Goal: Task Accomplishment & Management: Complete application form

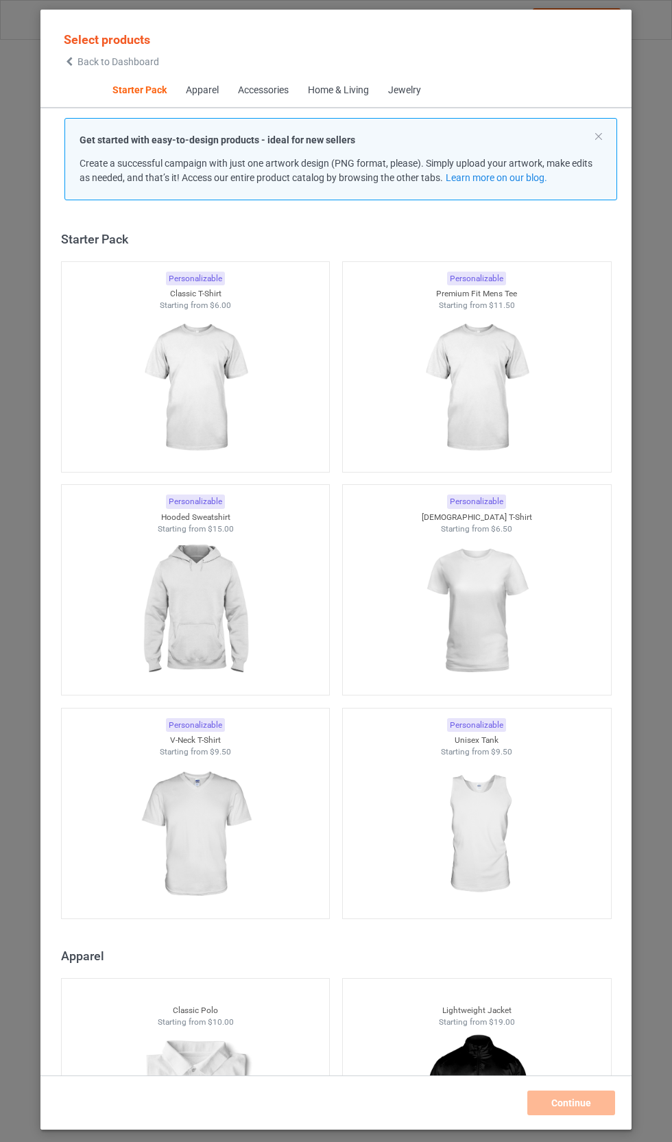
scroll to position [17, 0]
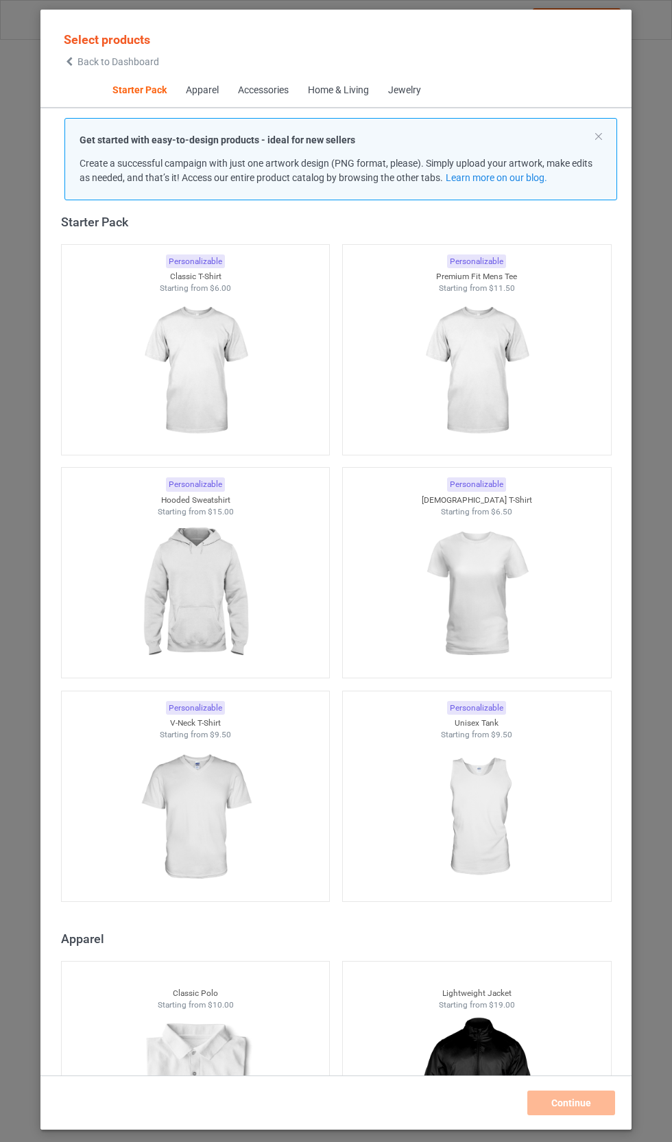
click at [496, 584] on img at bounding box center [476, 594] width 123 height 154
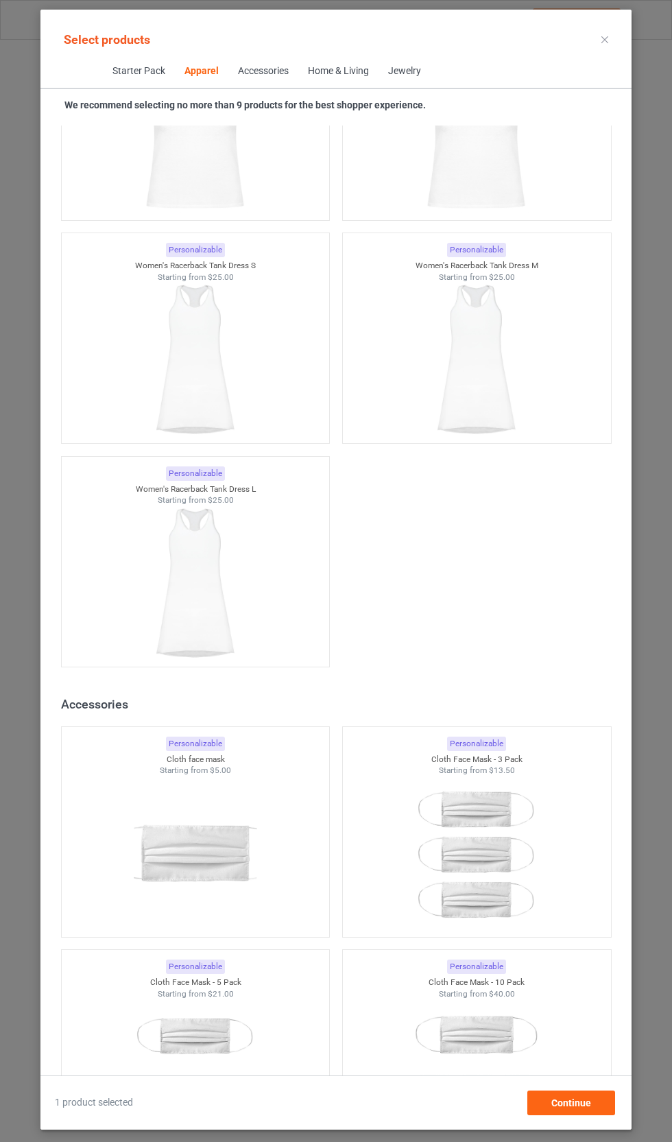
scroll to position [5121, 0]
click at [606, 1096] on div "Continue" at bounding box center [571, 1102] width 88 height 25
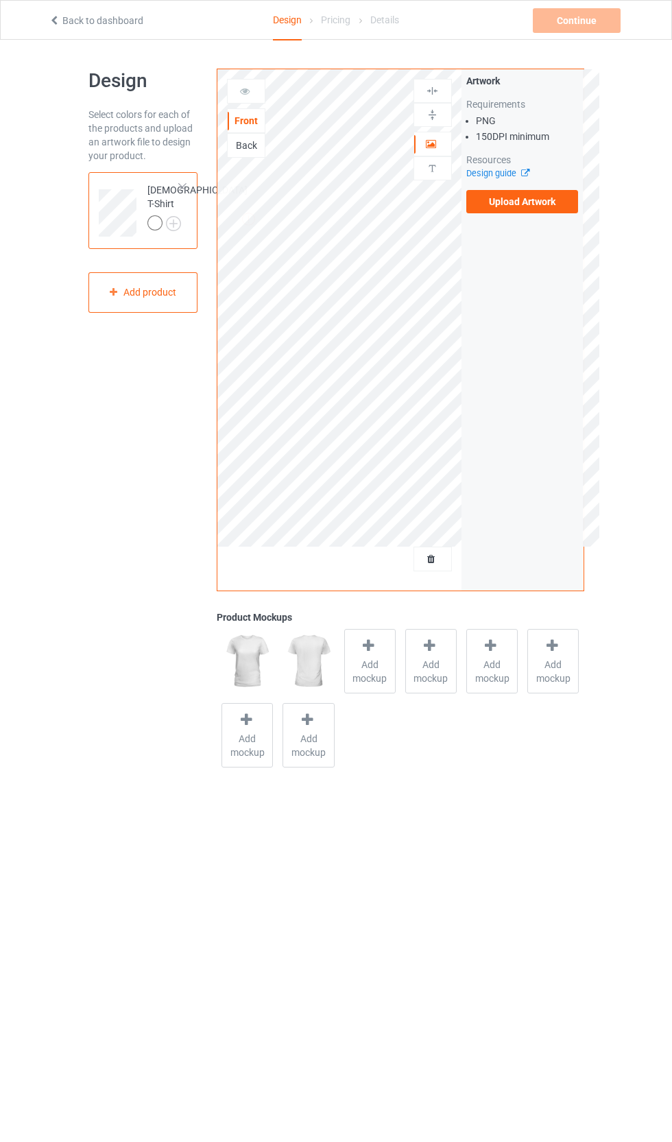
click at [556, 199] on label "Upload Artwork" at bounding box center [522, 201] width 112 height 23
click at [0, 0] on input "Upload Artwork" at bounding box center [0, 0] width 0 height 0
click at [546, 190] on label "Upload Artwork" at bounding box center [522, 201] width 112 height 23
click at [0, 0] on input "Upload Artwork" at bounding box center [0, 0] width 0 height 0
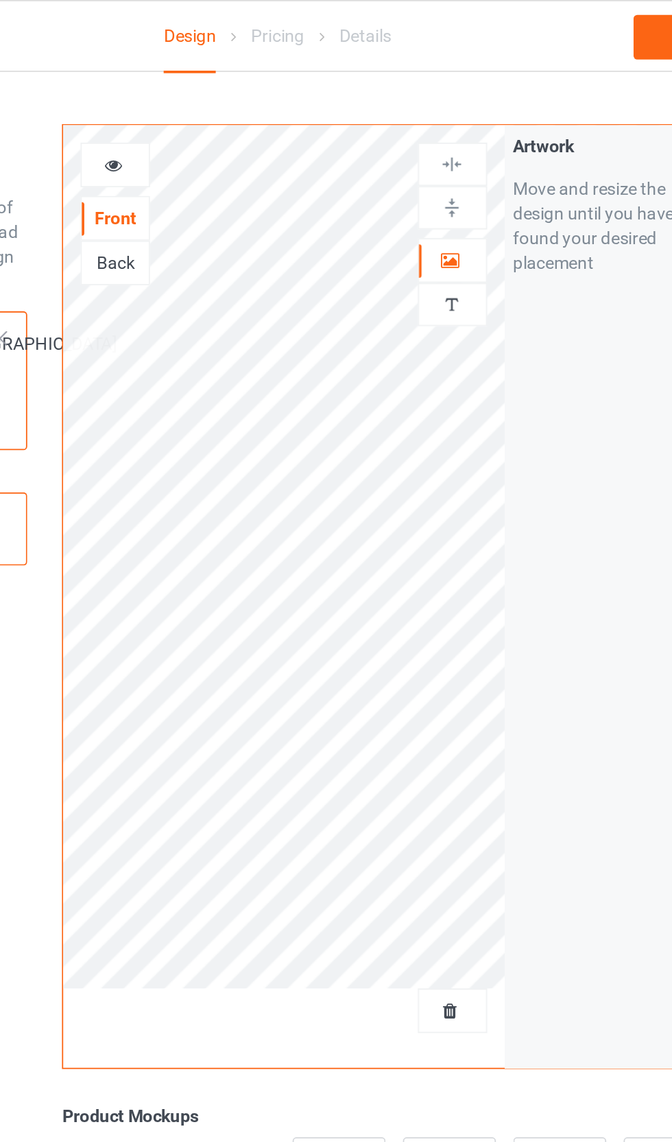
click at [414, 147] on div at bounding box center [432, 144] width 37 height 14
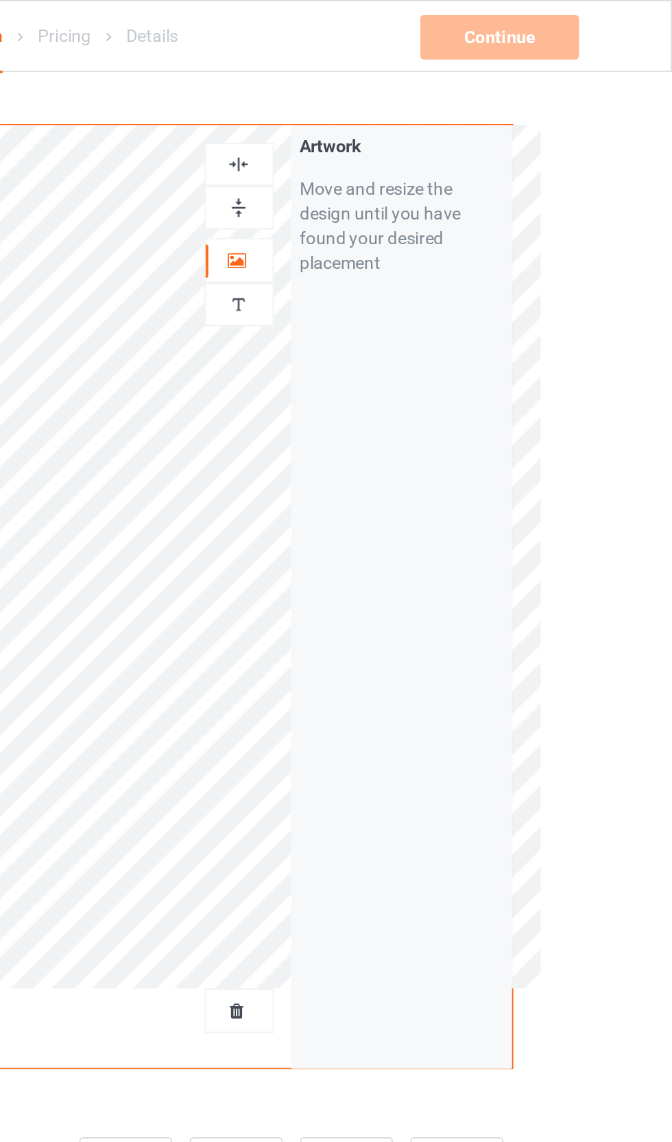
click at [461, 429] on div "Artwork Move and resize the design until you have found your desired placement" at bounding box center [522, 329] width 122 height 521
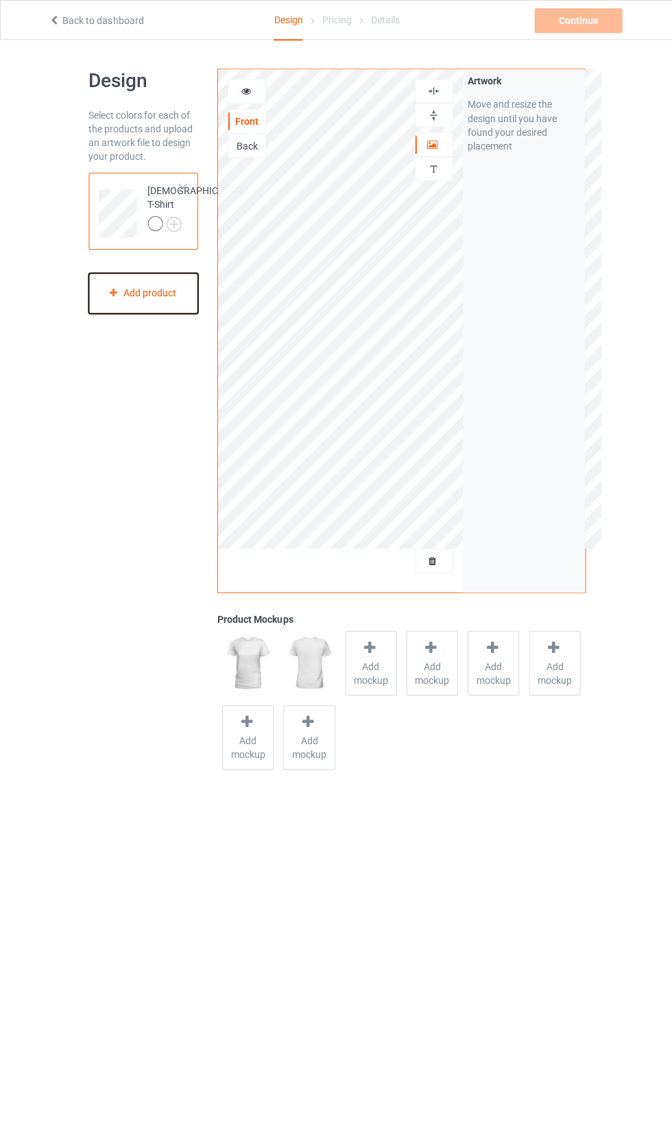
click at [186, 292] on div "Add product" at bounding box center [143, 292] width 110 height 40
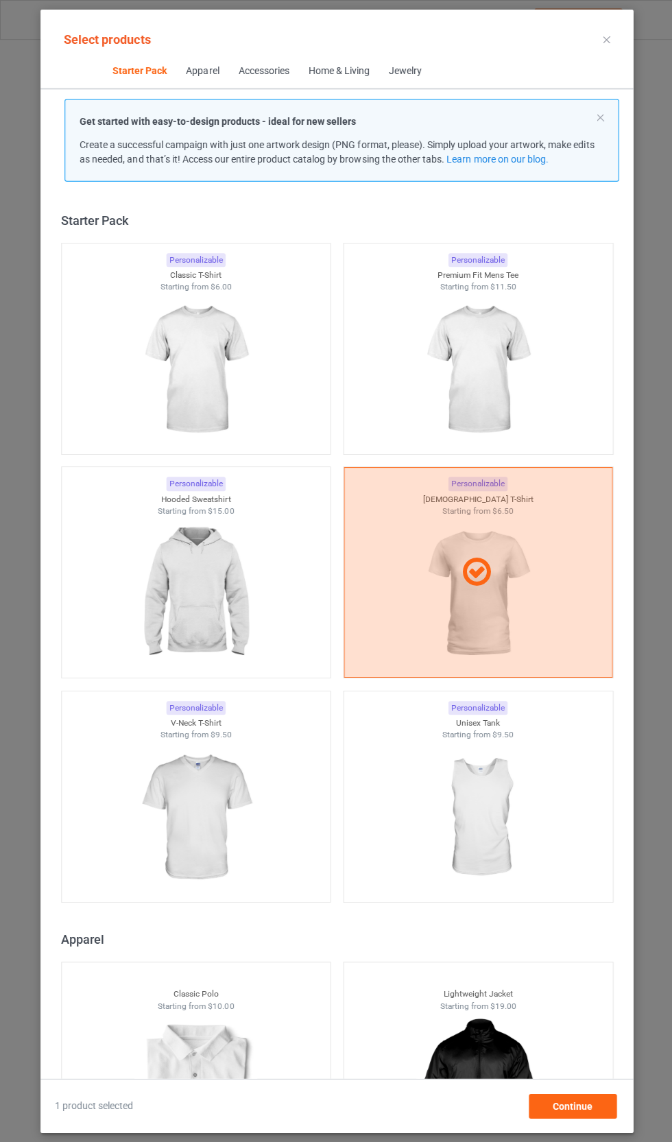
scroll to position [17, 0]
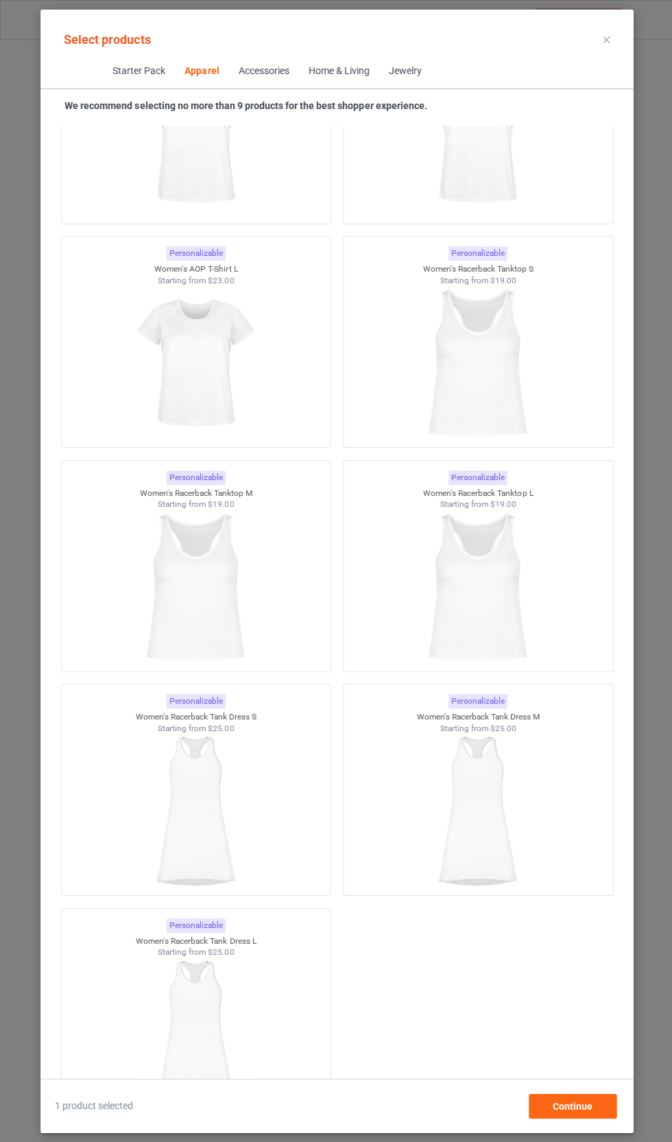
scroll to position [4672, 0]
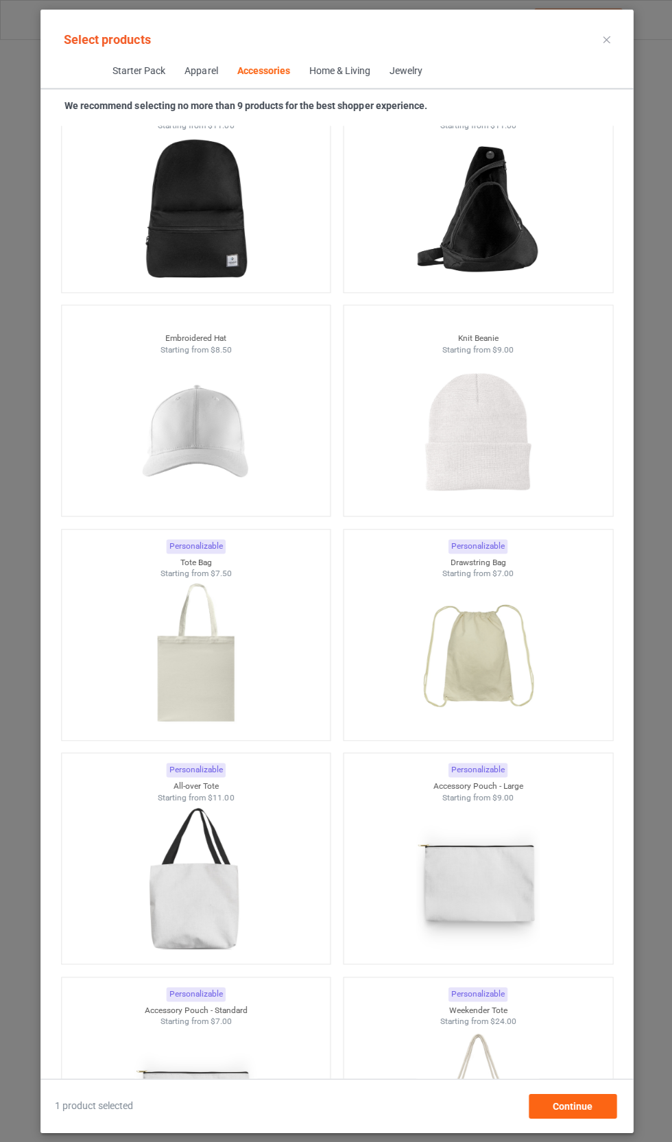
scroll to position [7556, 0]
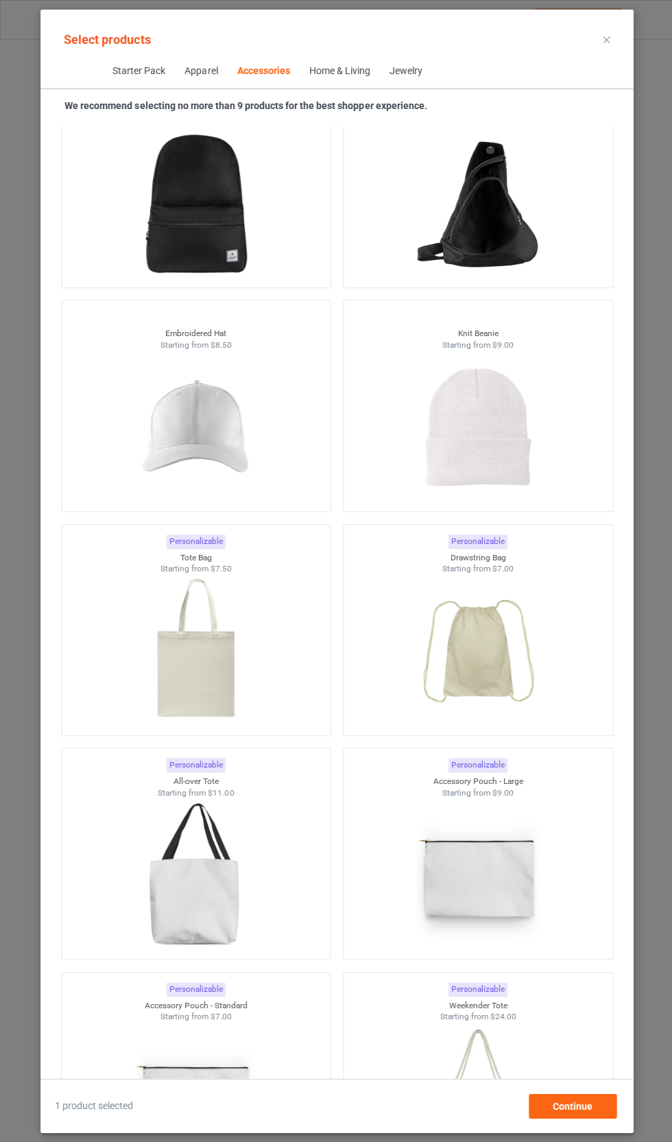
click at [222, 653] on img at bounding box center [195, 650] width 123 height 154
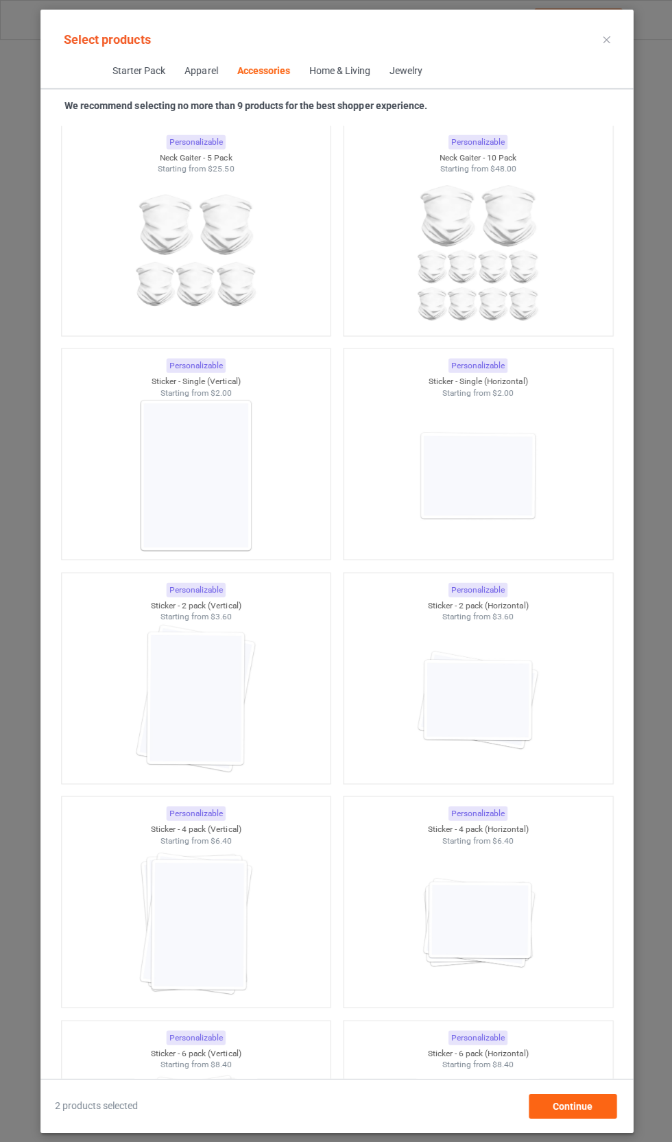
scroll to position [8845, 0]
click at [191, 78] on span "Apparel" at bounding box center [200, 71] width 52 height 33
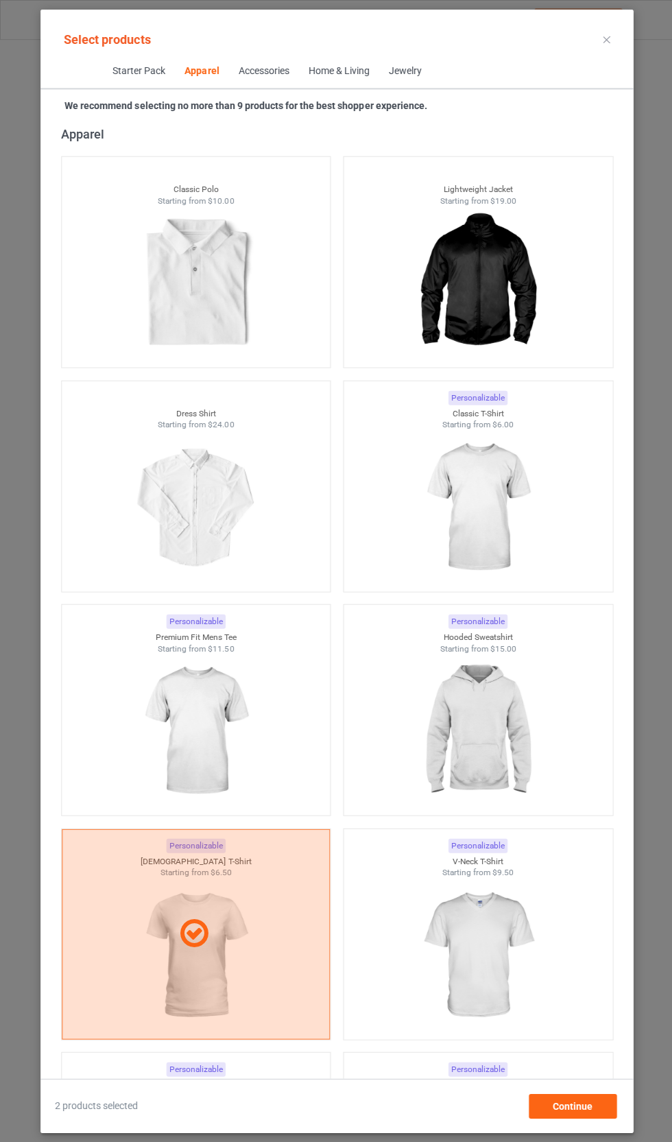
click at [128, 81] on span "Starter Pack" at bounding box center [138, 71] width 72 height 33
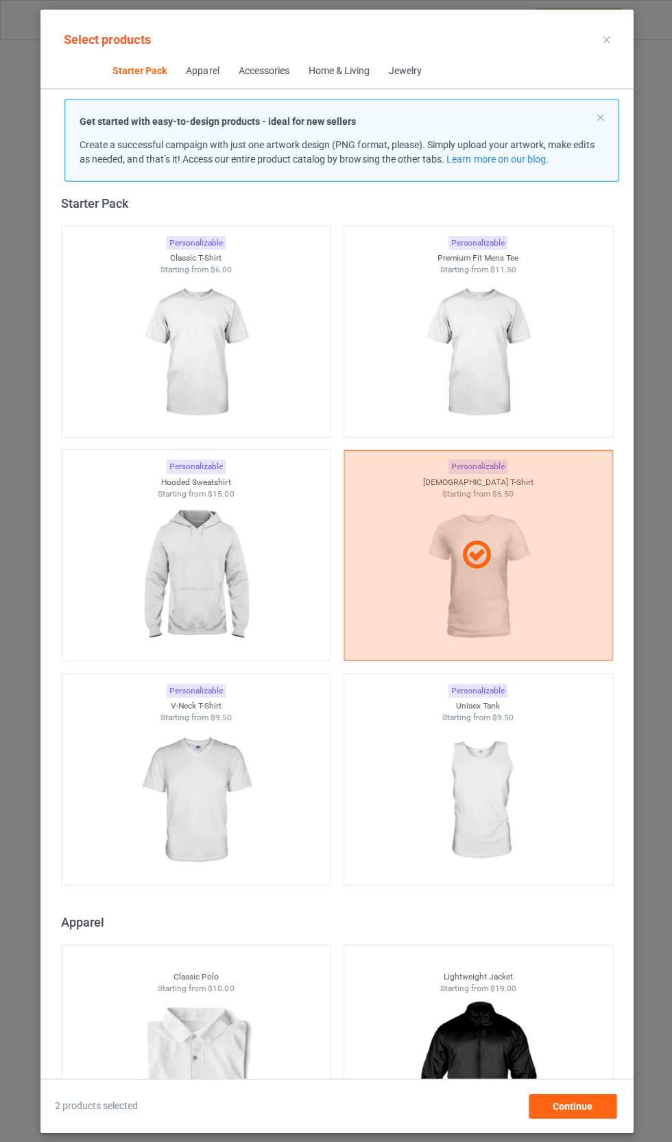
click at [293, 57] on span "Accessories" at bounding box center [263, 71] width 70 height 33
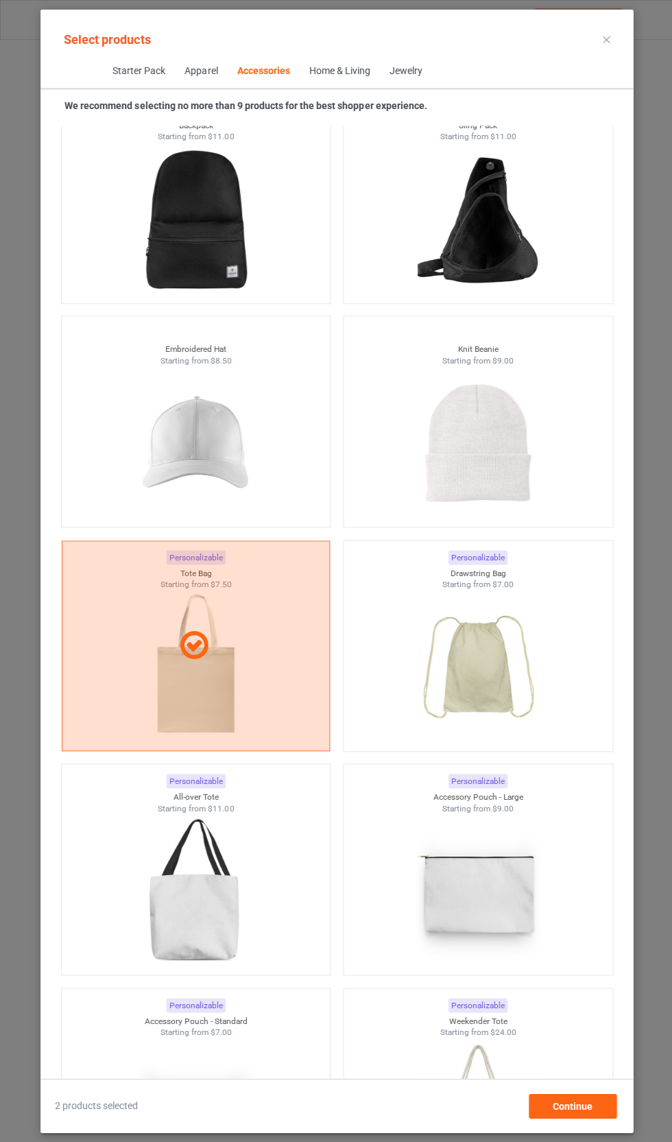
scroll to position [7545, 0]
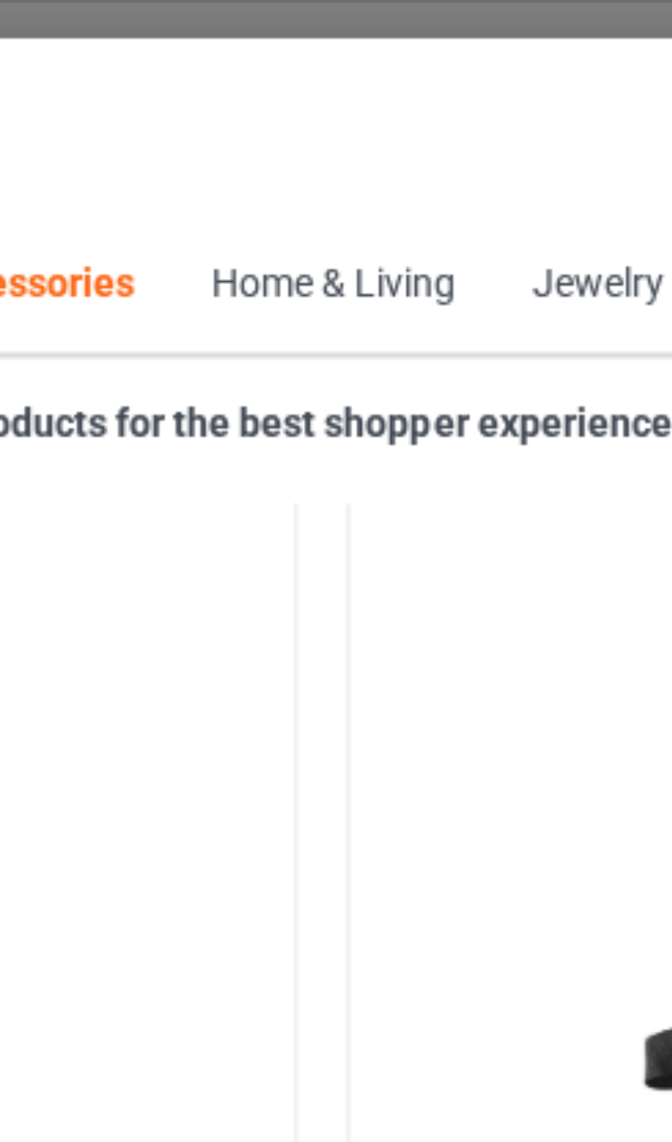
click at [308, 73] on div "Home & Living" at bounding box center [338, 71] width 61 height 14
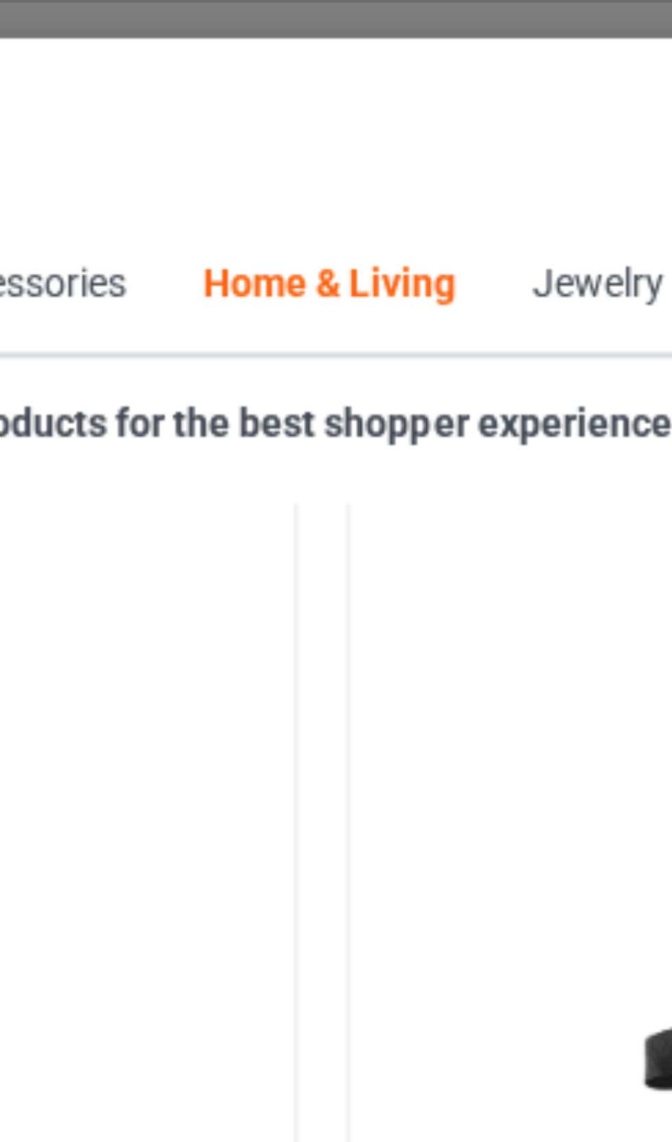
scroll to position [11987, 0]
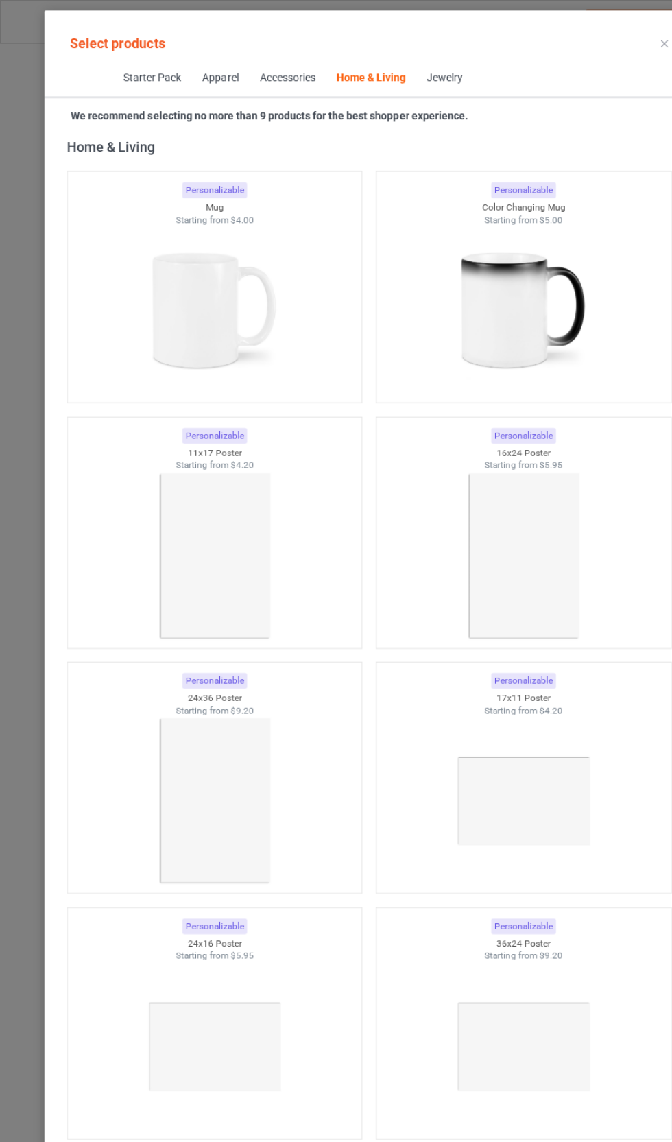
click at [252, 317] on img at bounding box center [195, 283] width 123 height 154
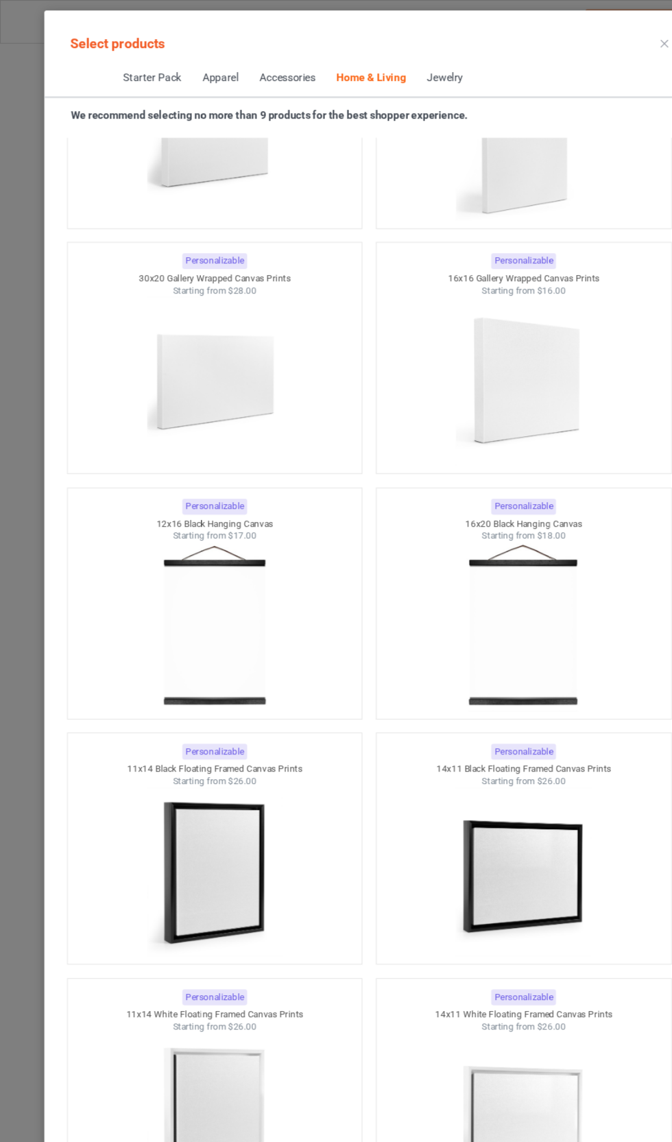
scroll to position [18062, 0]
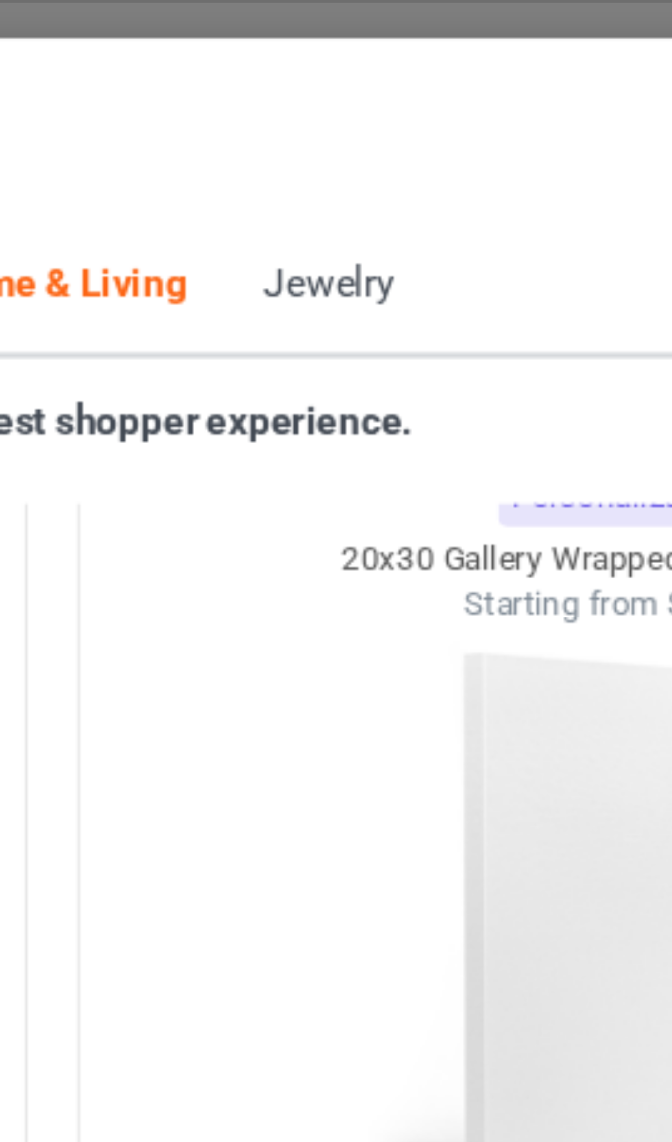
click at [388, 75] on div "Jewelry" at bounding box center [404, 71] width 33 height 14
click at [388, 70] on div "Jewelry" at bounding box center [404, 71] width 33 height 14
click at [388, 69] on div "Jewelry" at bounding box center [404, 71] width 33 height 14
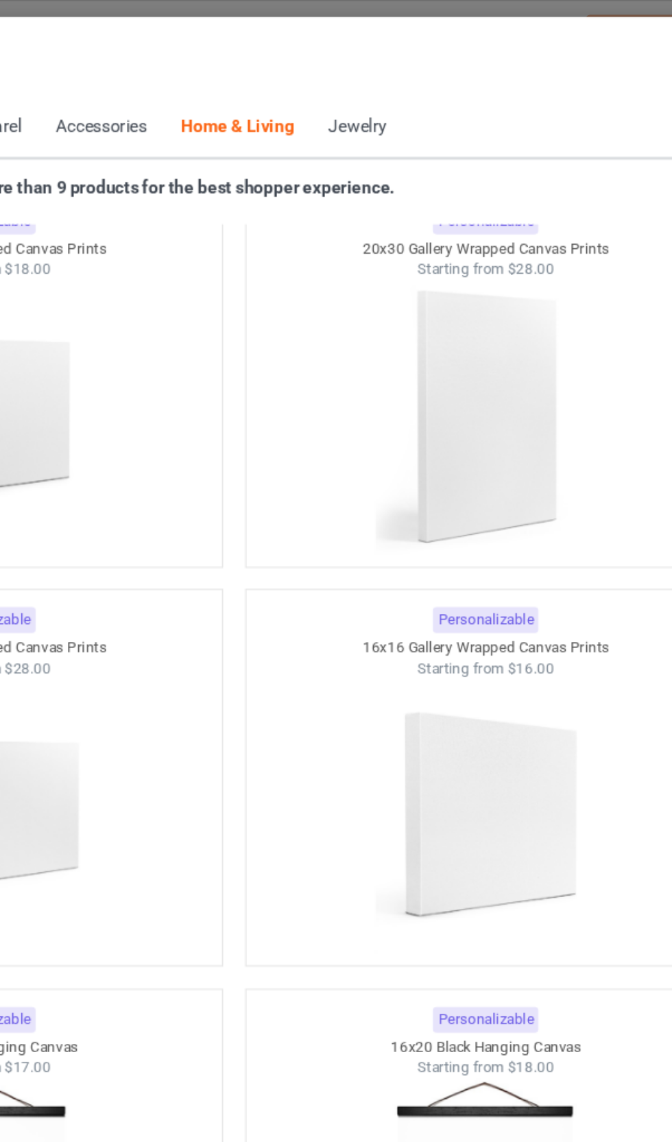
click at [378, 77] on span "Jewelry" at bounding box center [404, 71] width 52 height 33
click at [388, 67] on div "Jewelry" at bounding box center [404, 71] width 33 height 14
click at [388, 71] on div "Jewelry" at bounding box center [404, 71] width 33 height 14
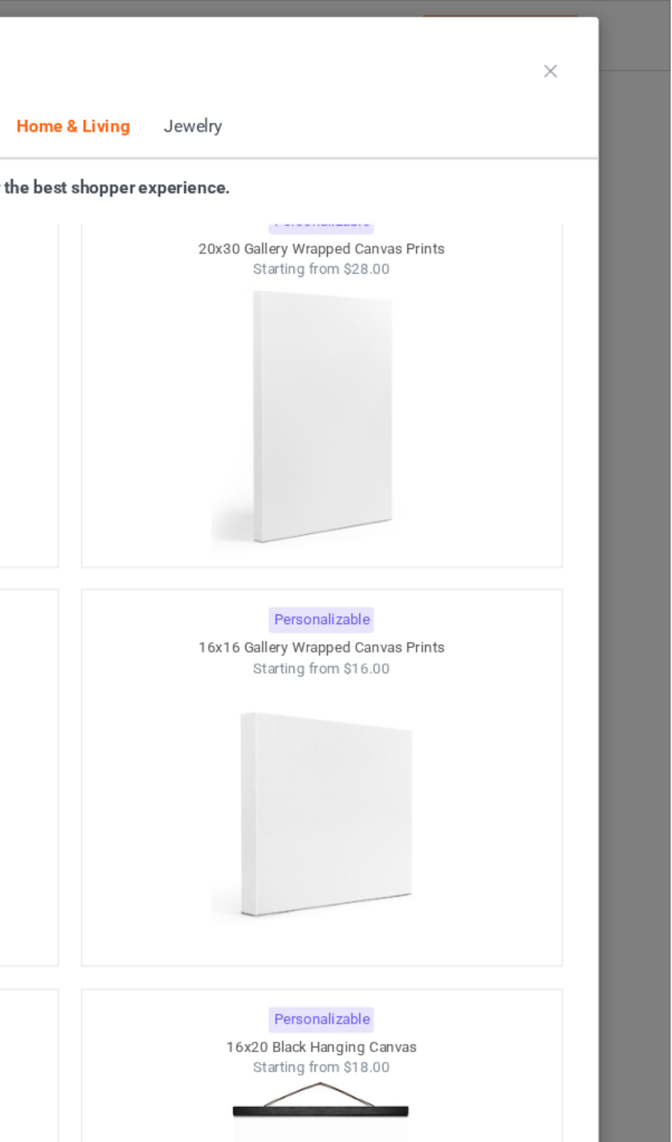
scroll to position [0, 1]
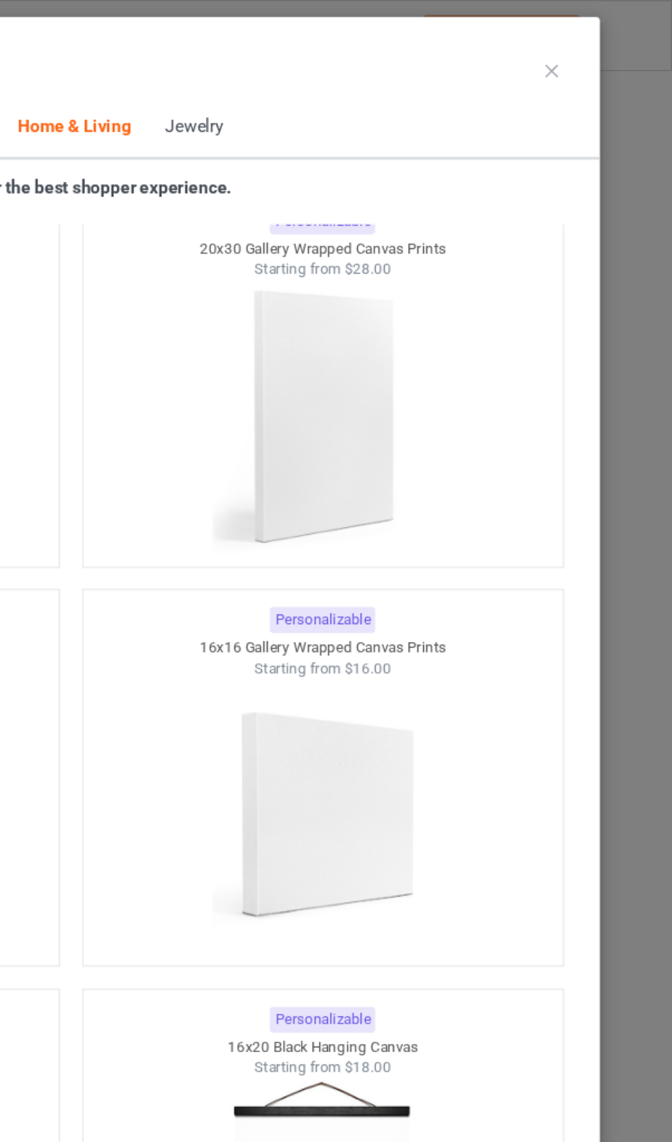
click at [601, 40] on icon at bounding box center [604, 39] width 7 height 7
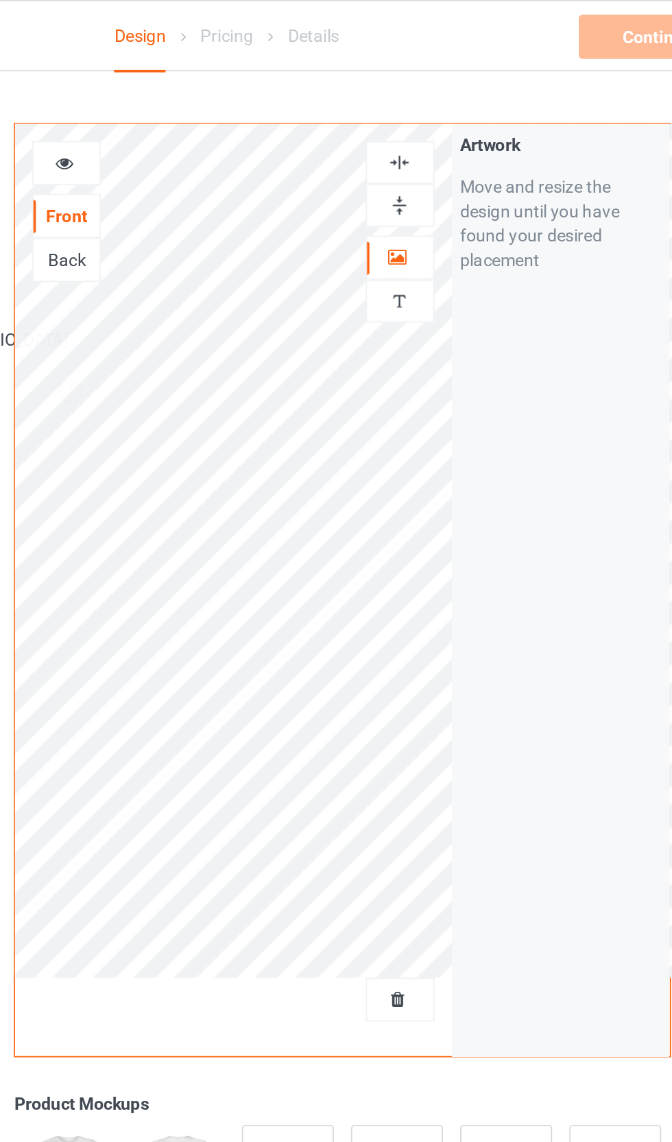
click at [426, 145] on icon at bounding box center [432, 142] width 12 height 10
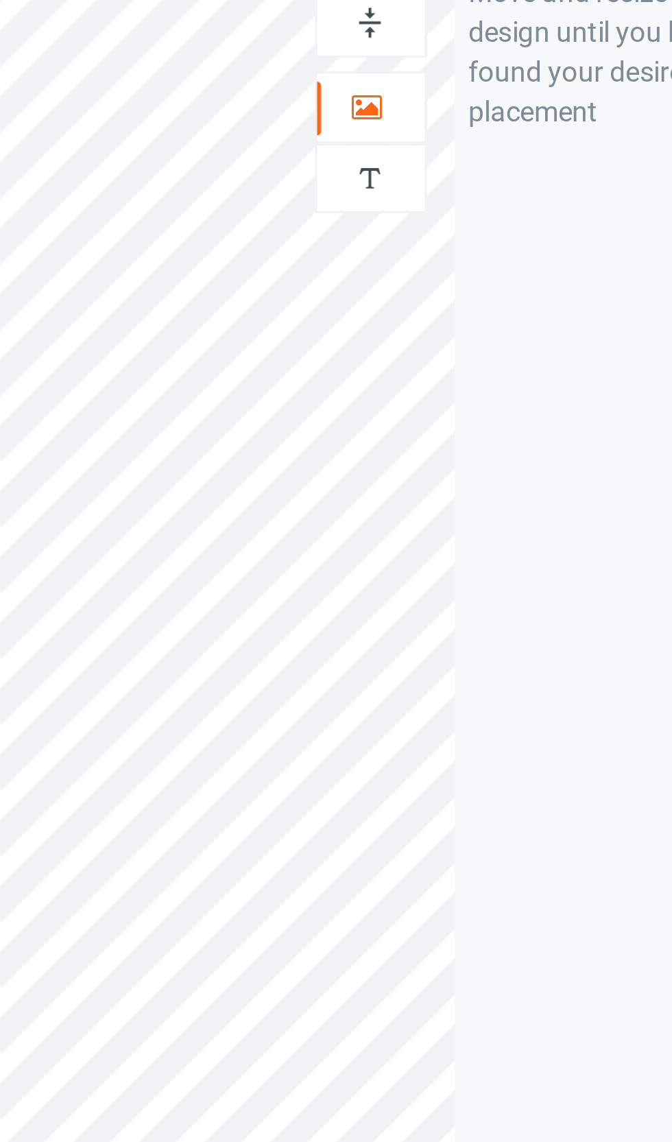
click at [414, 162] on div at bounding box center [432, 168] width 37 height 13
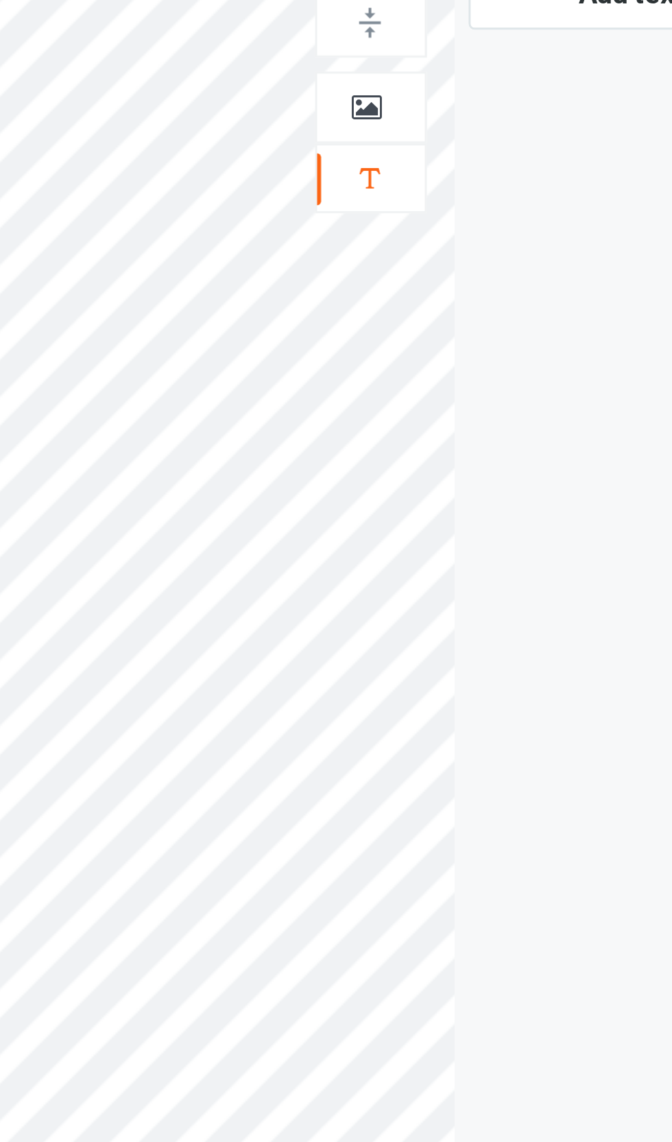
click at [426, 137] on icon at bounding box center [432, 142] width 12 height 10
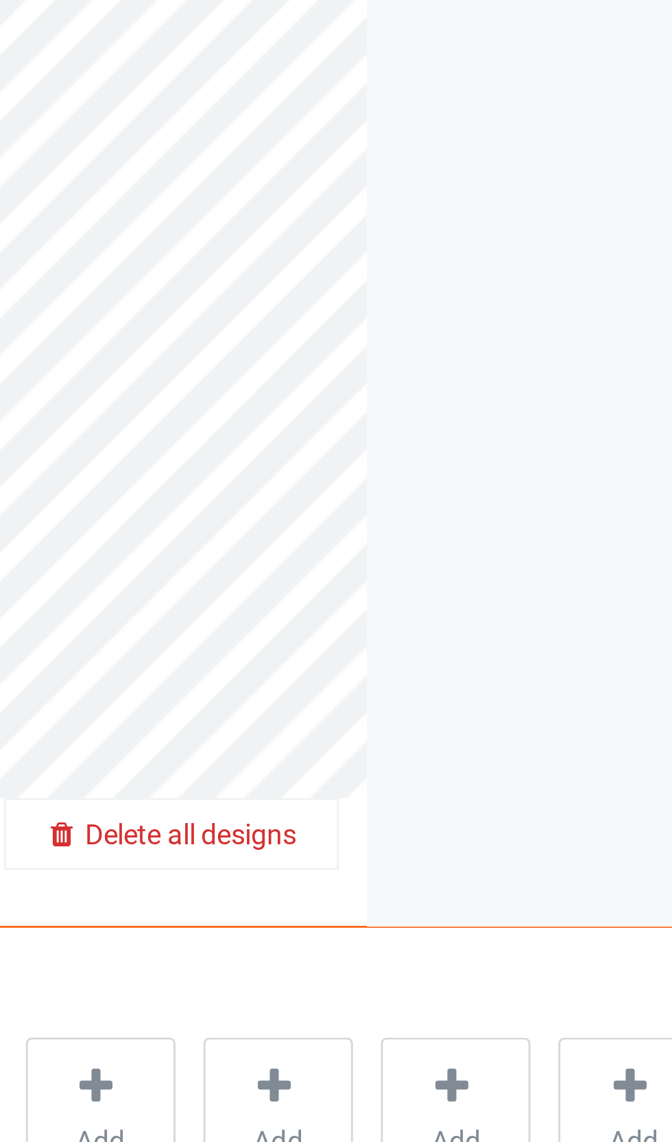
click at [365, 553] on span "Delete all designs" at bounding box center [401, 558] width 73 height 11
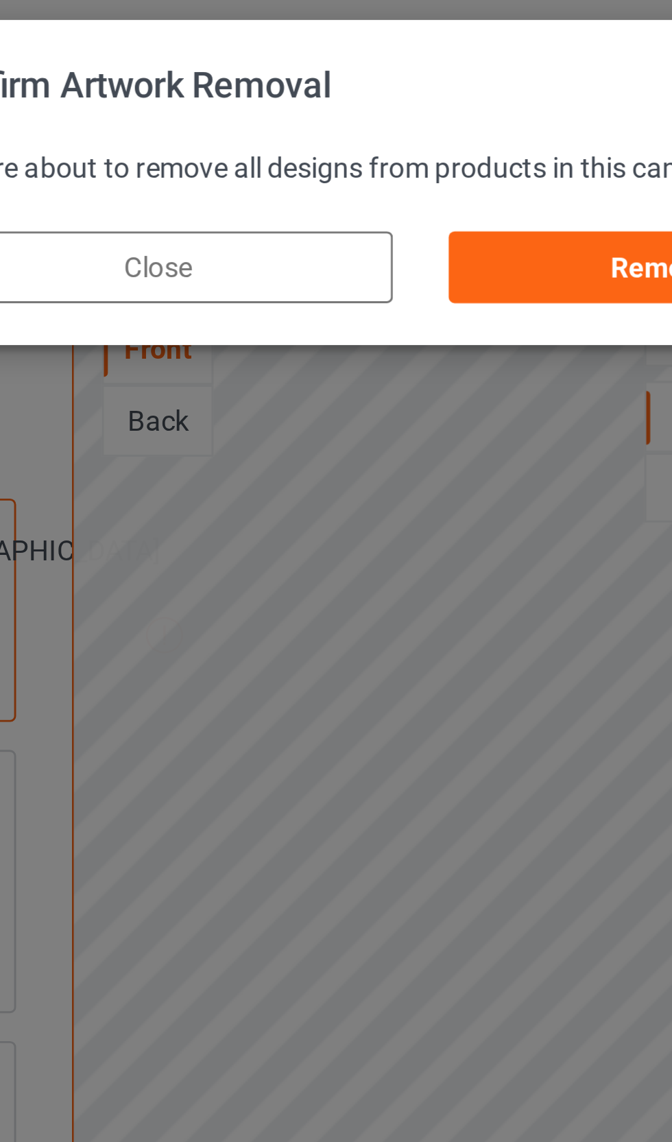
click at [346, 91] on div "Remove all" at bounding box center [426, 92] width 161 height 25
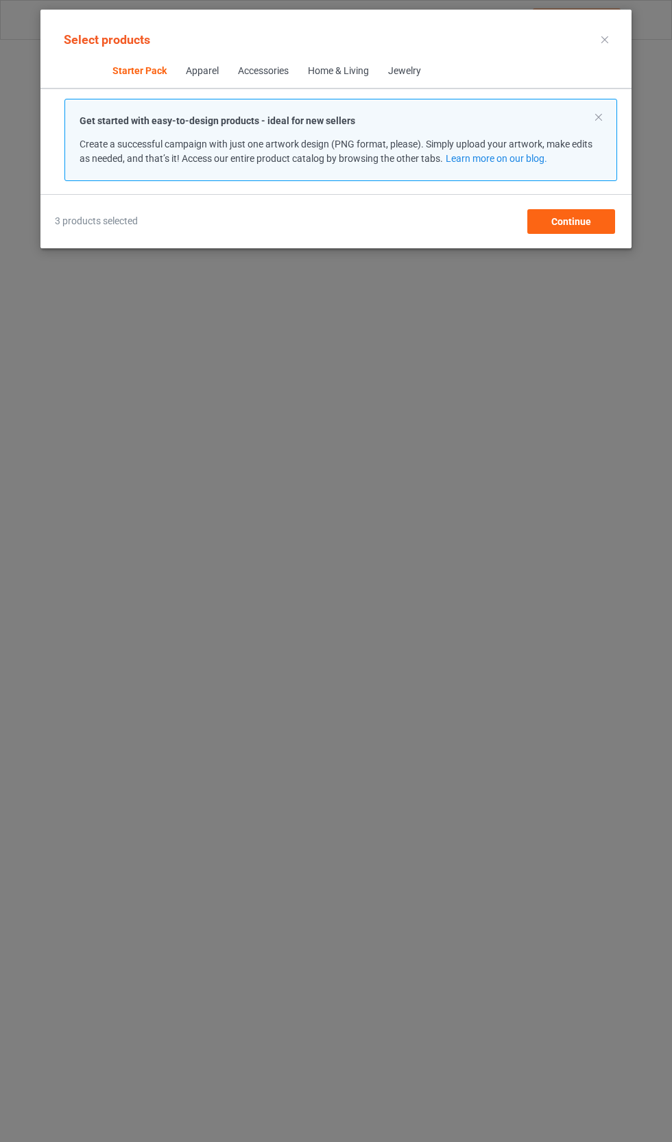
click at [615, 213] on div "3 products selected Continue" at bounding box center [336, 221] width 562 height 25
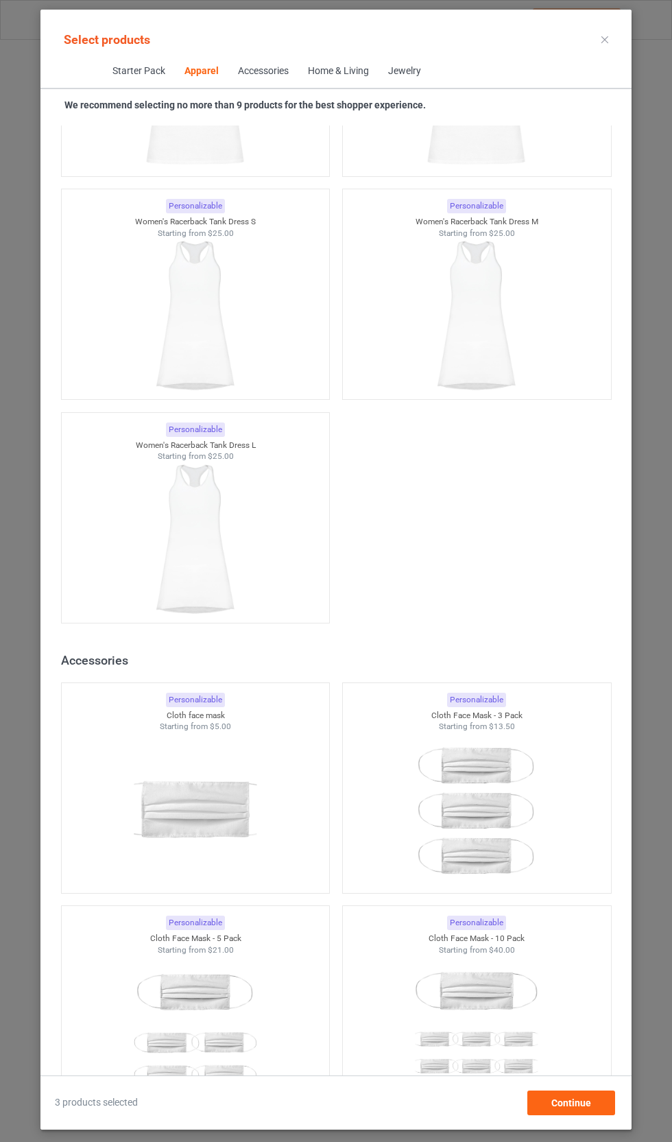
scroll to position [5874, 0]
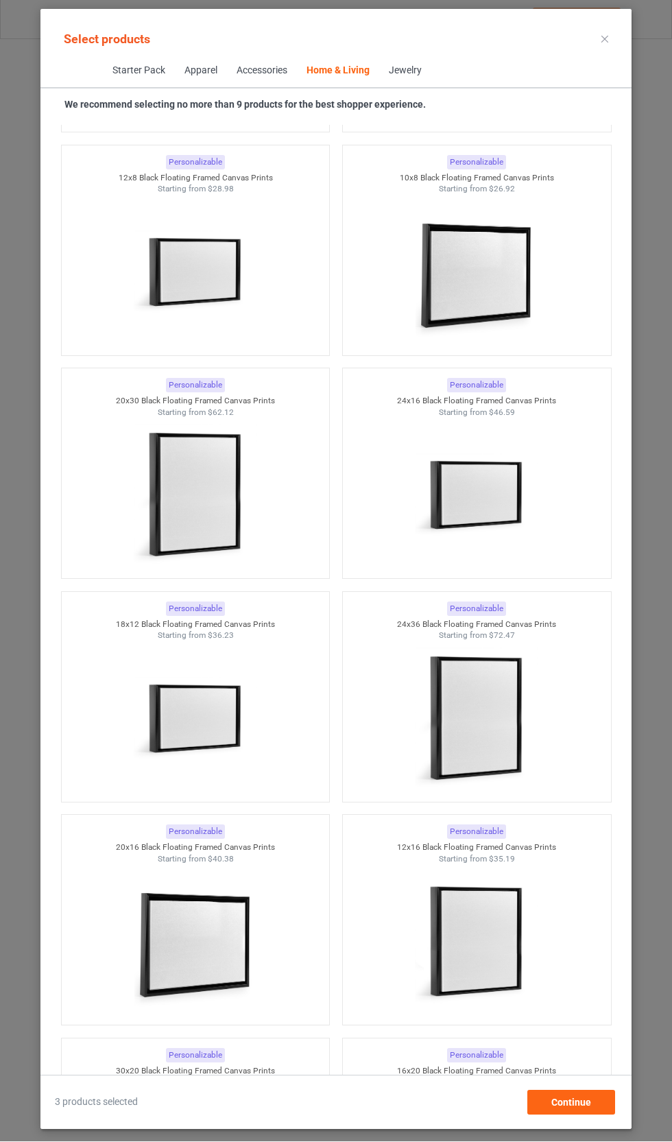
scroll to position [138, 0]
click at [590, 1108] on span "Continue" at bounding box center [571, 1102] width 40 height 11
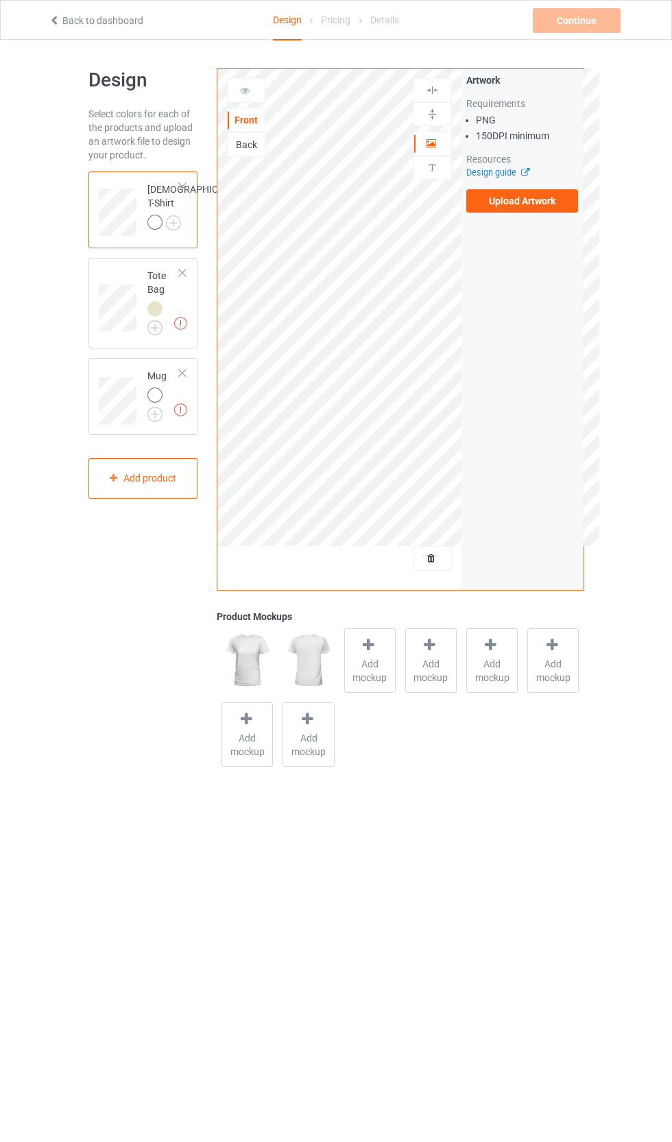
click at [554, 204] on label "Upload Artwork" at bounding box center [522, 200] width 112 height 23
click at [0, 0] on input "Upload Artwork" at bounding box center [0, 0] width 0 height 0
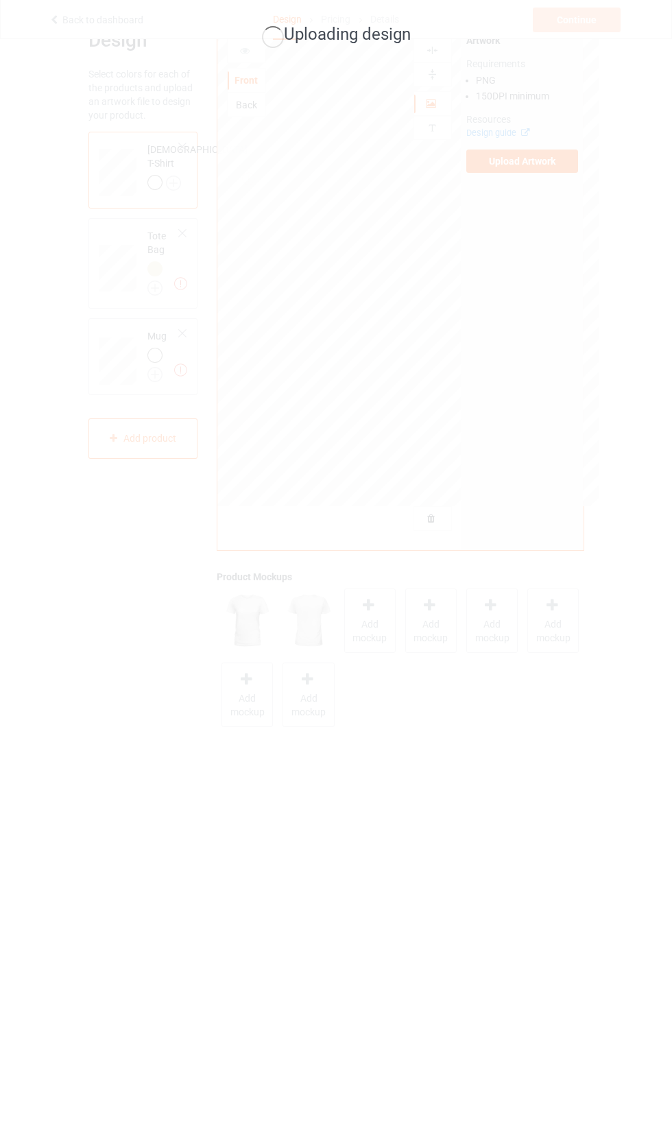
scroll to position [0, 0]
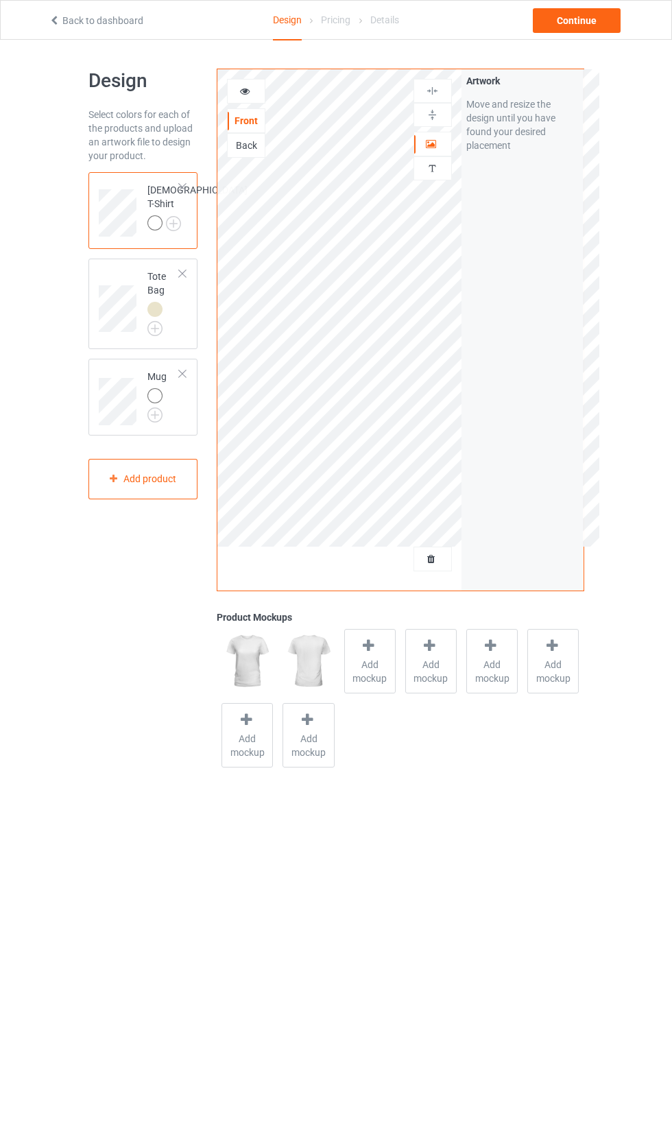
click at [440, 146] on div at bounding box center [432, 144] width 37 height 14
click at [437, 110] on img at bounding box center [432, 114] width 13 height 13
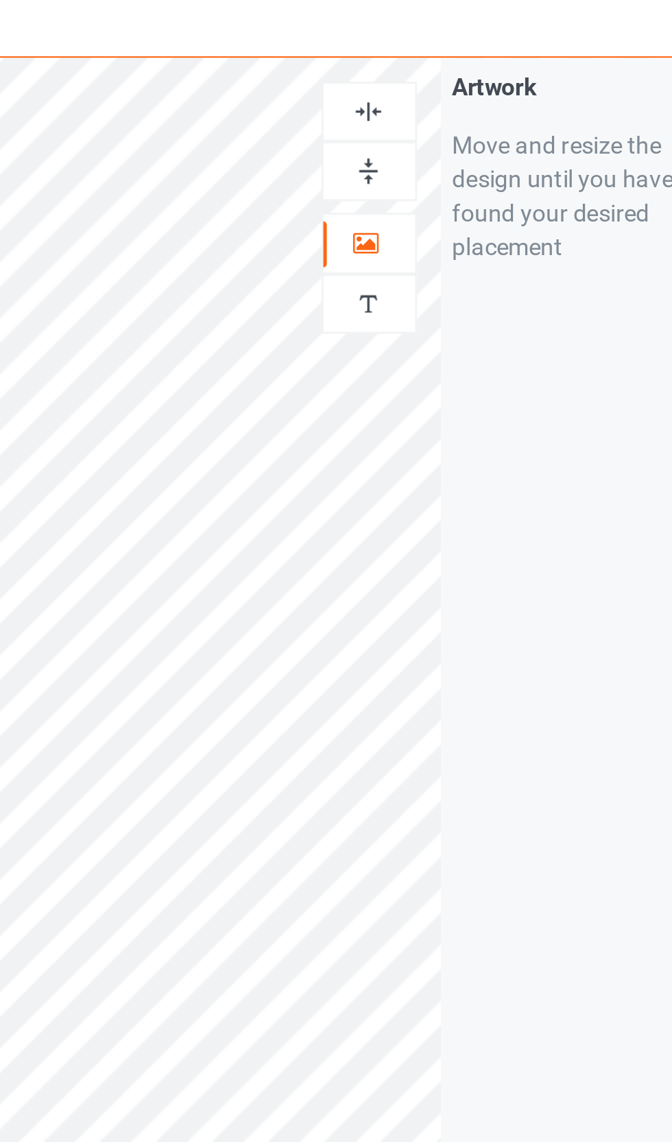
click at [426, 108] on img at bounding box center [432, 114] width 13 height 13
click at [426, 84] on img at bounding box center [432, 90] width 13 height 13
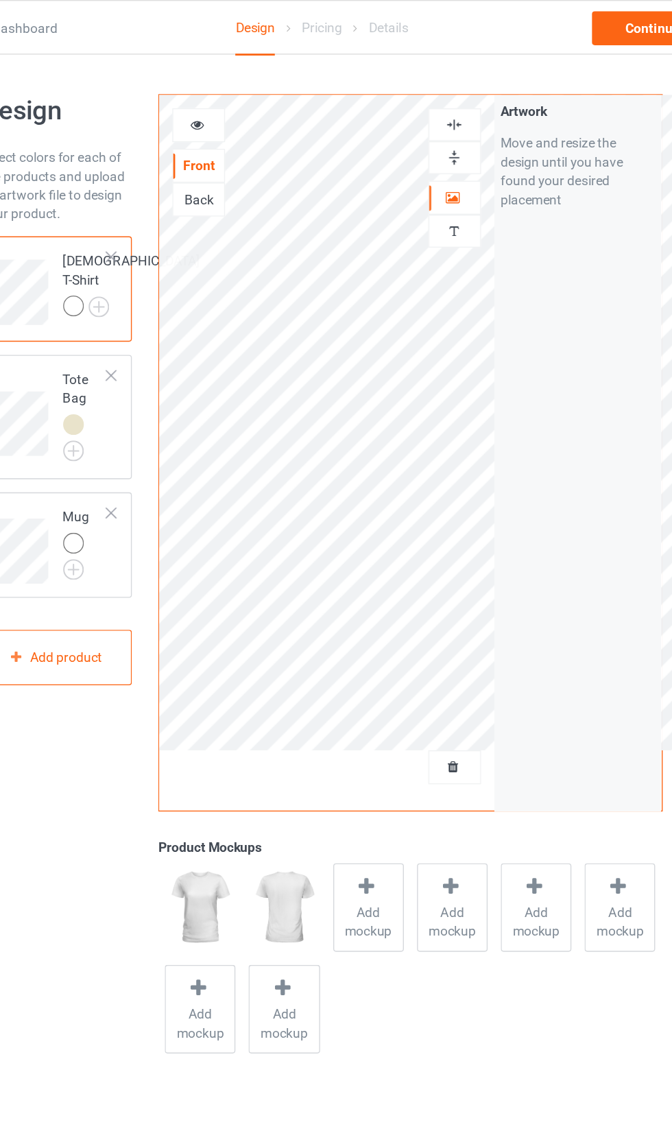
click at [147, 222] on div at bounding box center [154, 222] width 15 height 15
click at [0, 0] on img at bounding box center [0, 0] width 0 height 0
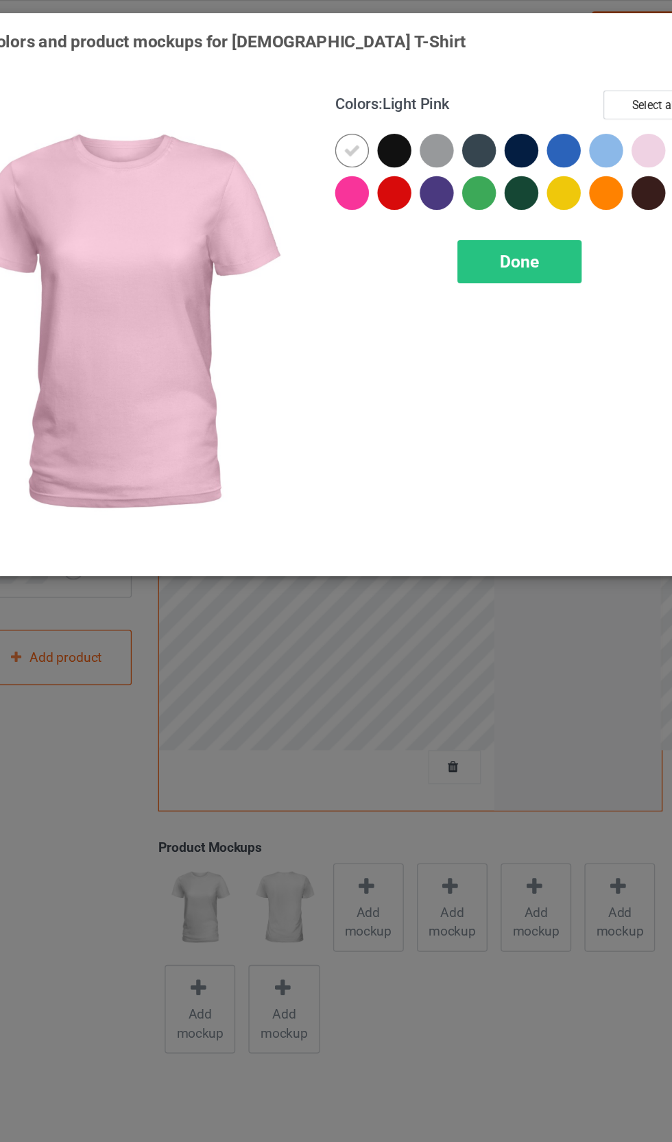
click at [562, 98] on div at bounding box center [577, 112] width 31 height 31
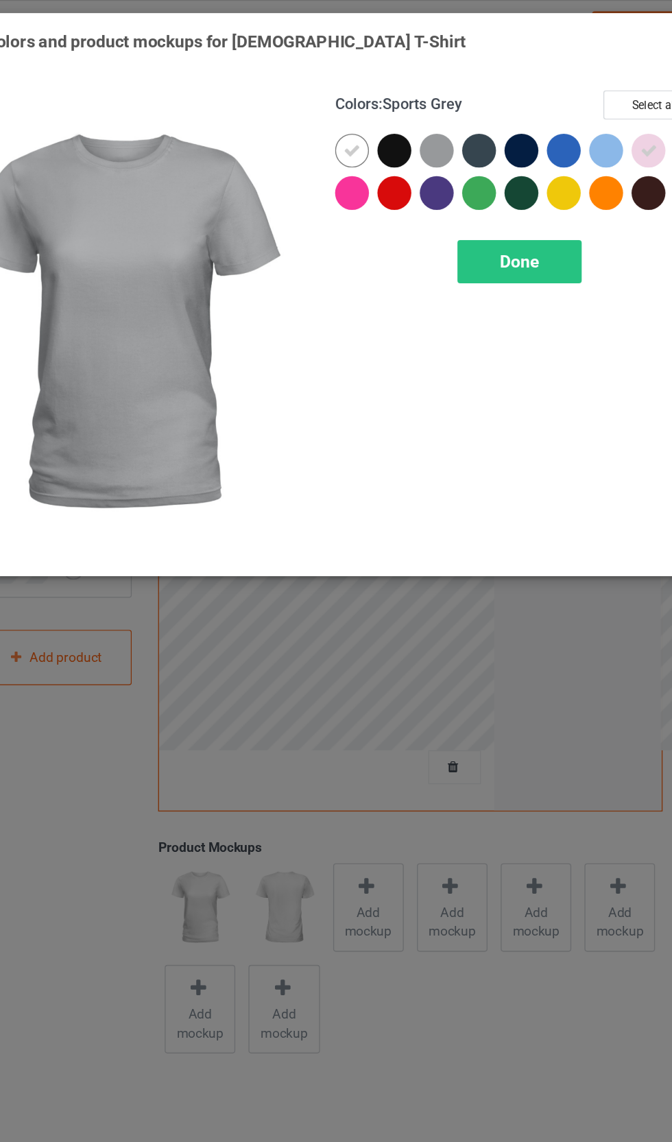
click at [407, 112] on div at bounding box center [419, 109] width 25 height 25
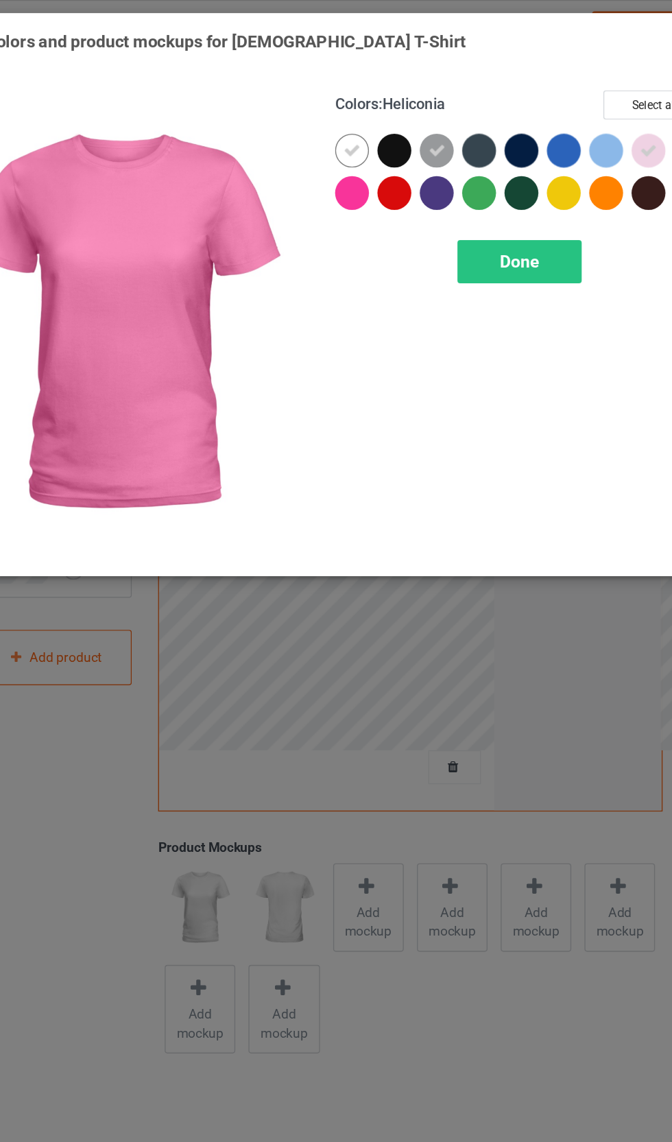
click at [346, 142] on div at bounding box center [358, 140] width 25 height 25
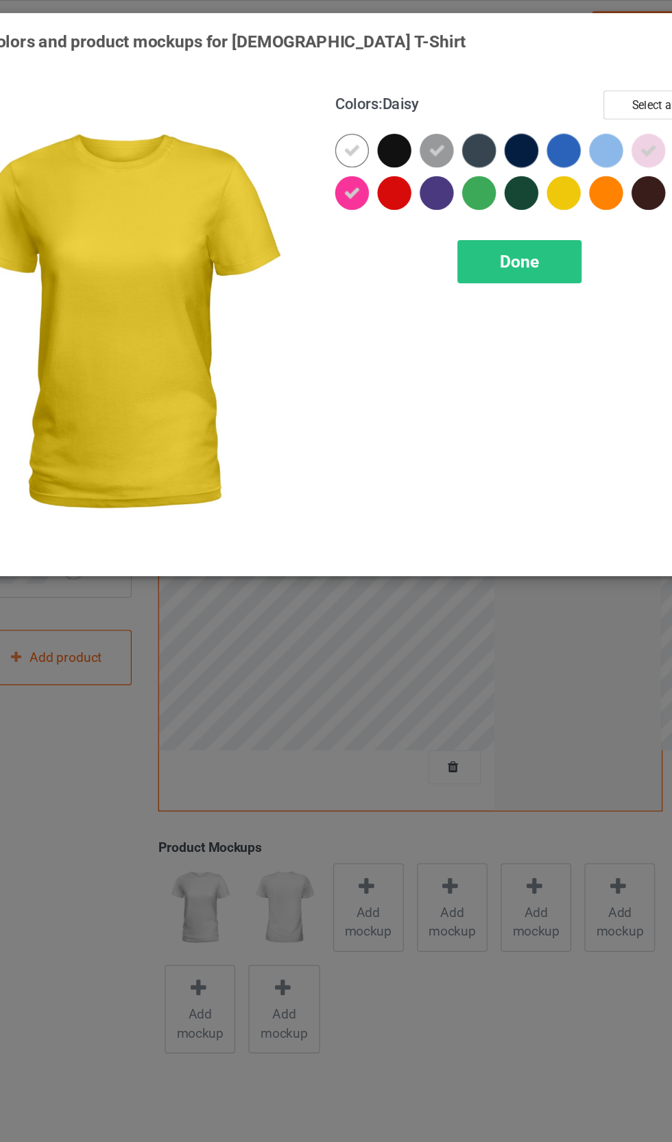
click at [500, 139] on div at bounding box center [512, 140] width 25 height 25
click at [506, 142] on icon at bounding box center [512, 140] width 12 height 12
click at [500, 133] on div at bounding box center [512, 140] width 25 height 25
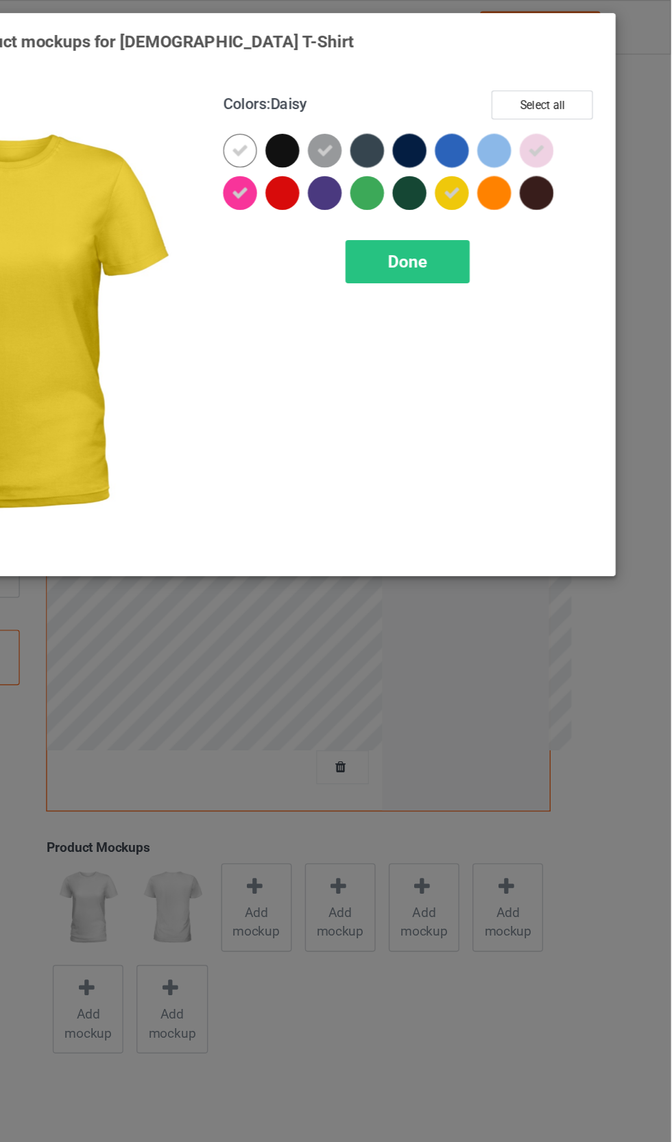
scroll to position [0, 1]
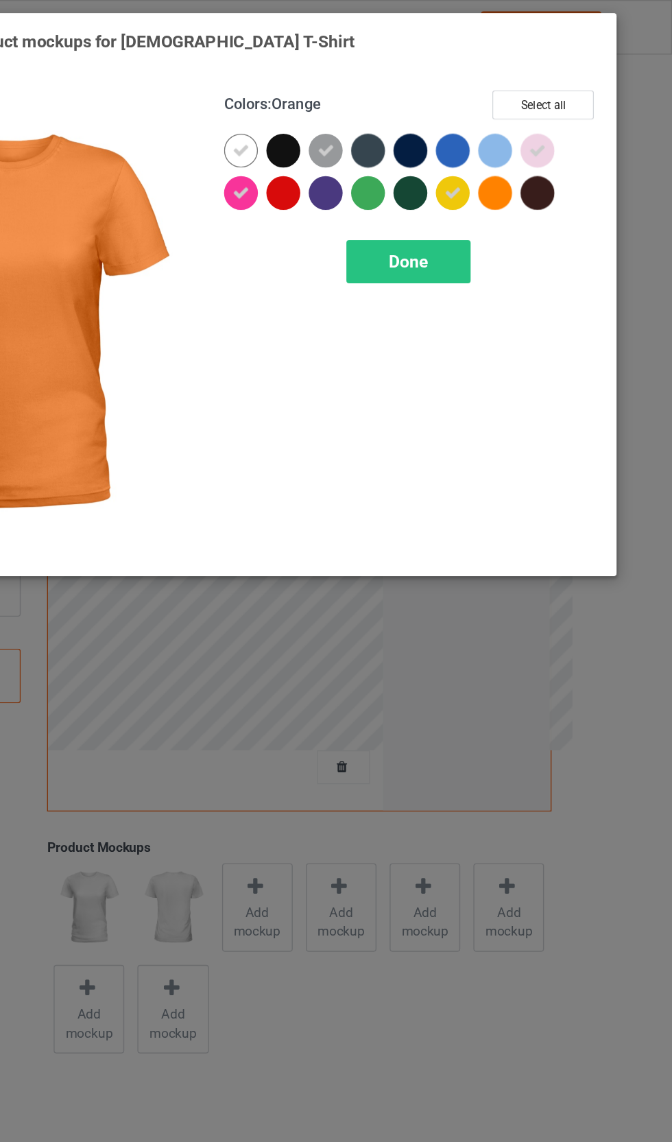
click at [531, 136] on div at bounding box center [543, 140] width 25 height 25
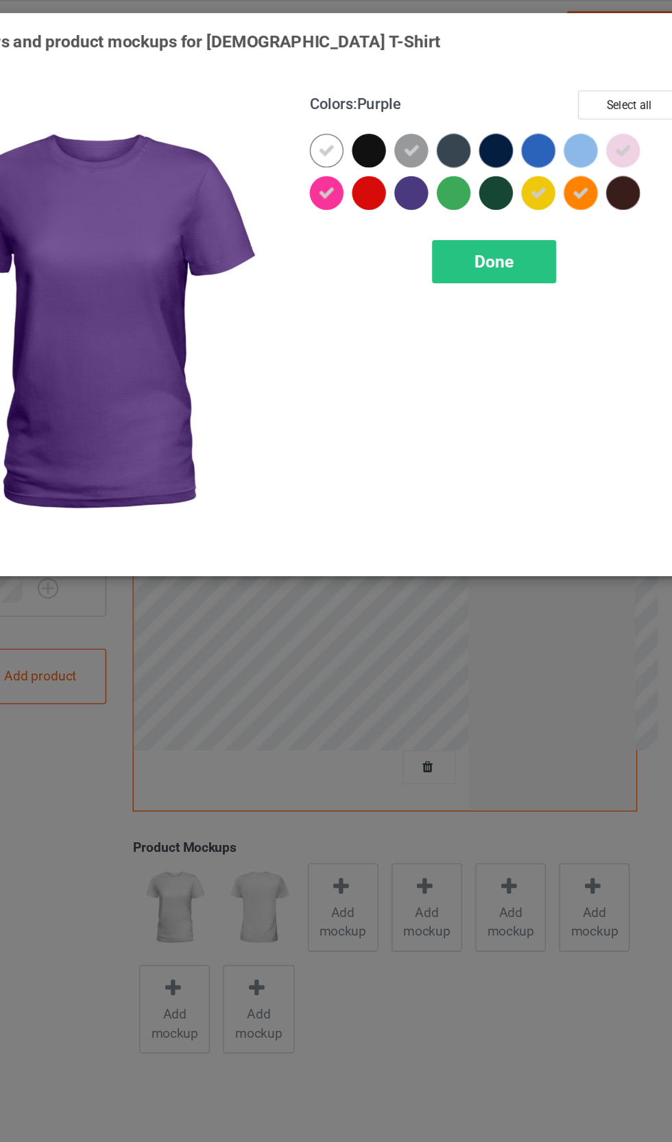
click at [407, 139] on div at bounding box center [419, 140] width 25 height 25
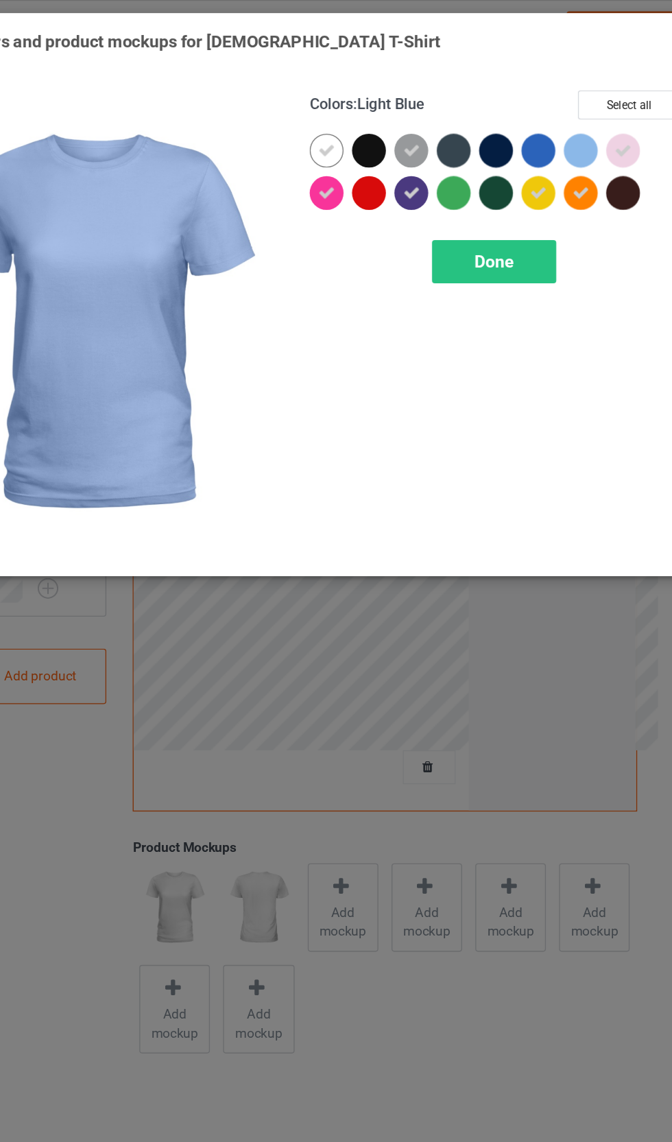
click at [531, 112] on div at bounding box center [543, 109] width 25 height 25
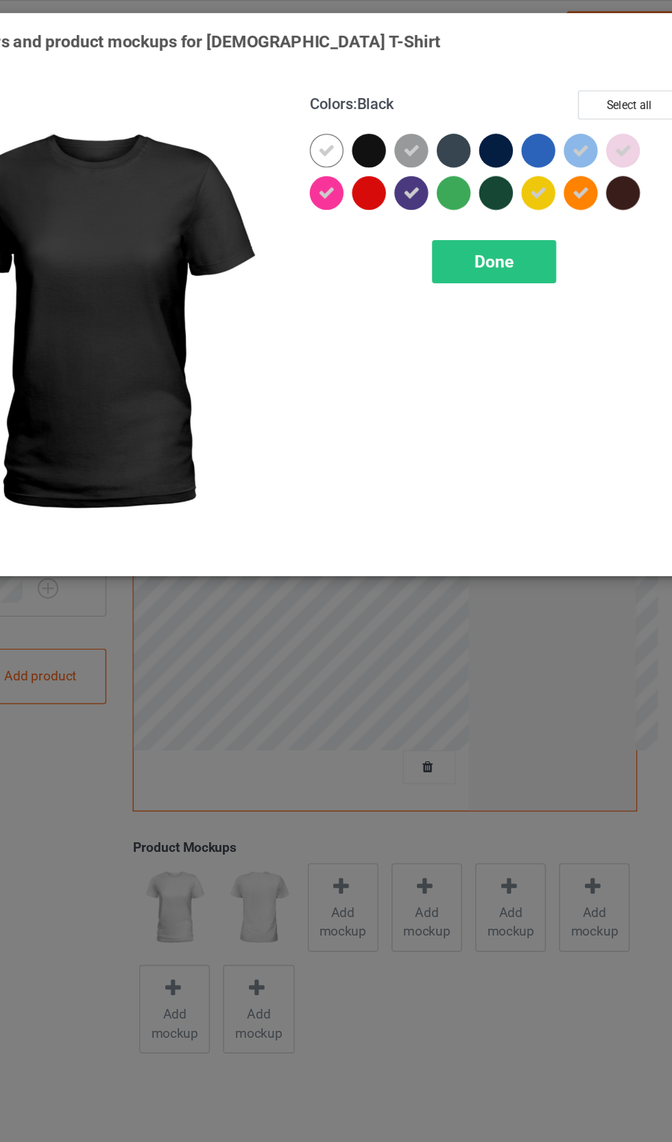
click at [376, 115] on div at bounding box center [388, 109] width 25 height 25
click at [435, 190] on div "Done" at bounding box center [480, 191] width 91 height 32
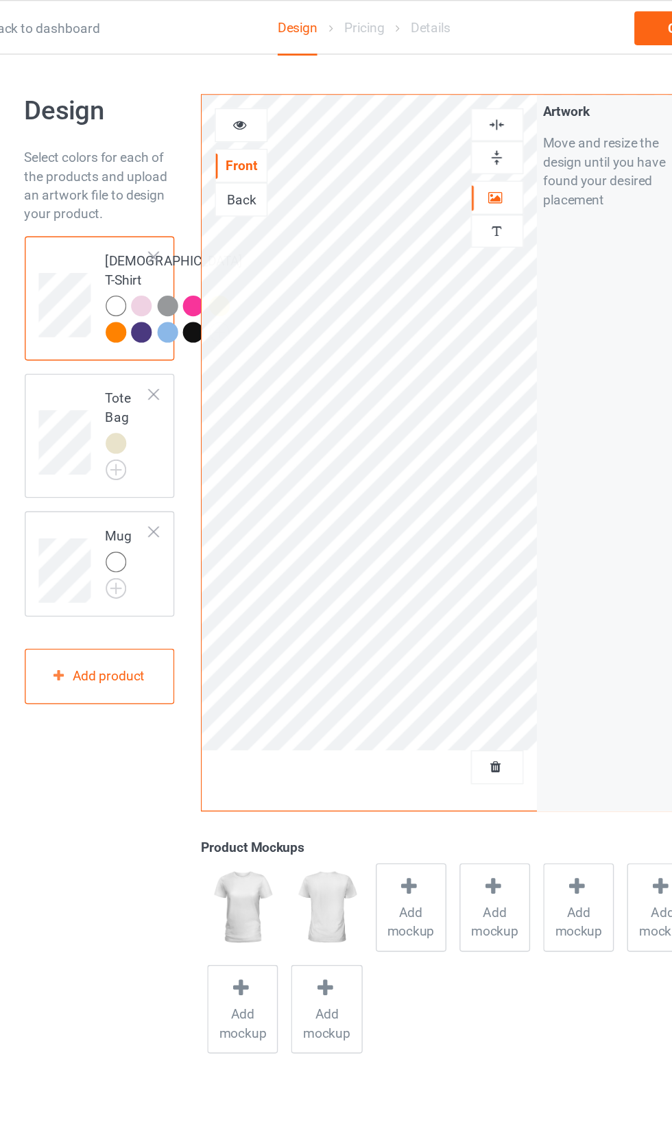
click at [166, 230] on div at bounding box center [173, 222] width 15 height 15
click at [345, 669] on span "Add mockup" at bounding box center [370, 671] width 50 height 27
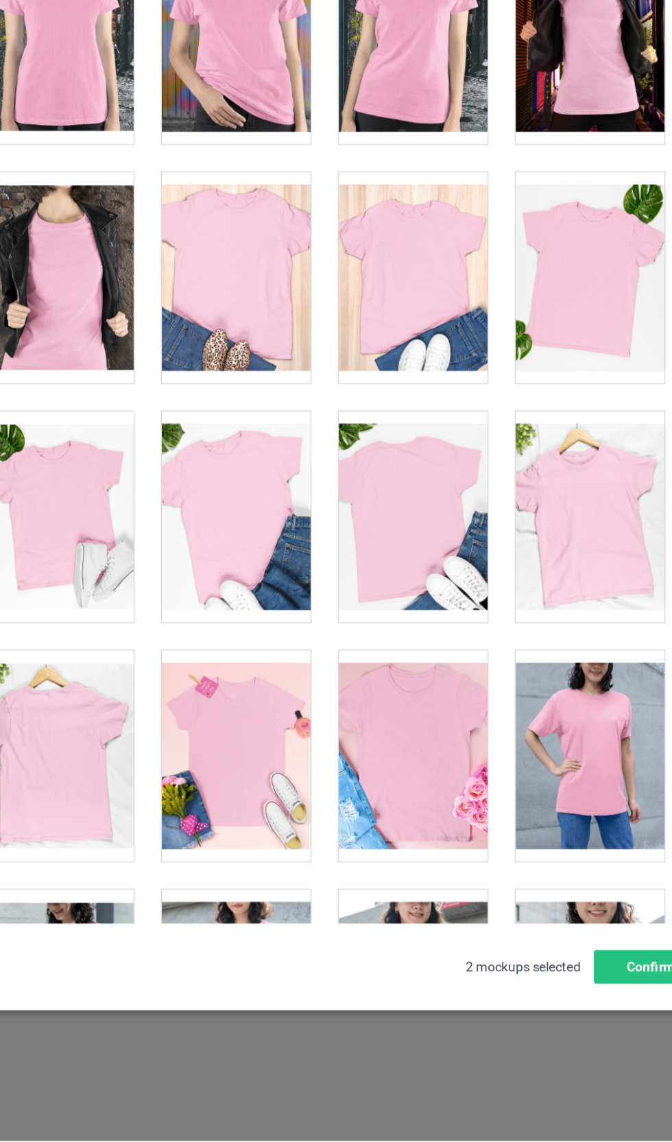
scroll to position [1670, 0]
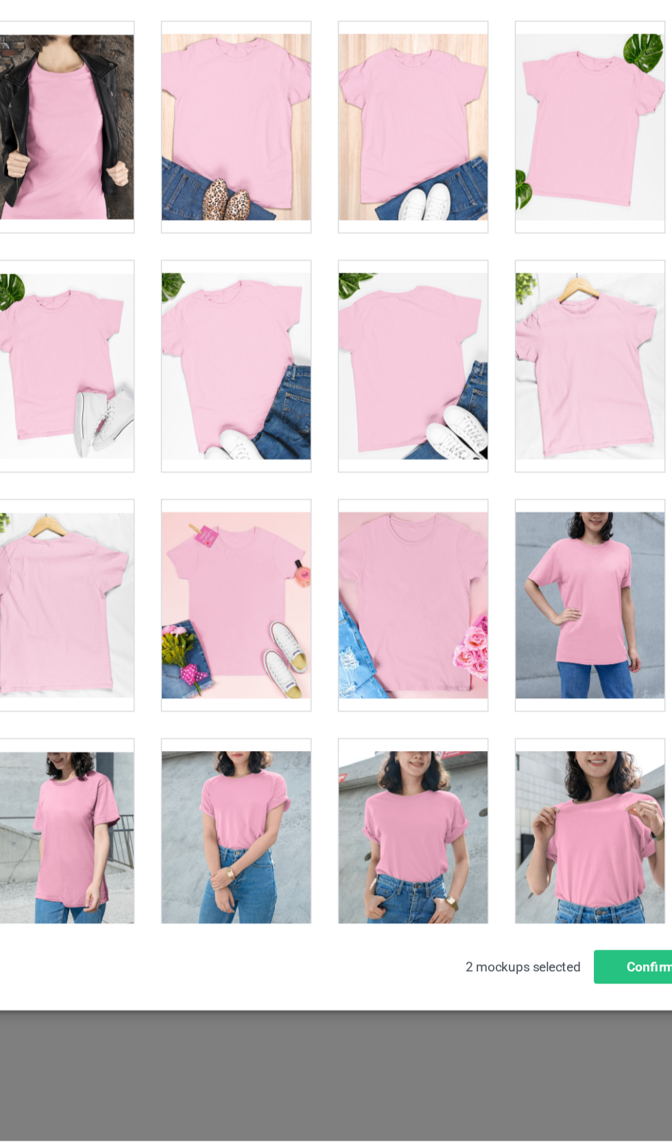
click at [475, 849] on div at bounding box center [529, 926] width 108 height 154
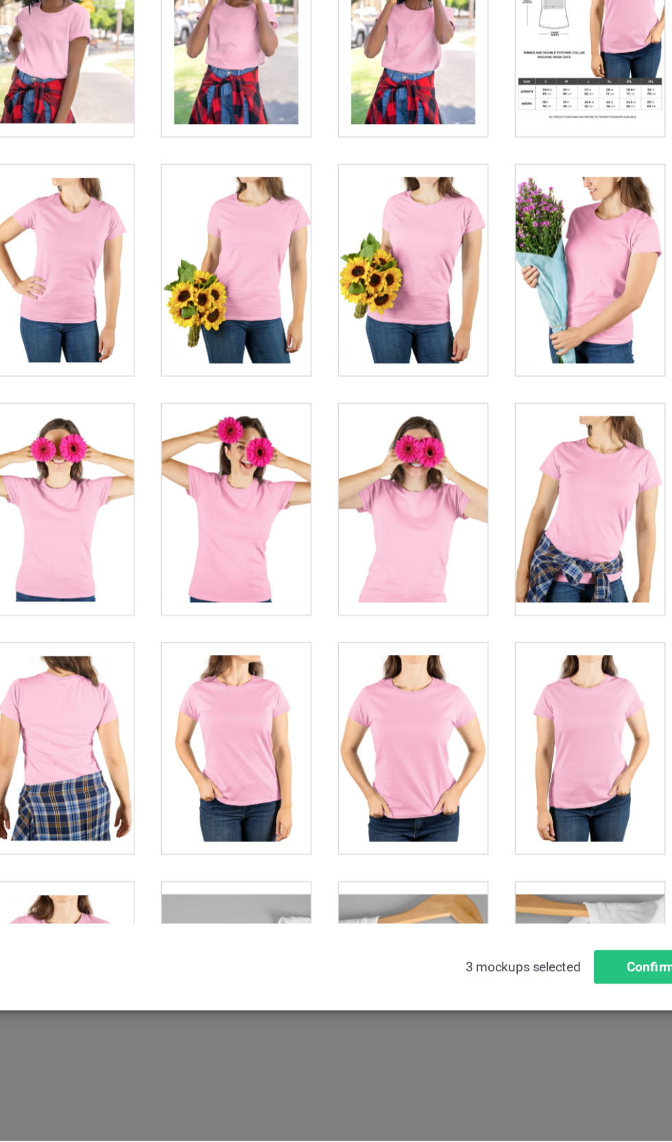
scroll to position [2957, 0]
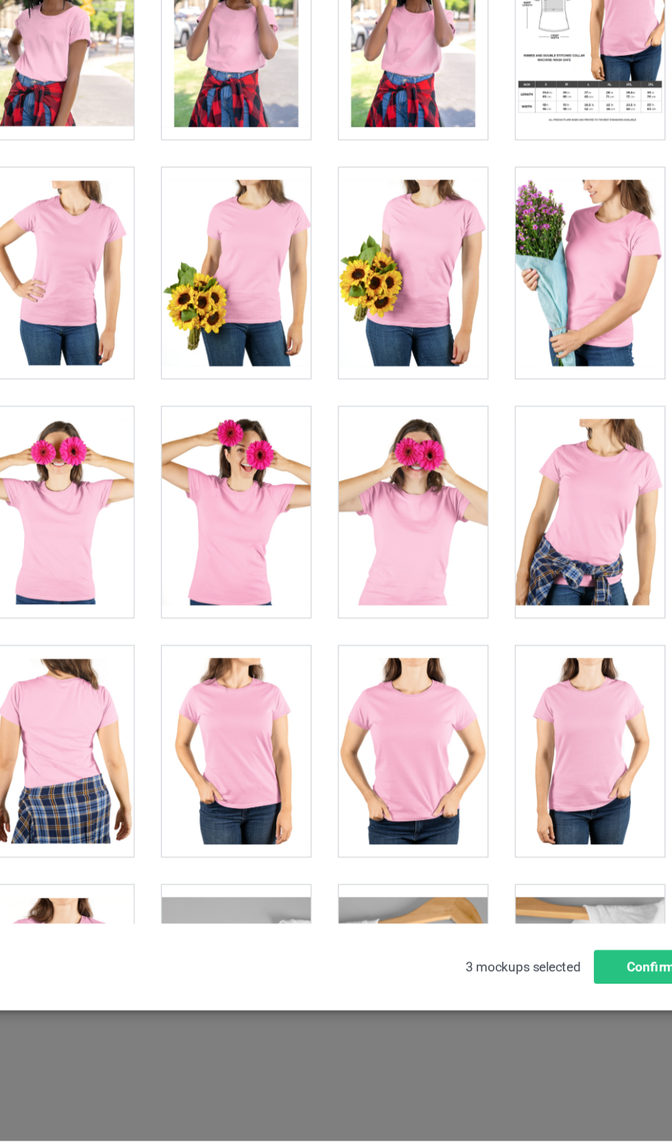
click at [217, 607] on div at bounding box center [271, 684] width 108 height 154
click at [475, 607] on div at bounding box center [529, 684] width 108 height 154
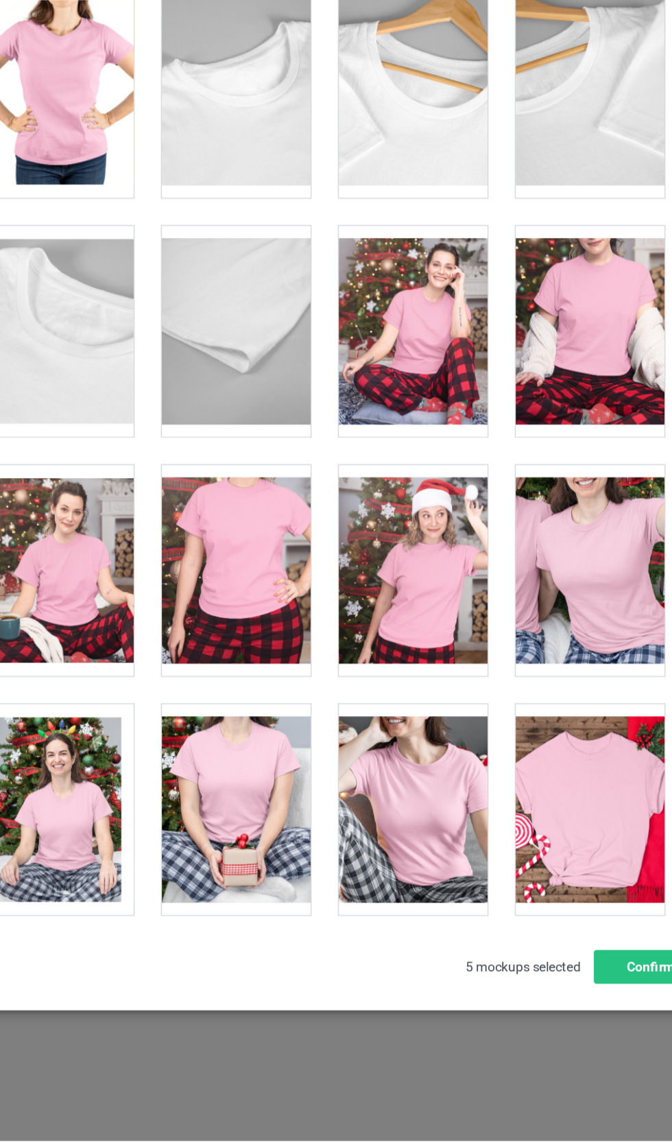
scroll to position [3613, 0]
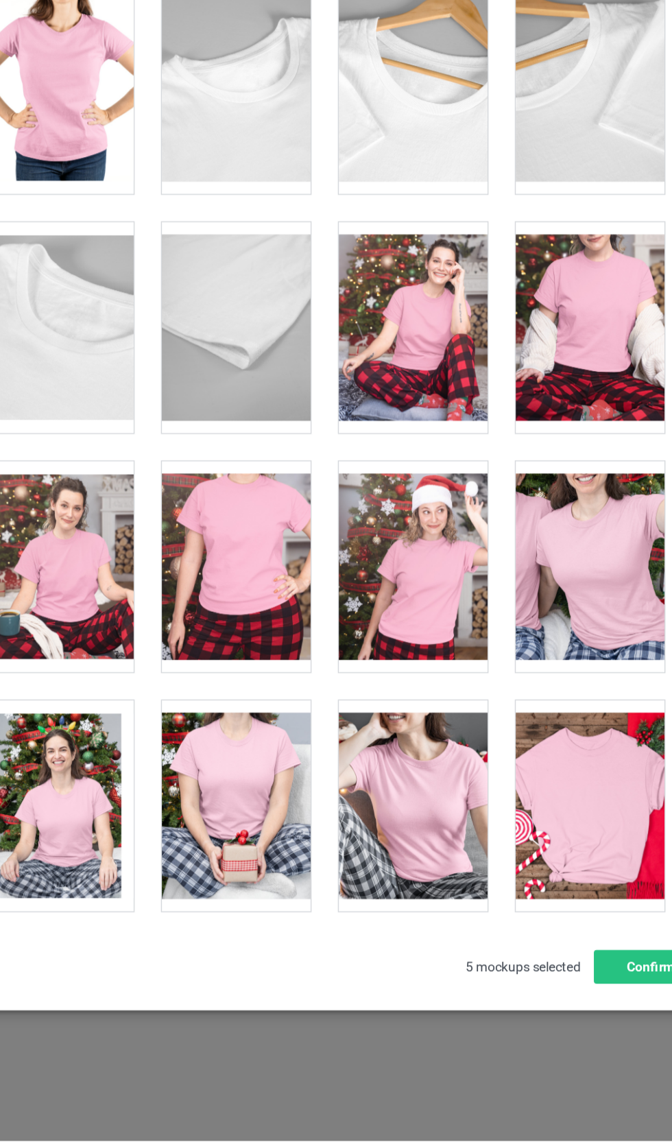
click at [217, 647] on div at bounding box center [271, 724] width 108 height 154
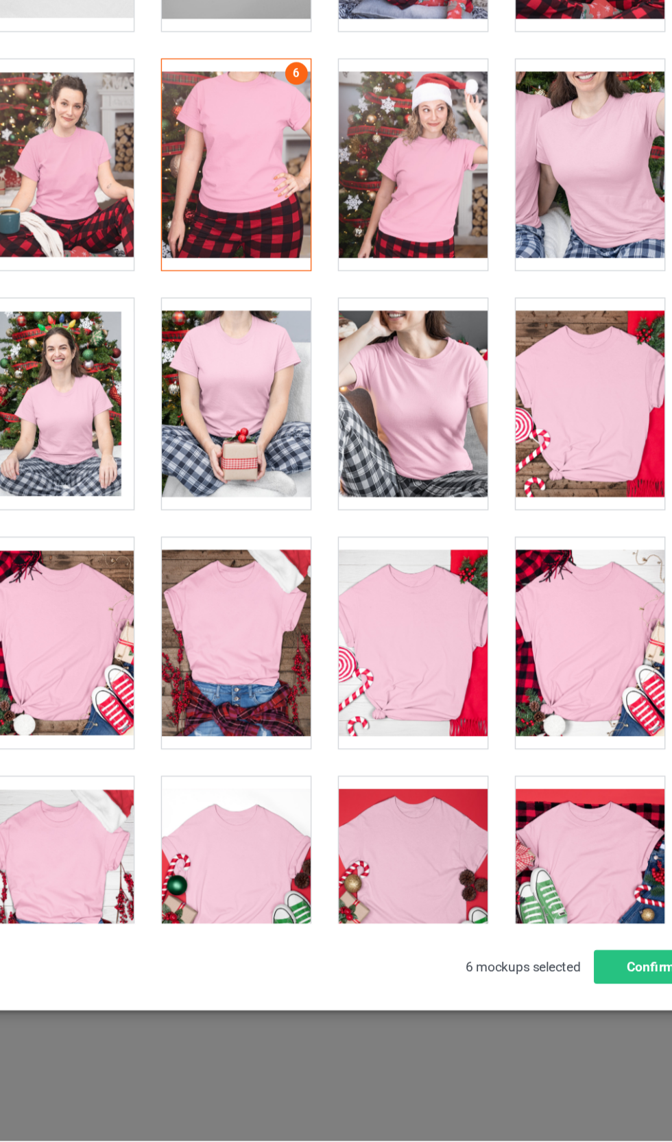
scroll to position [3904, 0]
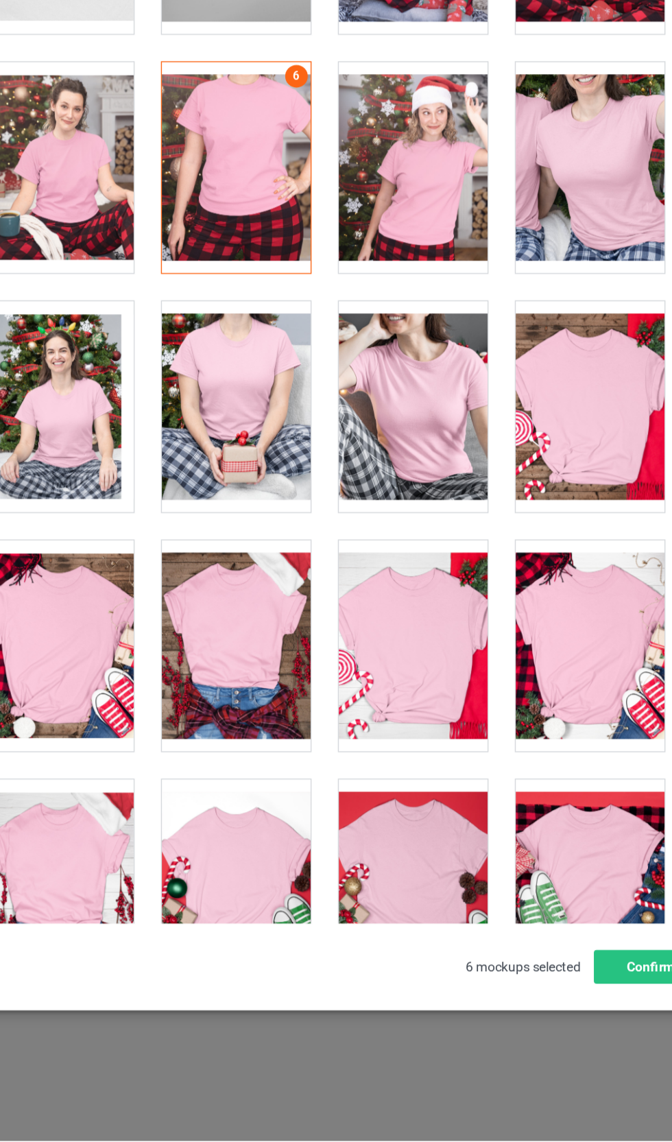
click at [217, 530] on div at bounding box center [271, 607] width 108 height 154
click at [88, 530] on div at bounding box center [142, 607] width 108 height 154
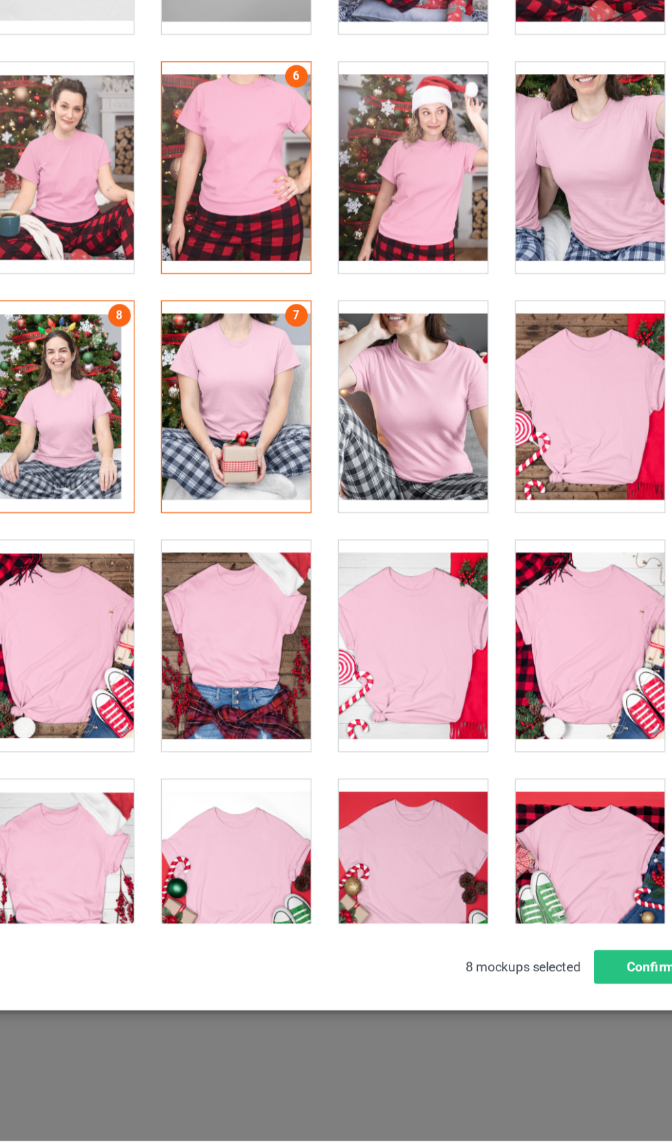
click at [475, 530] on div at bounding box center [529, 607] width 108 height 154
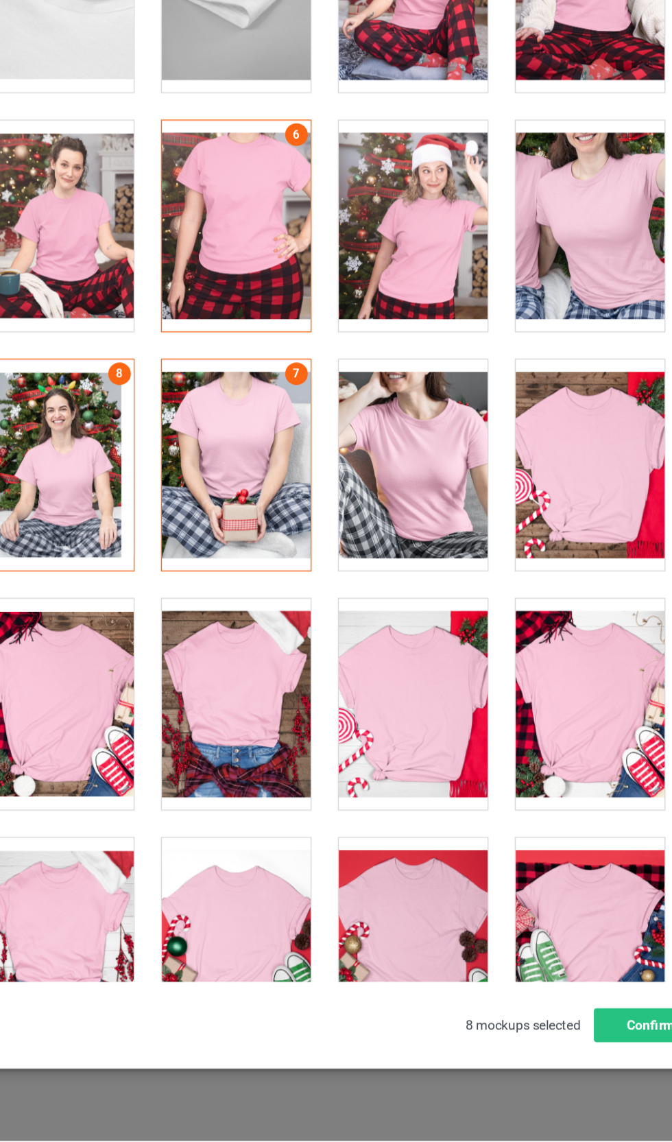
click at [475, 573] on div at bounding box center [529, 650] width 108 height 154
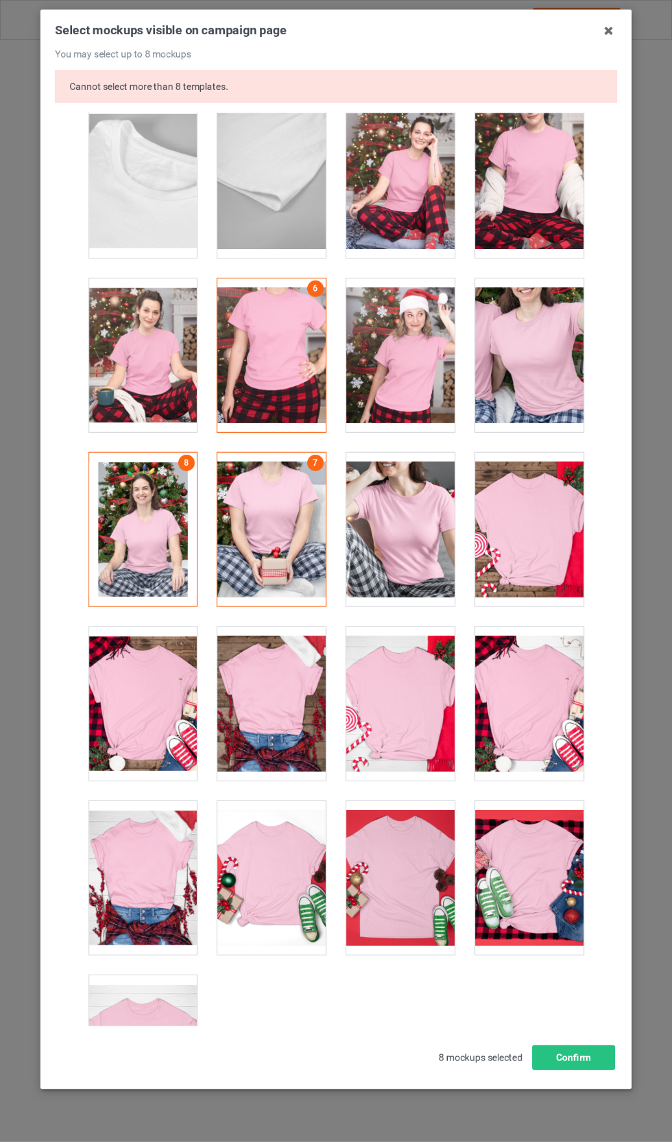
scroll to position [69, 0]
click at [592, 1070] on button "Confirm" at bounding box center [573, 1057] width 83 height 25
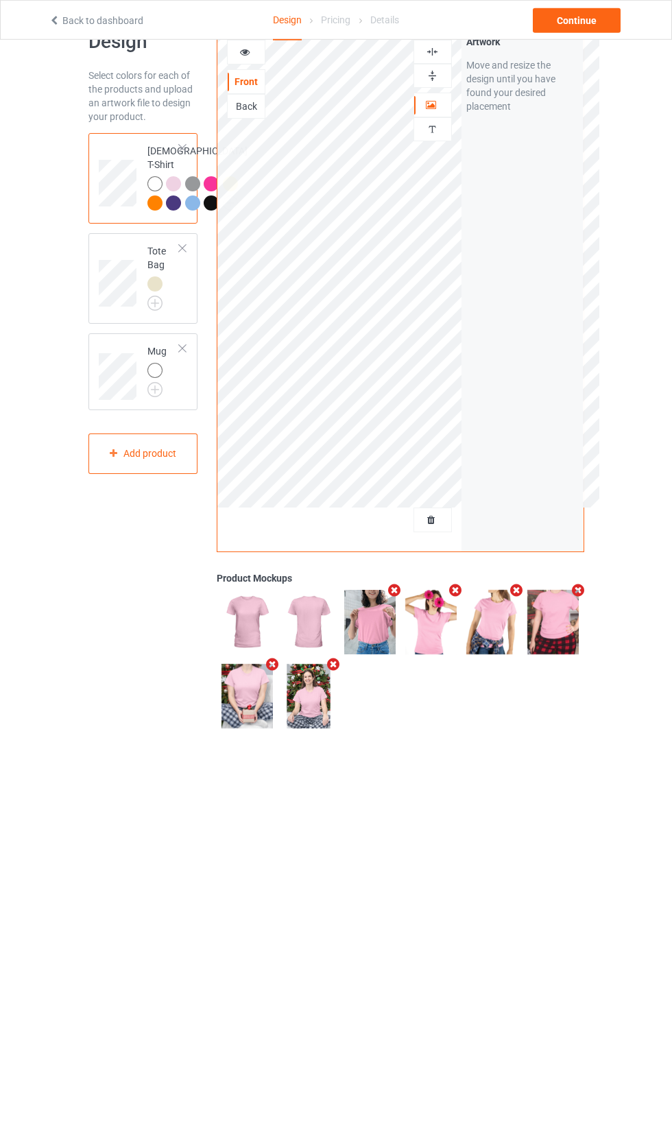
click at [0, 0] on img at bounding box center [0, 0] width 0 height 0
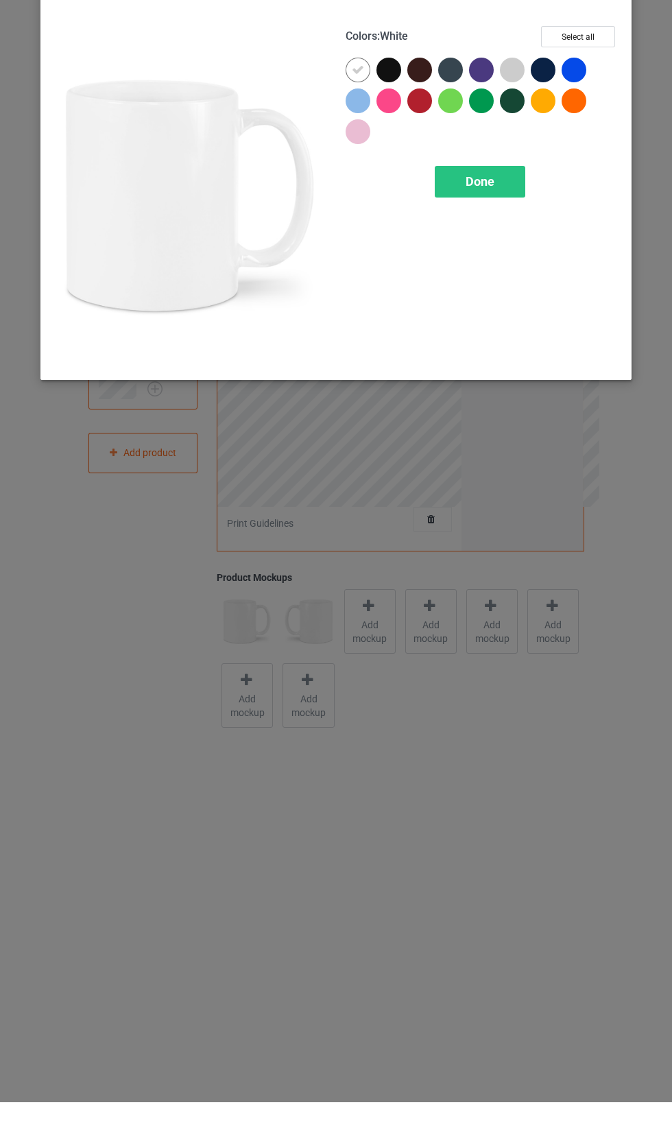
click at [362, 206] on div "Done" at bounding box center [482, 222] width 272 height 32
click at [365, 206] on div "Done" at bounding box center [482, 222] width 272 height 32
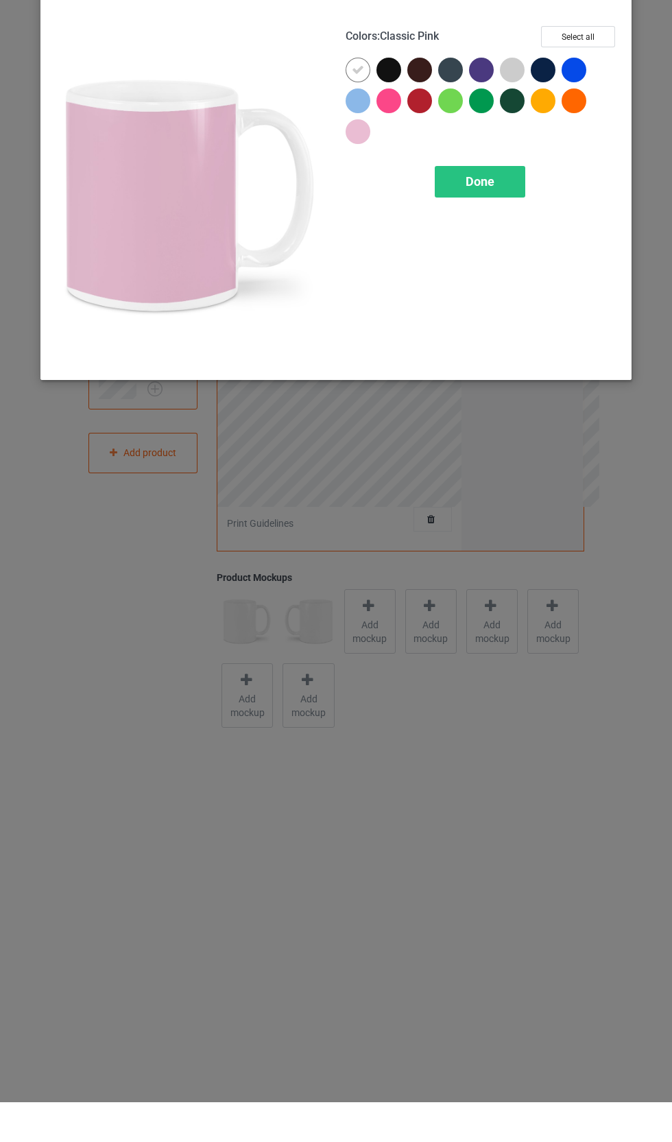
click at [359, 206] on div "Done" at bounding box center [482, 222] width 272 height 32
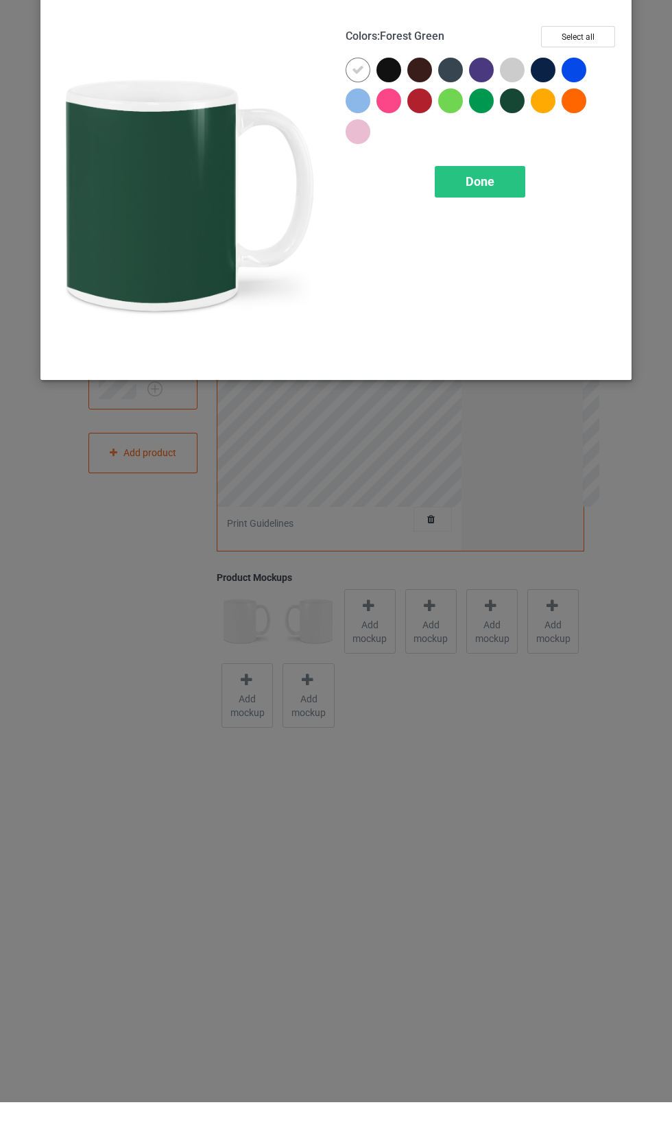
click at [520, 128] on div at bounding box center [515, 143] width 31 height 31
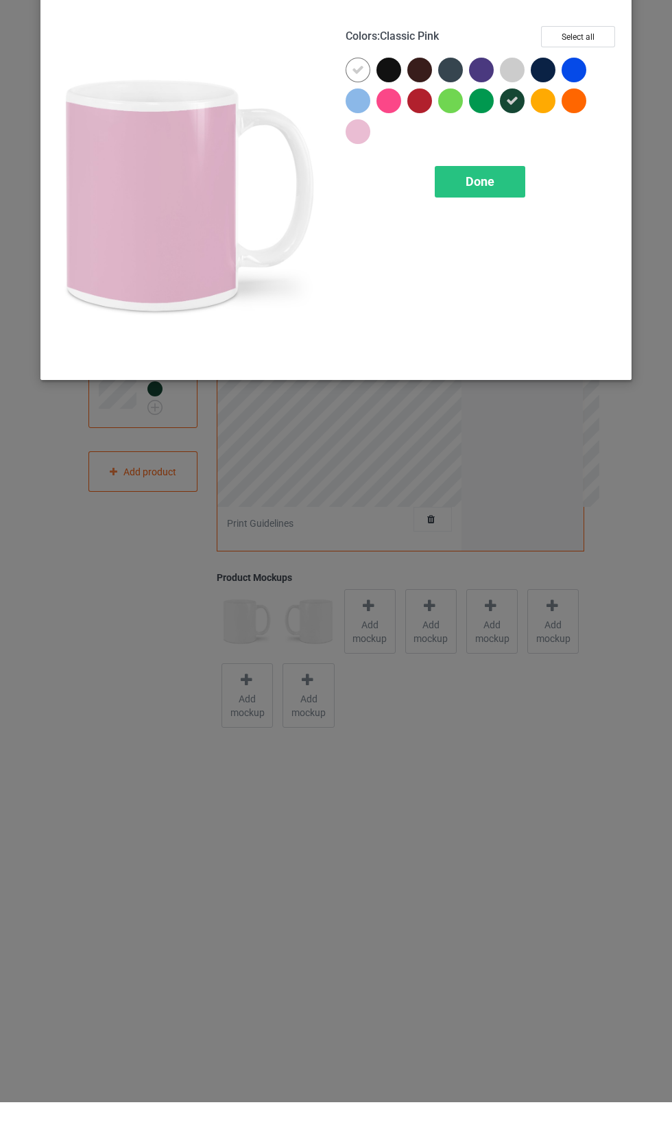
click at [370, 159] on div at bounding box center [361, 174] width 31 height 31
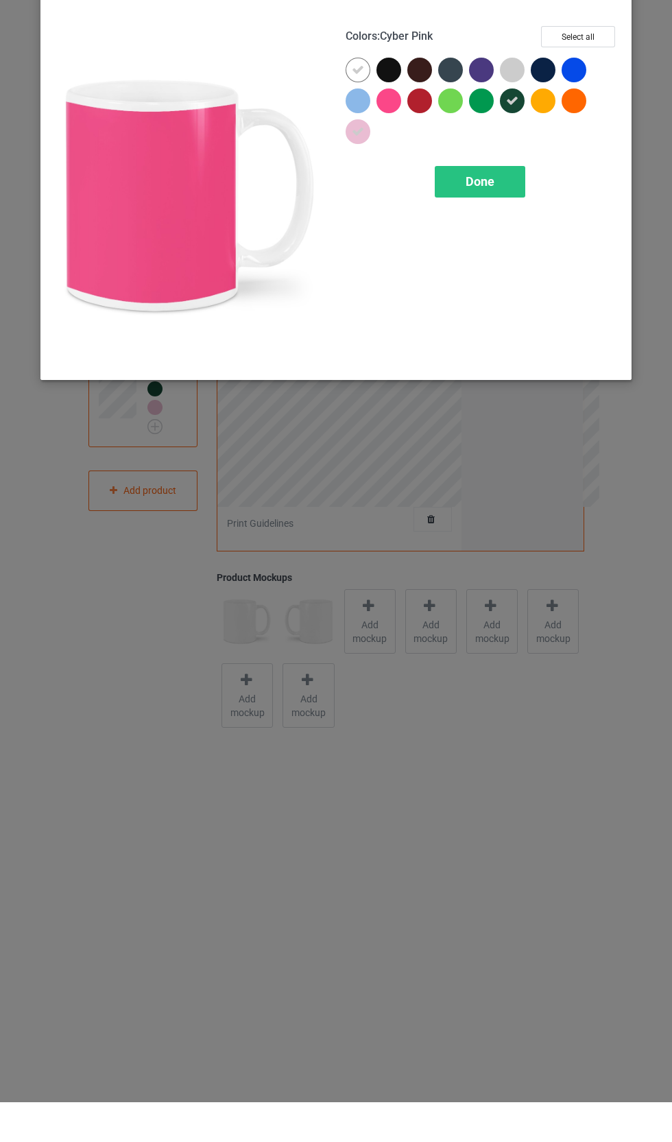
click at [408, 143] on div at bounding box center [482, 143] width 272 height 93
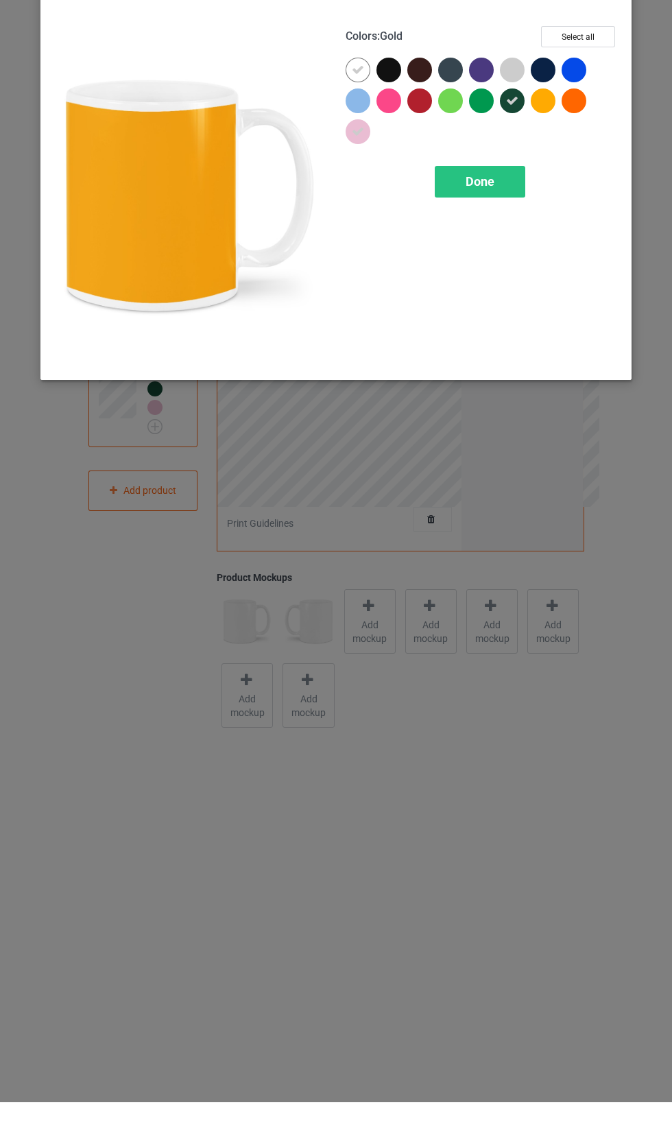
click at [531, 128] on div at bounding box center [546, 143] width 31 height 31
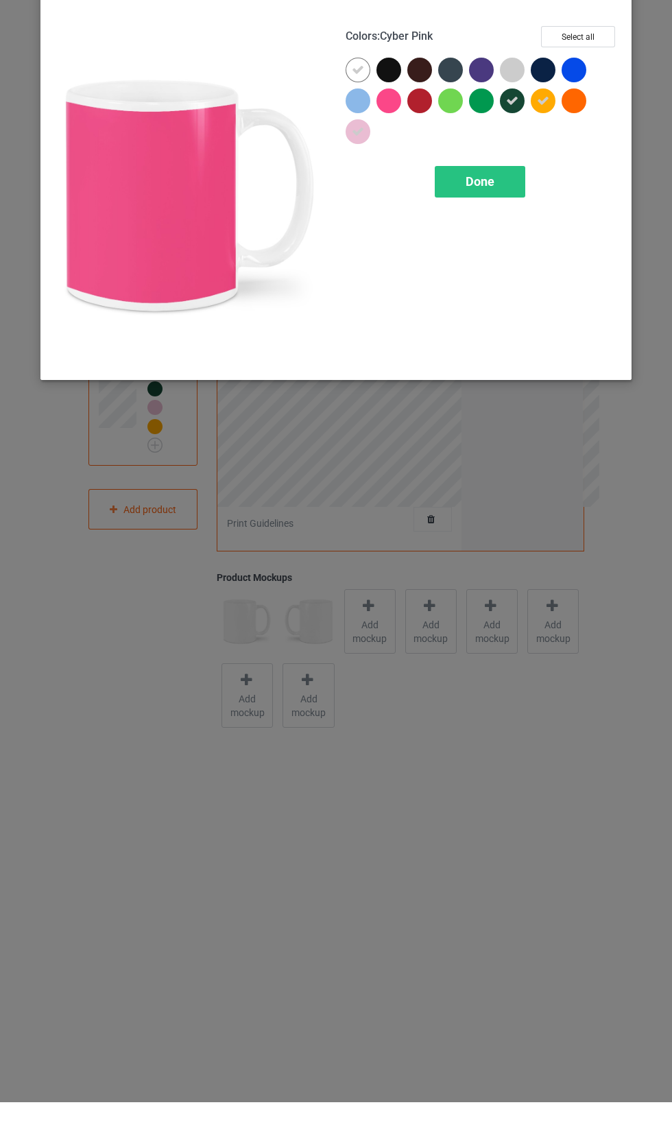
click at [392, 128] on div at bounding box center [388, 140] width 25 height 25
click at [514, 221] on div "Colors : Cyber Pink Select all Done" at bounding box center [481, 235] width 291 height 359
click at [498, 222] on div "Colors : Cyber Pink Select all Done" at bounding box center [481, 235] width 291 height 359
click at [507, 220] on div "Colors : Cyber Pink Select all Done" at bounding box center [481, 235] width 291 height 359
click at [509, 221] on div "Colors : Cyber Pink Select all Done" at bounding box center [481, 235] width 291 height 359
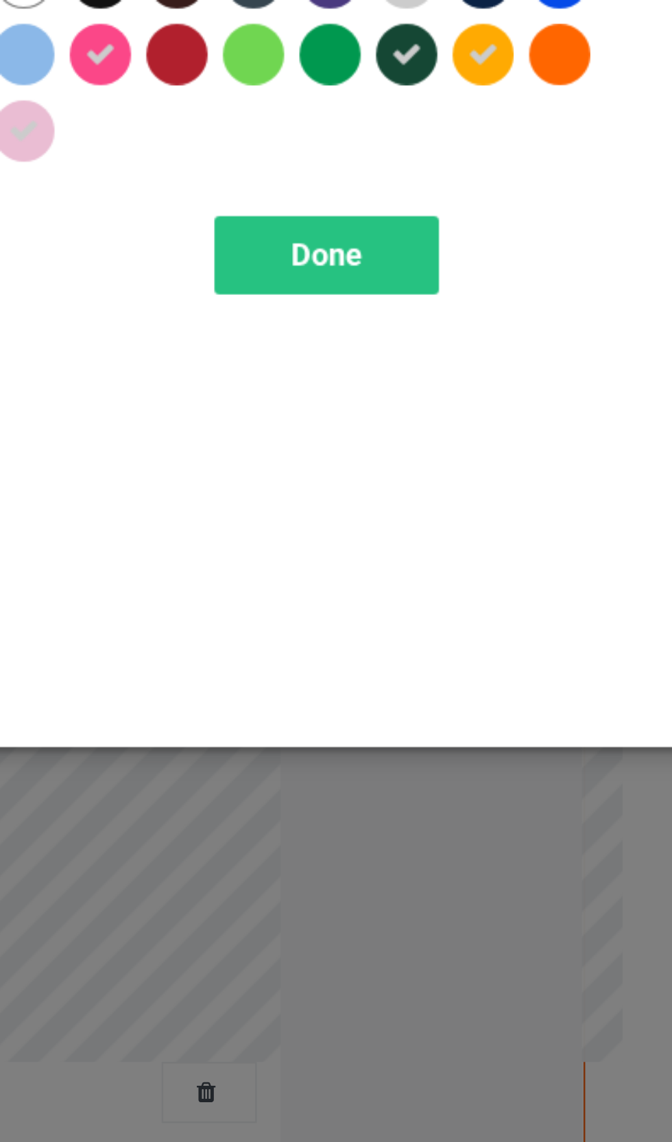
click at [435, 206] on div "Done" at bounding box center [480, 222] width 91 height 32
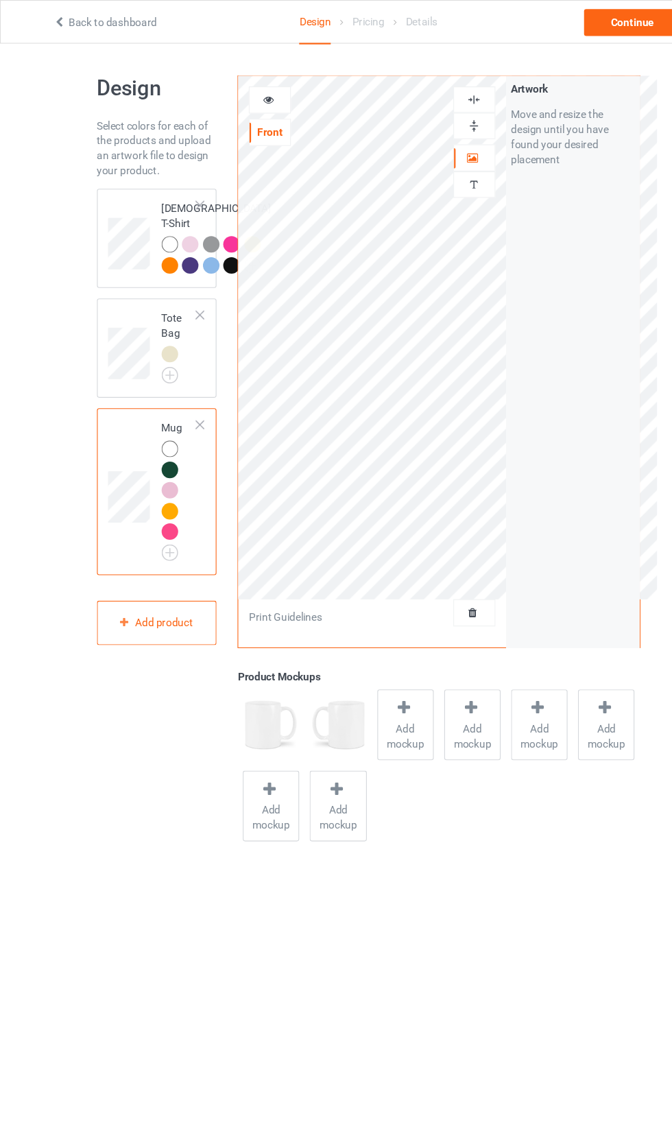
click at [446, 110] on div at bounding box center [432, 114] width 37 height 13
click at [437, 85] on img at bounding box center [432, 90] width 13 height 13
click at [440, 86] on div at bounding box center [432, 90] width 37 height 13
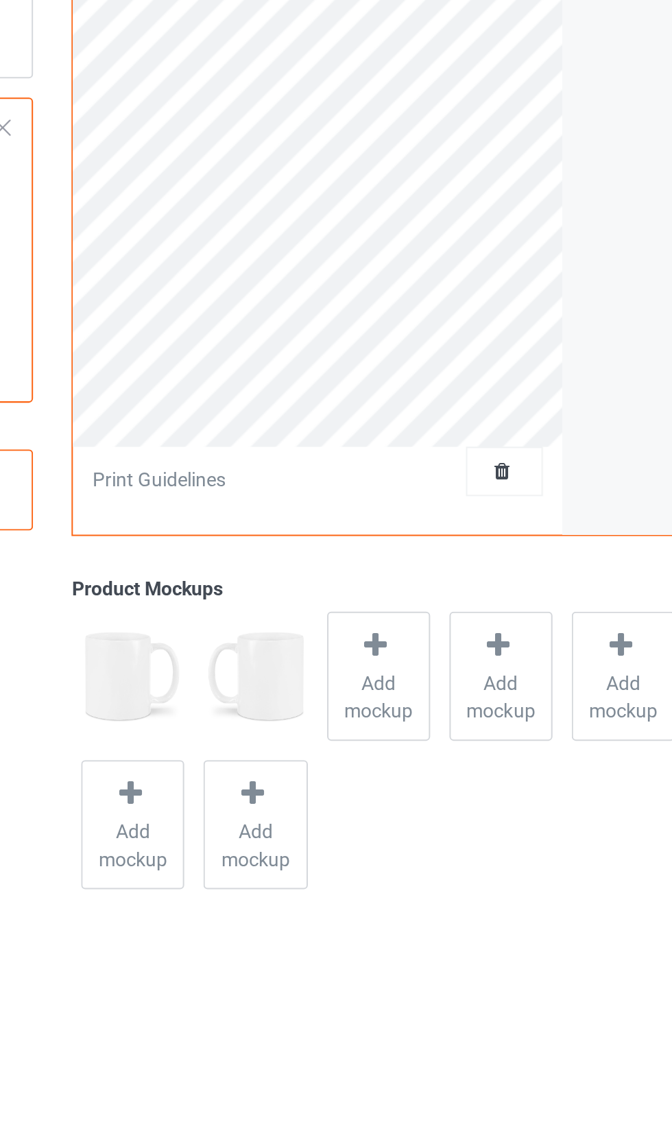
click at [345, 658] on span "Add mockup" at bounding box center [370, 671] width 50 height 27
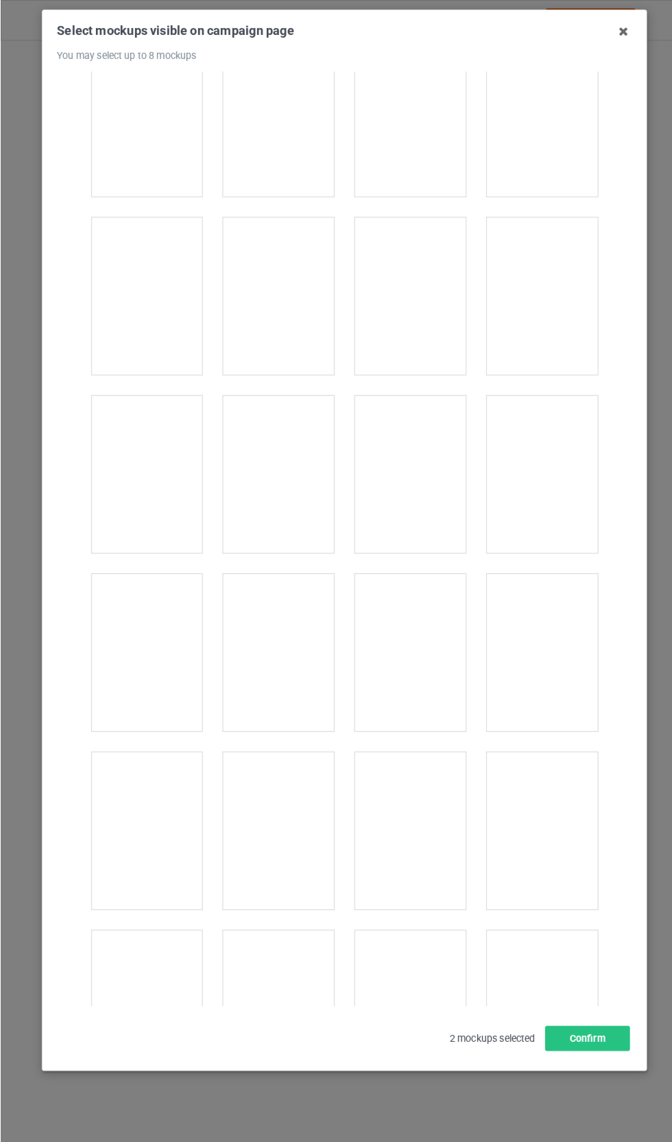
scroll to position [736, 0]
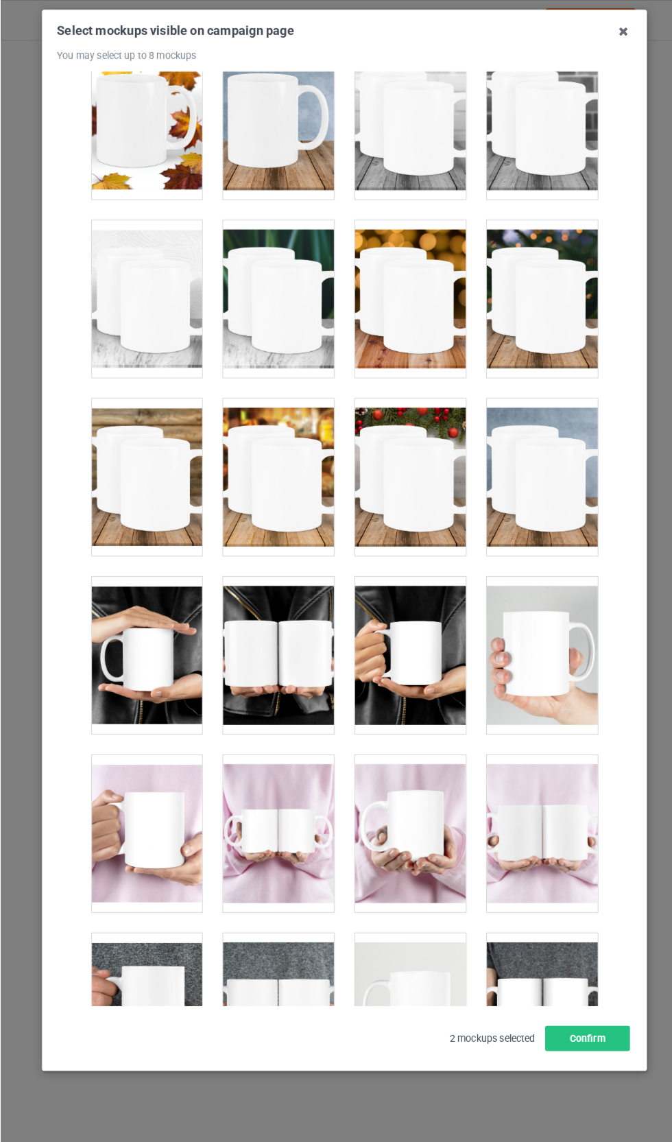
click at [426, 636] on div at bounding box center [400, 641] width 108 height 154
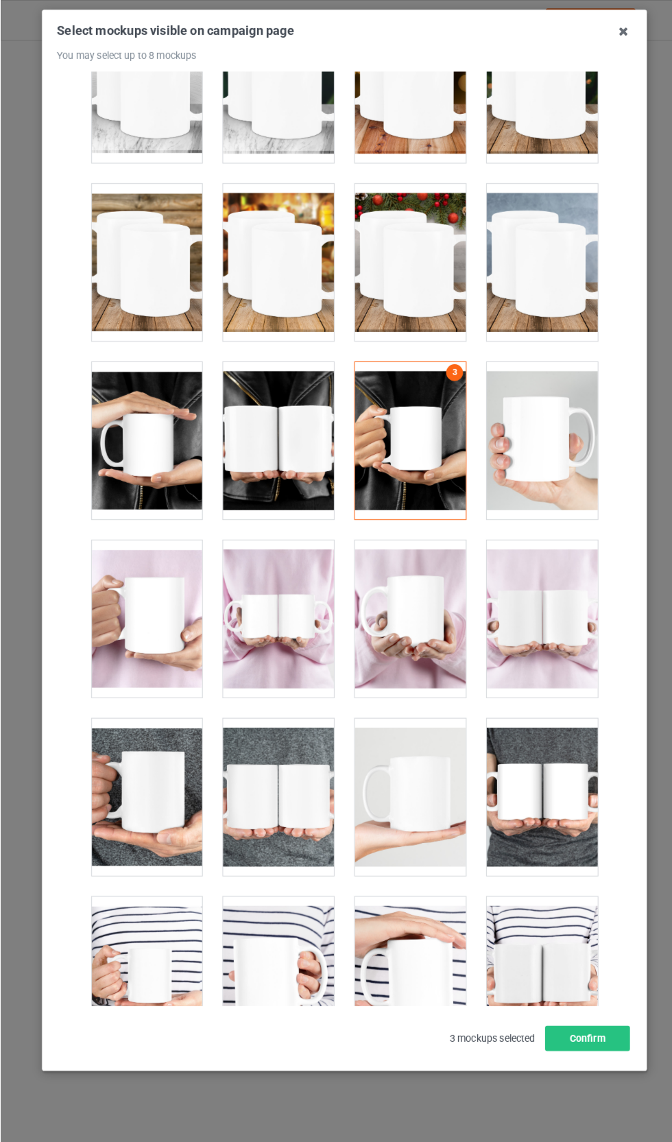
scroll to position [966, 0]
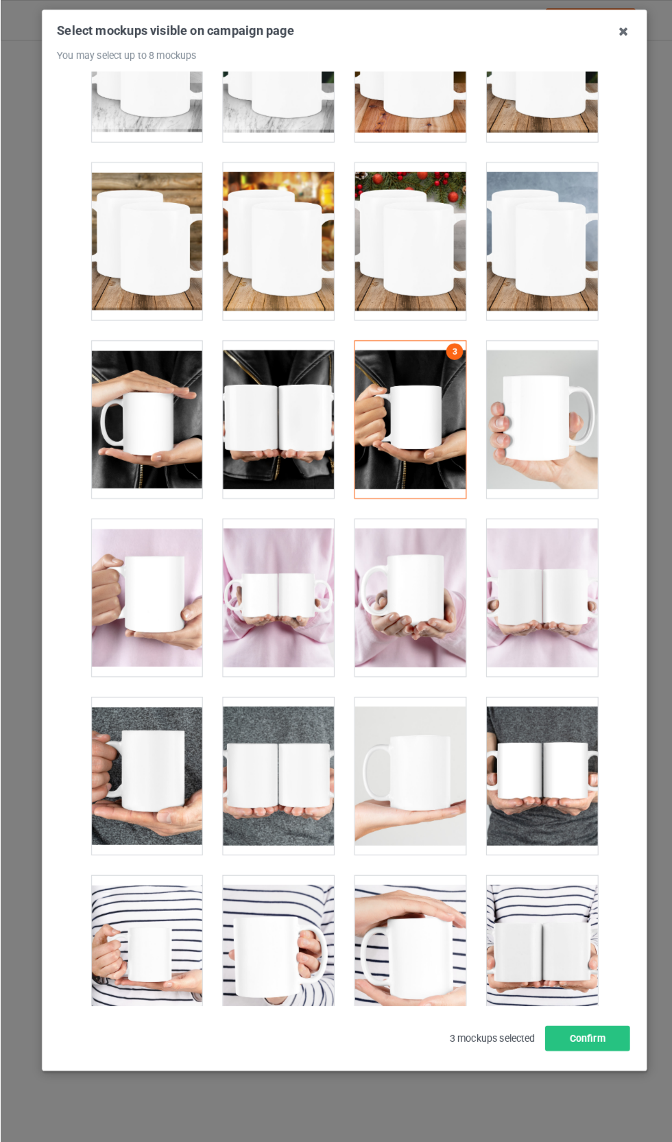
click at [153, 612] on div at bounding box center [142, 584] width 108 height 154
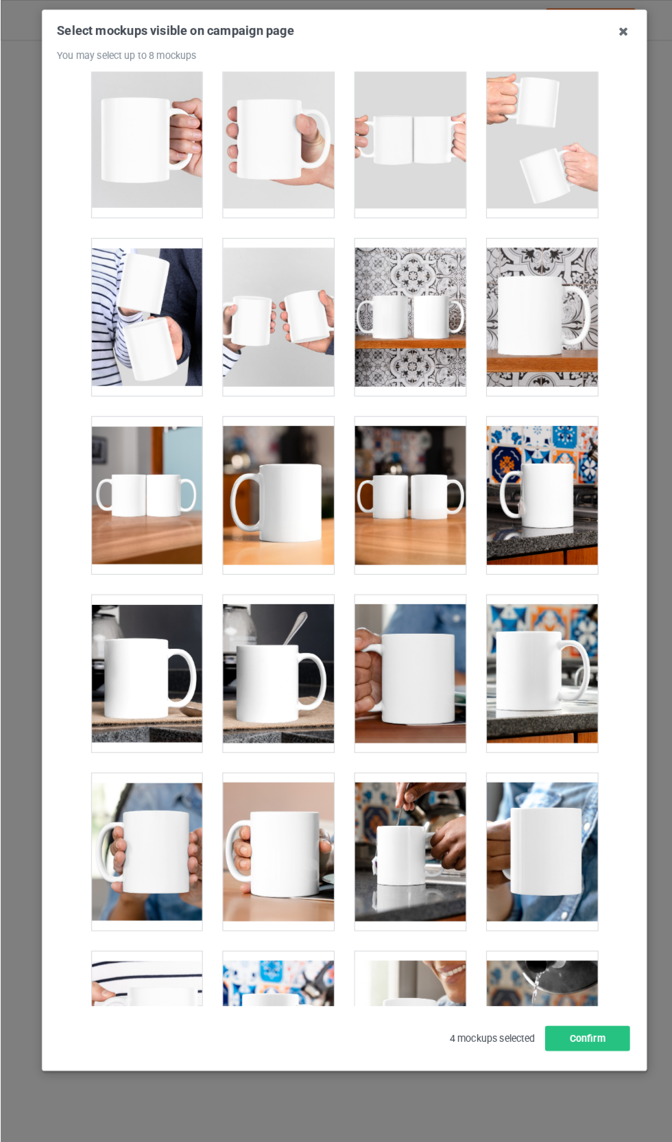
scroll to position [1944, 0]
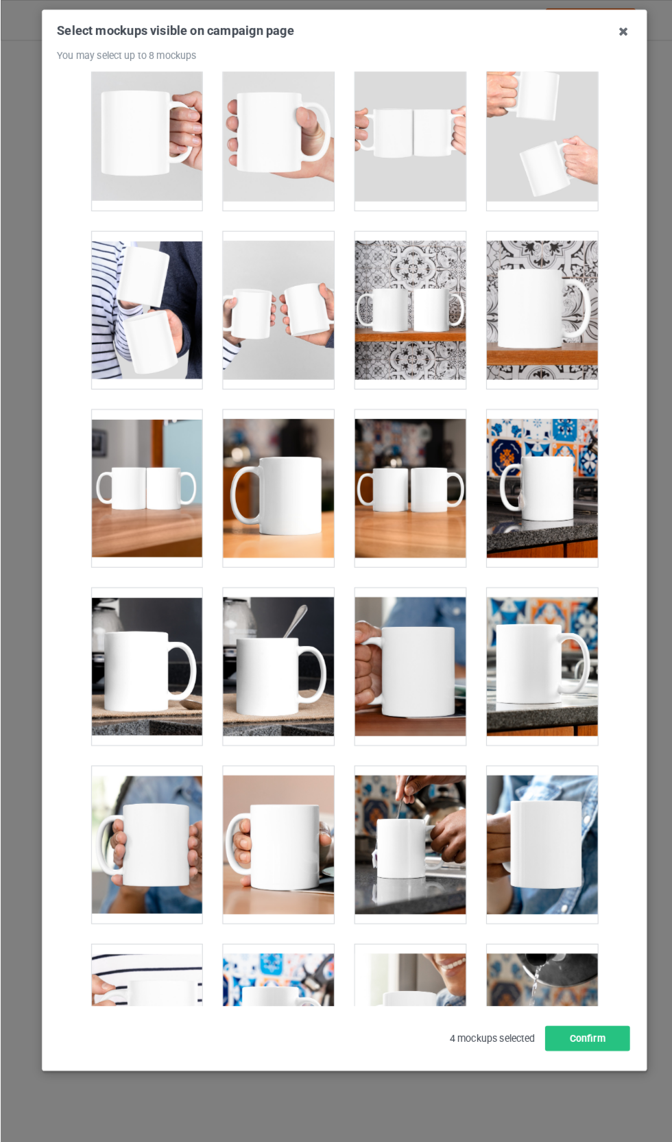
click at [554, 483] on div at bounding box center [529, 477] width 108 height 154
click at [424, 835] on div at bounding box center [400, 826] width 108 height 154
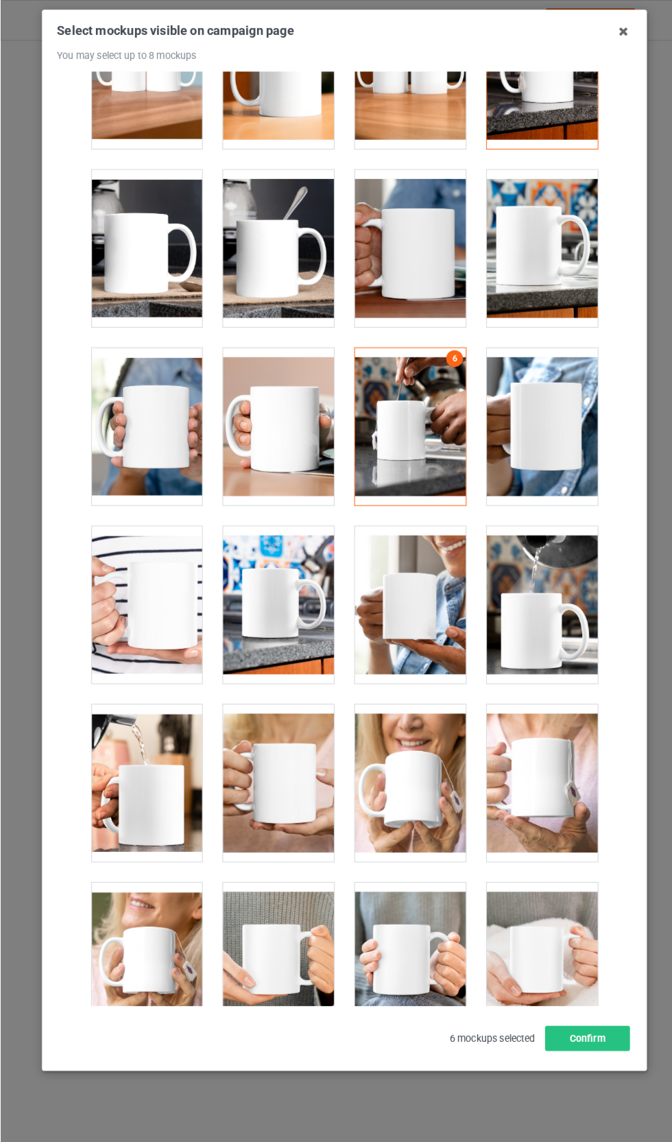
scroll to position [2356, 0]
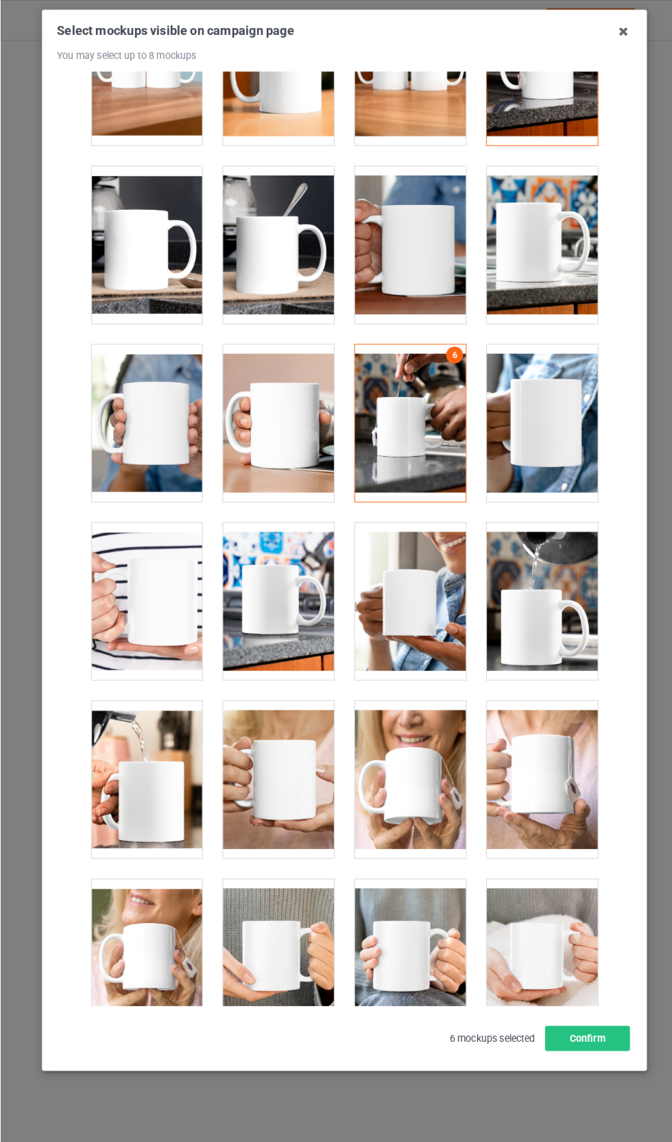
click at [424, 758] on div at bounding box center [400, 762] width 108 height 154
click at [411, 769] on div at bounding box center [400, 762] width 108 height 154
click at [405, 772] on div at bounding box center [400, 762] width 108 height 154
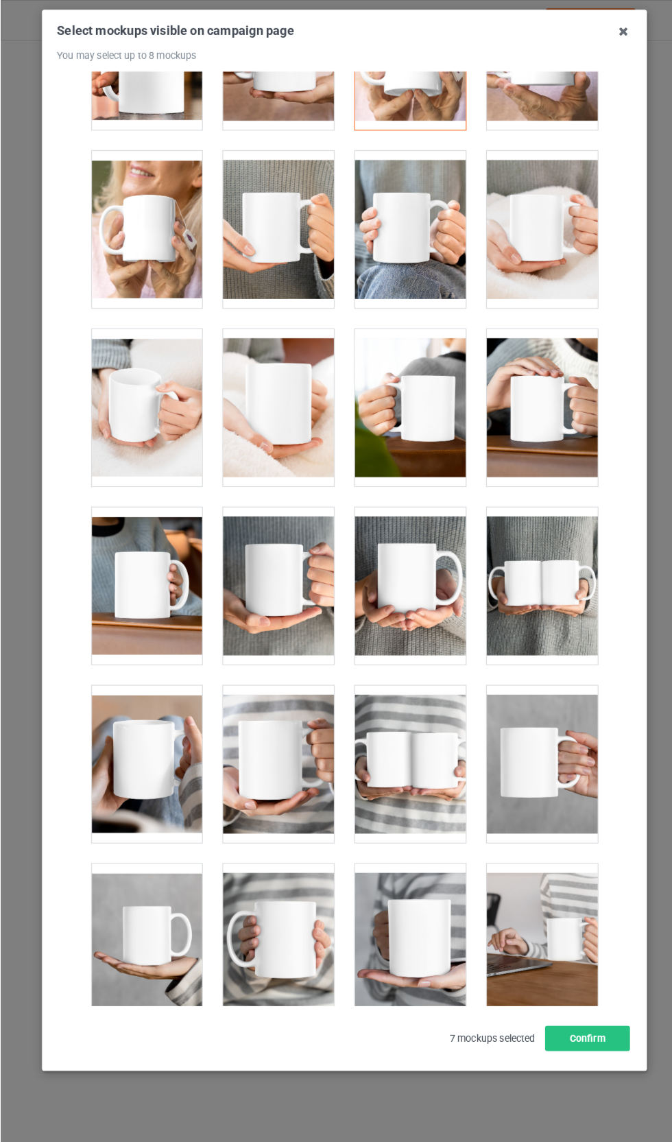
scroll to position [3064, 0]
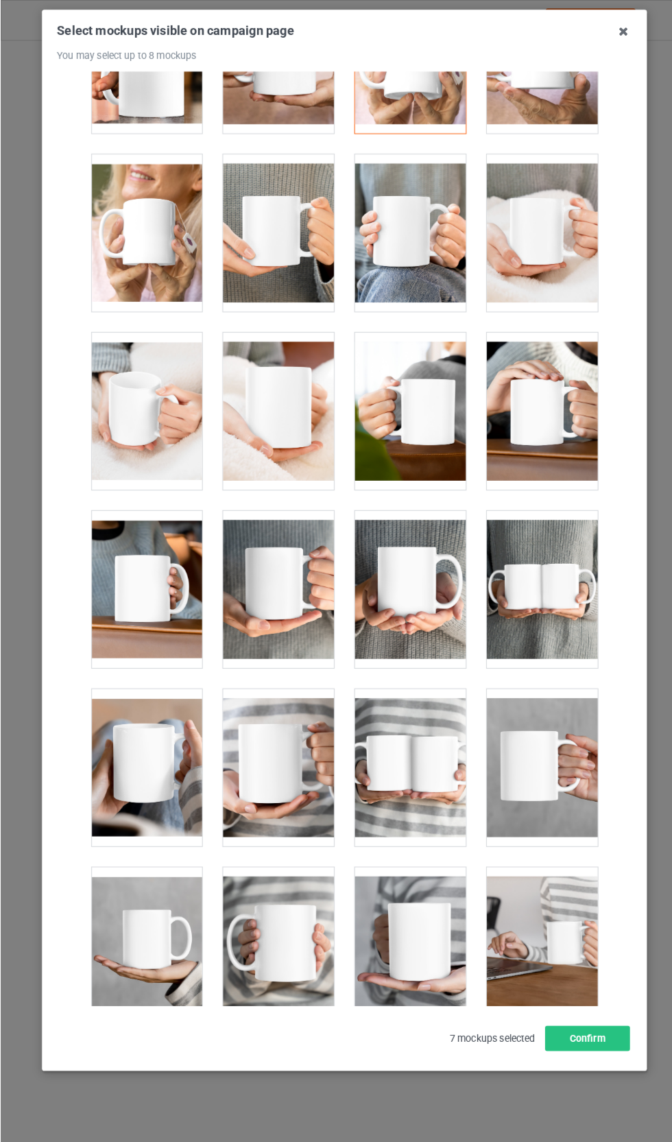
click at [132, 373] on div at bounding box center [142, 402] width 108 height 154
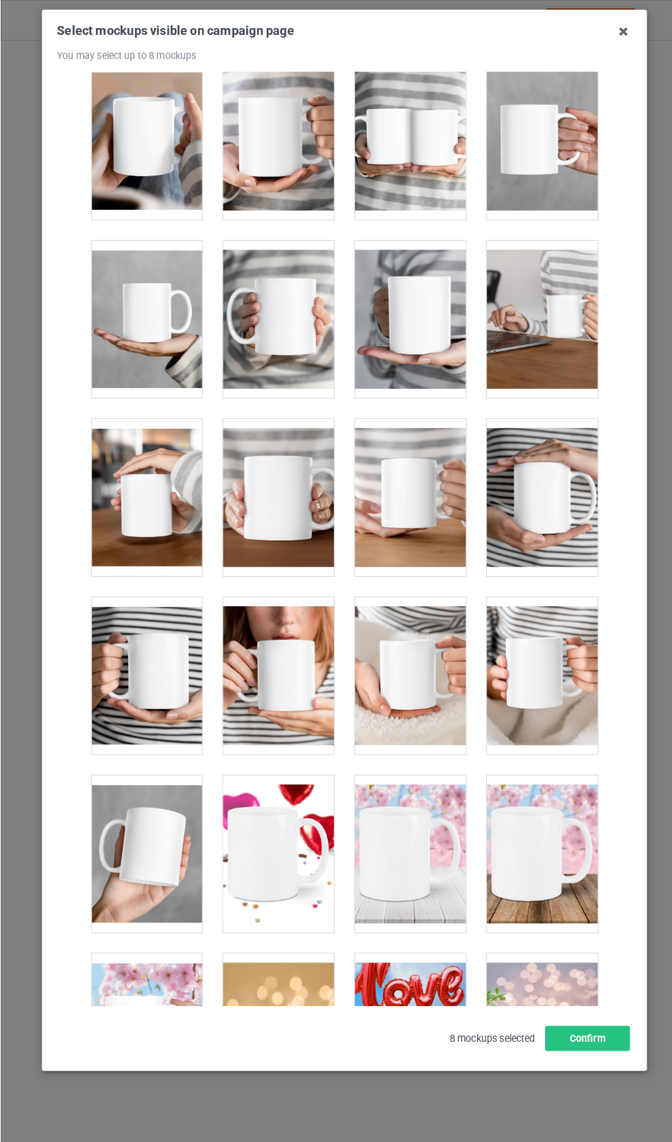
scroll to position [3676, 0]
click at [303, 688] on div at bounding box center [271, 661] width 108 height 154
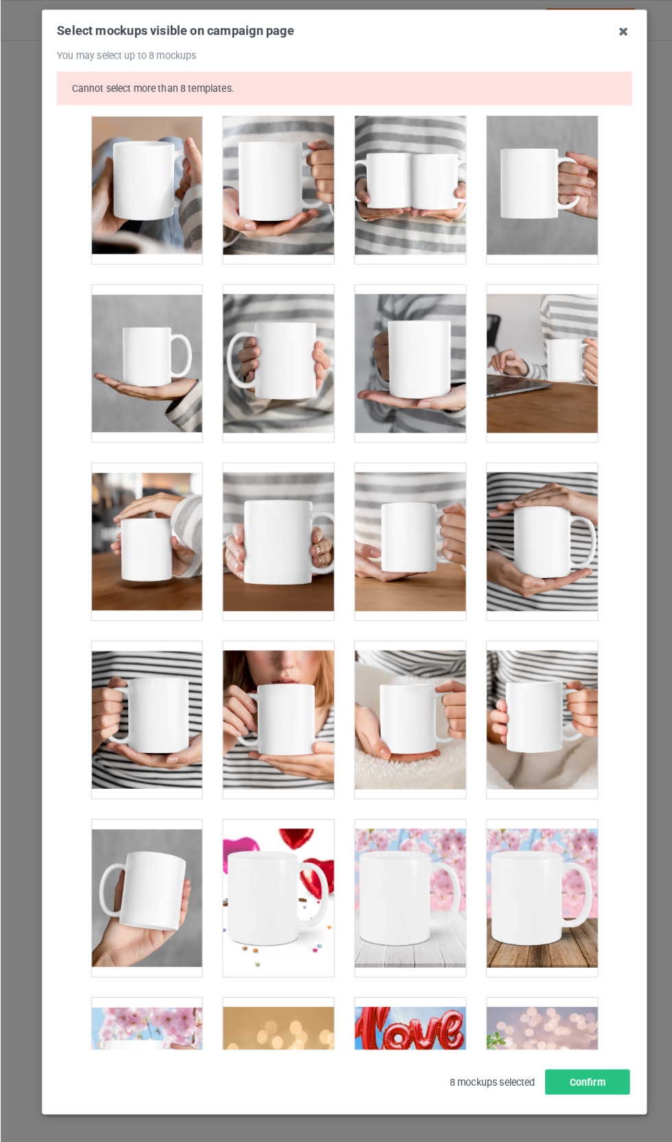
click at [302, 729] on div at bounding box center [271, 704] width 108 height 154
click at [591, 1070] on button "Confirm" at bounding box center [573, 1057] width 83 height 25
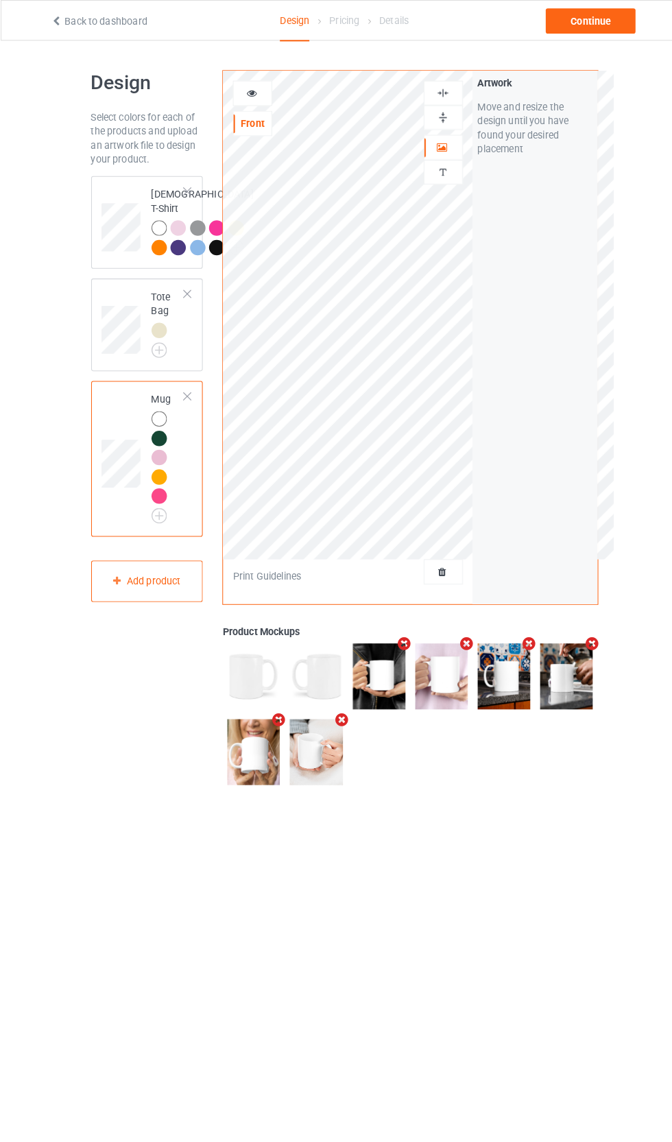
click at [0, 0] on img at bounding box center [0, 0] width 0 height 0
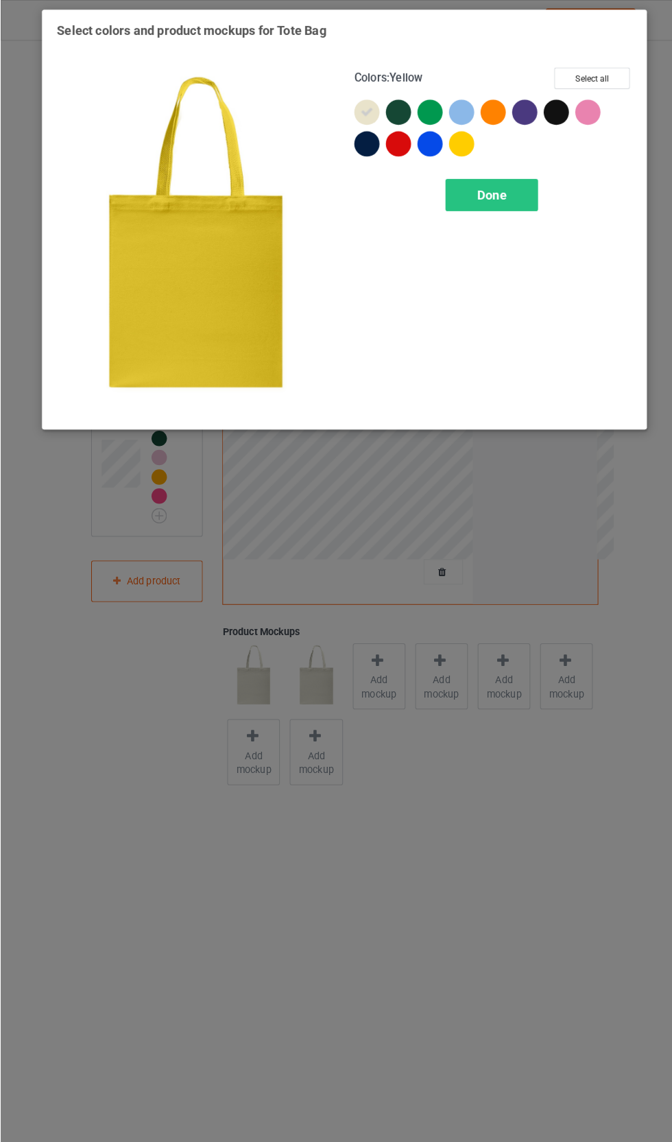
click at [457, 134] on div at bounding box center [450, 140] width 25 height 25
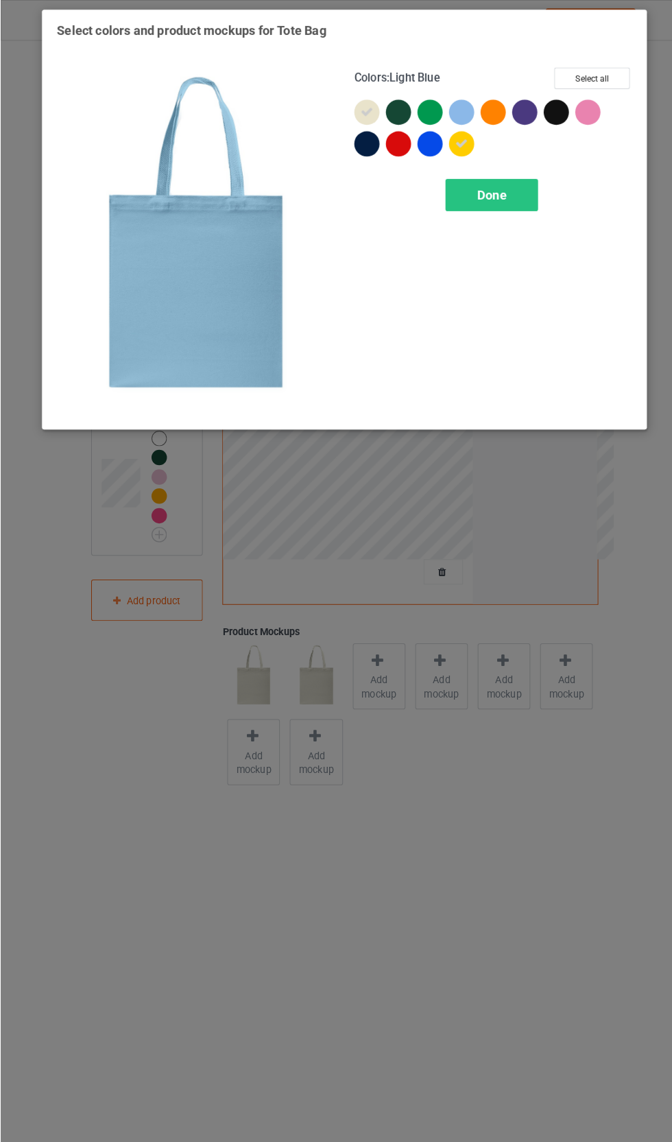
click at [461, 110] on div at bounding box center [450, 109] width 25 height 25
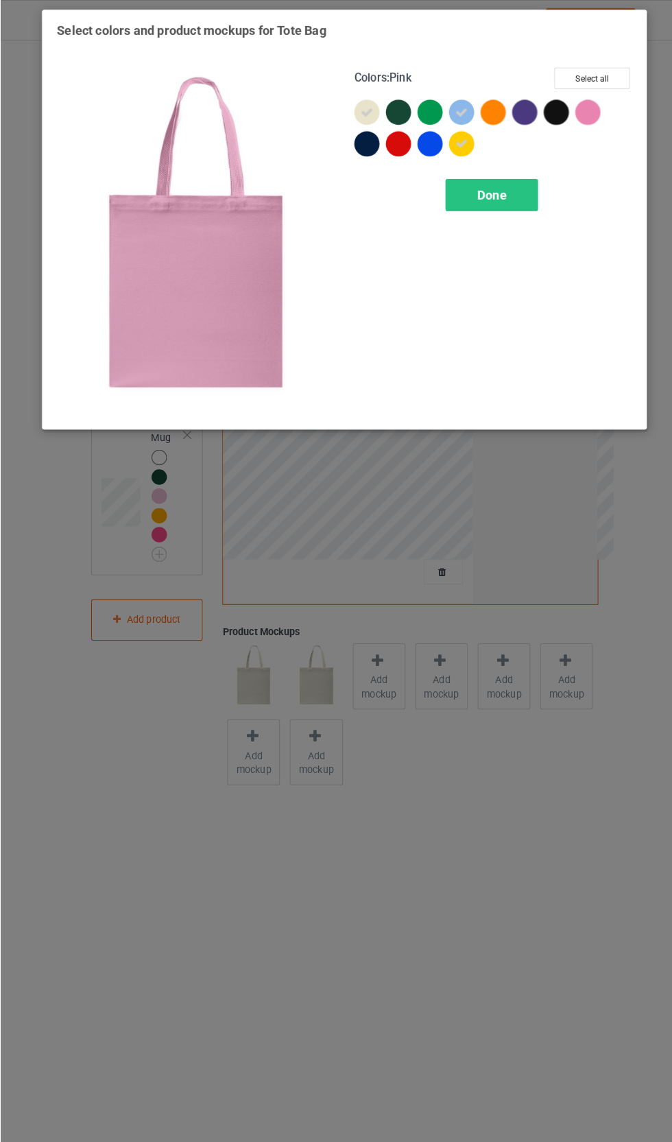
click at [574, 115] on div at bounding box center [574, 109] width 25 height 25
click at [576, 114] on icon at bounding box center [574, 110] width 12 height 12
click at [584, 104] on div at bounding box center [574, 109] width 25 height 25
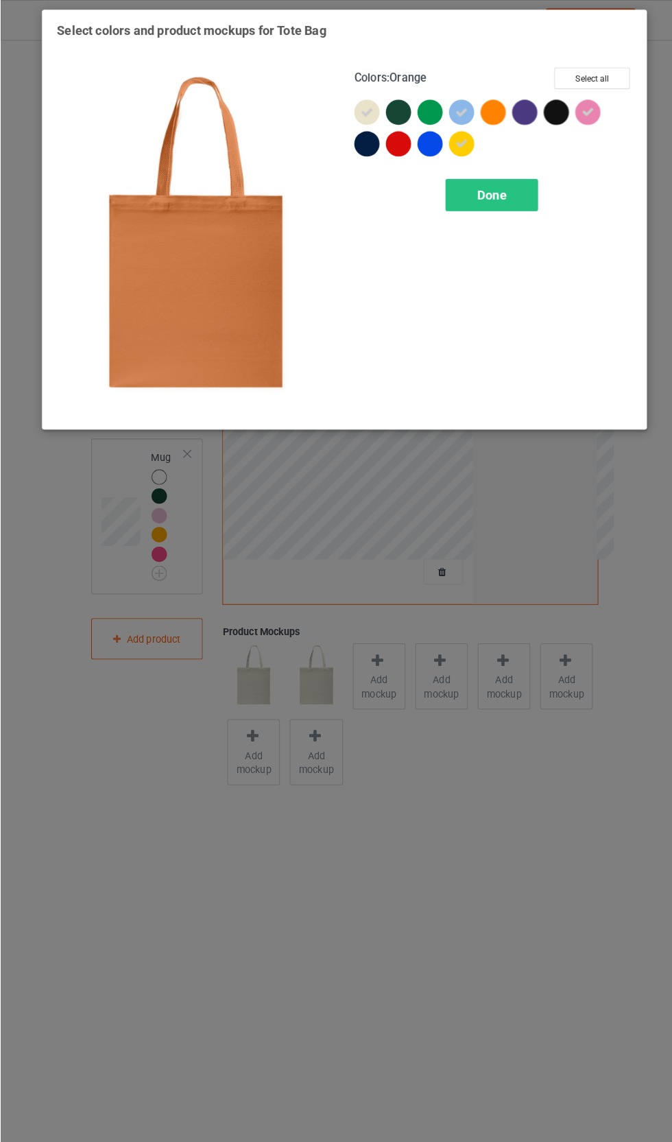
click at [492, 115] on div at bounding box center [481, 109] width 25 height 25
click at [502, 194] on div "Done" at bounding box center [480, 191] width 91 height 32
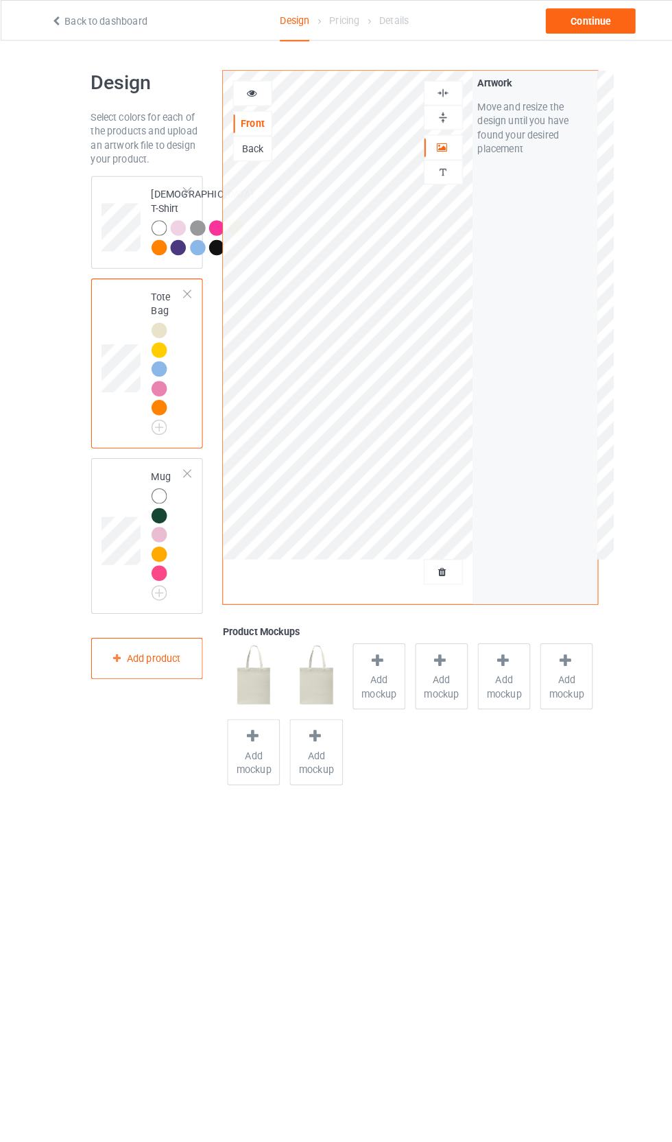
click at [381, 650] on div "Add mockup" at bounding box center [369, 661] width 51 height 64
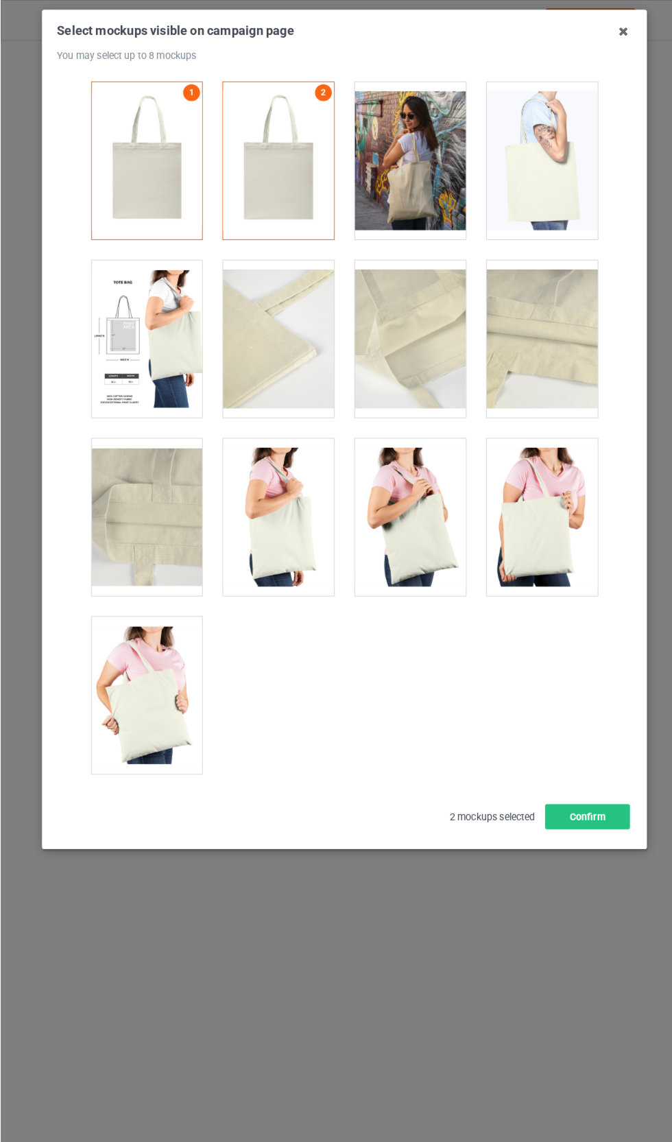
click at [419, 501] on div at bounding box center [400, 506] width 108 height 154
click at [543, 508] on div at bounding box center [529, 506] width 108 height 154
click at [418, 182] on div at bounding box center [400, 157] width 108 height 154
click at [148, 388] on div at bounding box center [142, 331] width 108 height 154
click at [147, 520] on div at bounding box center [142, 506] width 108 height 154
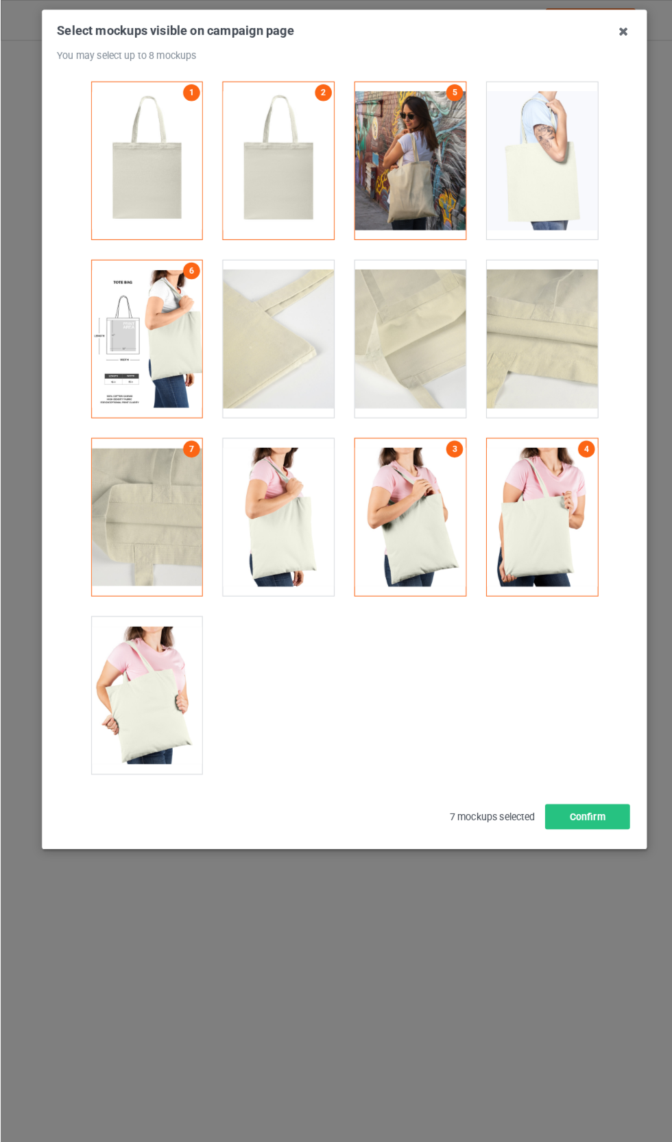
click at [284, 346] on div at bounding box center [271, 331] width 108 height 154
click at [439, 334] on div at bounding box center [400, 331] width 108 height 154
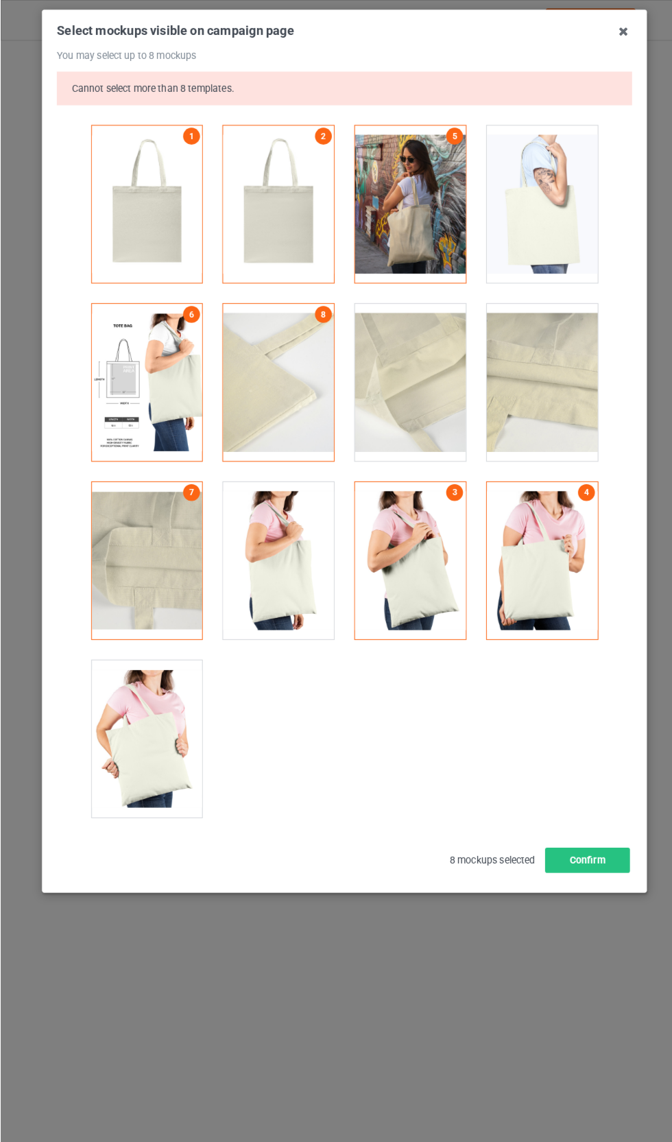
click at [584, 841] on button "Confirm" at bounding box center [573, 840] width 83 height 25
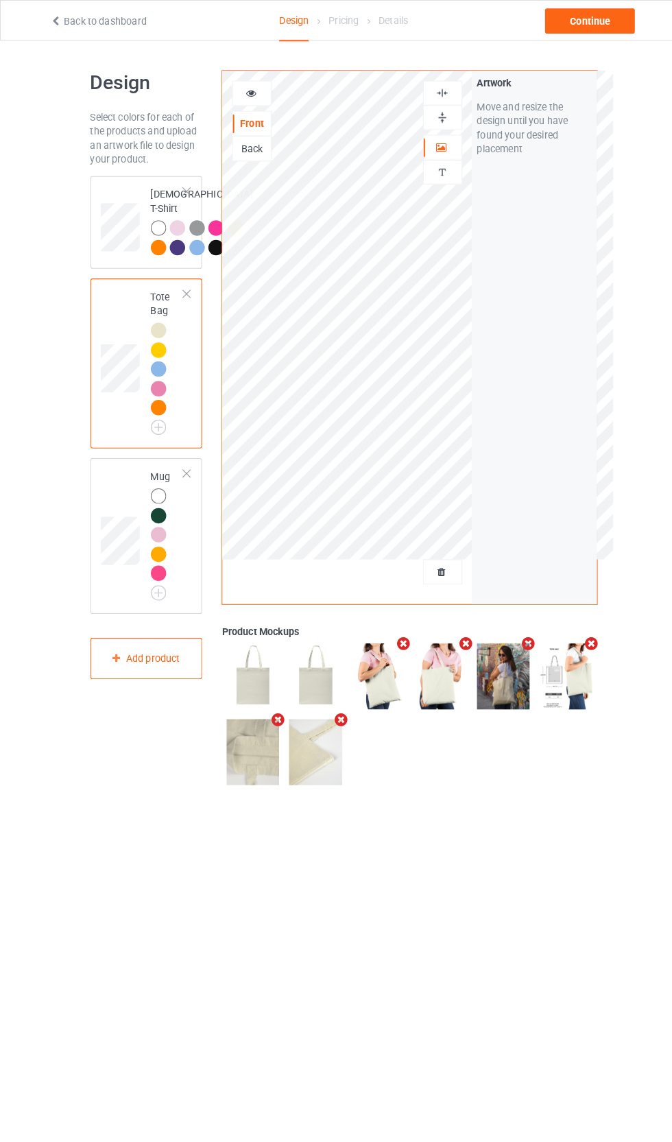
click at [427, 110] on img at bounding box center [432, 114] width 13 height 13
click at [433, 93] on img at bounding box center [432, 90] width 13 height 13
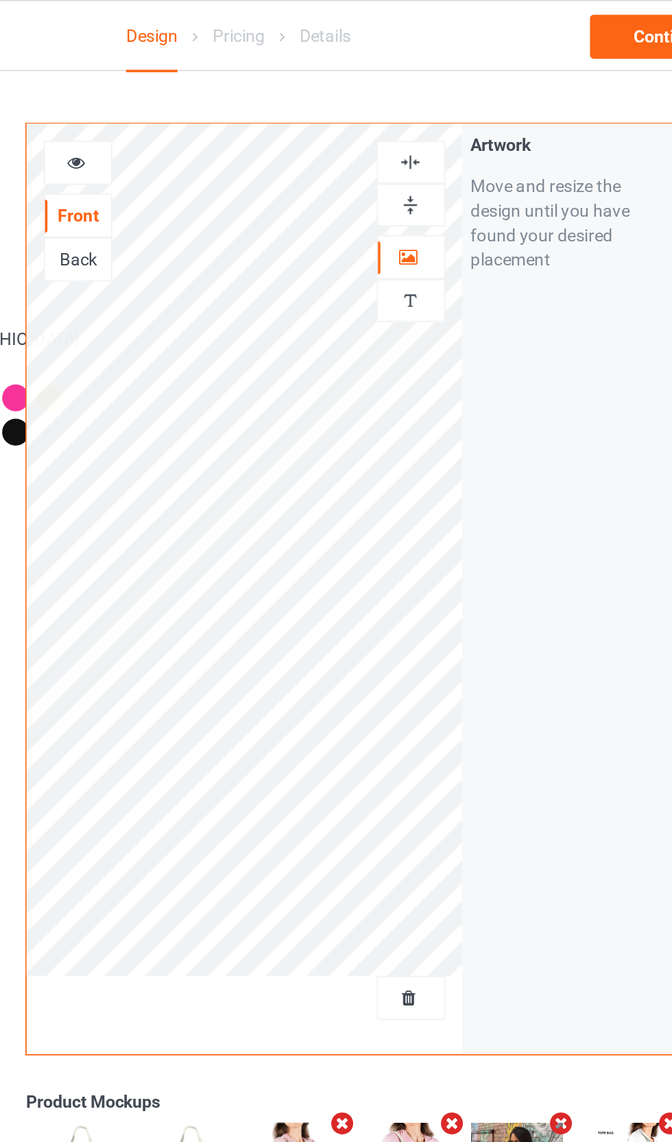
click at [426, 93] on img at bounding box center [432, 90] width 13 height 13
click at [426, 110] on img at bounding box center [432, 114] width 13 height 13
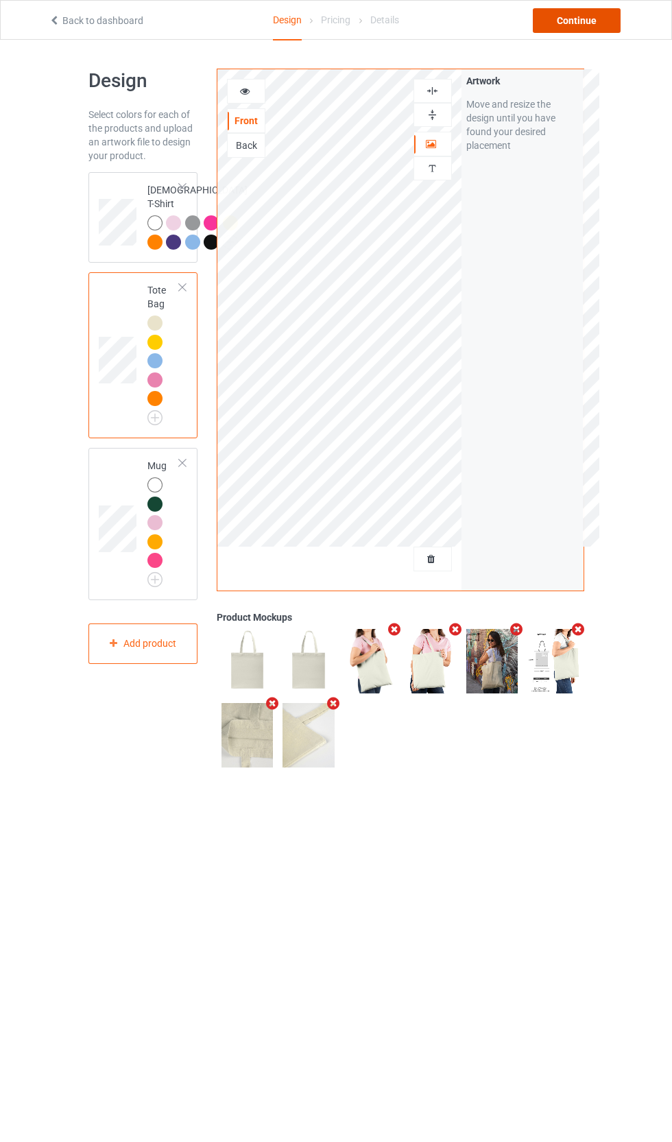
click at [580, 23] on div "Continue" at bounding box center [577, 20] width 88 height 25
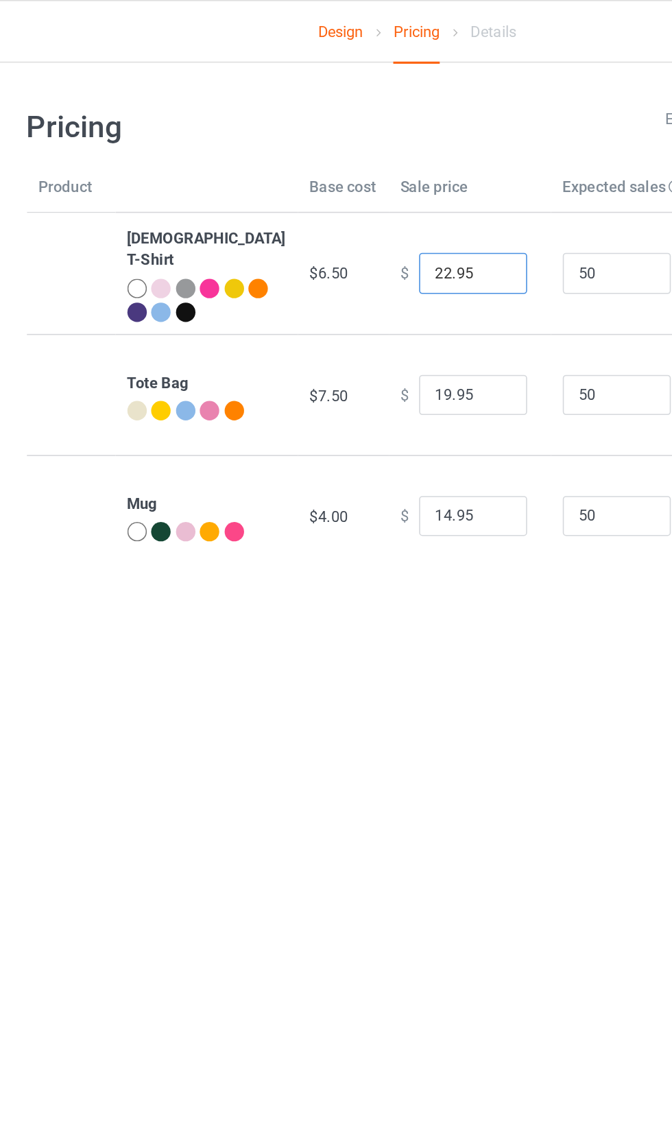
click at [337, 168] on input "22.95" at bounding box center [371, 173] width 69 height 26
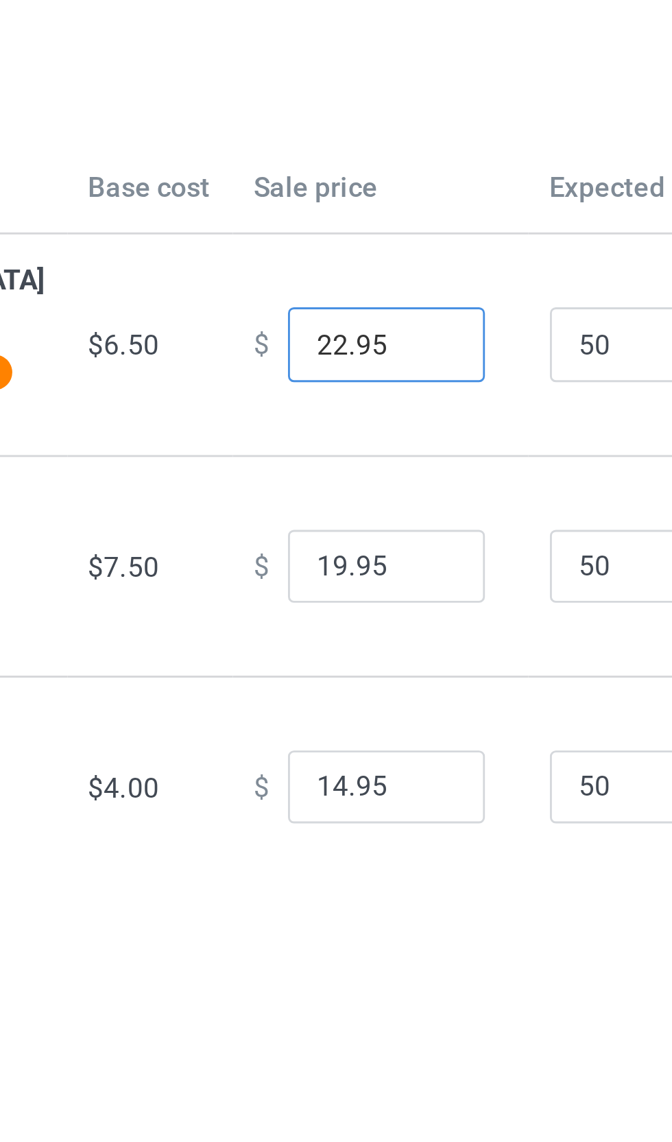
click at [337, 160] on input "22.95" at bounding box center [371, 173] width 69 height 26
click at [318, 212] on td "$ 19.95" at bounding box center [369, 250] width 103 height 77
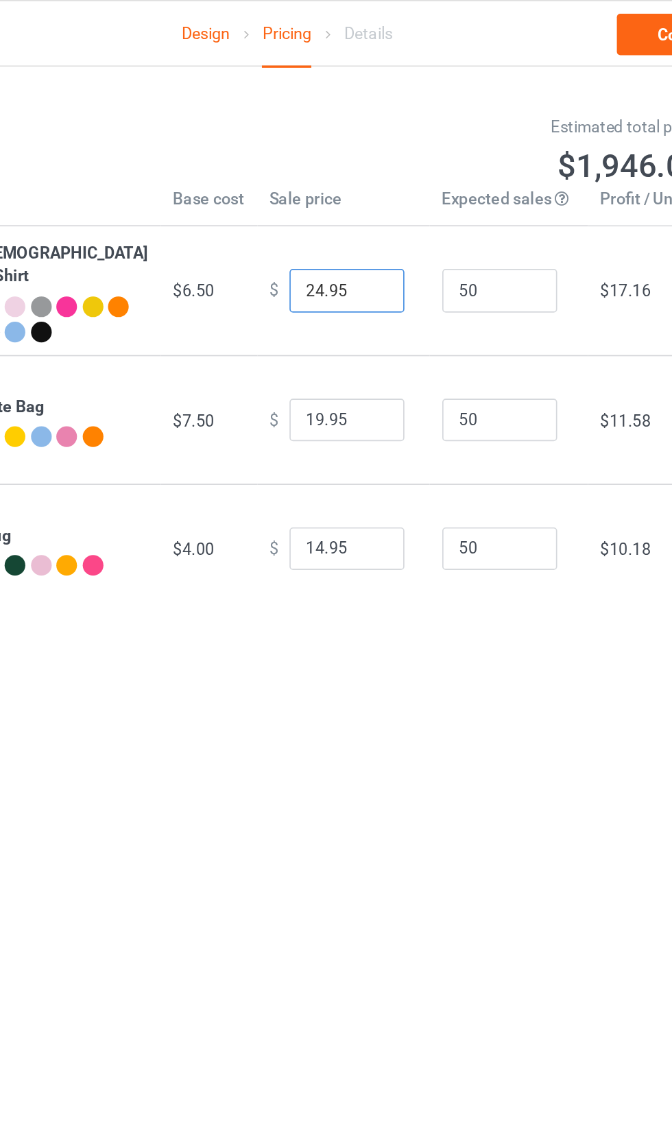
click at [337, 171] on input "24.95" at bounding box center [371, 173] width 69 height 26
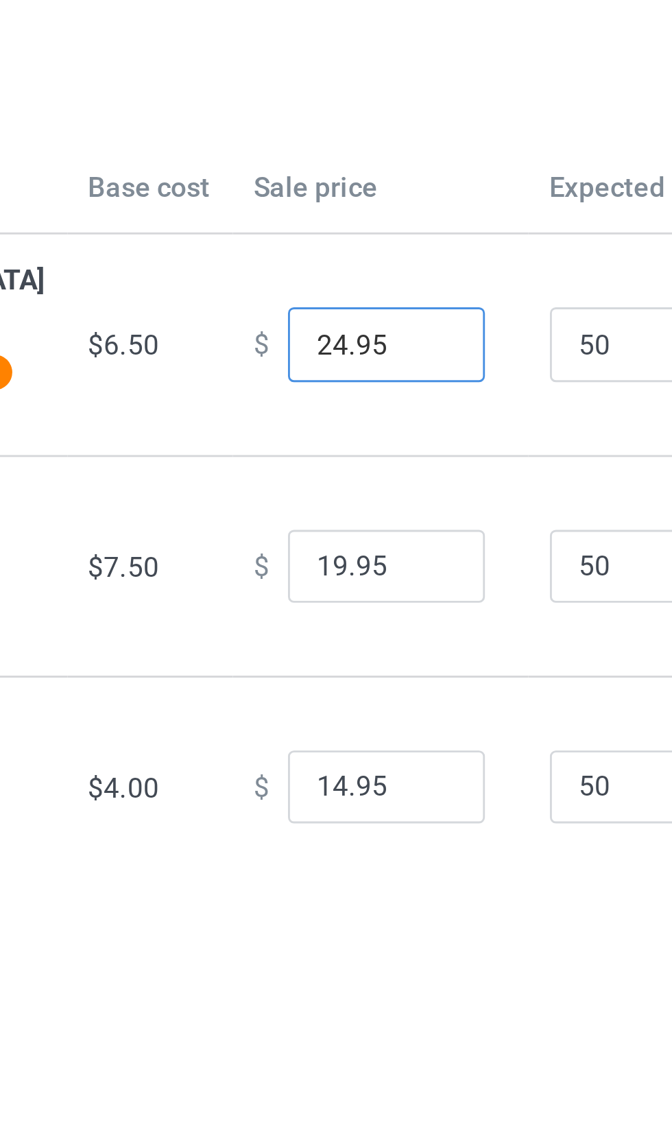
click at [337, 160] on input "24.95" at bounding box center [371, 173] width 69 height 26
type input "26.95"
click at [318, 212] on td "$ 19.95" at bounding box center [369, 250] width 103 height 77
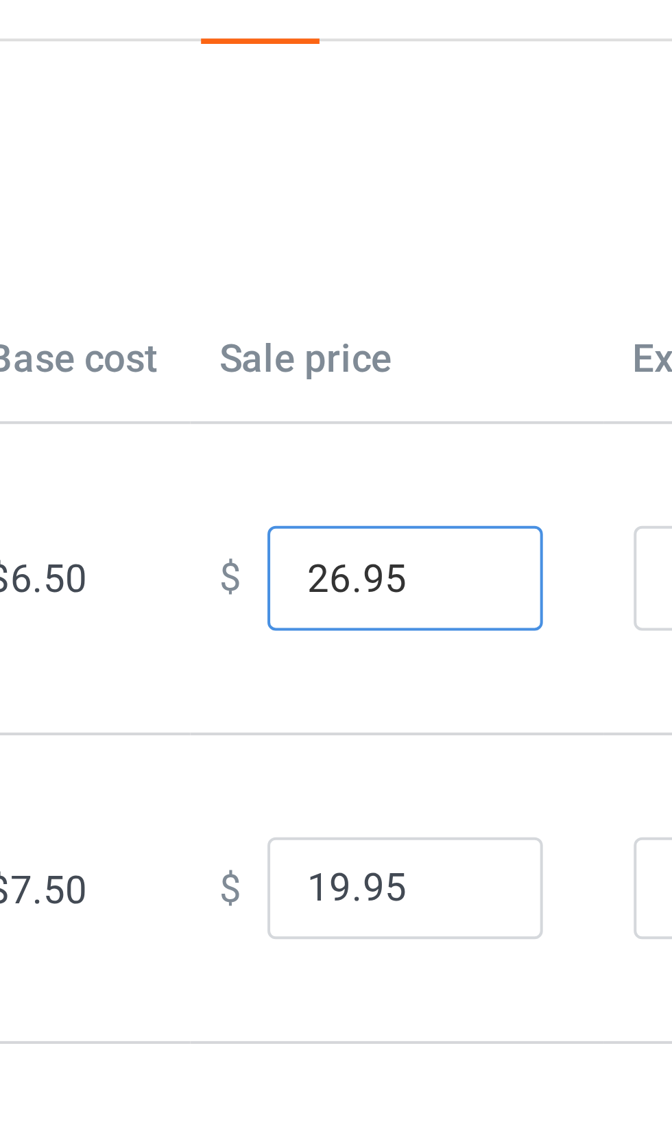
click at [337, 160] on input "26.95" at bounding box center [371, 173] width 69 height 26
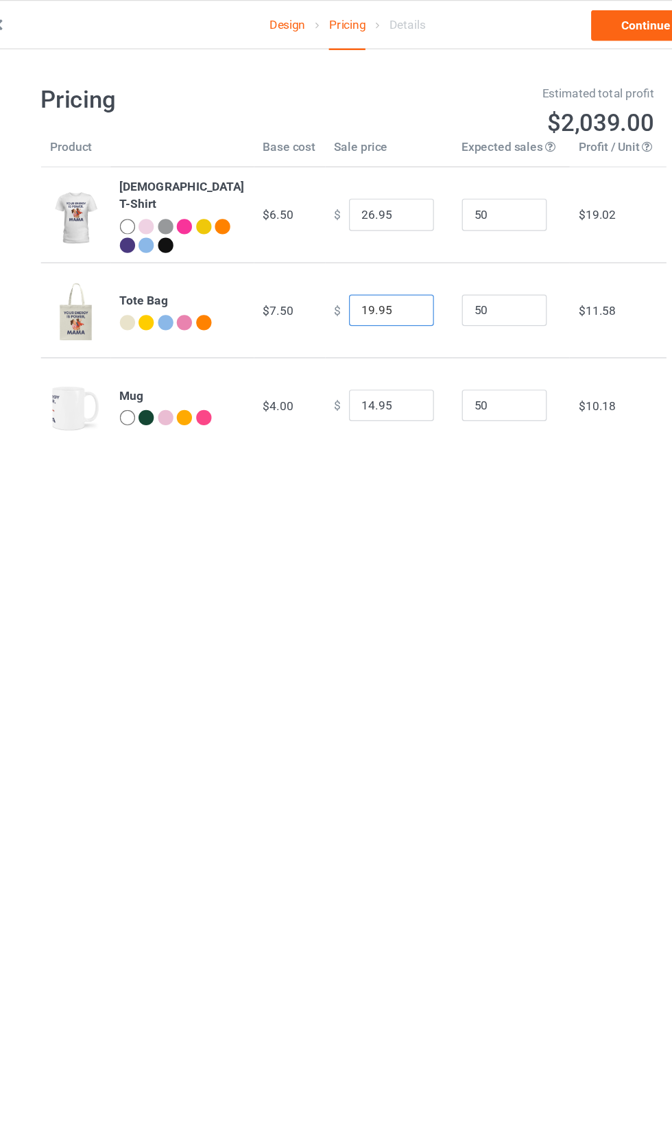
click at [337, 249] on input "19.95" at bounding box center [371, 251] width 69 height 26
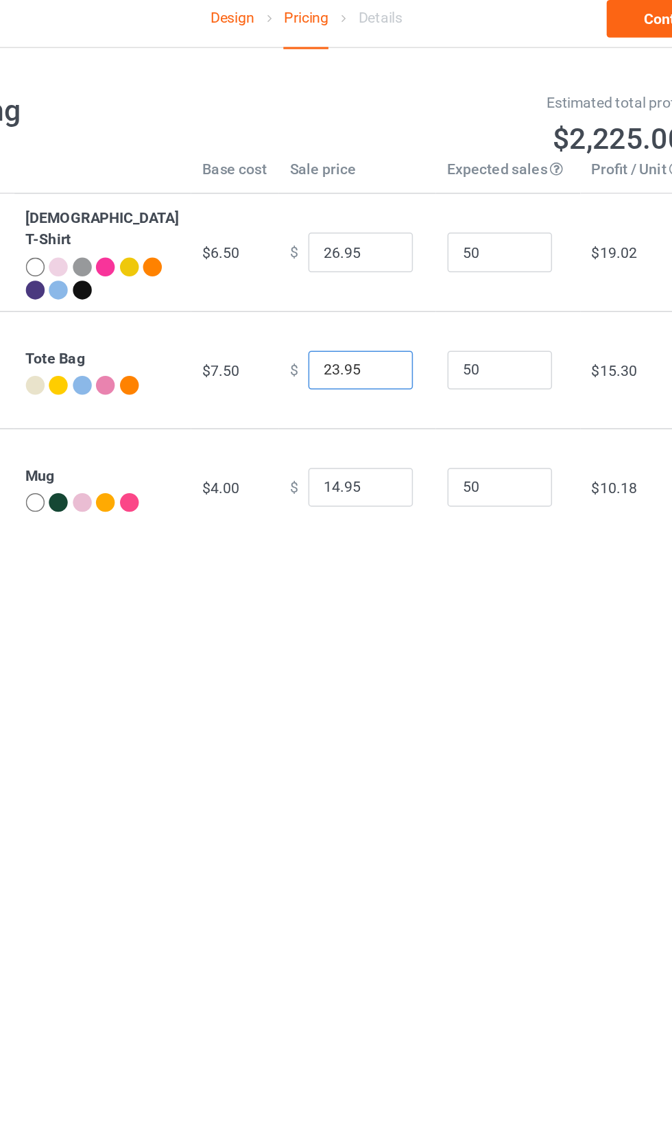
type input "23.95"
click at [337, 320] on input "14.95" at bounding box center [371, 328] width 69 height 26
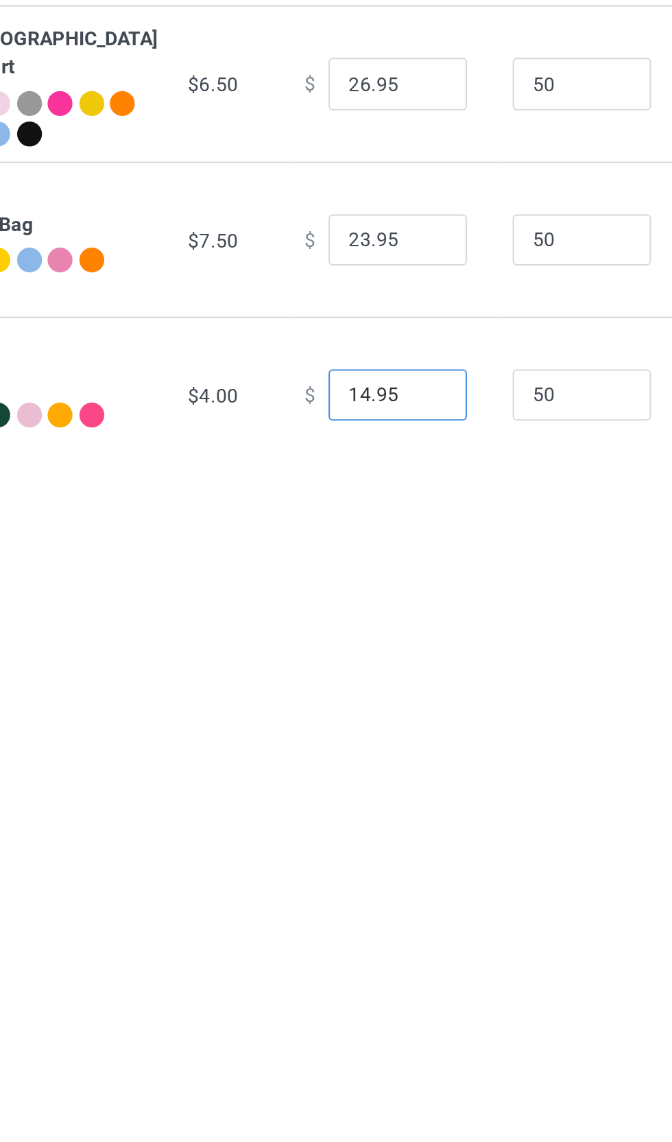
click at [337, 315] on input "14.95" at bounding box center [371, 328] width 69 height 26
click at [183, 341] on div at bounding box center [189, 337] width 12 height 12
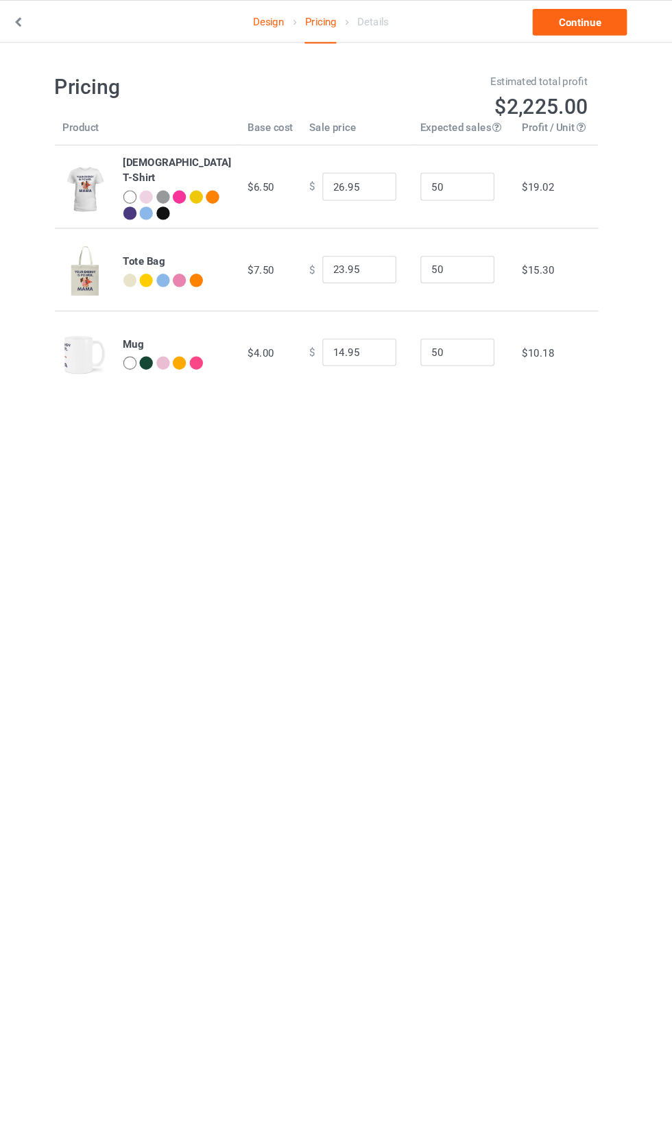
click at [557, 19] on link "Continue" at bounding box center [577, 20] width 88 height 25
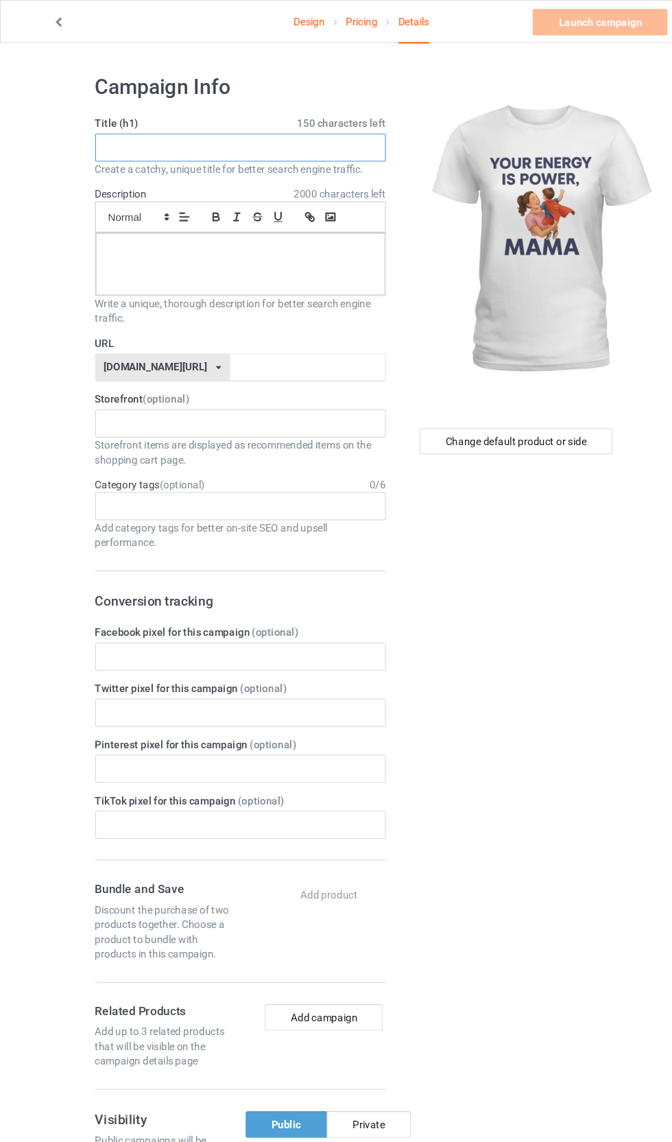
click at [259, 136] on input "text" at bounding box center [223, 137] width 270 height 26
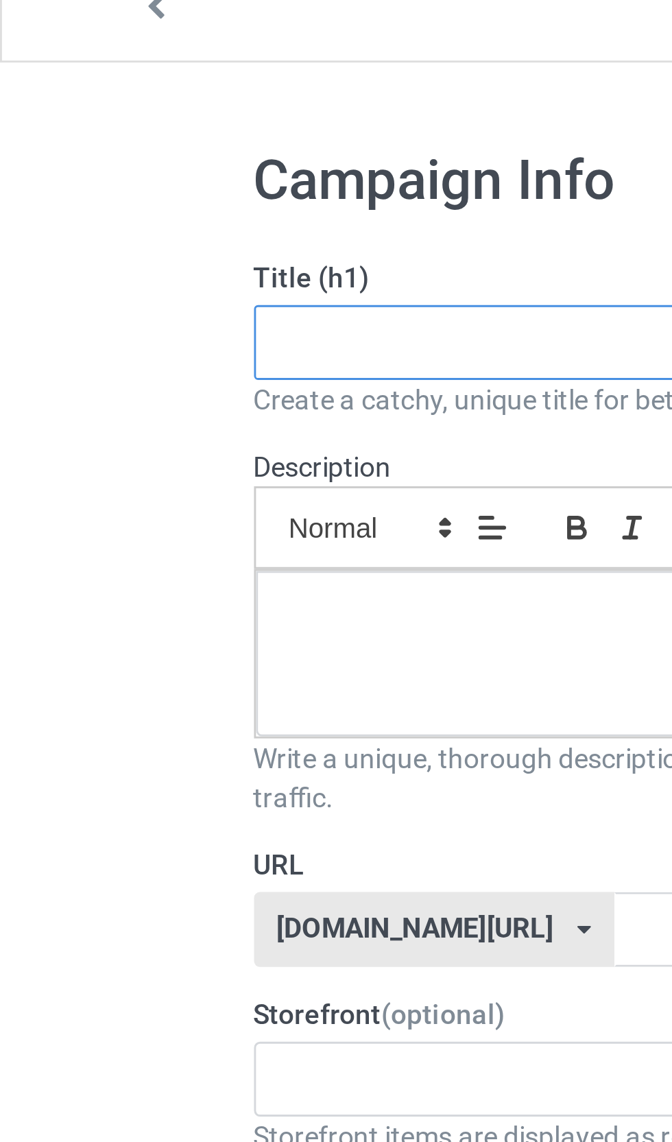
click at [140, 124] on input "text" at bounding box center [223, 137] width 270 height 26
paste input "Your Energy Is Power, Mama – Motivational Strong Mom T-Shirt"
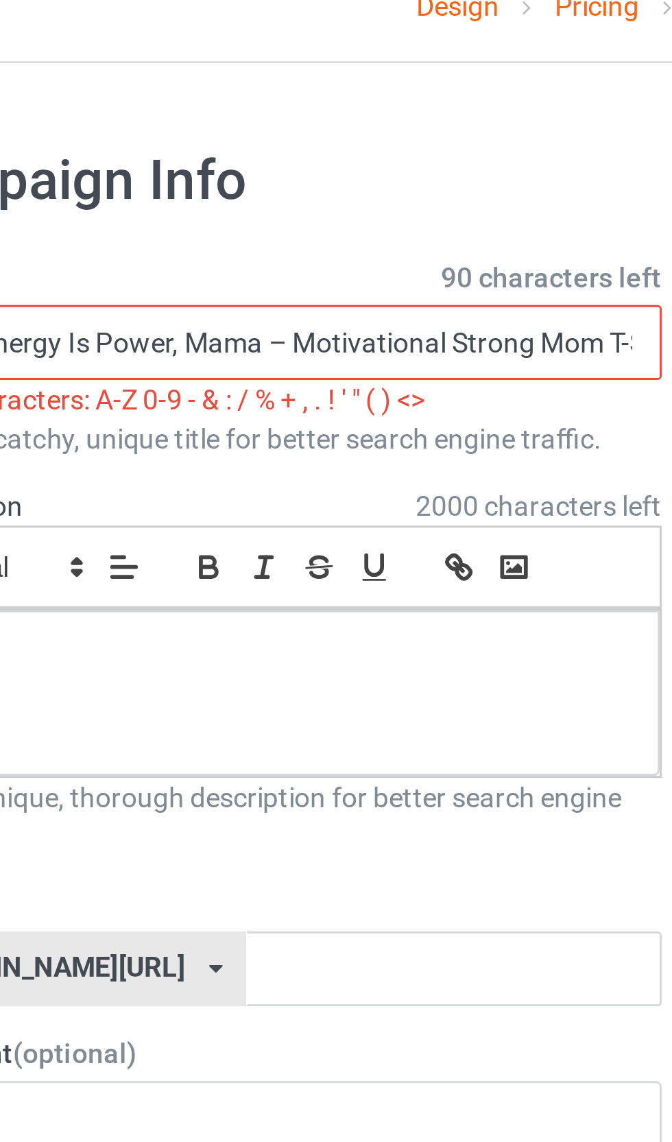
click at [88, 124] on input "Your Energy Is Power, Mama – Motivational Strong Mom T-Shirt" at bounding box center [223, 137] width 270 height 26
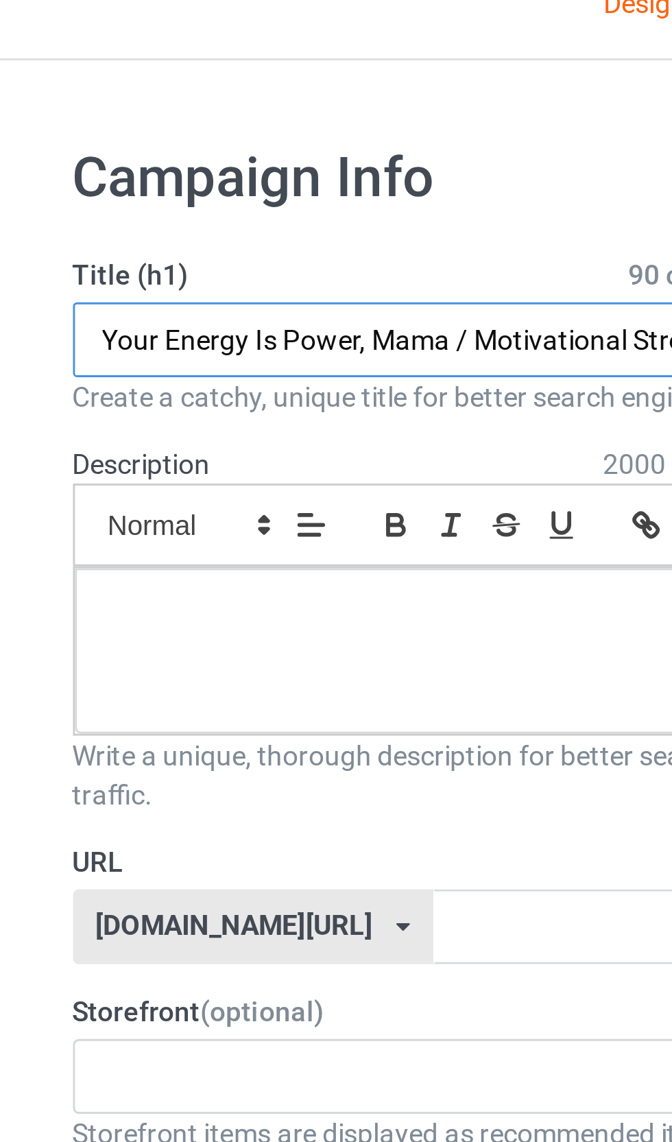
type input "Your Energy Is Power, Mama / Motivational Strong Mom T-Shirt"
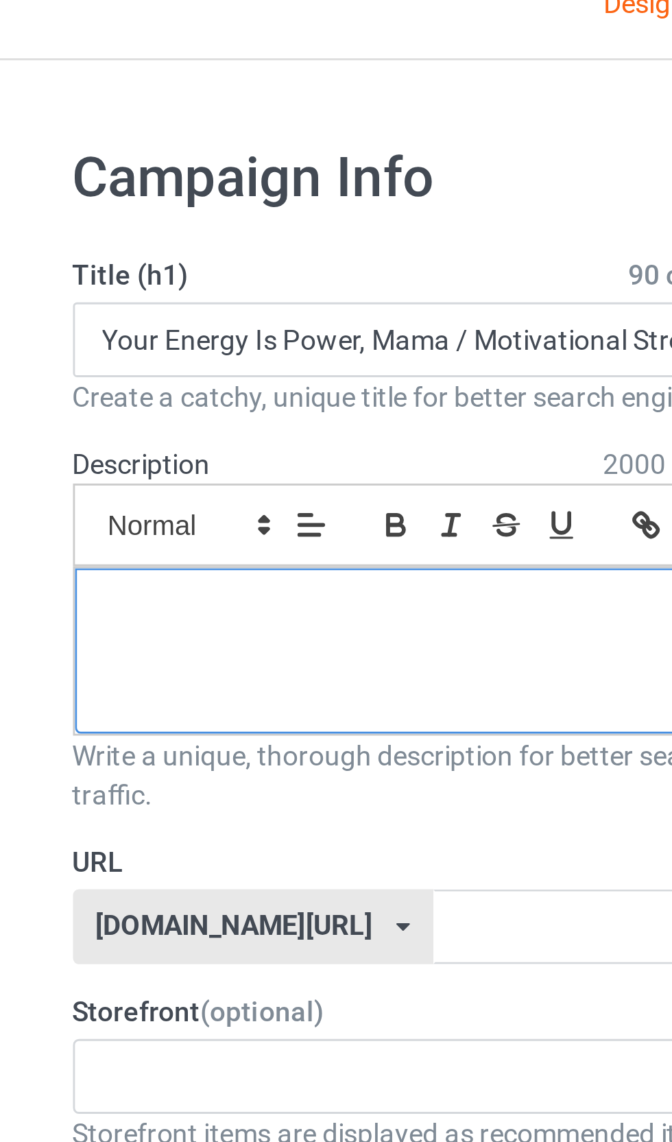
click at [293, 236] on div at bounding box center [223, 246] width 269 height 58
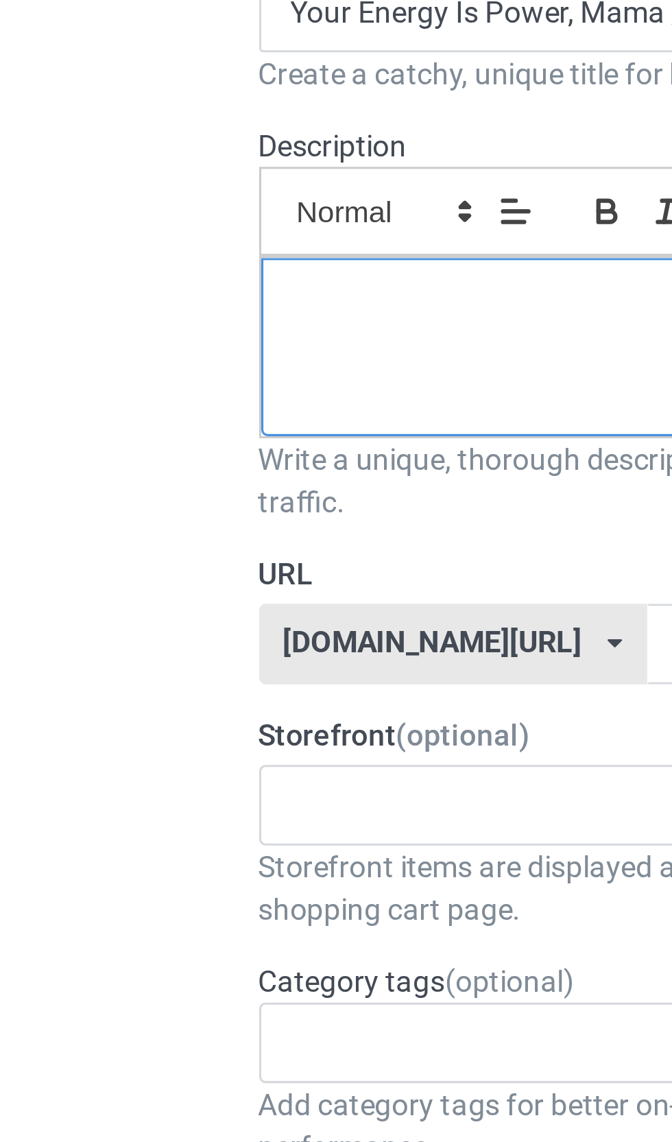
click at [147, 226] on p at bounding box center [223, 232] width 247 height 13
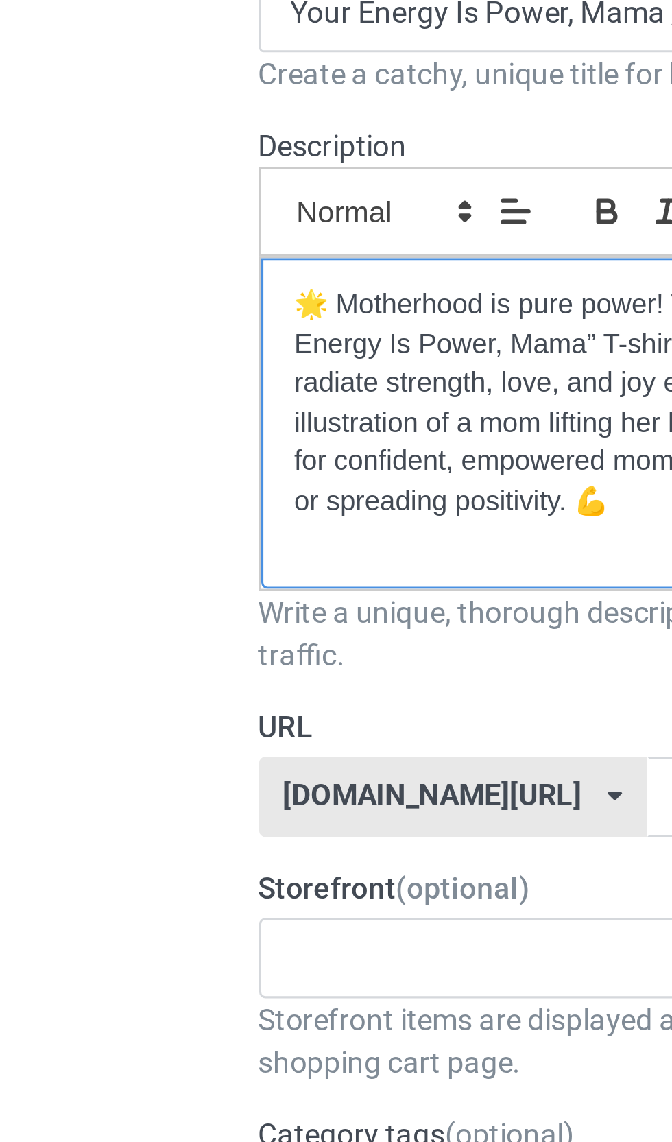
scroll to position [12, 0]
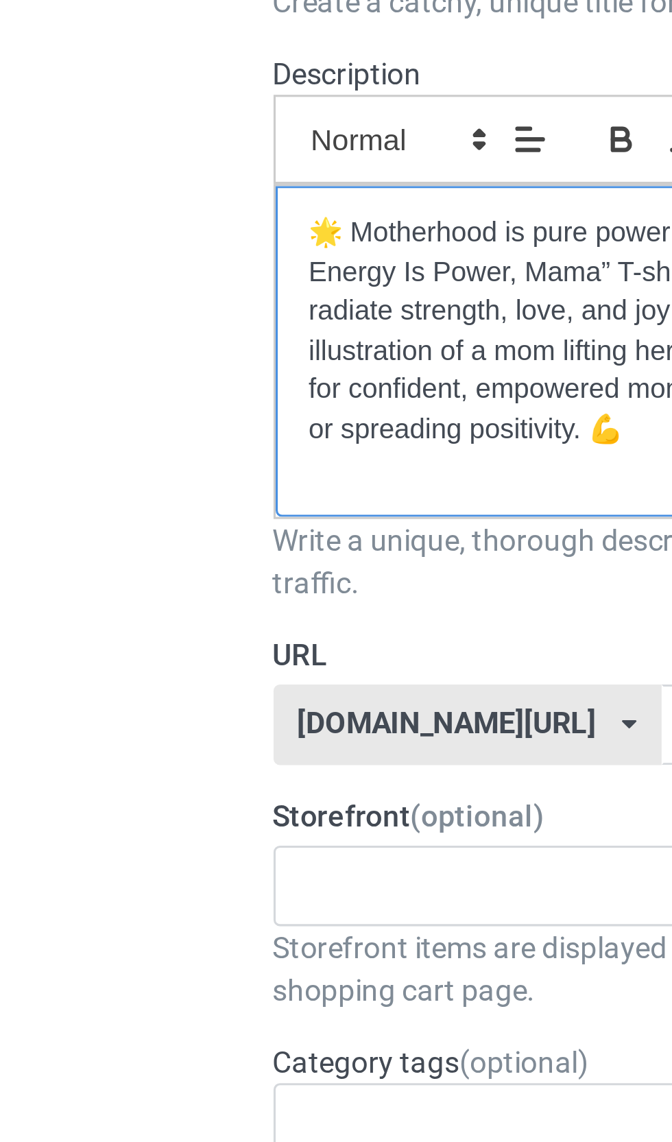
click at [110, 226] on p "🌟 Motherhood is pure power! This fun and inspiring “Your Energy Is Power, Mama”…" at bounding box center [223, 264] width 247 height 76
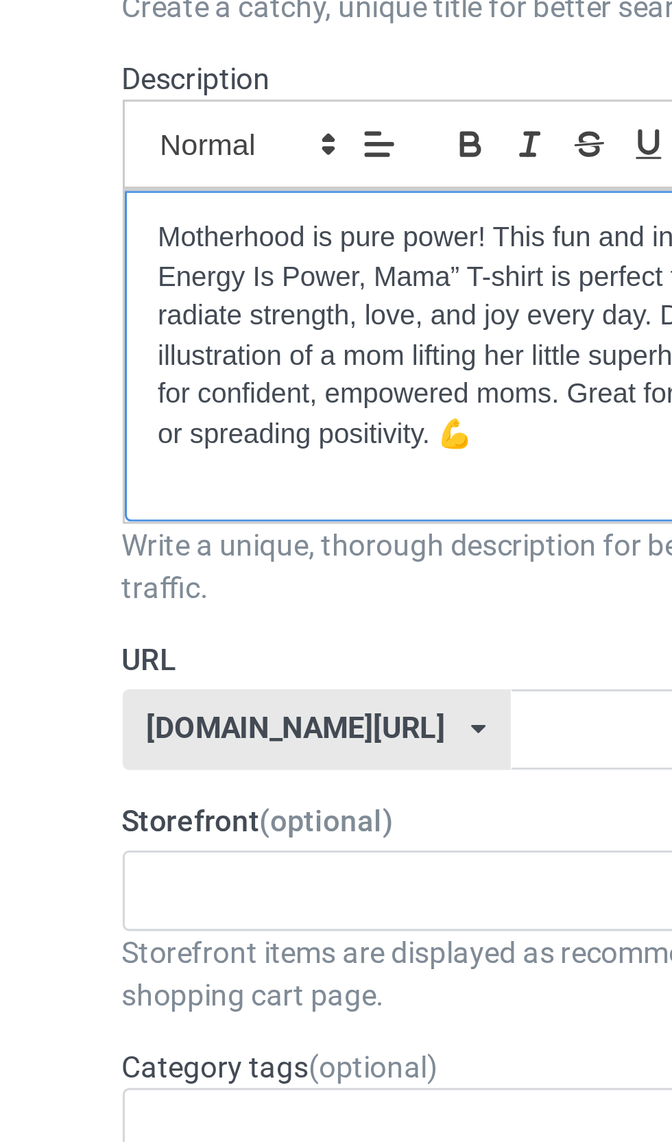
click at [100, 226] on p "Motherhood is pure power! This fun and inspiring “Your Energy Is Power, Mama” T…" at bounding box center [223, 264] width 247 height 76
click at [149, 226] on p "Motherhood is pure power! This fun and inspiring “Your Energy Is Power, Mama” T…" at bounding box center [223, 264] width 247 height 76
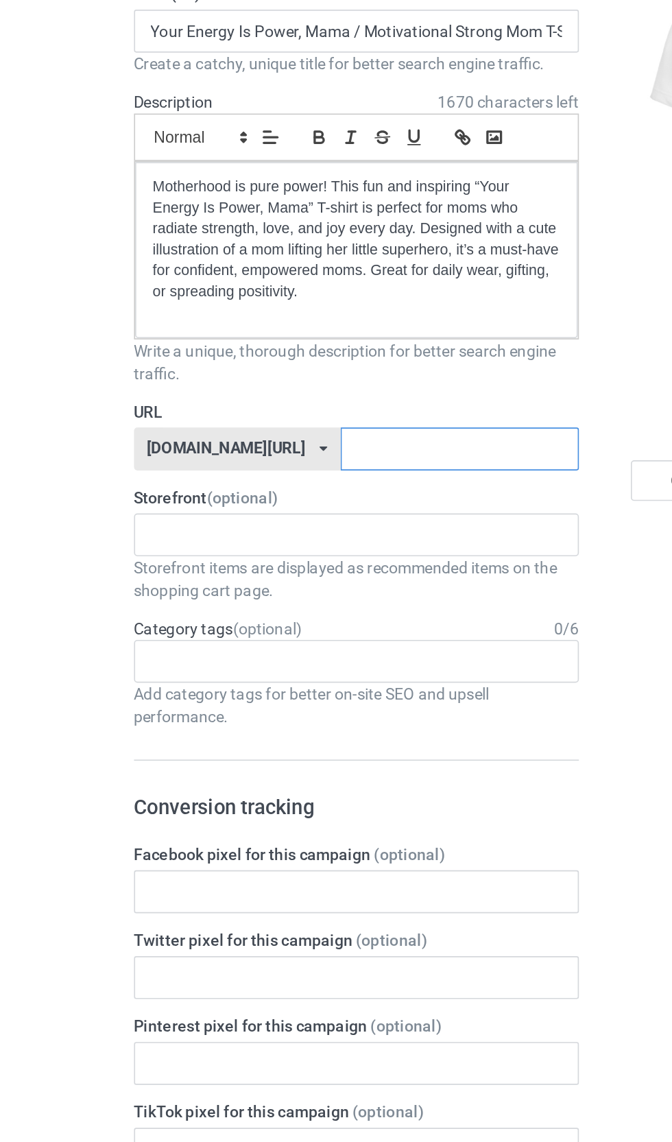
click at [276, 378] on input "text" at bounding box center [286, 391] width 145 height 26
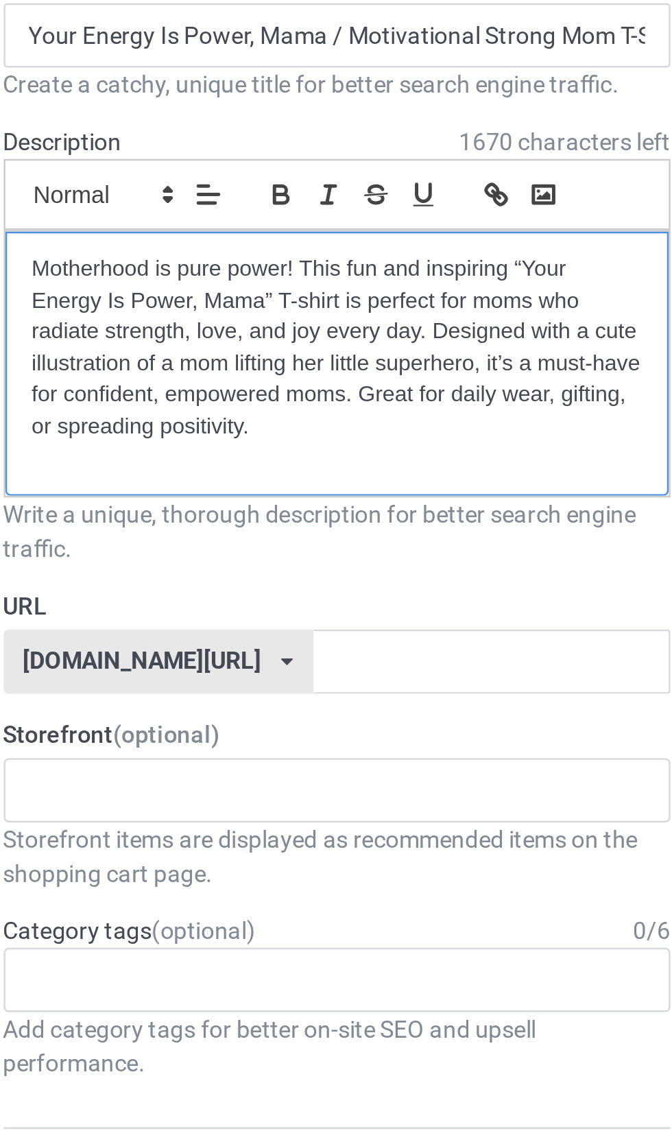
click at [224, 226] on p "Motherhood is pure power! This fun and inspiring “Your Energy Is Power, Mama” T…" at bounding box center [223, 264] width 247 height 76
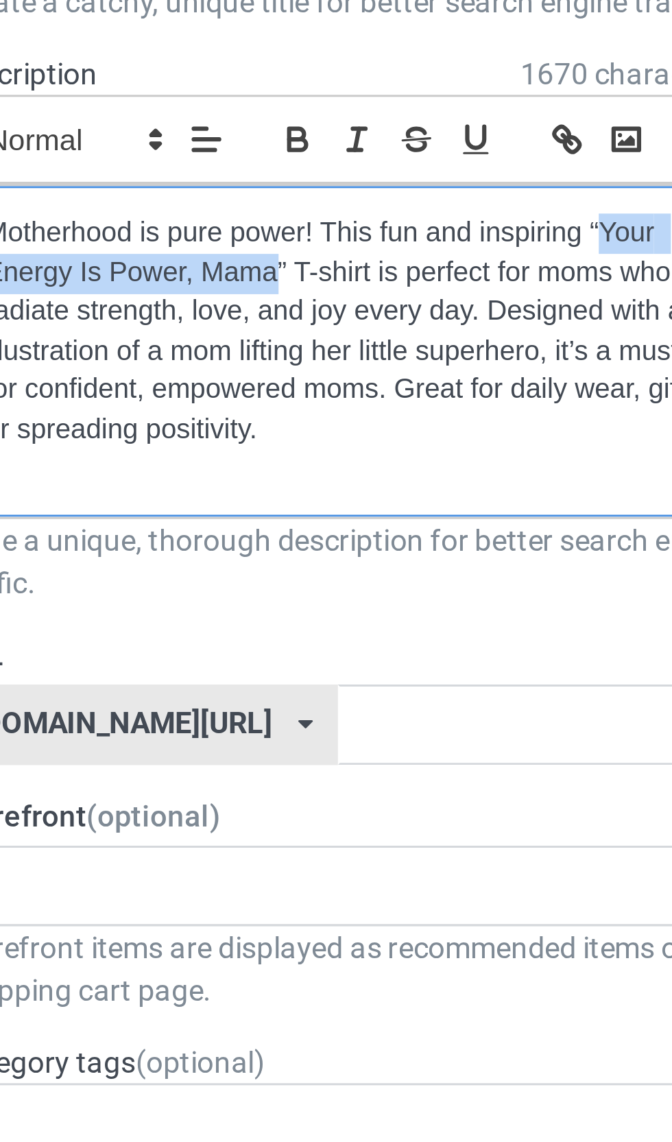
copy p "Your Energy Is Power, Mama"
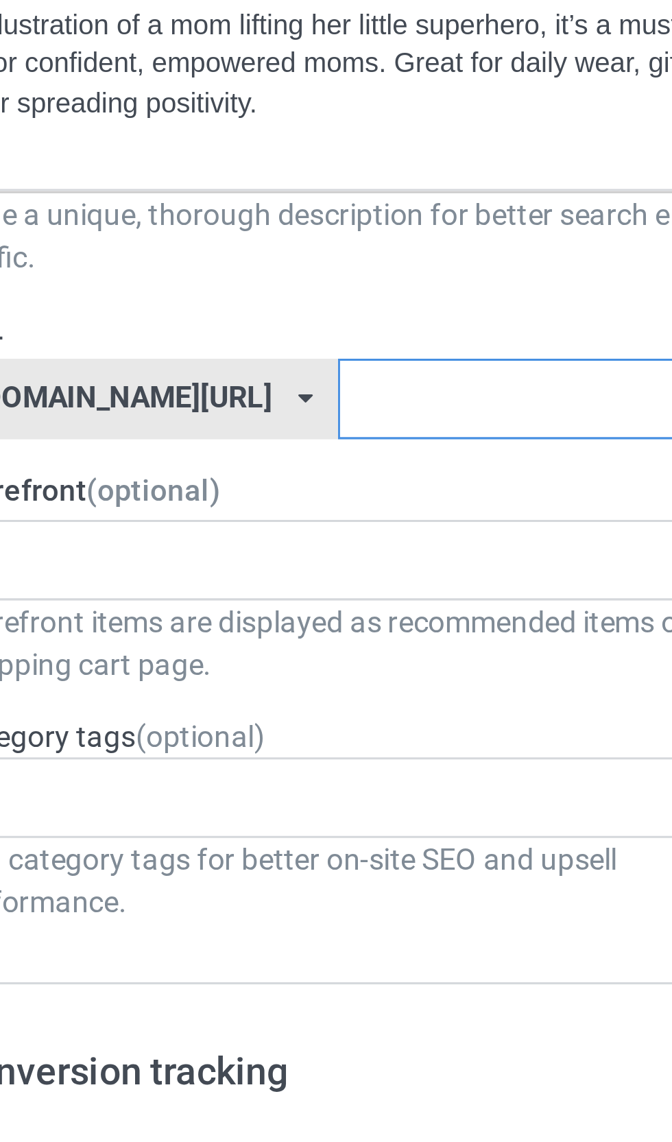
click at [214, 378] on input "text" at bounding box center [286, 391] width 145 height 26
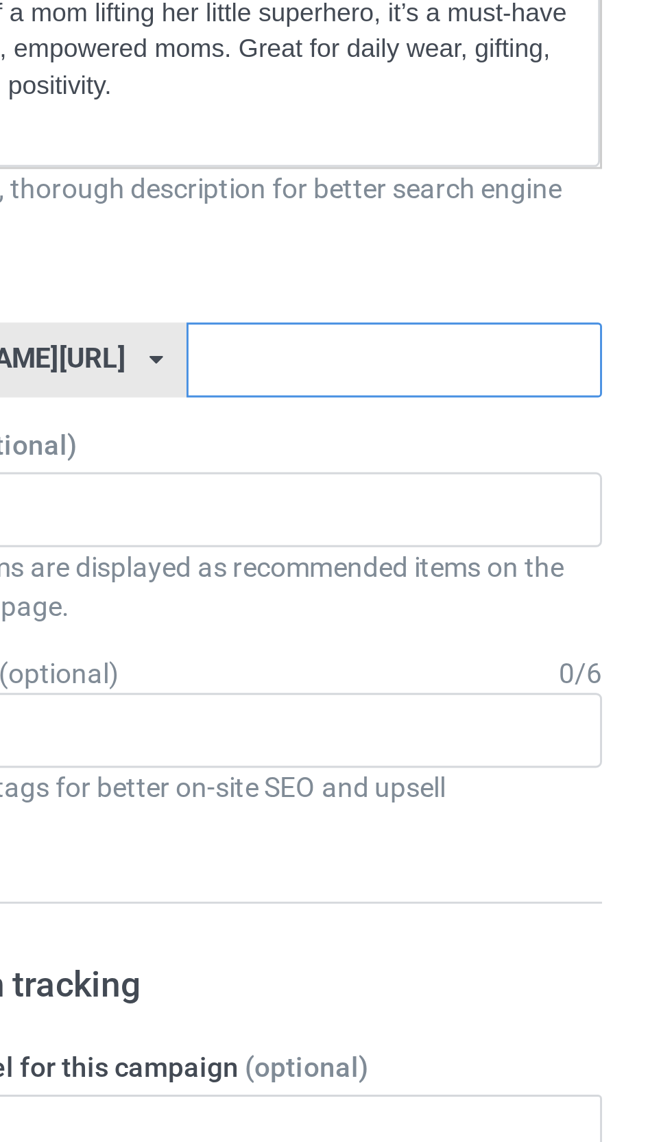
click at [214, 378] on input "text" at bounding box center [286, 391] width 145 height 26
paste input "Your Energy Is Power, Mama"
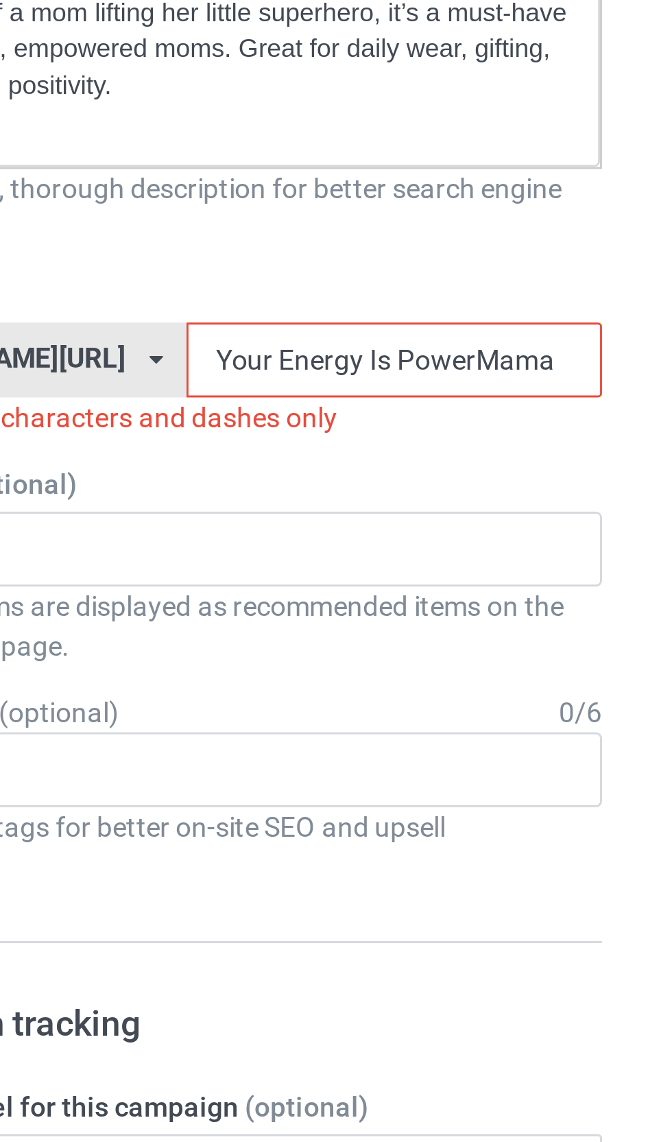
click at [214, 378] on input "Your Energy Is PowerMama" at bounding box center [286, 391] width 145 height 26
click at [214, 378] on input "Your Energy IsPowerMama" at bounding box center [286, 391] width 145 height 26
click at [214, 378] on input "Your EnergyIsPowerMama" at bounding box center [286, 391] width 145 height 26
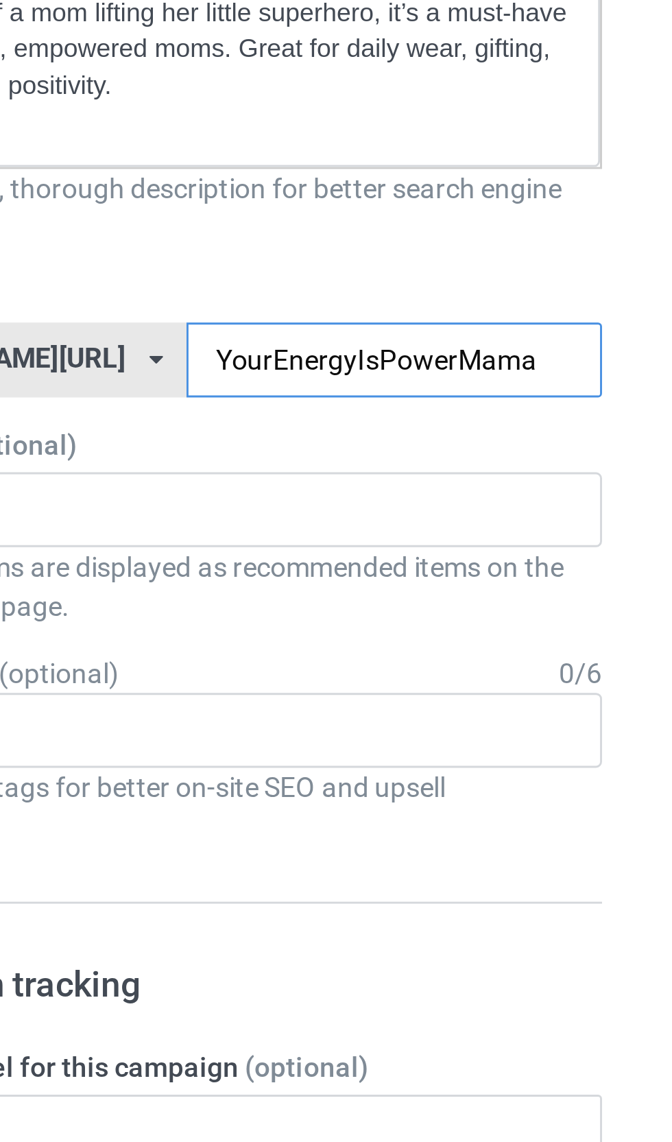
type input "YourEnergyIsPowerMama"
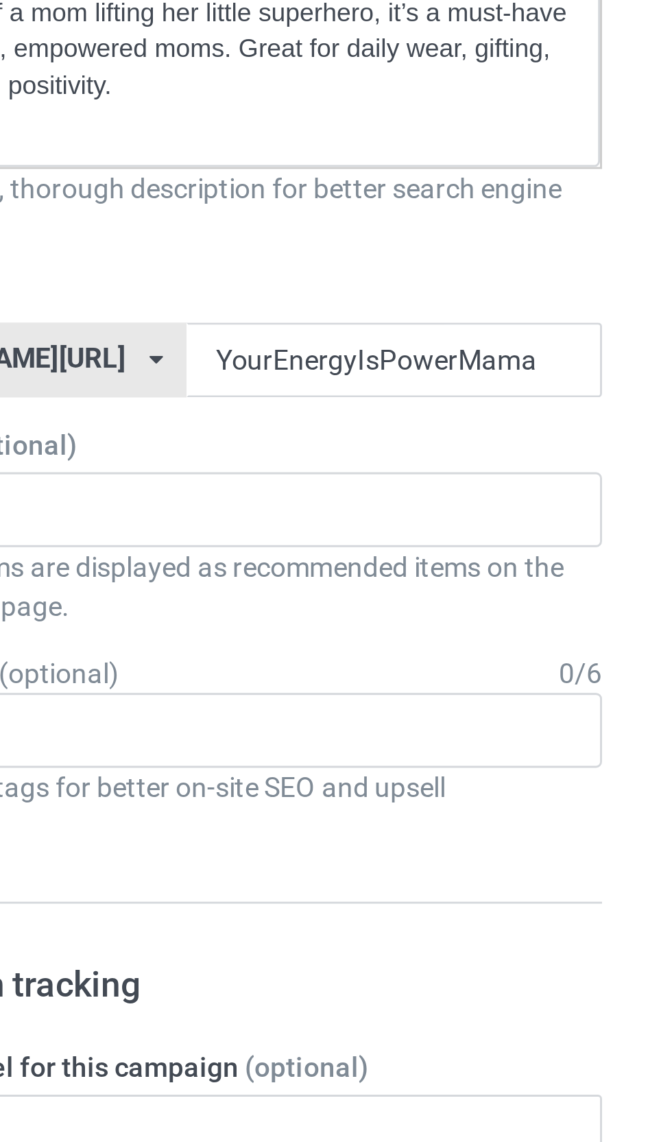
click at [311, 430] on div "MomPowerHub : Strong Mom Apparel - Lifestyle Gear 68b2596c737e16002f991f72" at bounding box center [223, 443] width 270 height 26
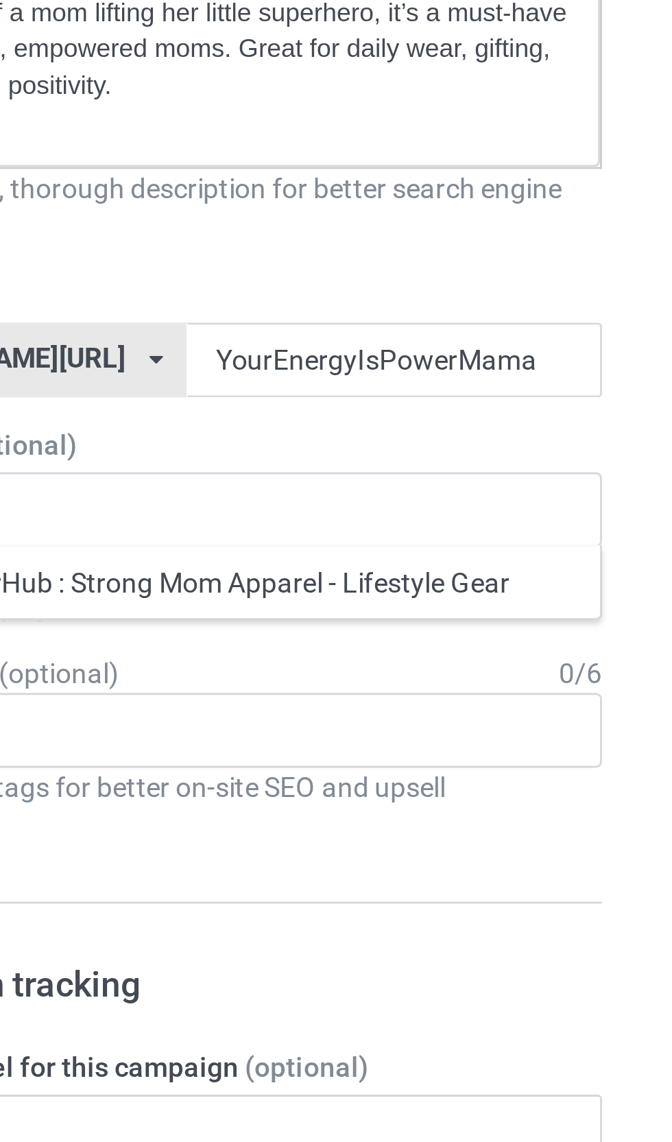
click at [199, 455] on div "MomPowerHub : Strong Mom Apparel - Lifestyle Gear" at bounding box center [223, 467] width 269 height 25
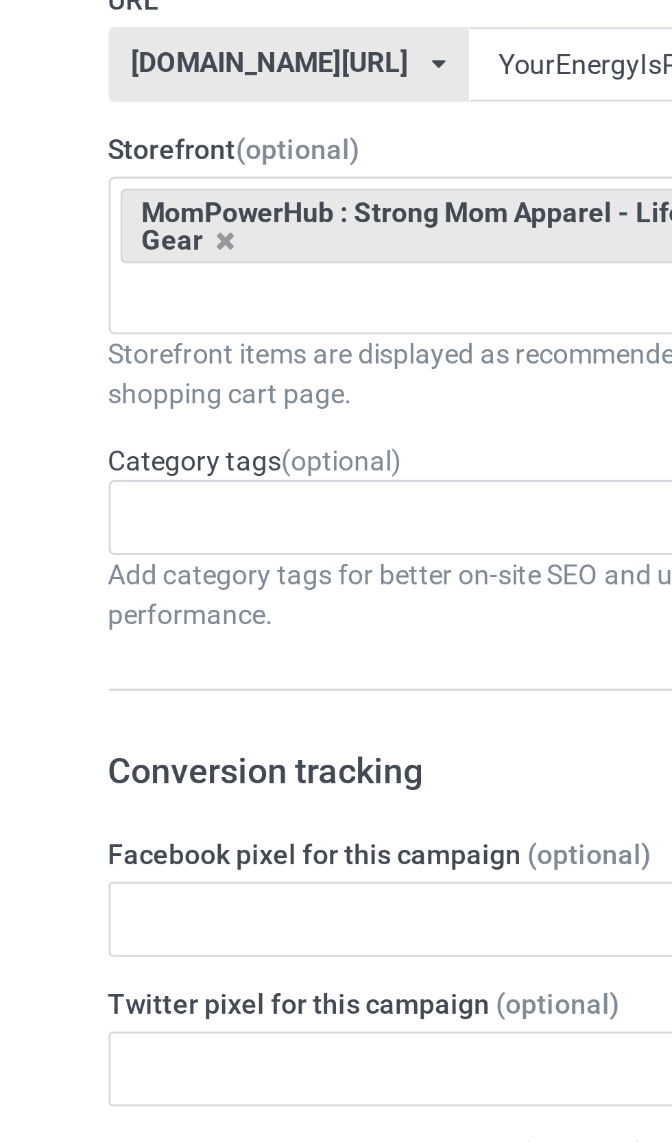
click at [189, 536] on div "Age > [DEMOGRAPHIC_DATA] > 1 Age > [DEMOGRAPHIC_DATA] Months > 1 Month Age > [D…" at bounding box center [223, 549] width 270 height 26
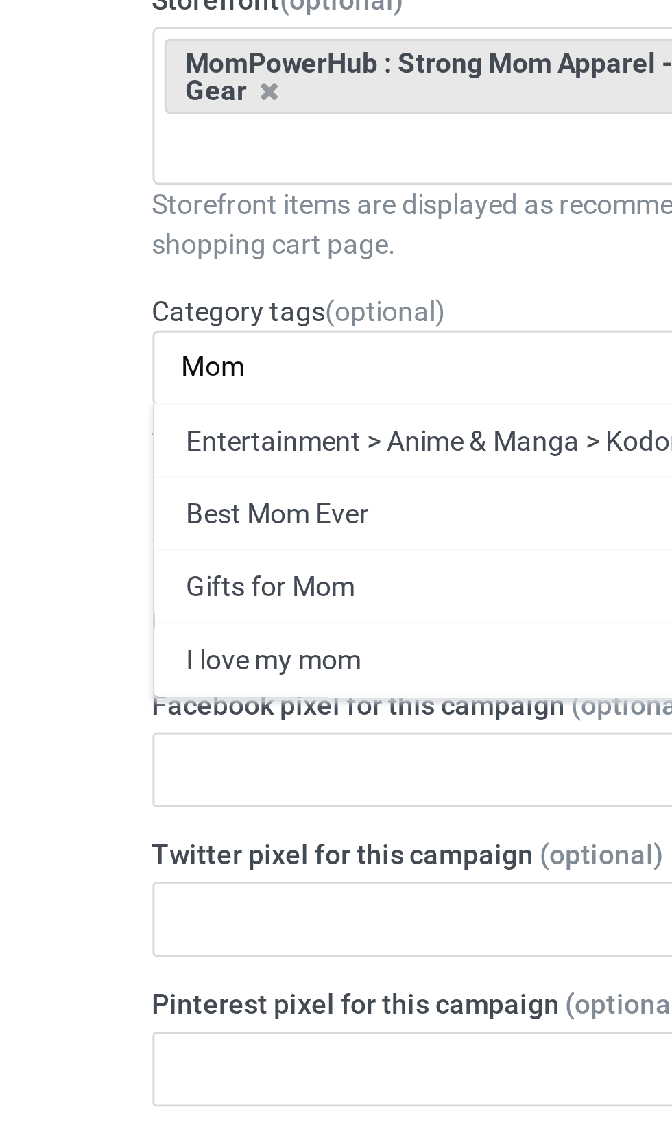
type input "Mom"
click at [89, 612] on div "Gifts for Mom" at bounding box center [223, 624] width 269 height 25
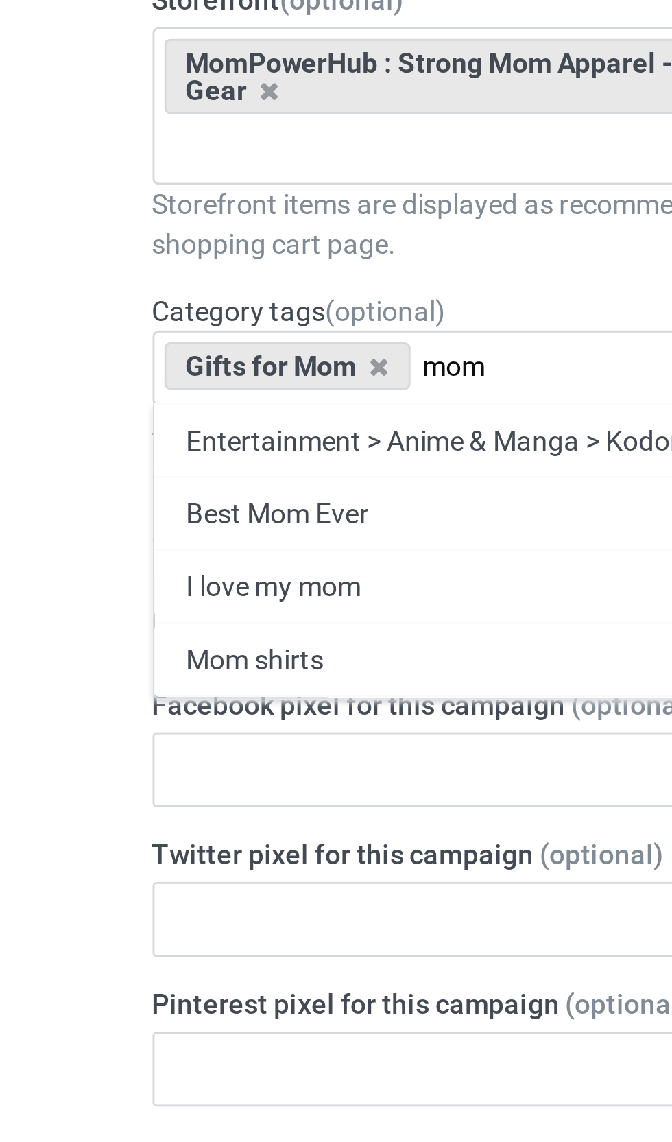
type input "mom"
click at [89, 586] on div "Best Mom Ever" at bounding box center [223, 598] width 269 height 25
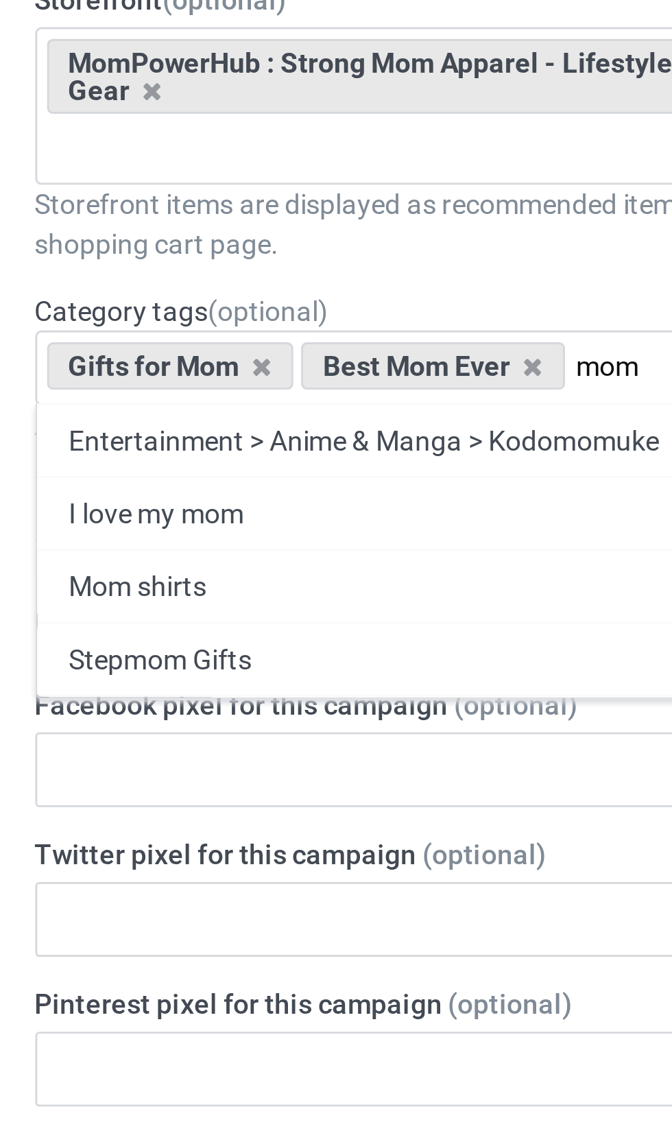
type input "mom"
click at [89, 612] on div "Mom shirts" at bounding box center [223, 624] width 269 height 25
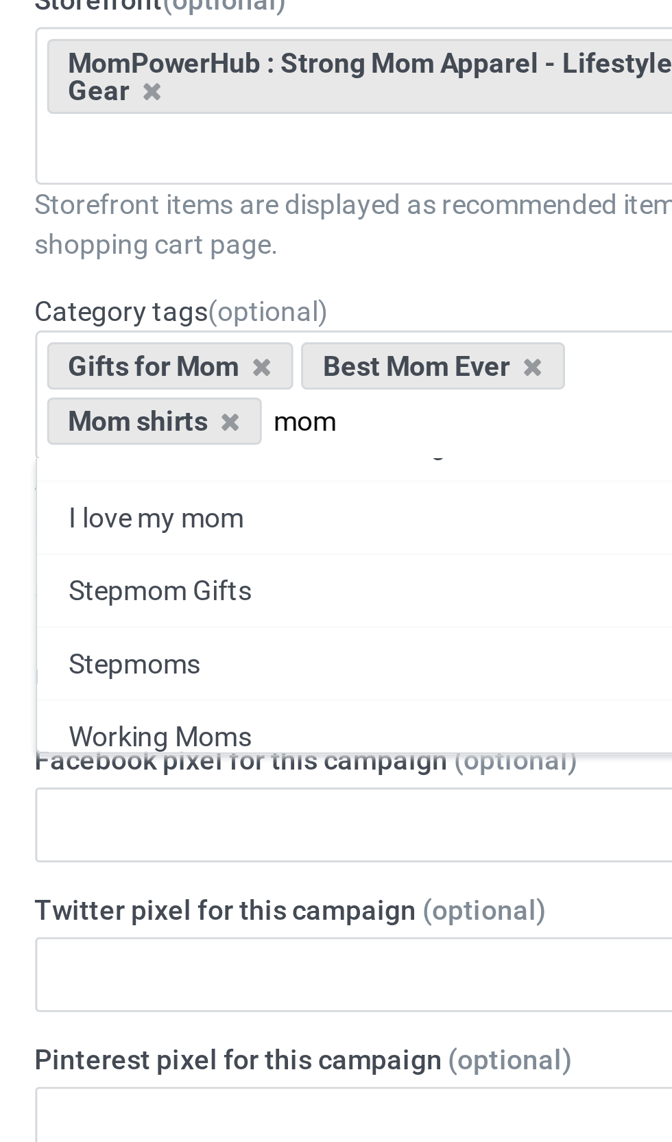
scroll to position [17, 0]
type input "mom"
click at [89, 614] on div "Stepmom Gifts" at bounding box center [223, 626] width 269 height 25
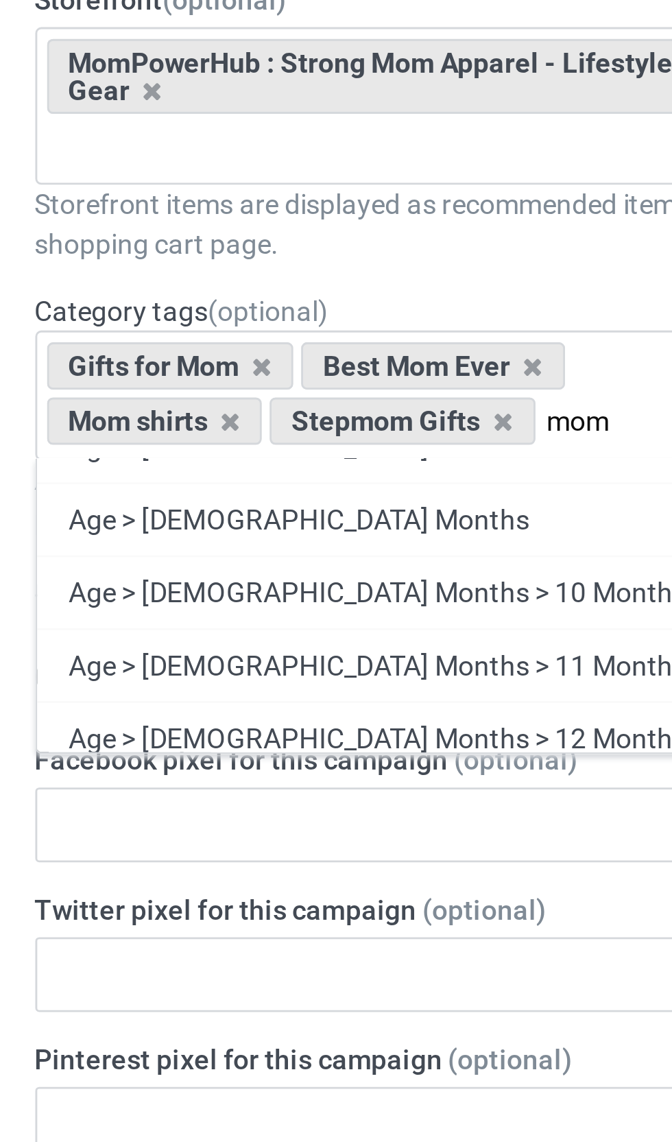
scroll to position [0, 0]
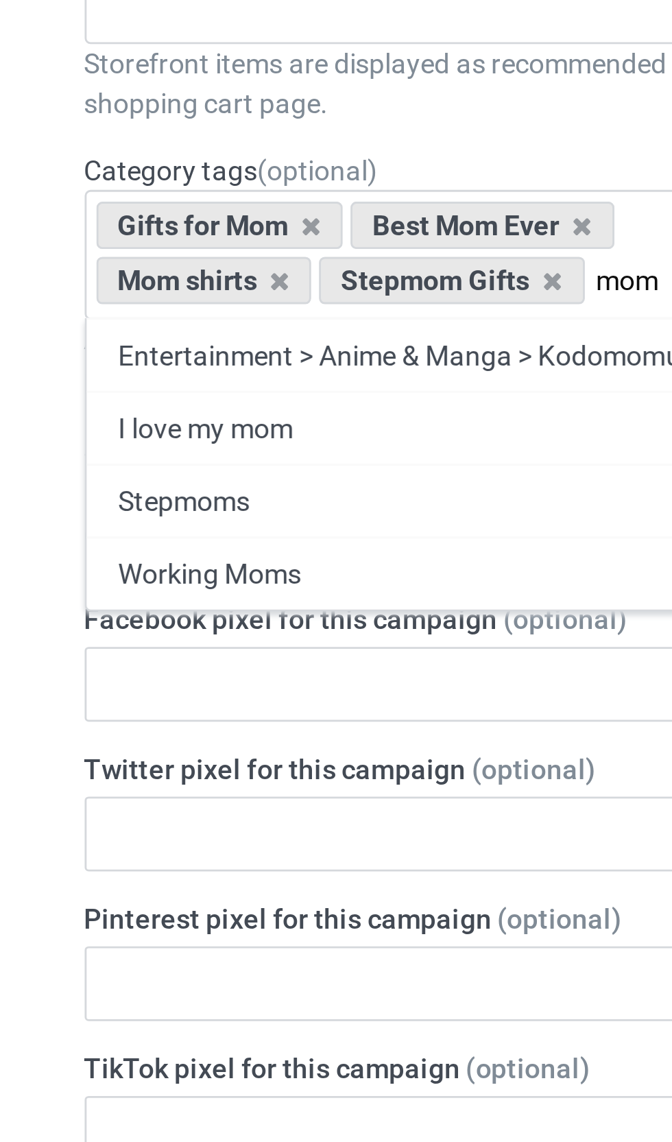
type input "mom"
click at [170, 656] on div "Working Moms" at bounding box center [223, 668] width 269 height 25
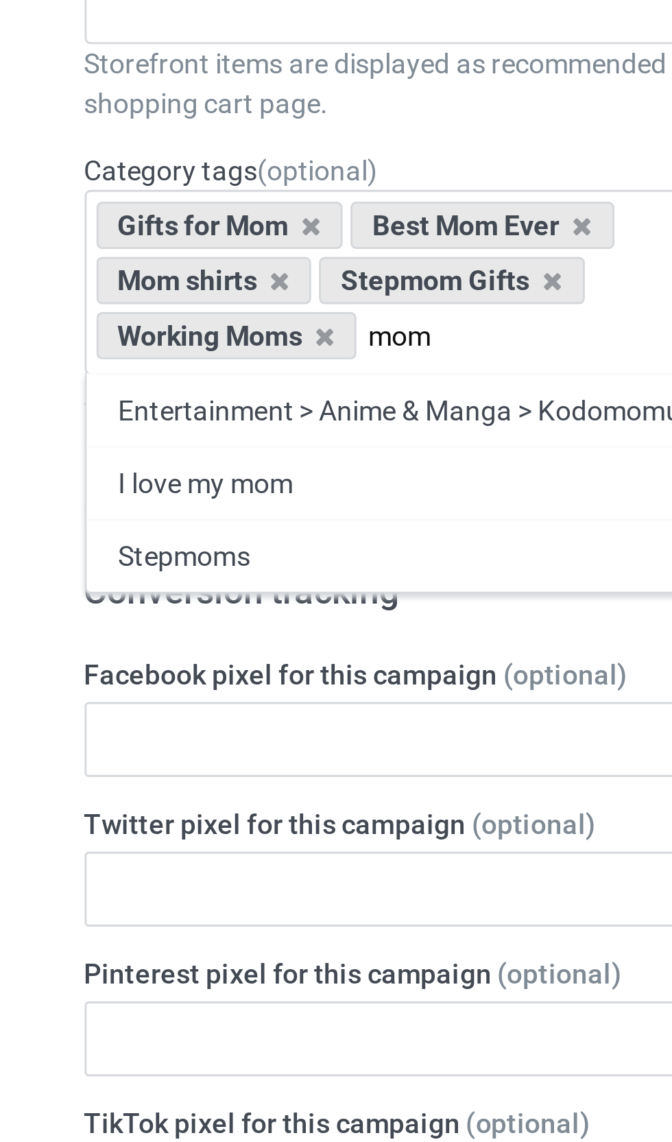
type input "mom"
click at [193, 650] on div "Stepmoms" at bounding box center [223, 662] width 269 height 25
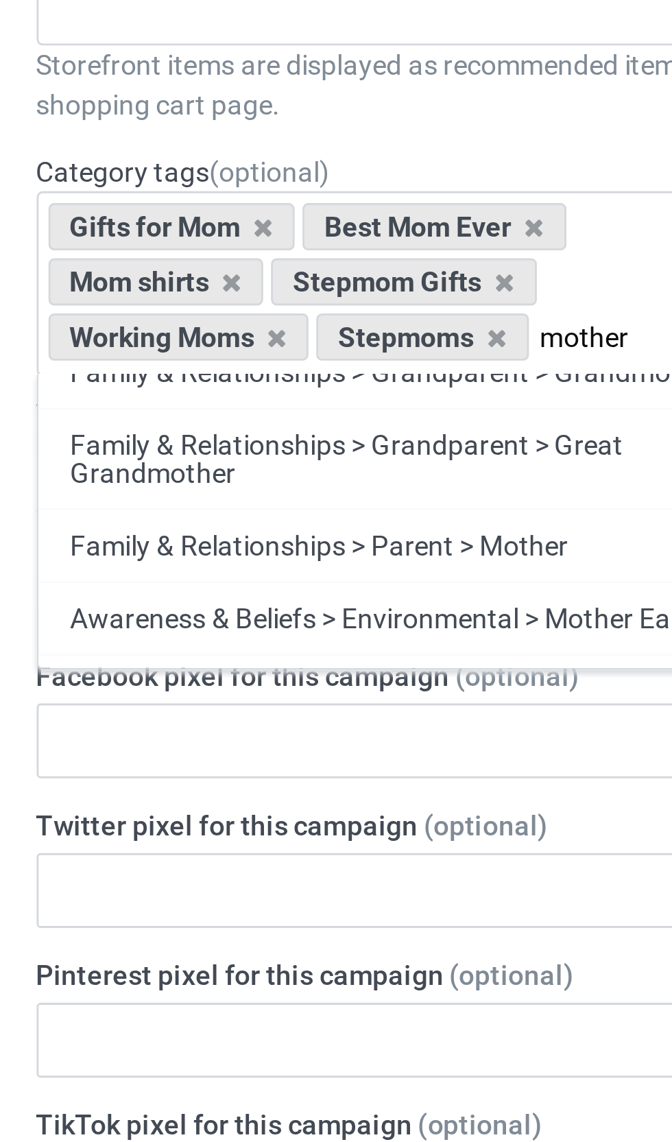
scroll to position [40, 0]
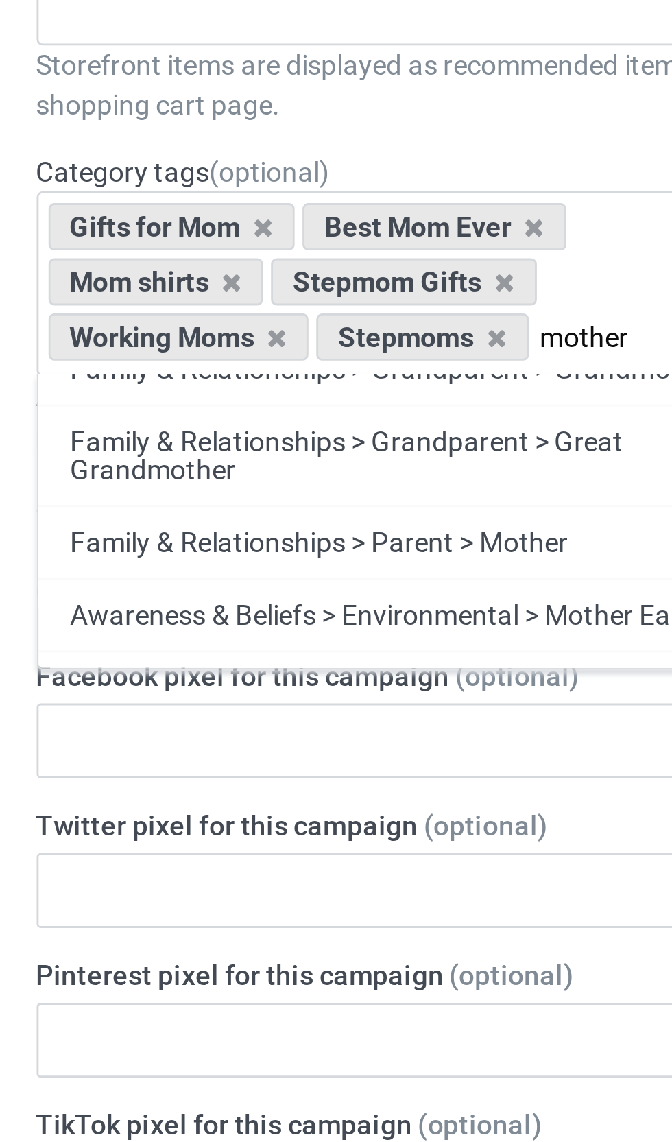
type input "mother"
click at [184, 645] on div "Family & Relationships > Parent > Mother" at bounding box center [223, 657] width 269 height 25
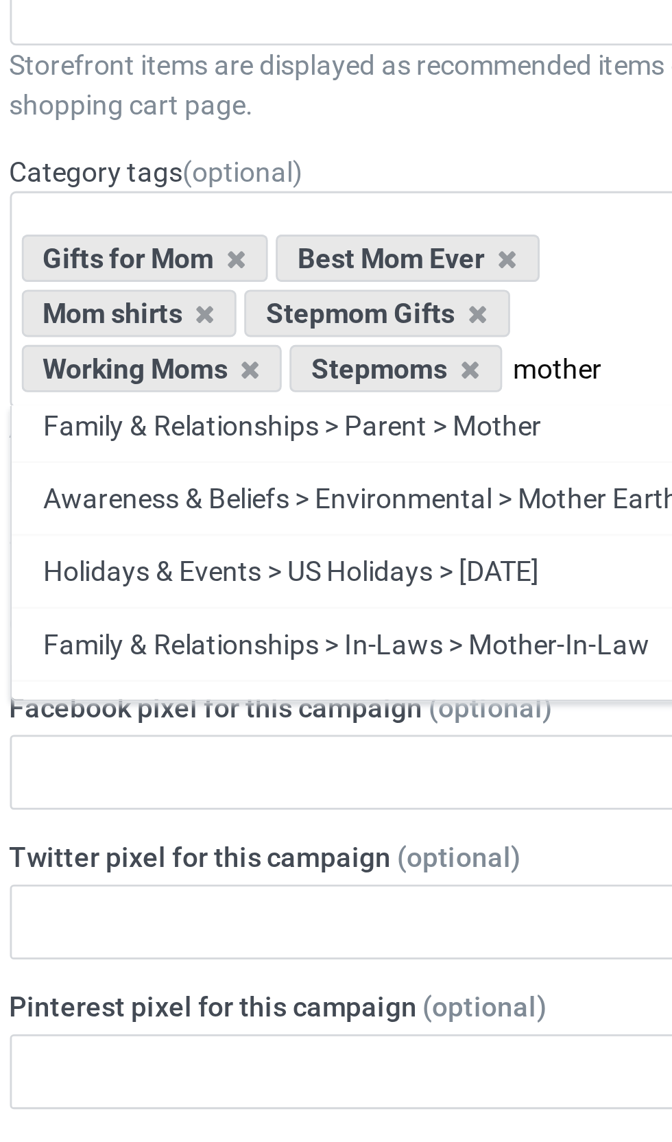
scroll to position [91, 0]
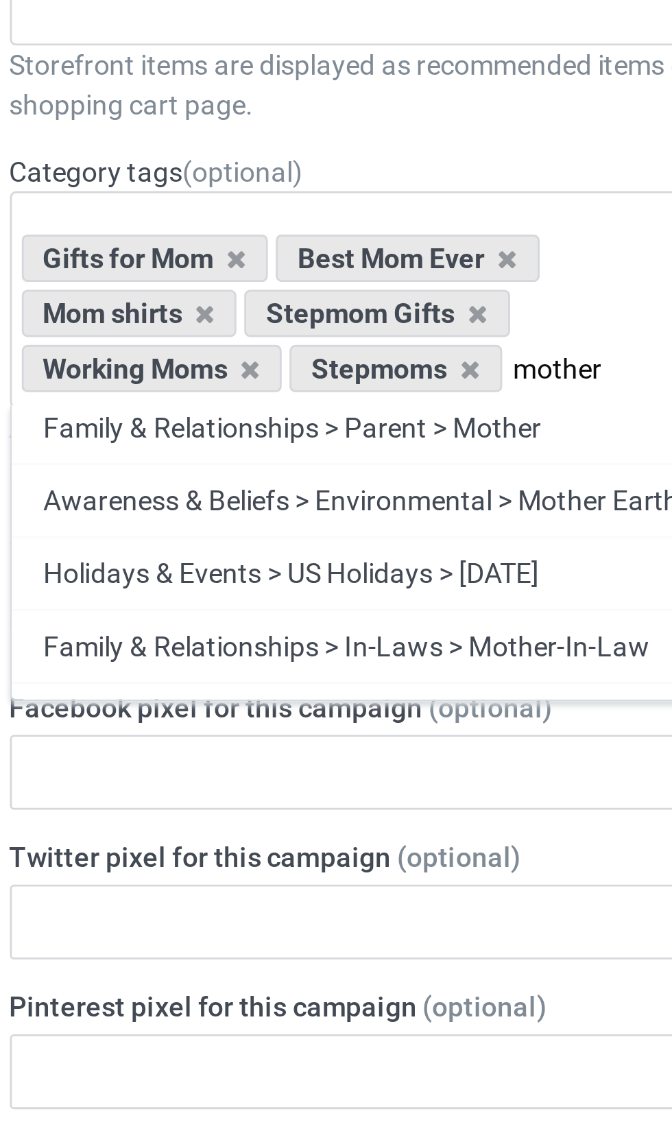
type input "mother"
click at [89, 655] on div "Holidays & Events > US Holidays > [DATE]" at bounding box center [223, 667] width 269 height 25
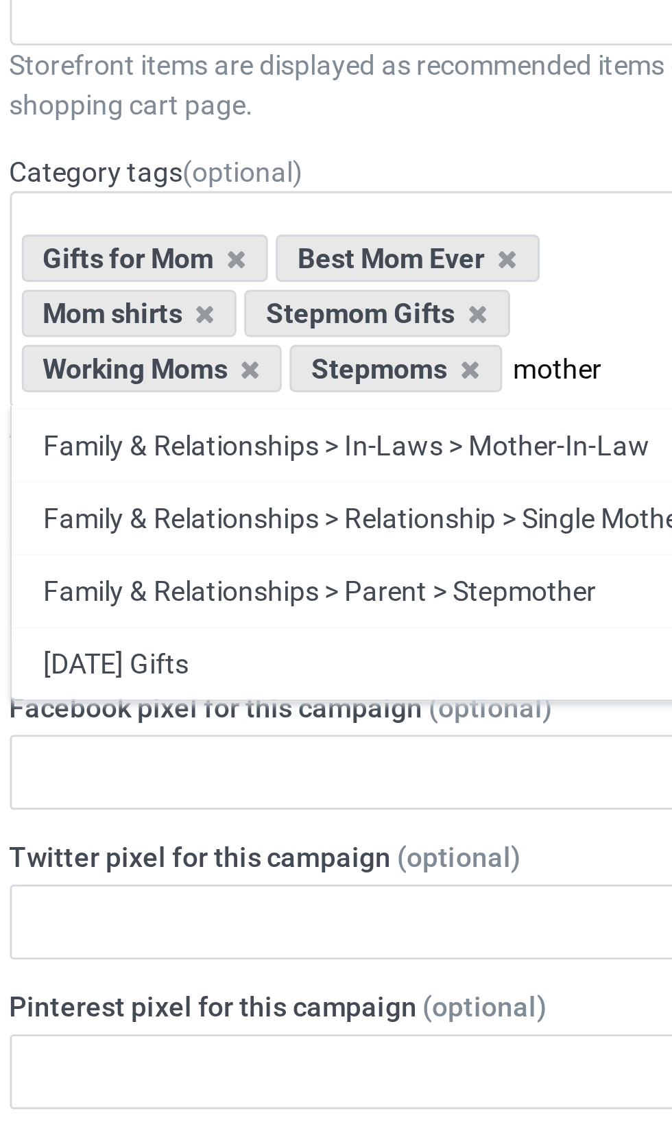
scroll to position [161, 0]
type input "mother"
click at [89, 662] on div "Family & Relationships > Parent > Stepmother" at bounding box center [223, 674] width 269 height 25
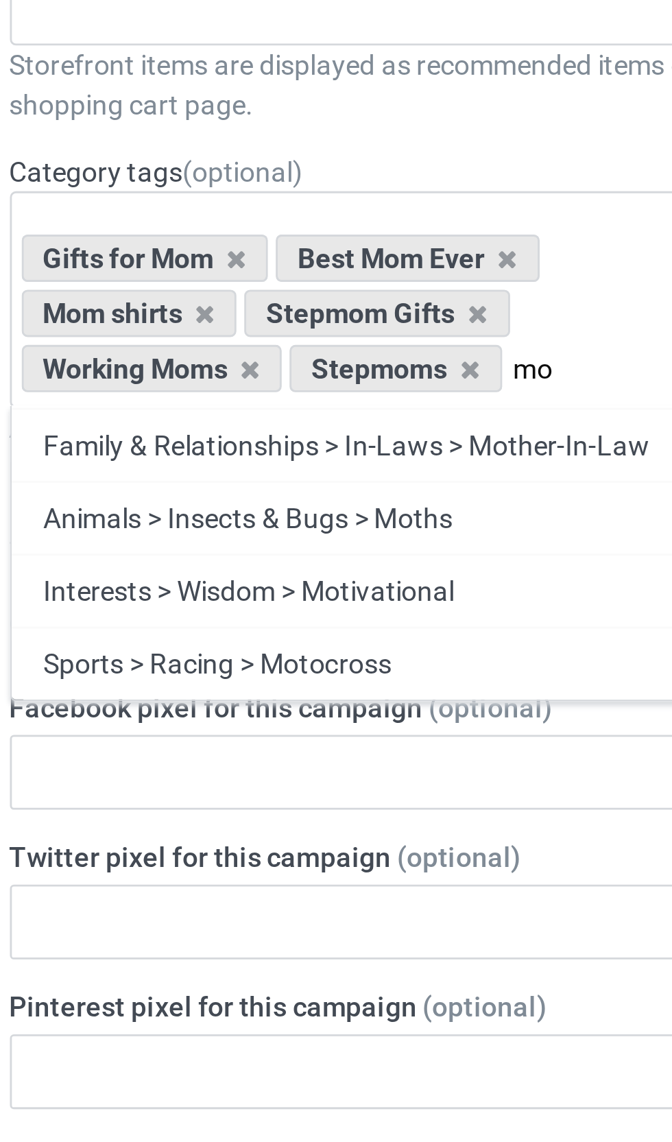
type input "m"
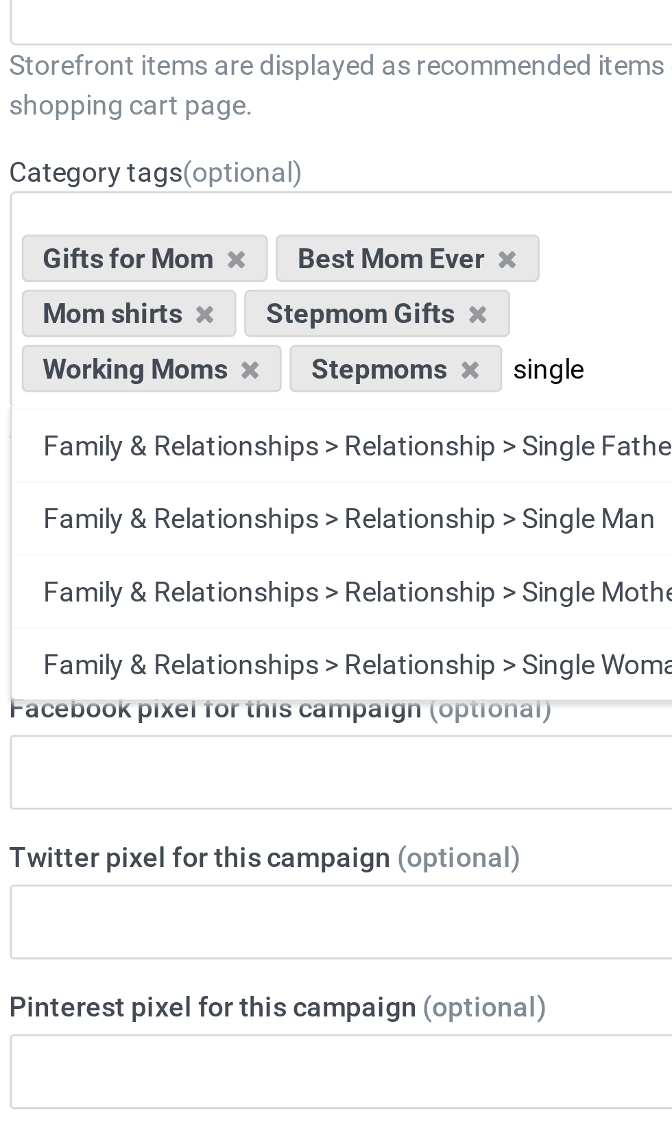
scroll to position [0, 0]
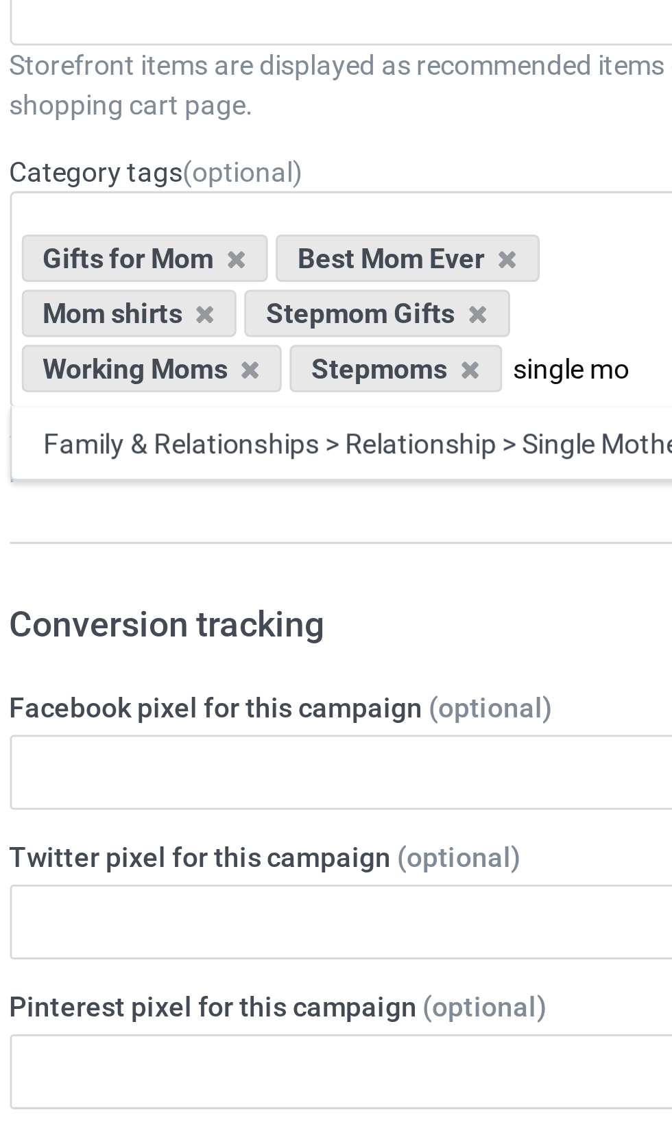
type input "single mo"
click at [89, 610] on div "Family & Relationships > Relationship > Single Mother" at bounding box center [223, 622] width 269 height 25
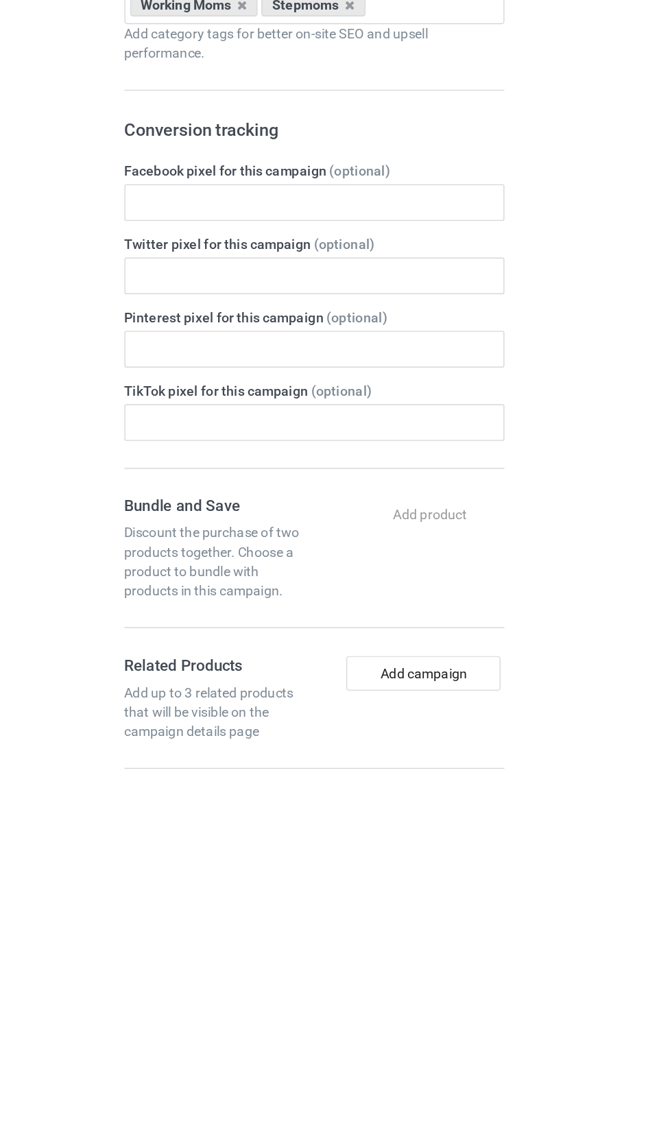
scroll to position [13, 0]
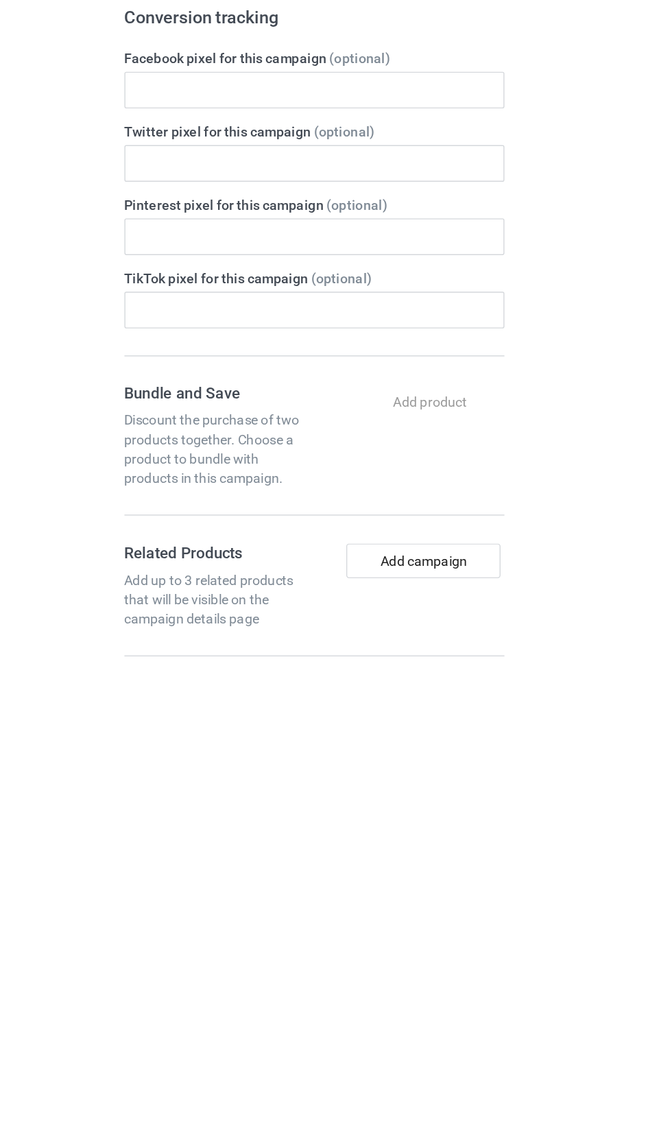
click at [315, 934] on div "Add product You will able to configure your bundle after you launch the campaign" at bounding box center [307, 946] width 104 height 25
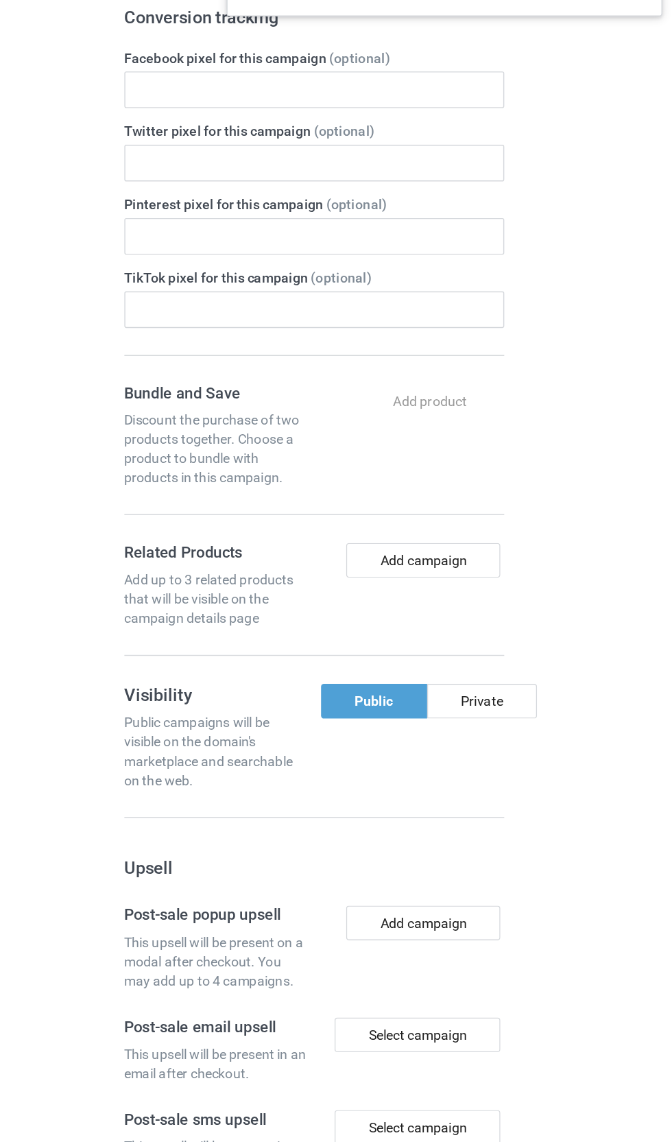
click at [317, 603] on div "Add product You will able to configure your bundle after you launch the campaign" at bounding box center [307, 615] width 104 height 25
click at [328, 603] on div "Add product You will able to configure your bundle after you launch the campaign" at bounding box center [307, 615] width 104 height 25
click at [339, 716] on button "Add campaign" at bounding box center [301, 728] width 110 height 25
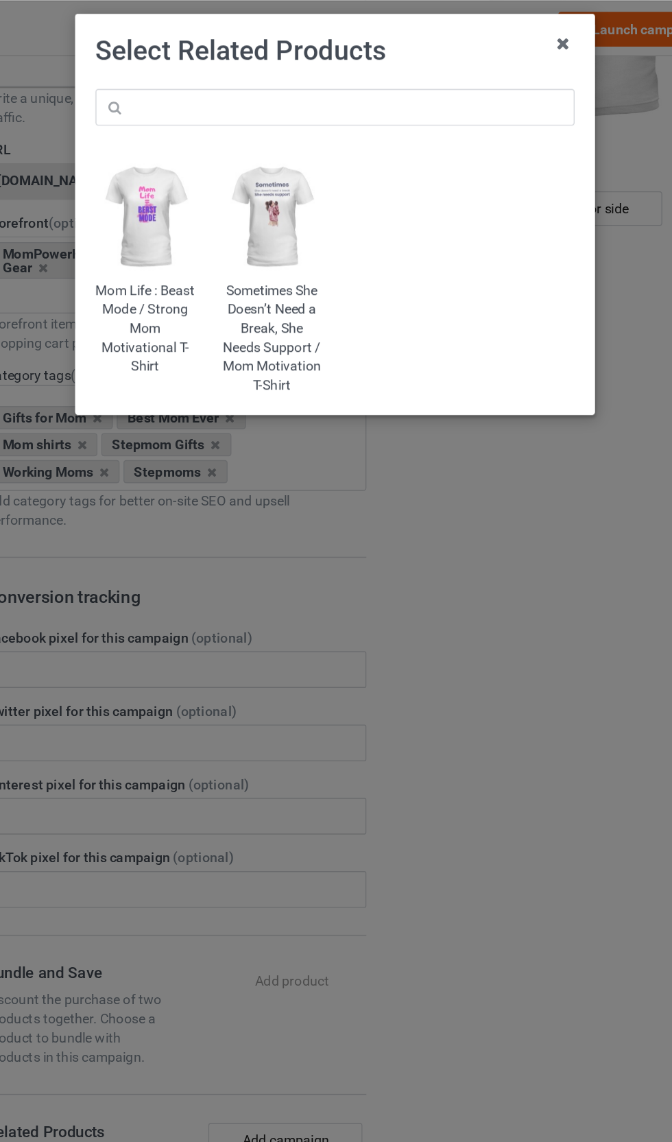
scroll to position [240, 0]
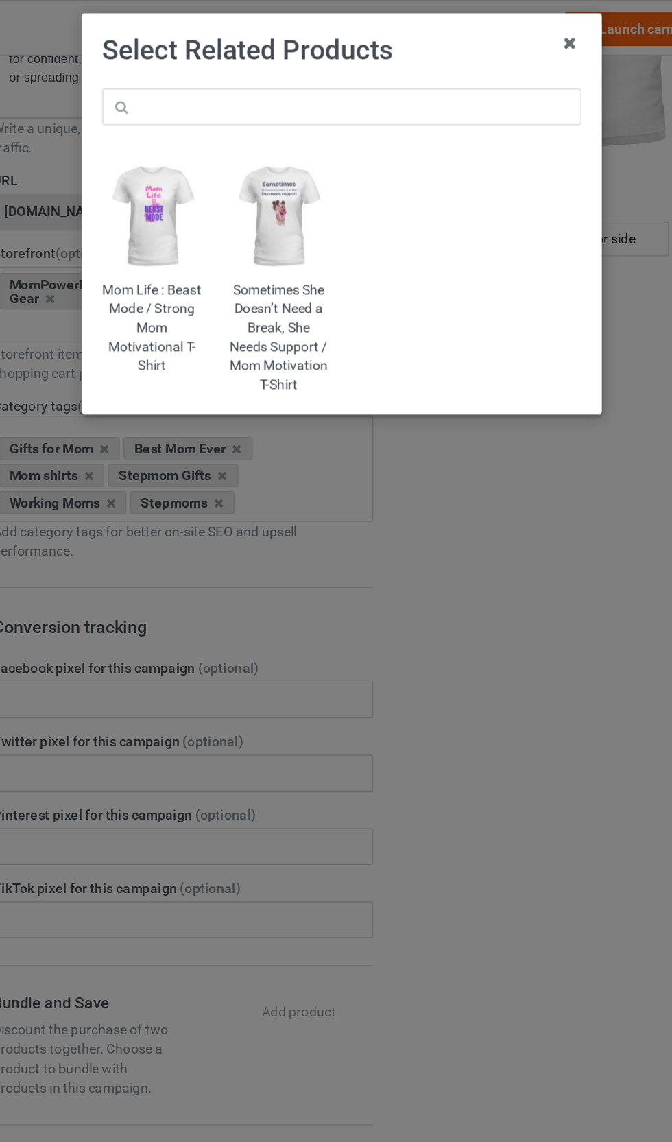
click at [256, 191] on img at bounding box center [291, 154] width 71 height 88
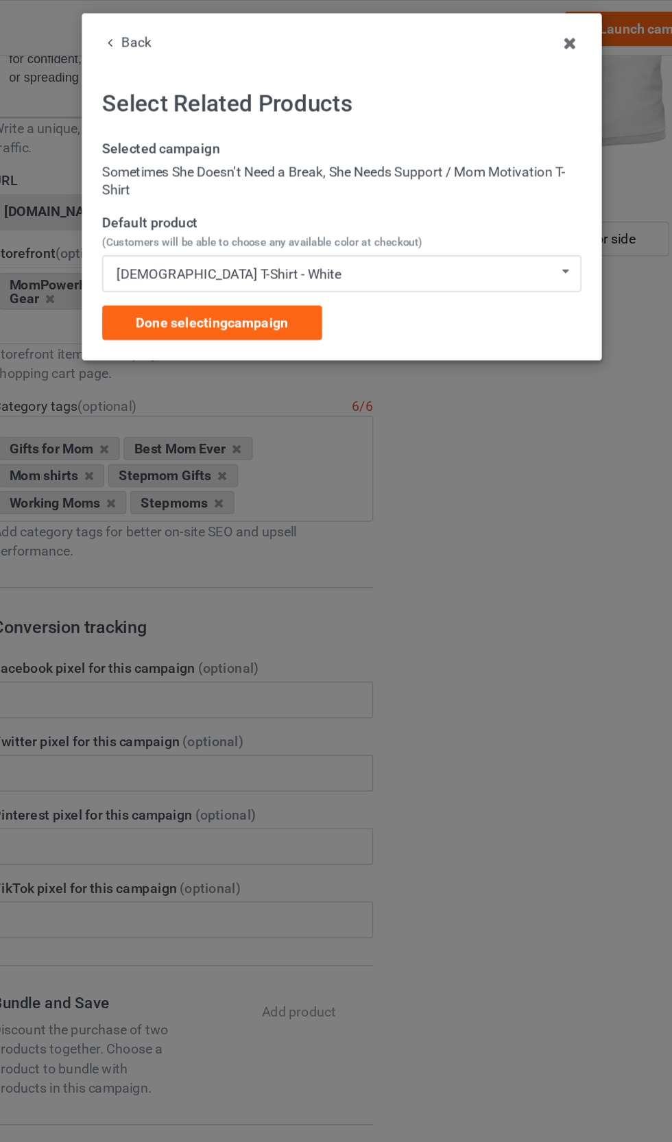
click at [166, 182] on div "[DEMOGRAPHIC_DATA] T-Shirt - White [DEMOGRAPHIC_DATA] T-Shirt - White [DEMOGRAP…" at bounding box center [336, 195] width 341 height 26
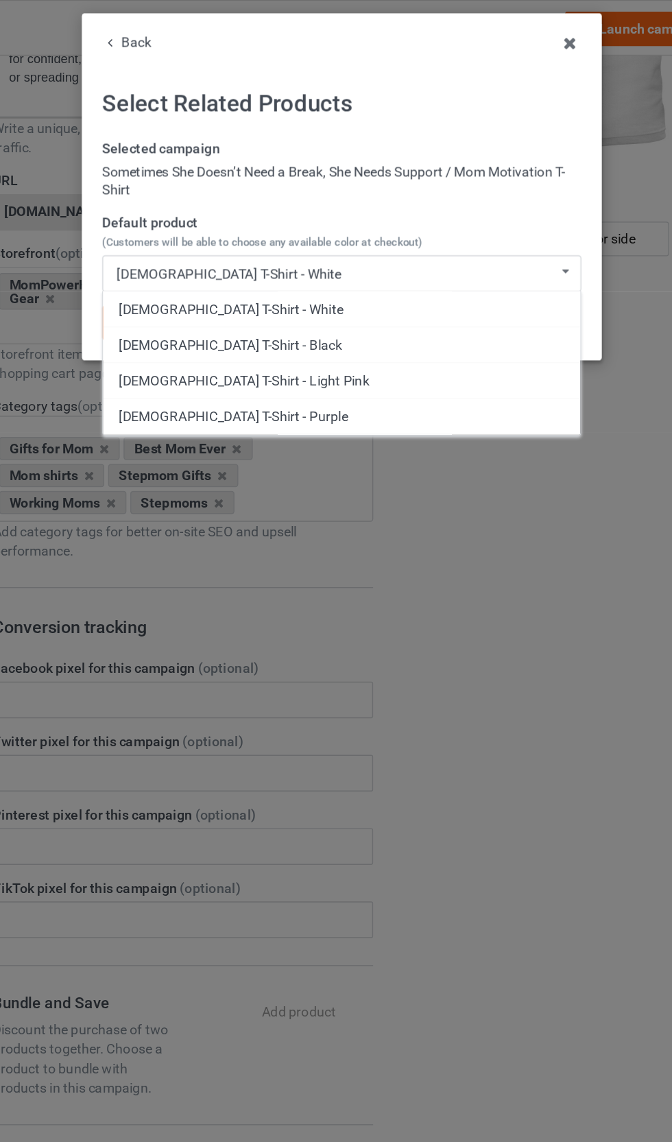
click at [167, 265] on div "[DEMOGRAPHIC_DATA] T-Shirt - Light Pink" at bounding box center [336, 270] width 339 height 25
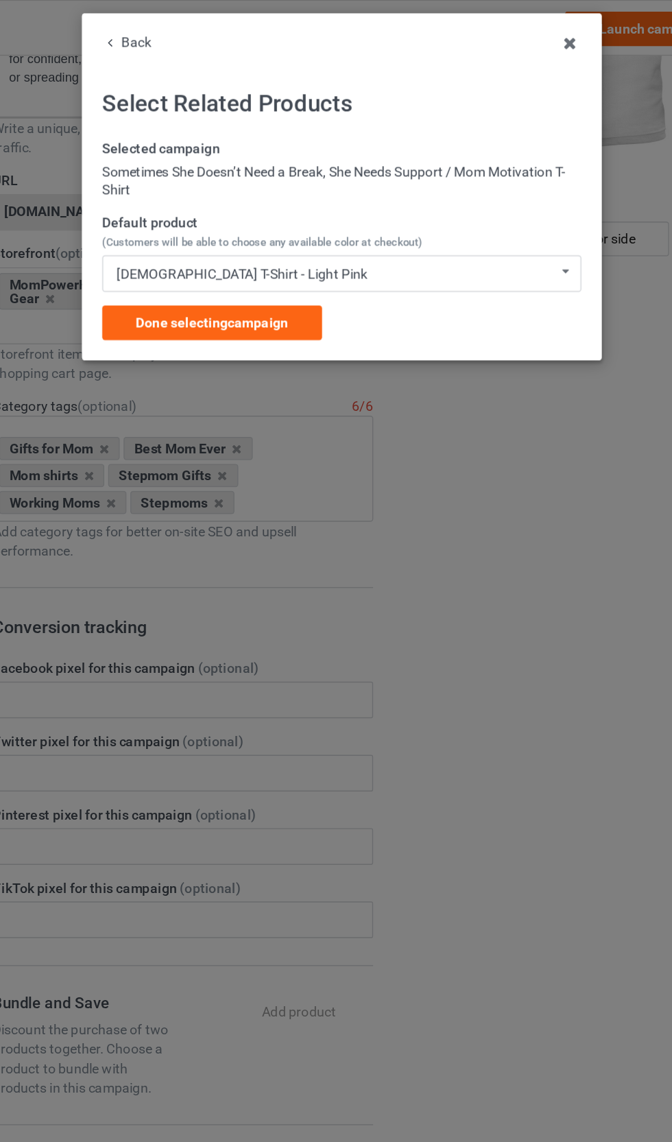
click at [166, 227] on div "Done selecting campaign" at bounding box center [244, 229] width 156 height 25
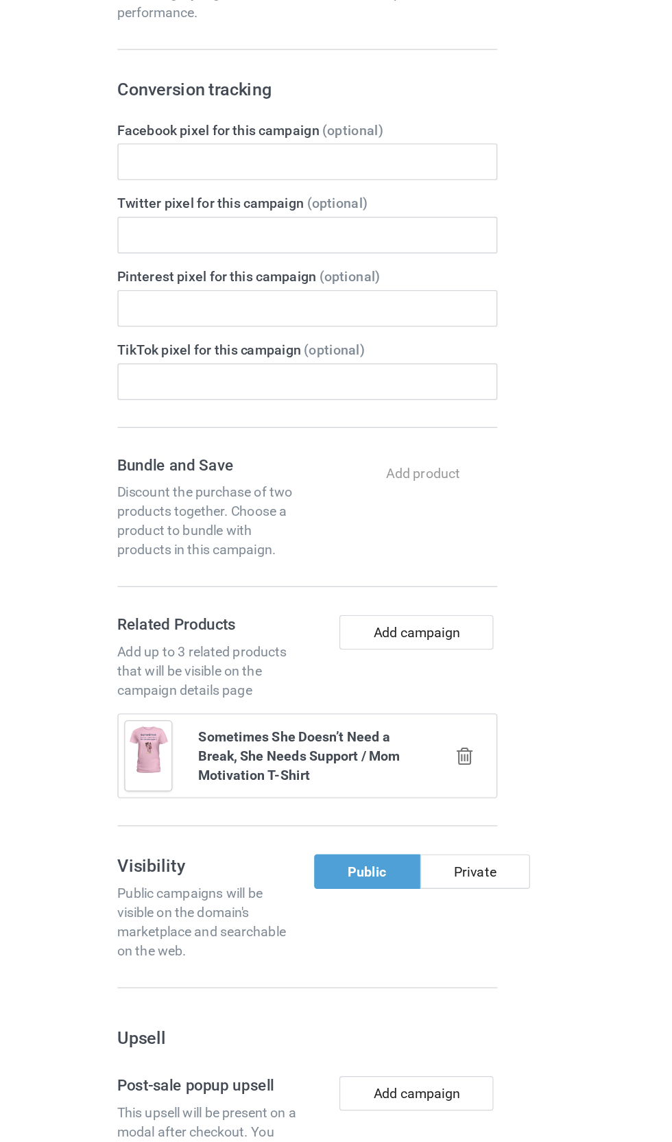
scroll to position [394, 0]
click at [338, 666] on button "Add campaign" at bounding box center [301, 678] width 110 height 25
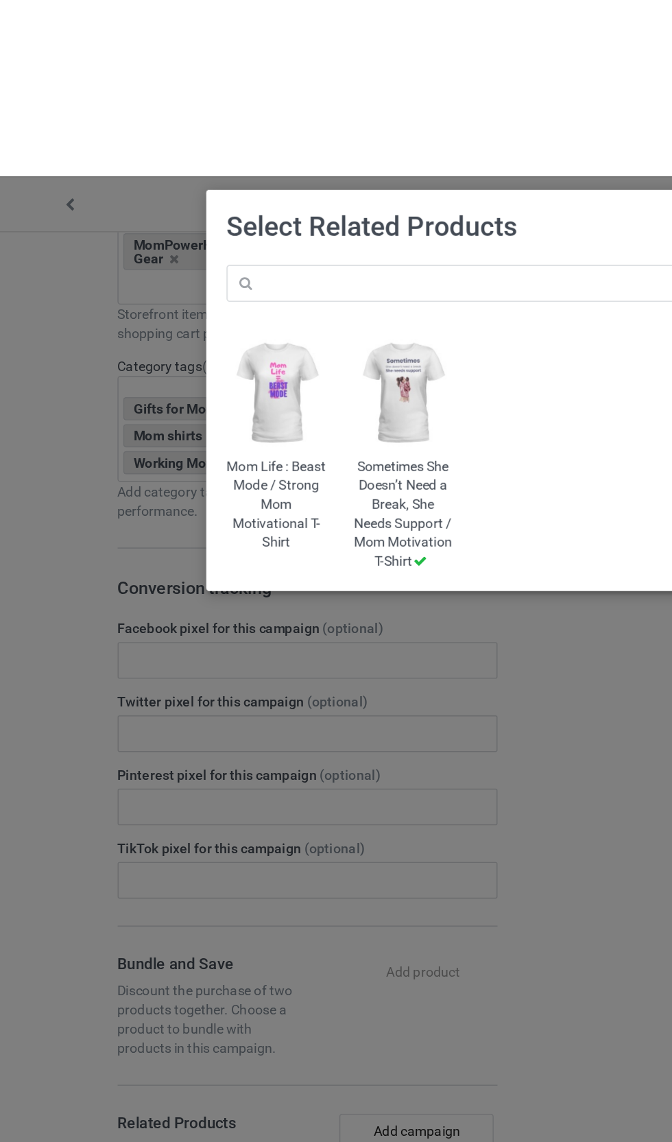
scroll to position [268, 0]
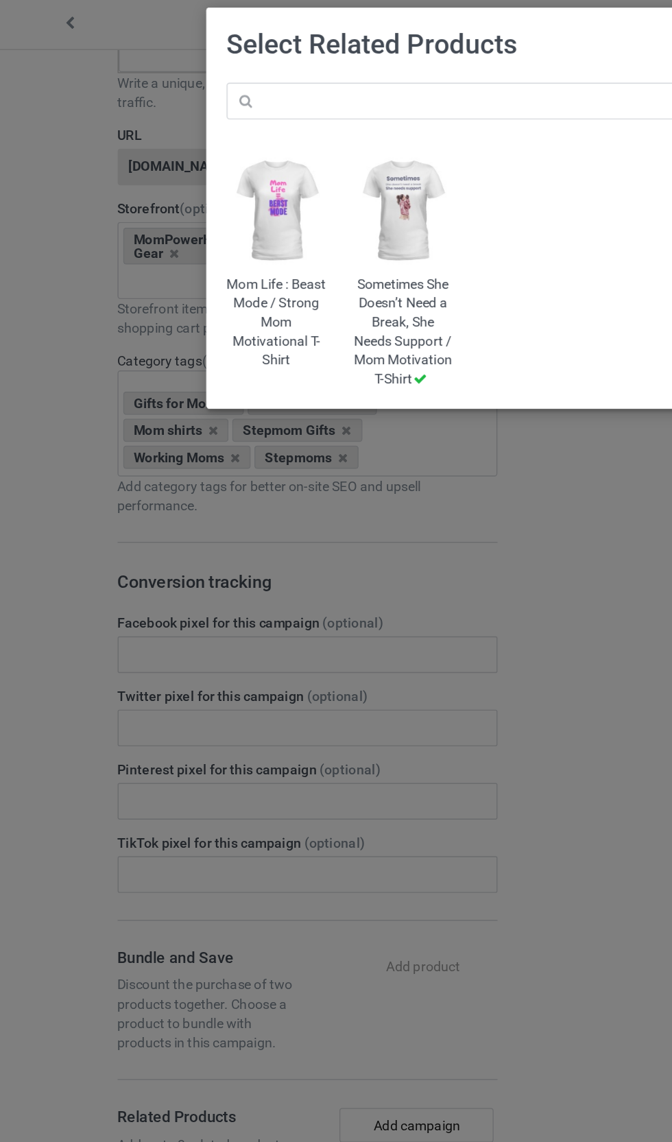
click at [187, 152] on img at bounding box center [201, 154] width 71 height 88
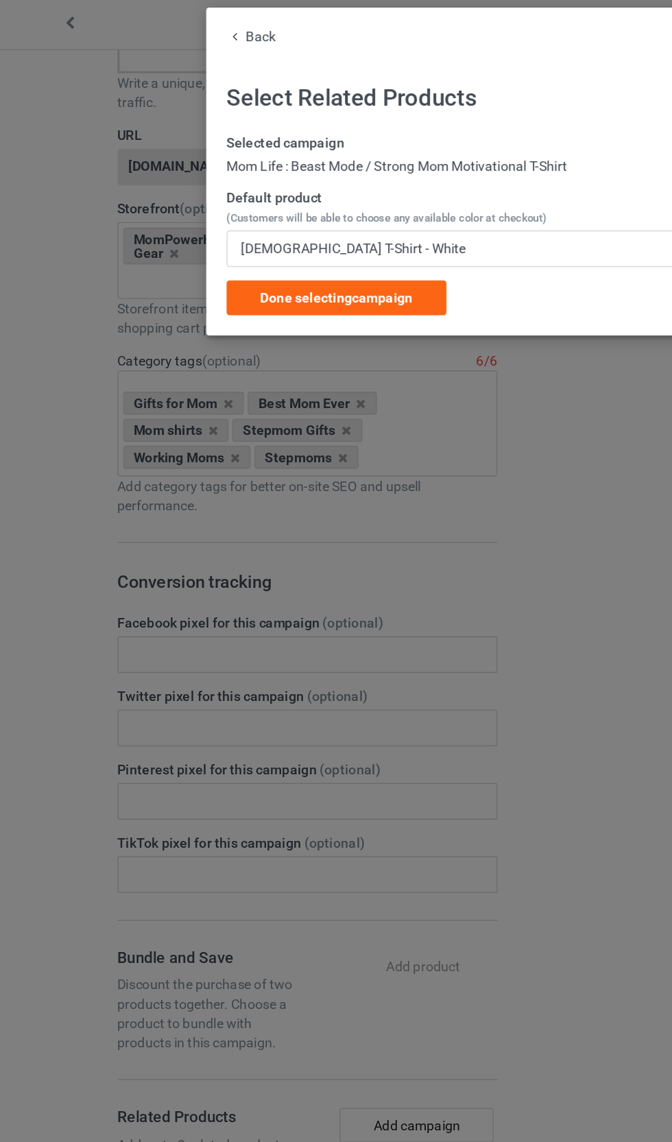
click at [186, 176] on div "[DEMOGRAPHIC_DATA] T-Shirt - White" at bounding box center [256, 181] width 160 height 10
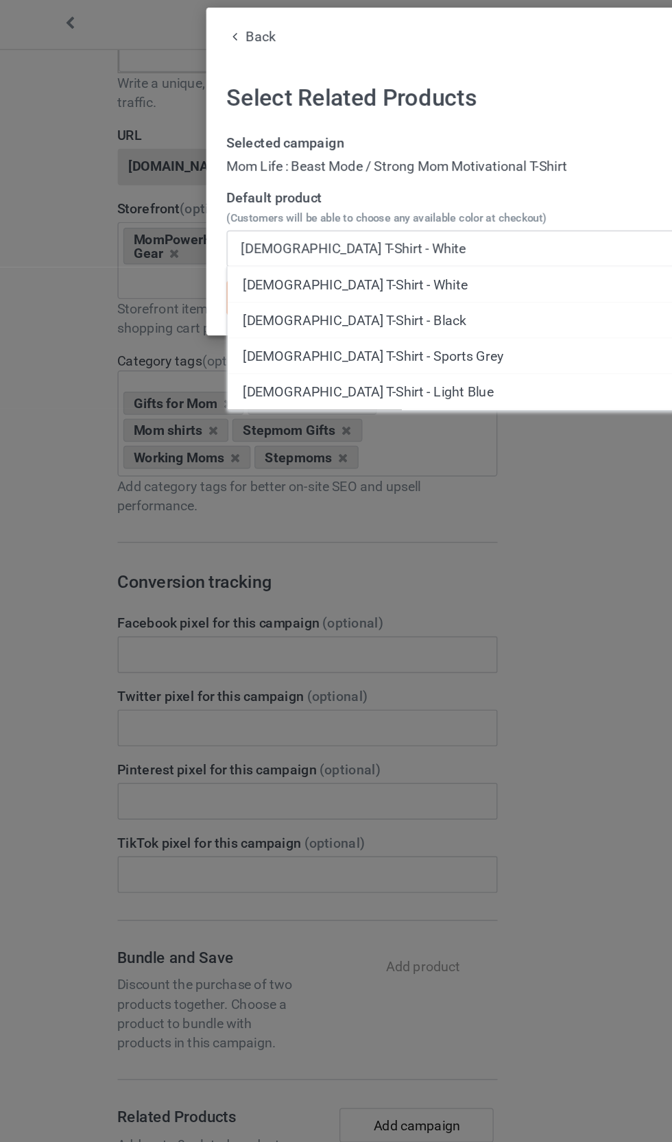
click at [178, 226] on div "[DEMOGRAPHIC_DATA] T-Shirt - Black" at bounding box center [336, 231] width 339 height 25
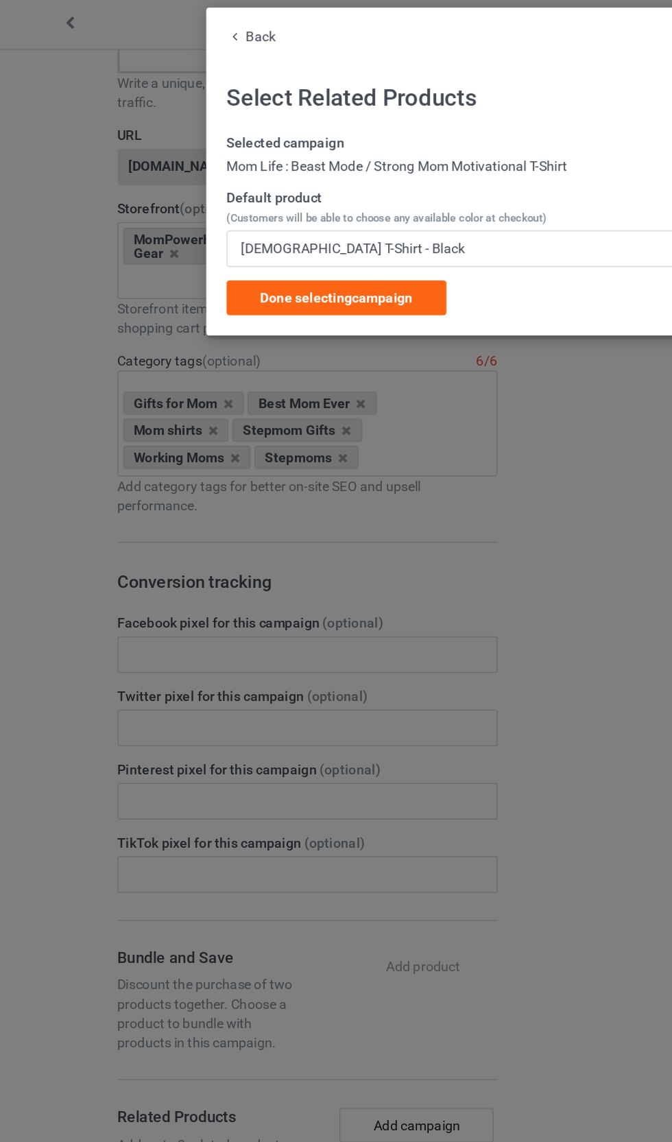
click at [195, 215] on span "Done selecting campaign" at bounding box center [244, 215] width 108 height 11
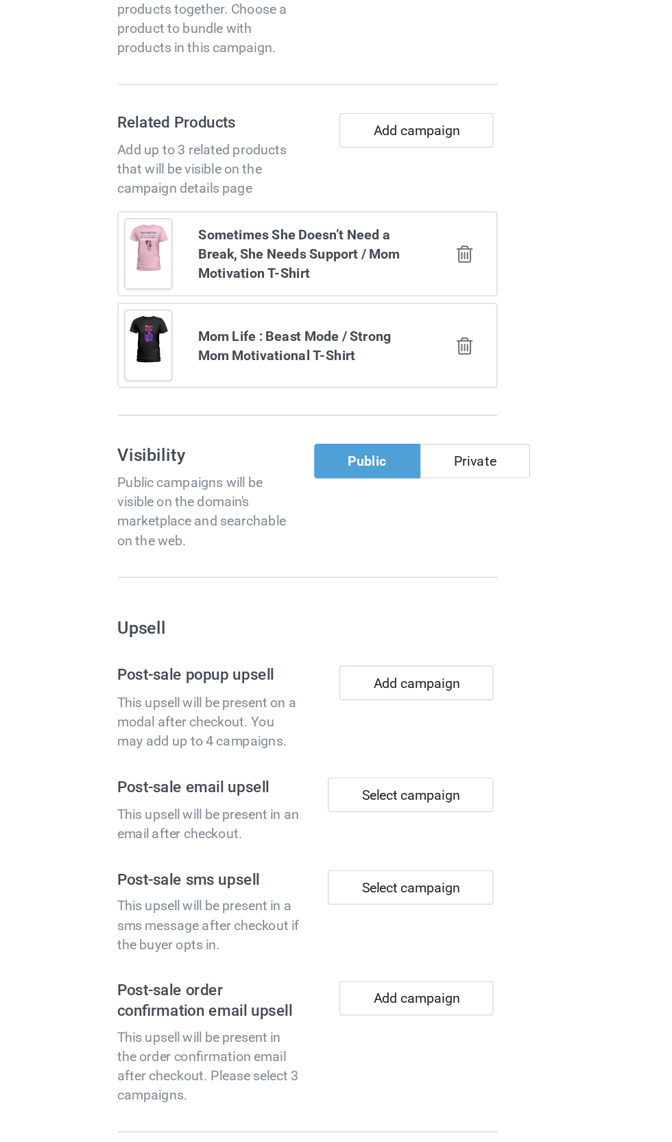
scroll to position [714, 0]
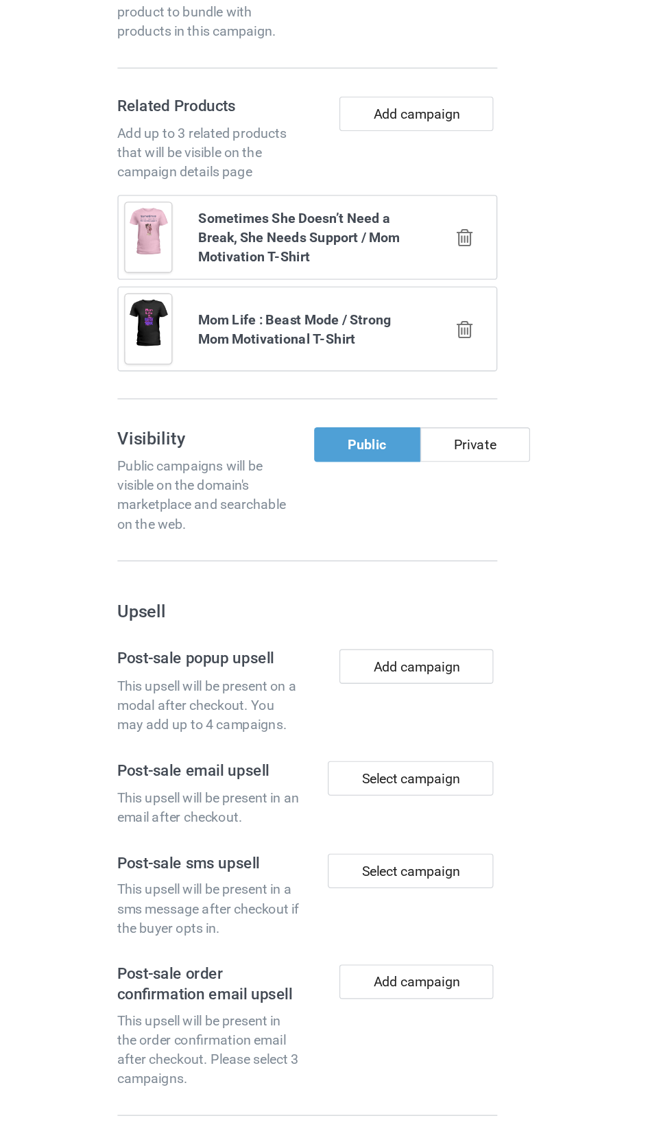
click at [328, 739] on button "Add campaign" at bounding box center [301, 751] width 110 height 25
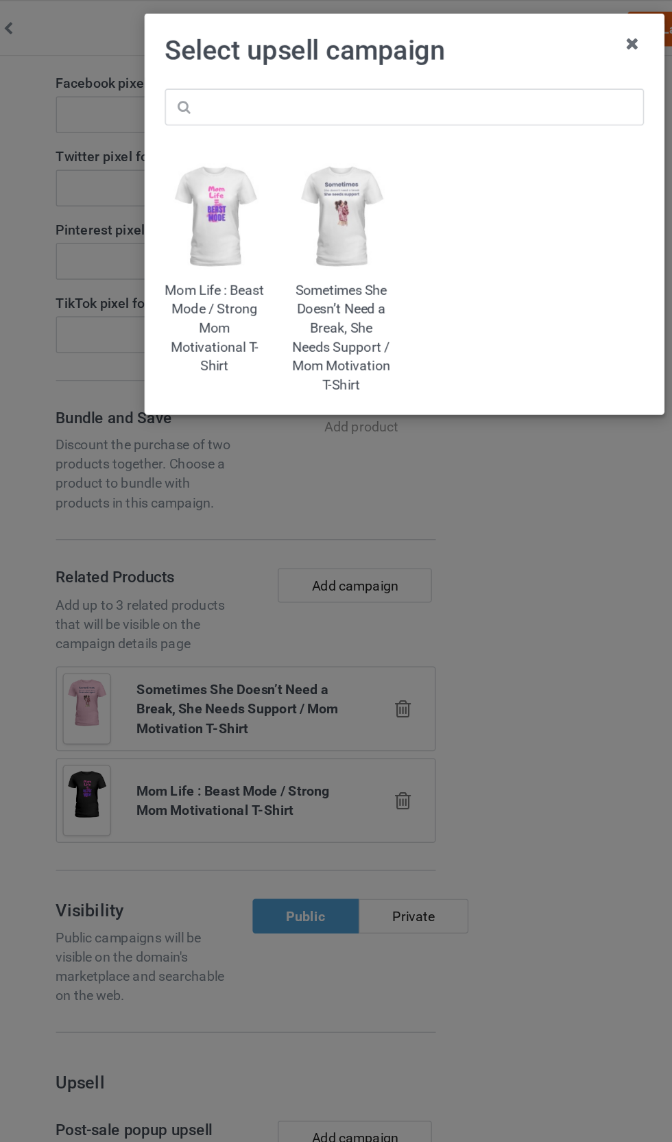
scroll to position [624, 0]
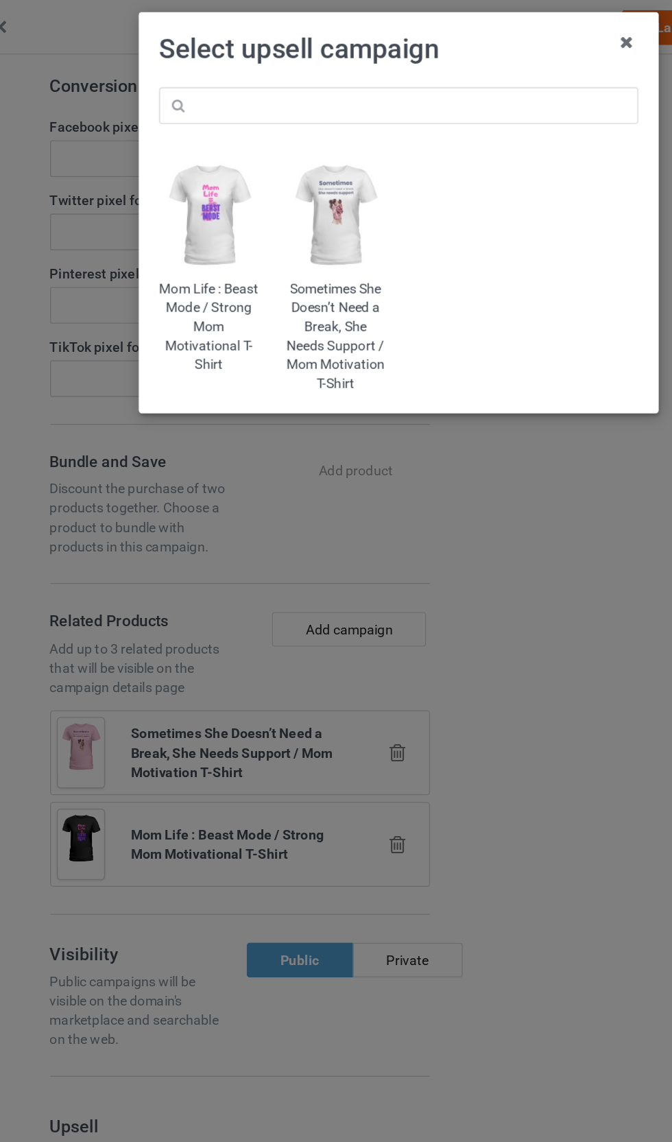
click at [256, 170] on img at bounding box center [291, 154] width 71 height 88
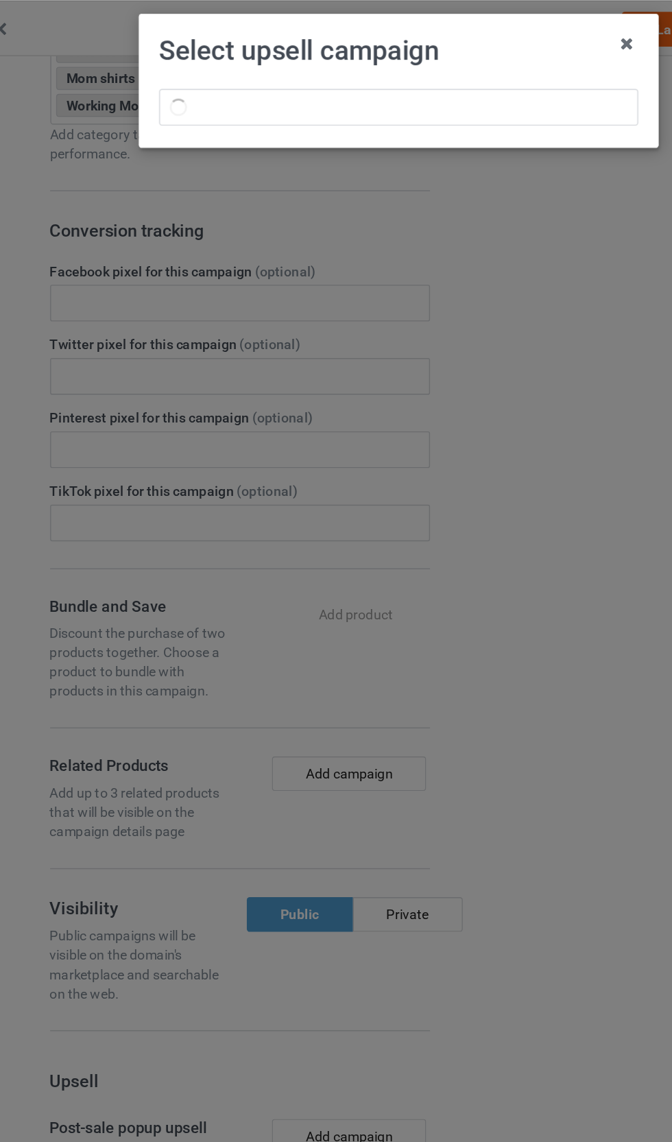
scroll to position [520, 0]
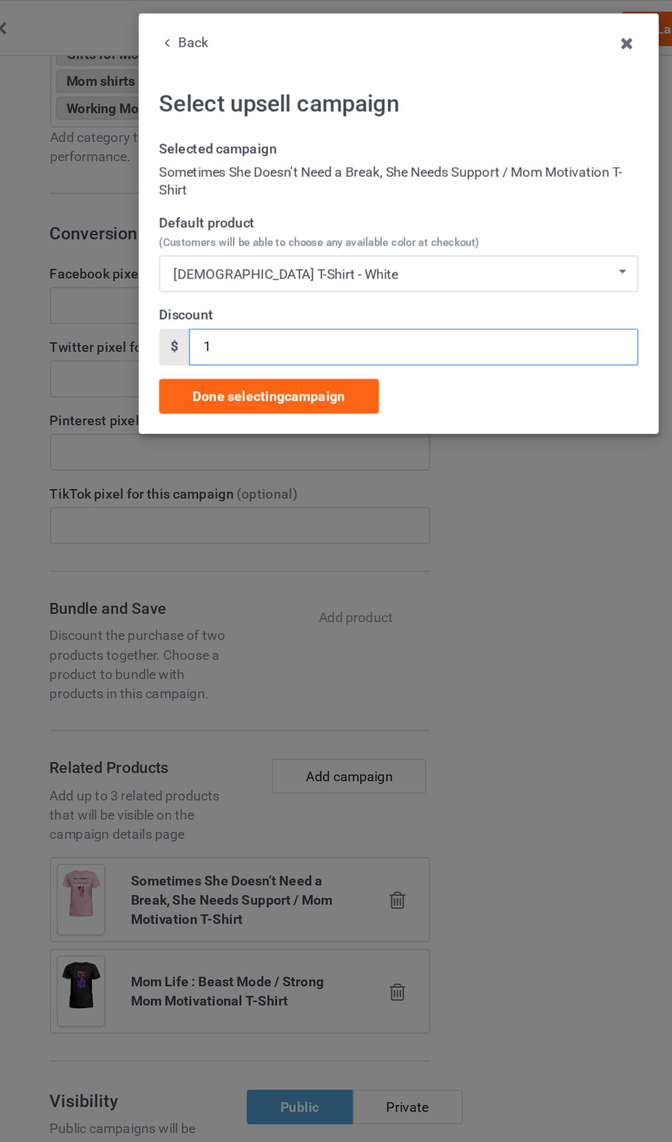
click at [187, 245] on input "1" at bounding box center [347, 247] width 320 height 26
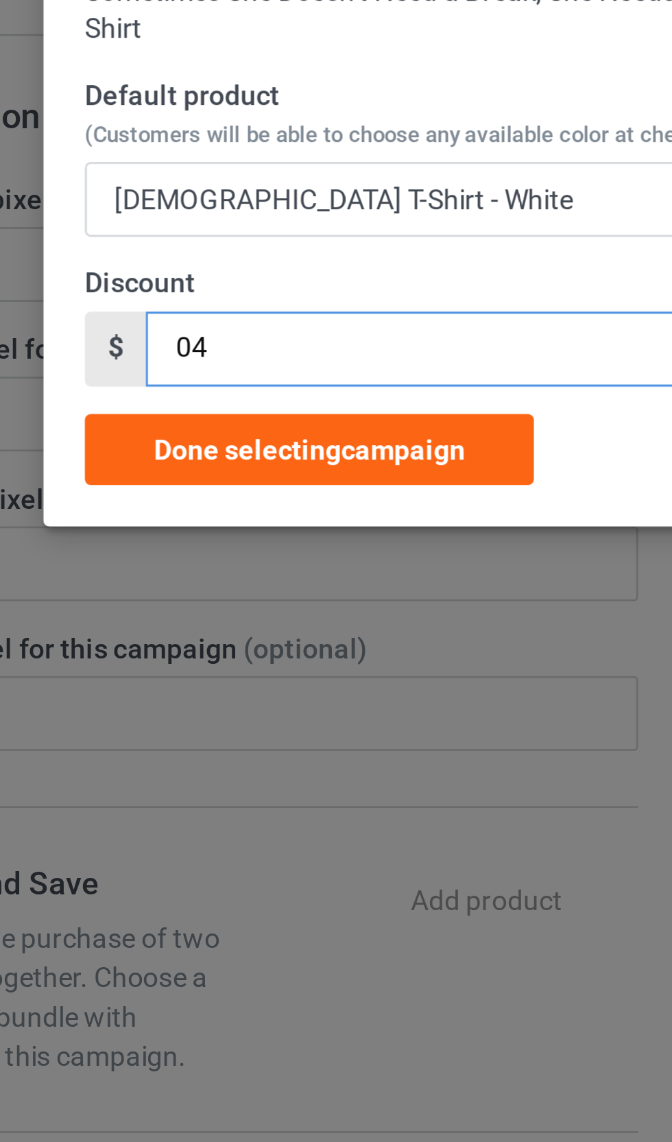
type input "04"
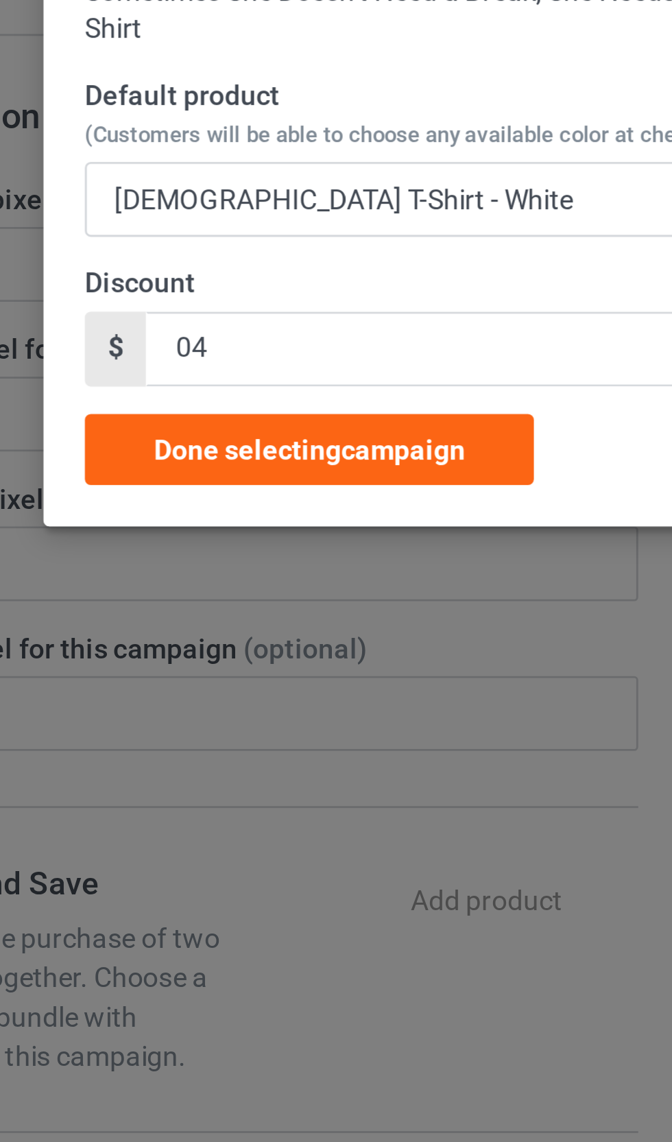
click at [176, 190] on div "[DEMOGRAPHIC_DATA] T-Shirt - White" at bounding box center [256, 195] width 160 height 10
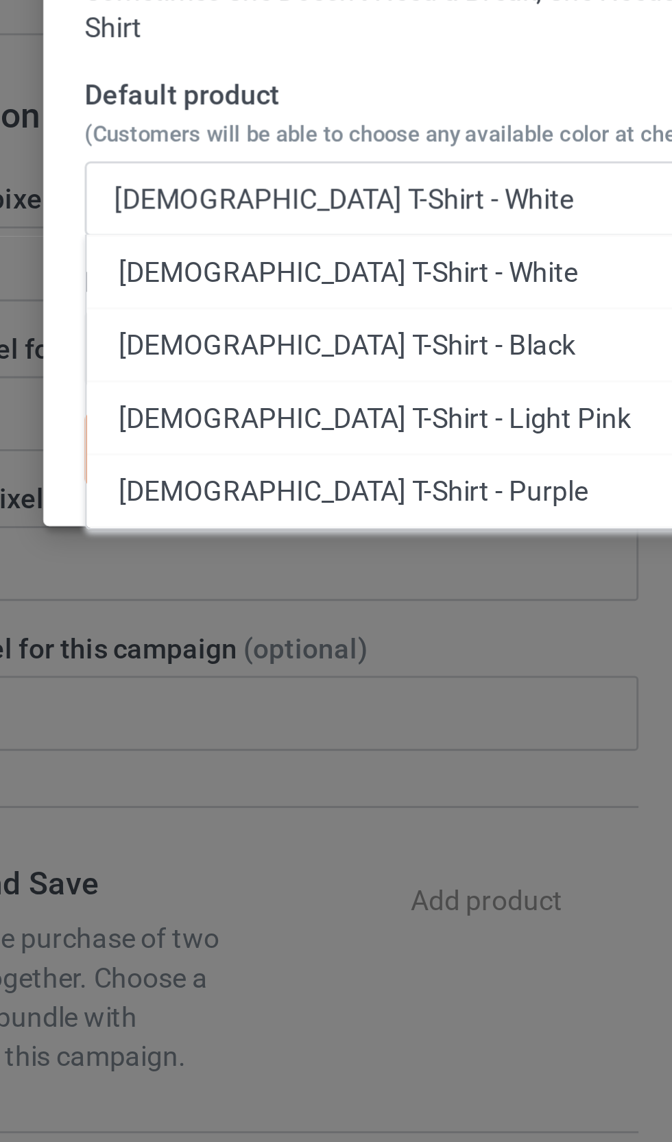
click at [167, 258] on div "[DEMOGRAPHIC_DATA] T-Shirt - Light Pink" at bounding box center [336, 270] width 339 height 25
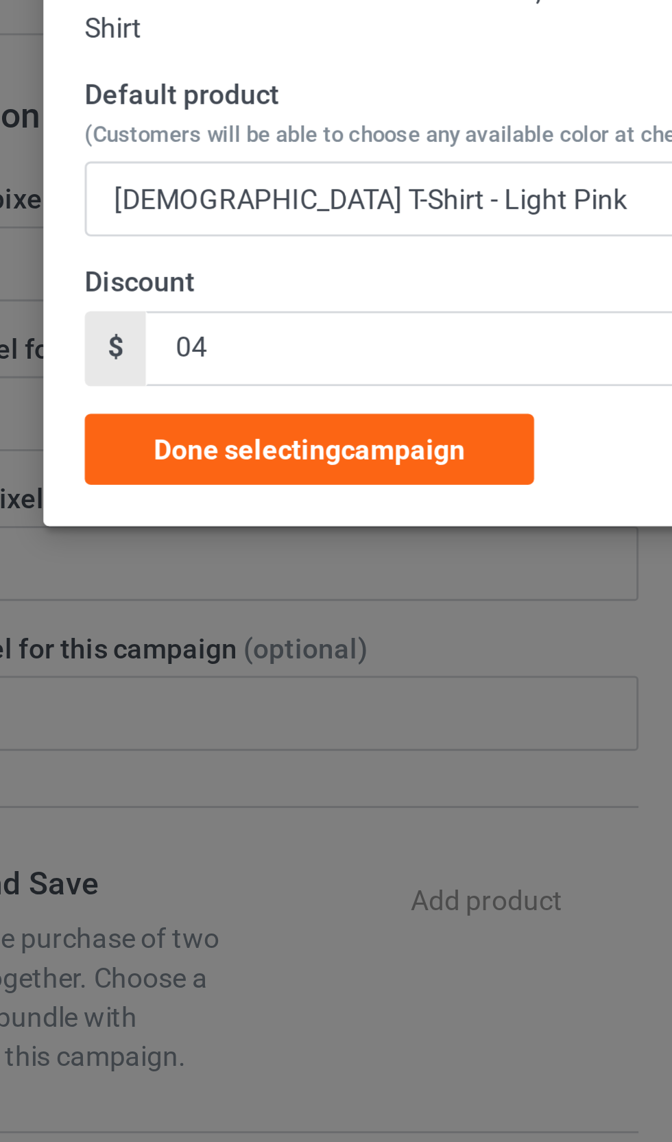
click at [190, 276] on span "Done selecting campaign" at bounding box center [244, 281] width 108 height 11
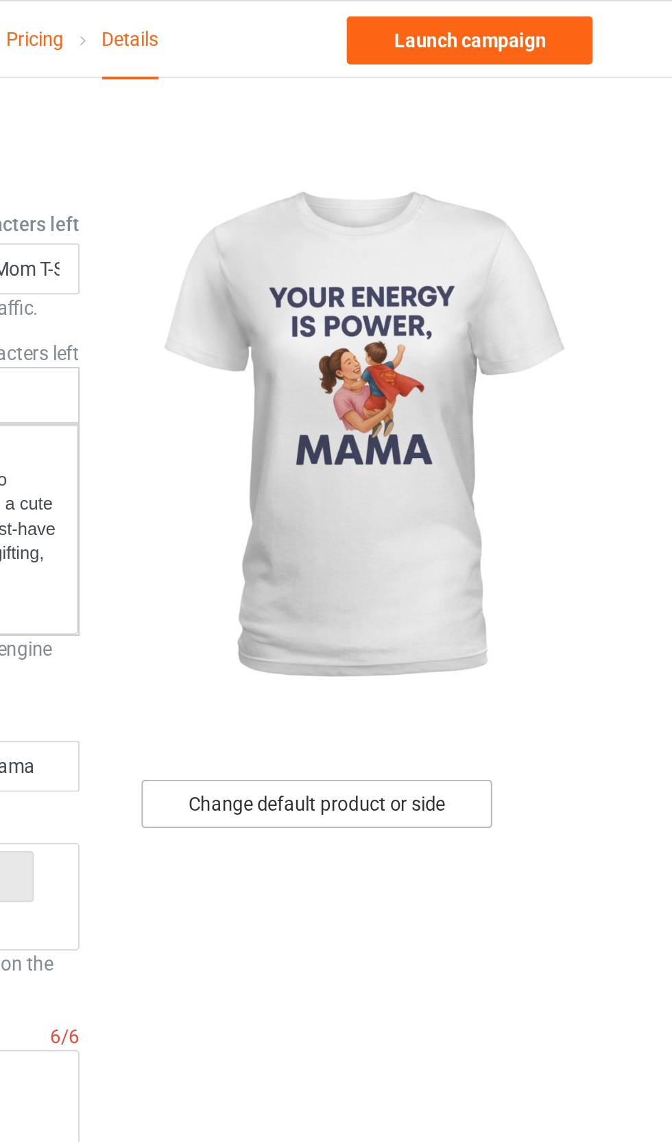
click at [390, 408] on div "Change default product or side" at bounding box center [479, 410] width 179 height 25
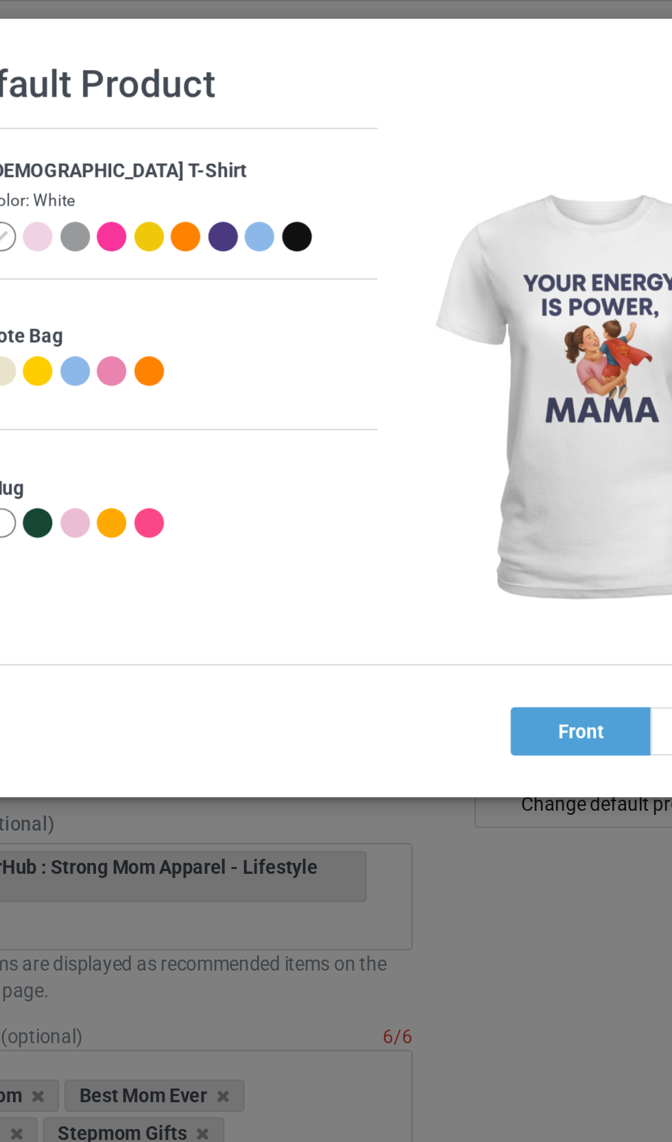
click at [160, 116] on div at bounding box center [167, 120] width 15 height 15
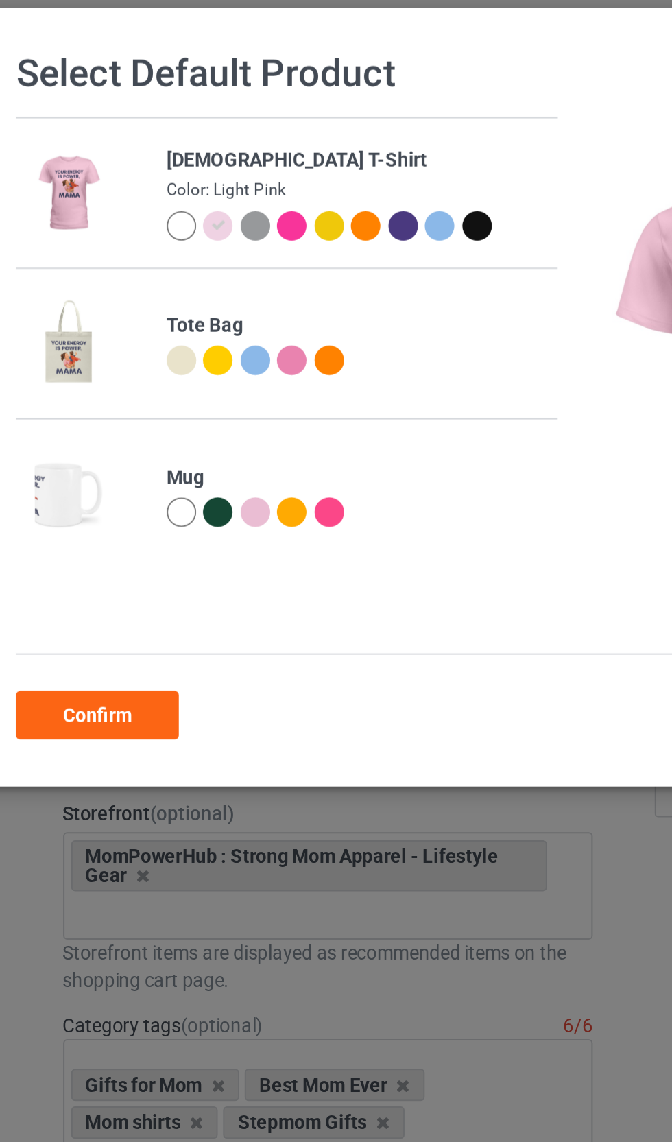
click at [197, 183] on div at bounding box center [204, 189] width 15 height 15
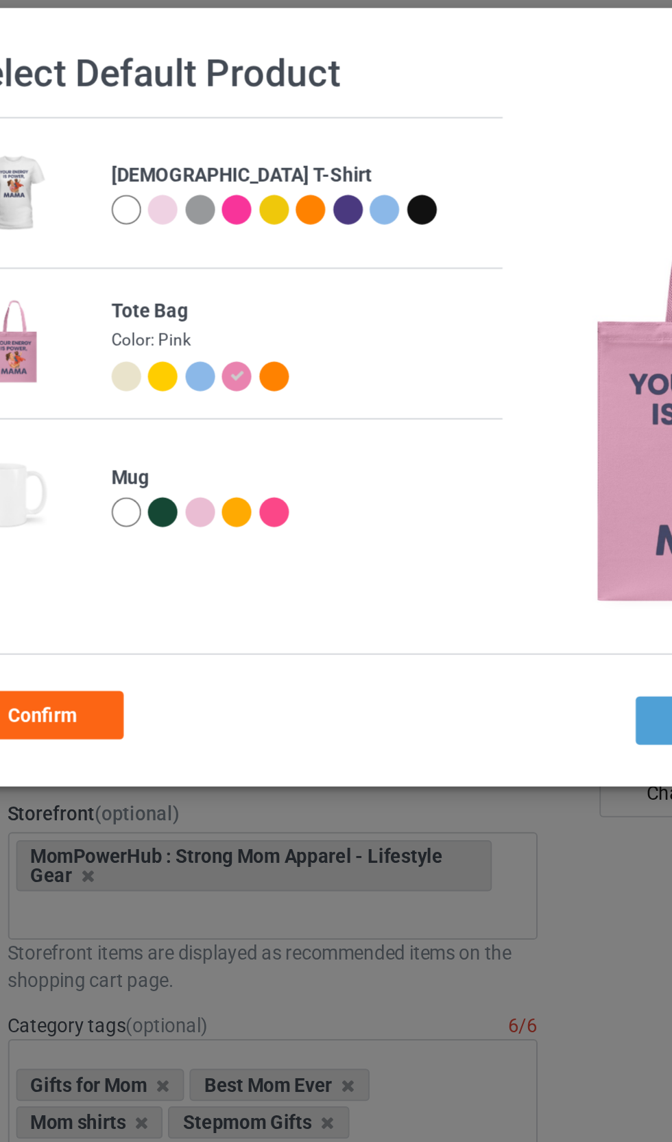
click at [141, 195] on div at bounding box center [148, 197] width 15 height 15
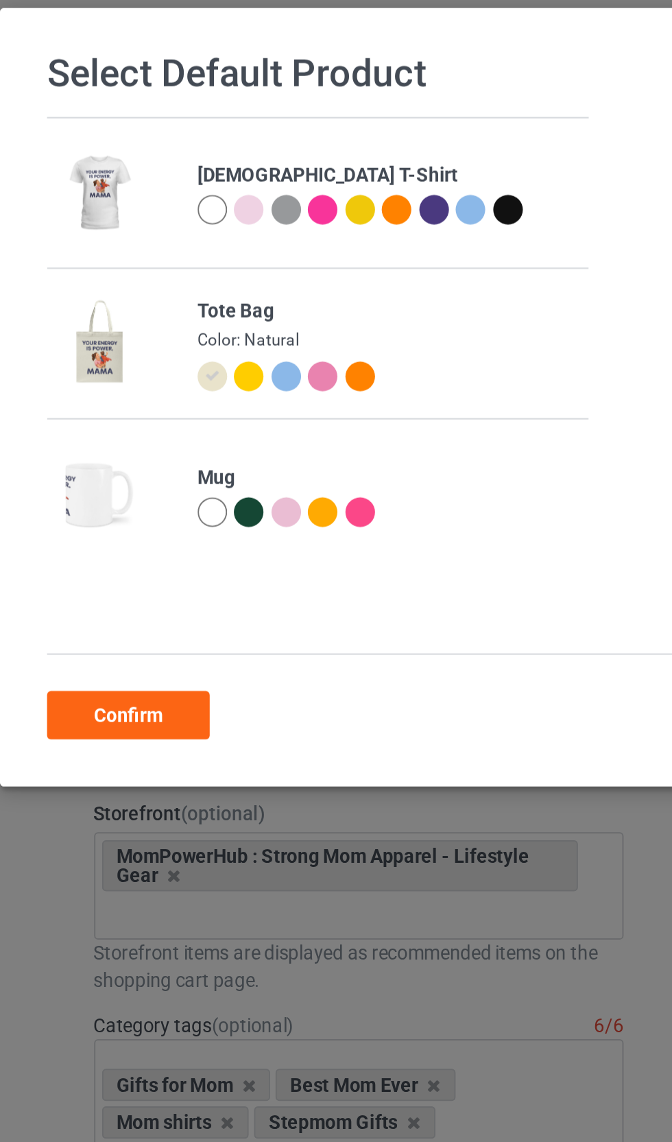
click at [160, 262] on div at bounding box center [167, 266] width 15 height 15
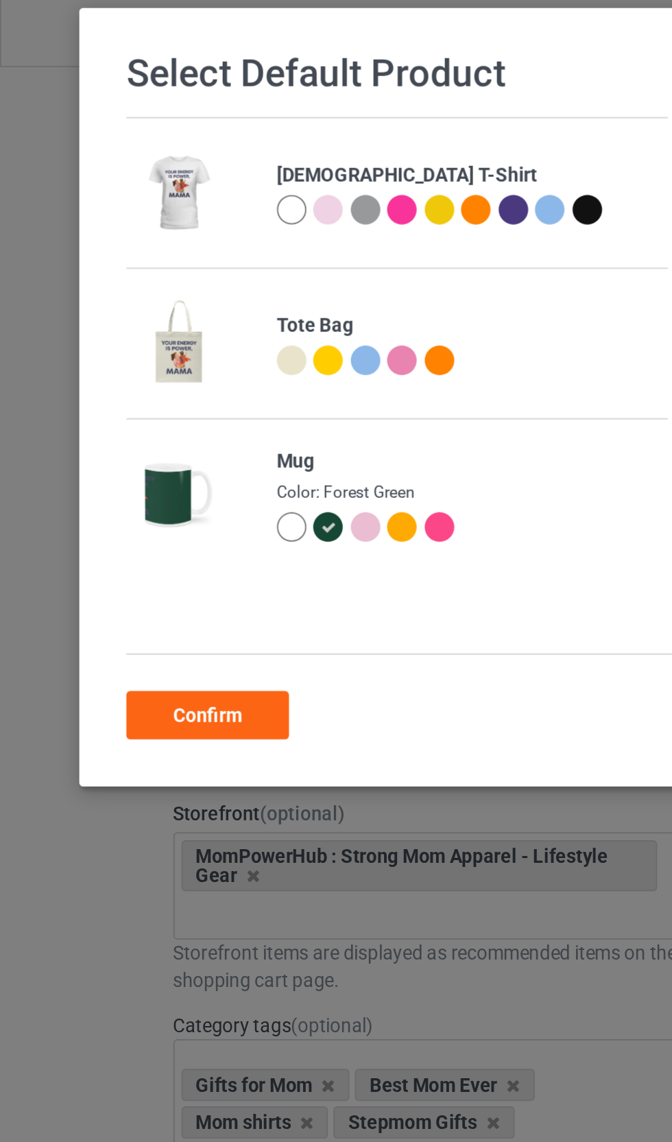
click at [151, 271] on div at bounding box center [148, 274] width 15 height 15
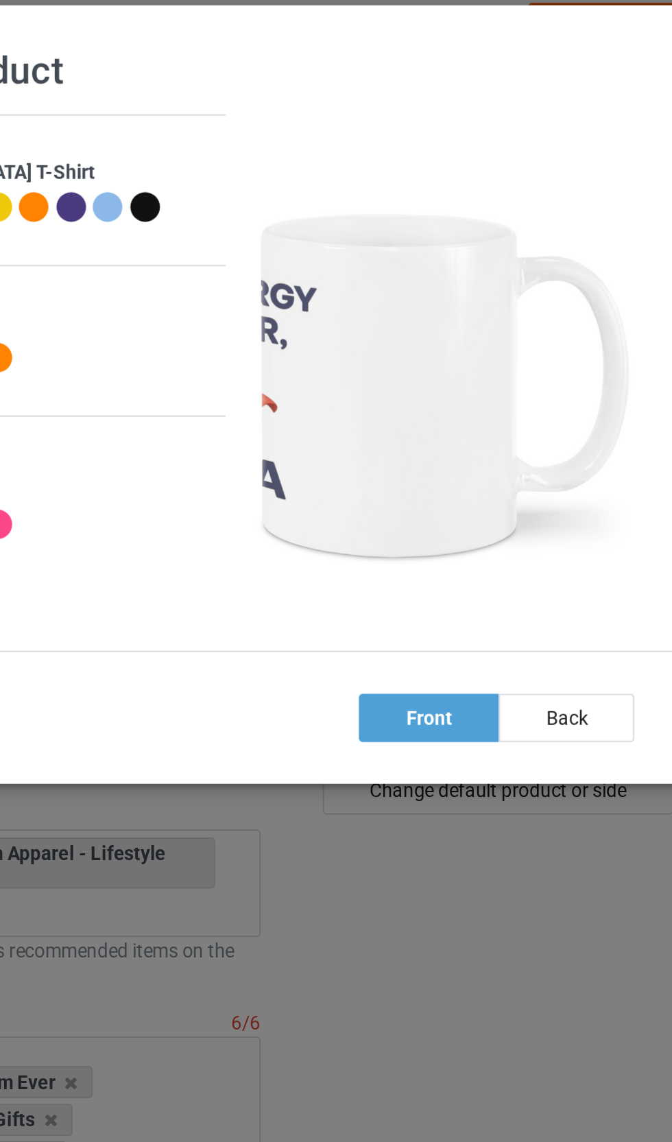
click at [480, 371] on div "back" at bounding box center [514, 373] width 69 height 25
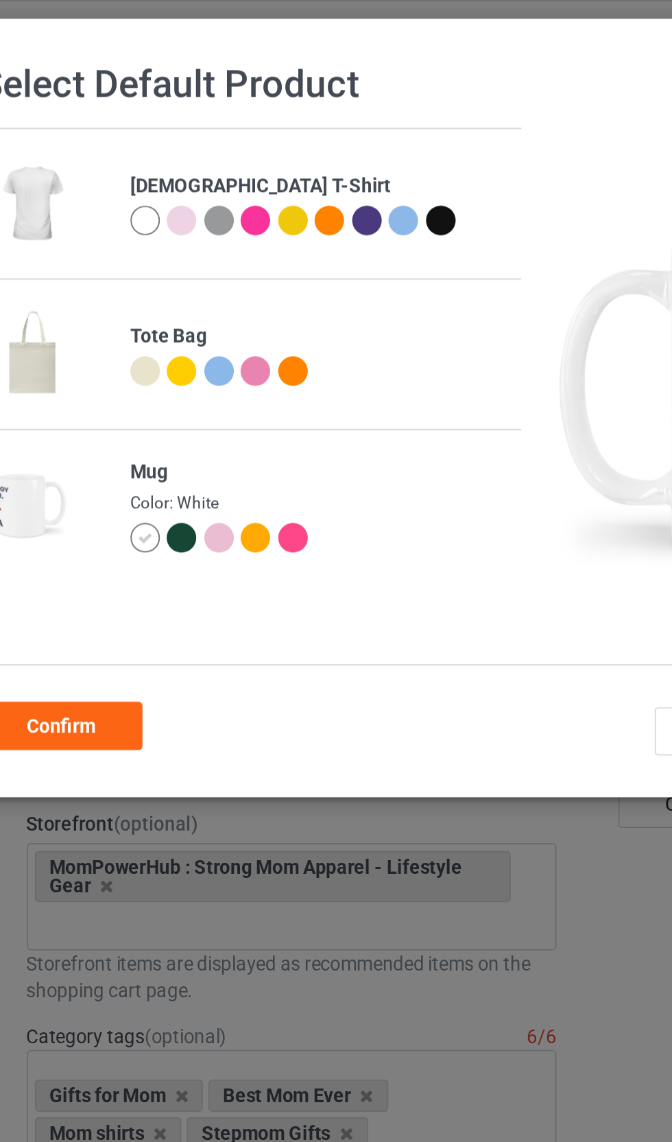
click at [141, 112] on div at bounding box center [150, 114] width 19 height 19
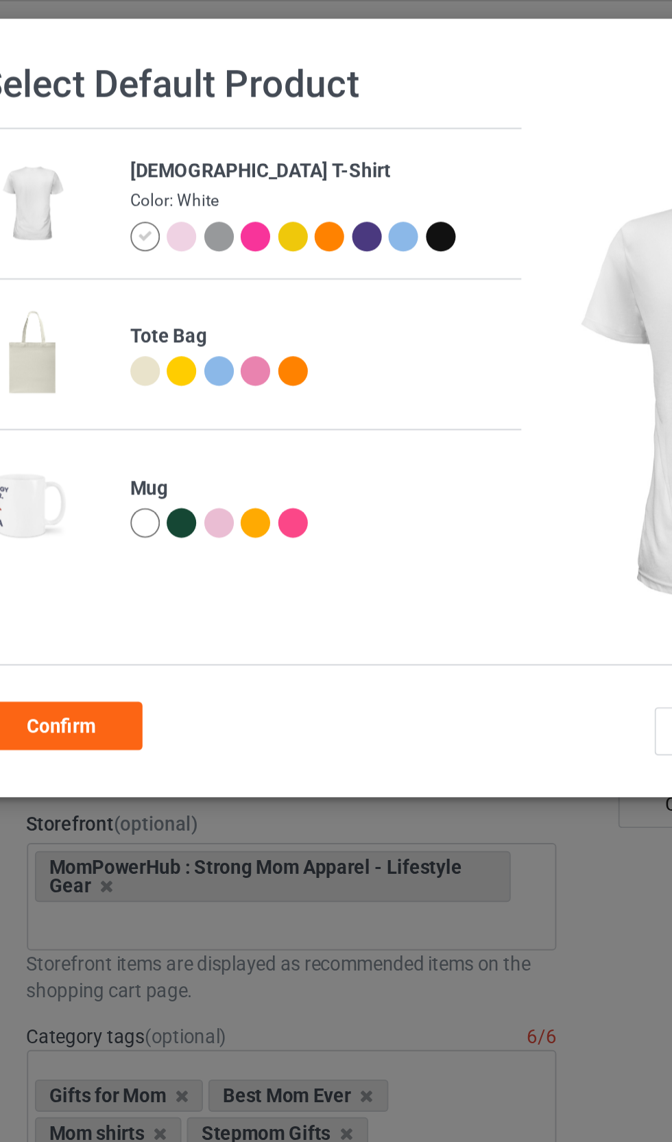
click at [160, 118] on div at bounding box center [167, 120] width 15 height 15
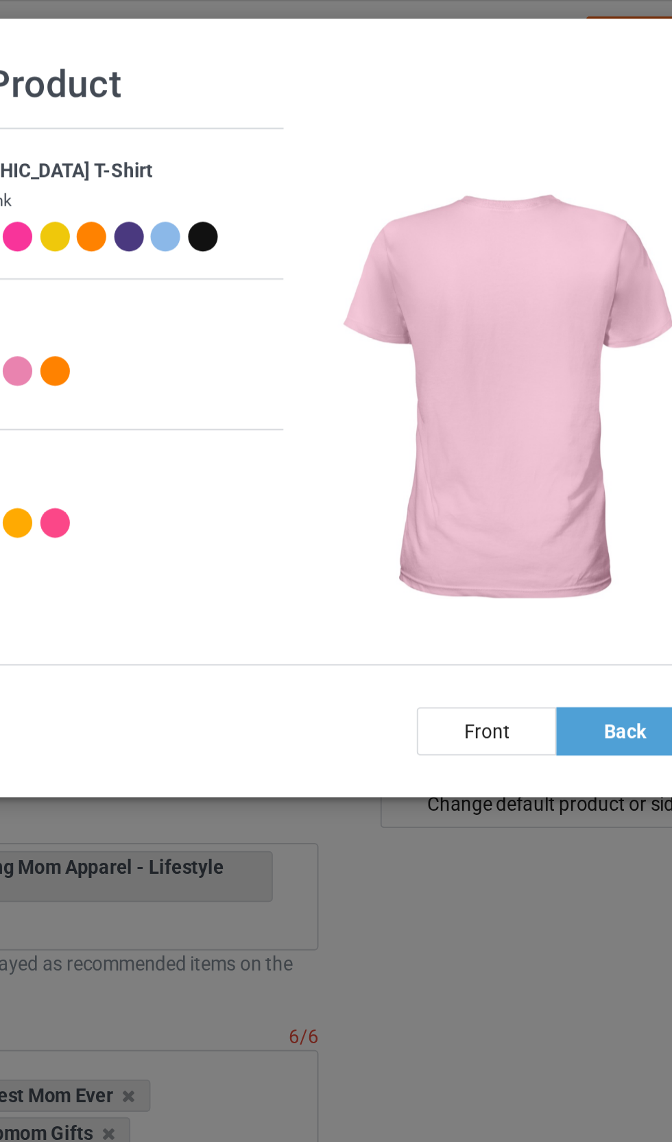
click at [409, 373] on div "front" at bounding box center [444, 373] width 71 height 25
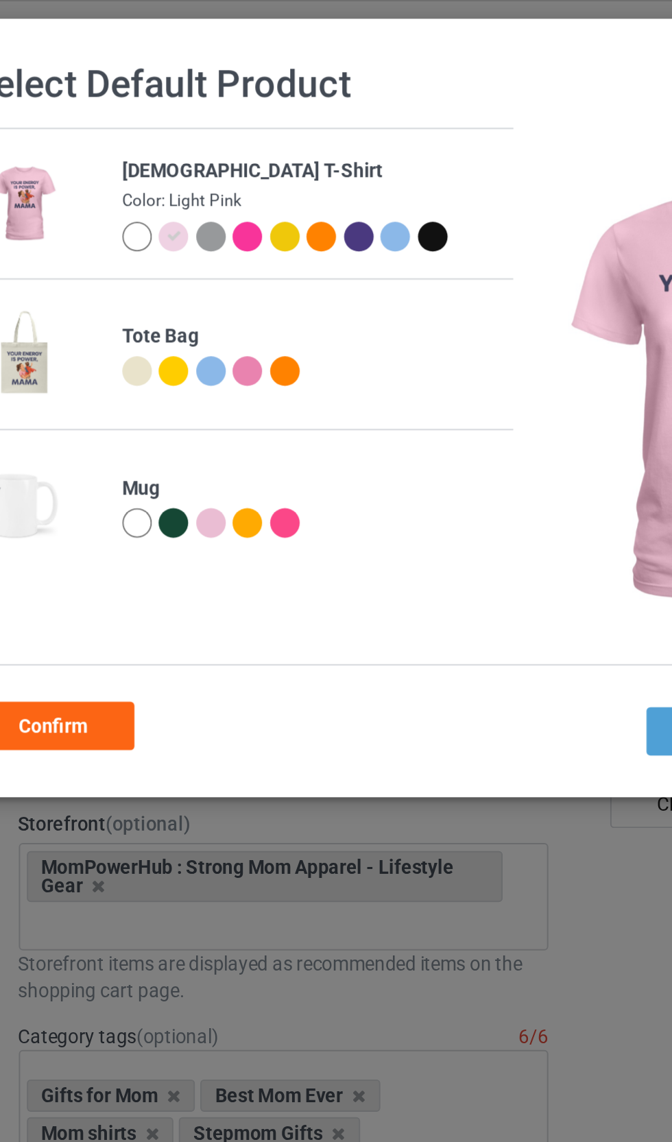
click at [64, 367] on div "Confirm" at bounding box center [105, 370] width 83 height 25
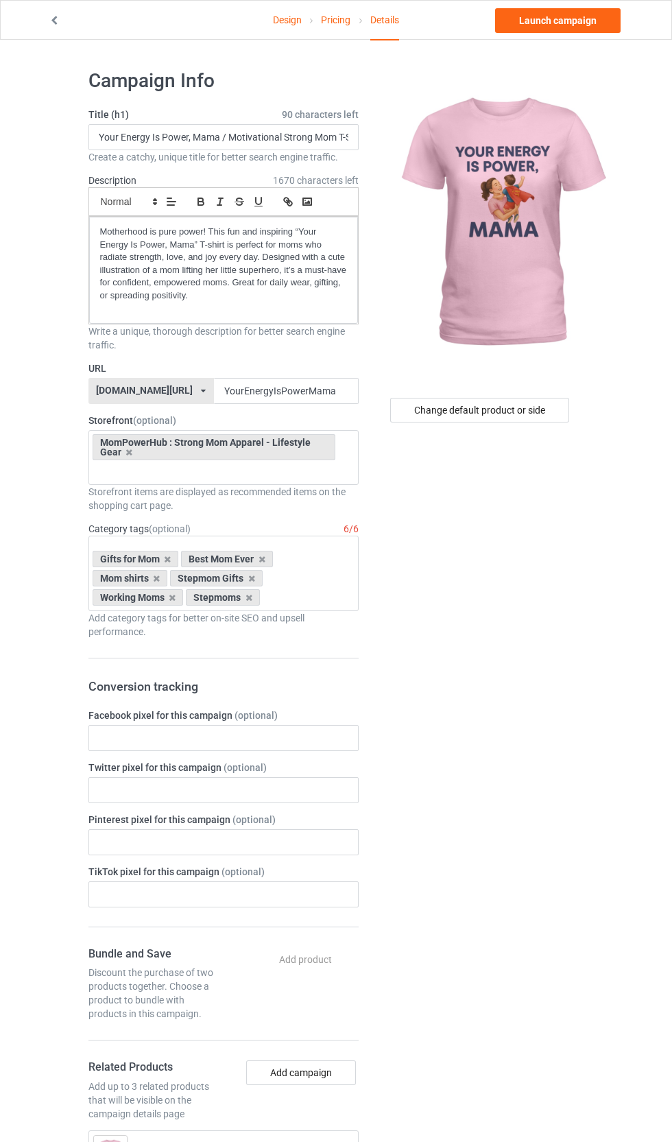
click at [532, 19] on link "Launch campaign" at bounding box center [557, 20] width 125 height 25
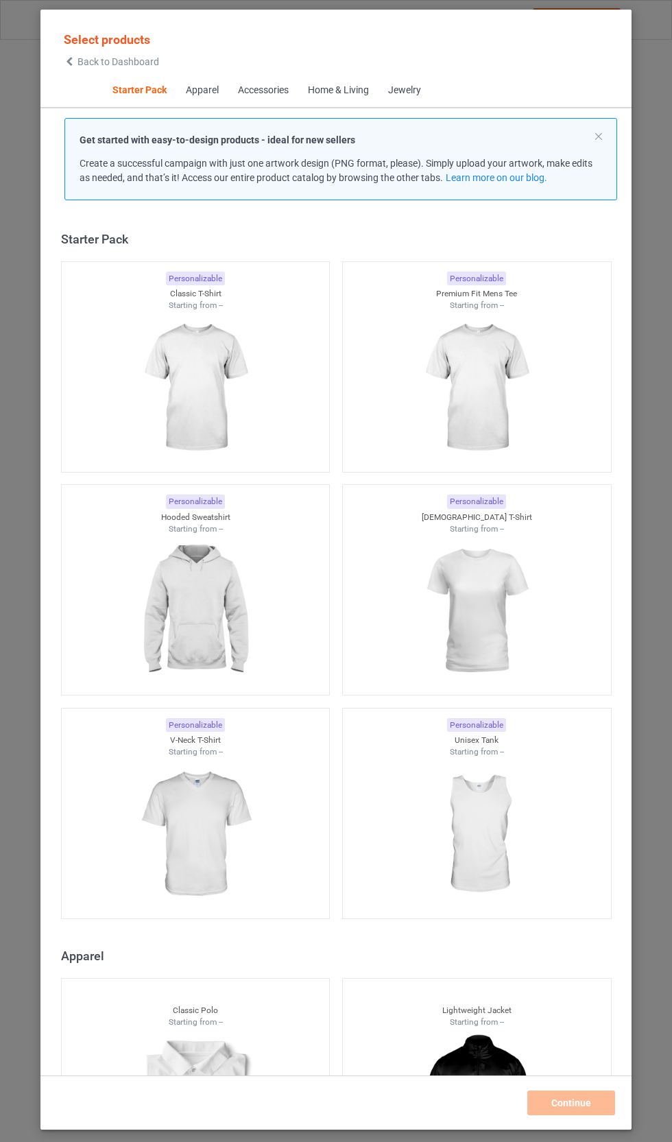
scroll to position [17, 0]
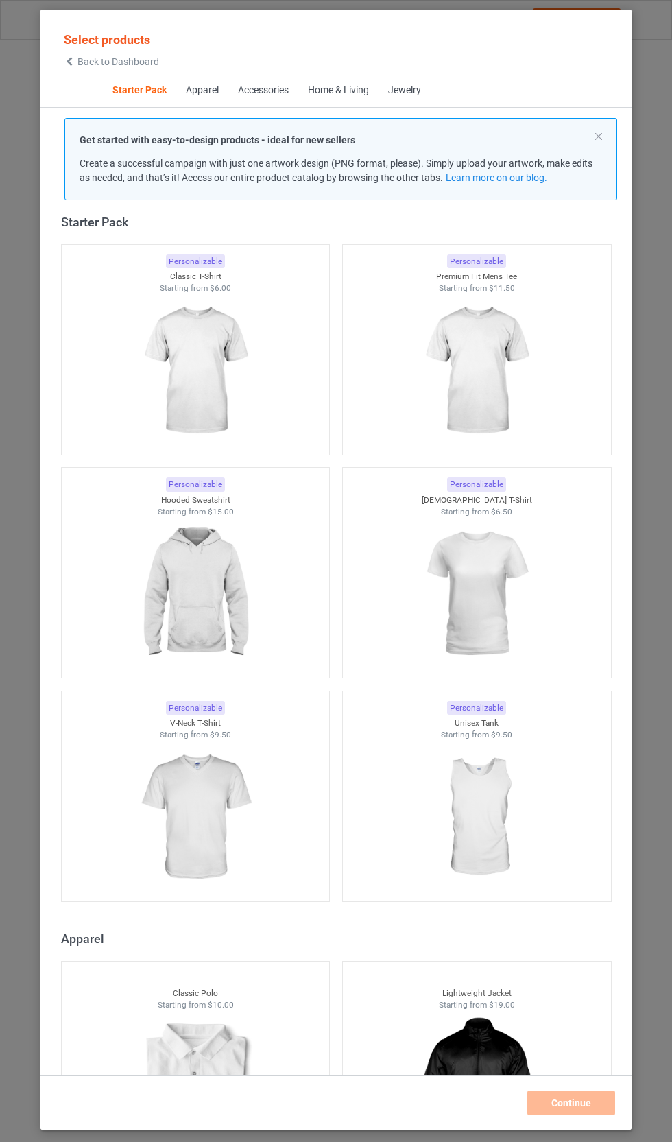
click at [517, 595] on img at bounding box center [476, 594] width 123 height 154
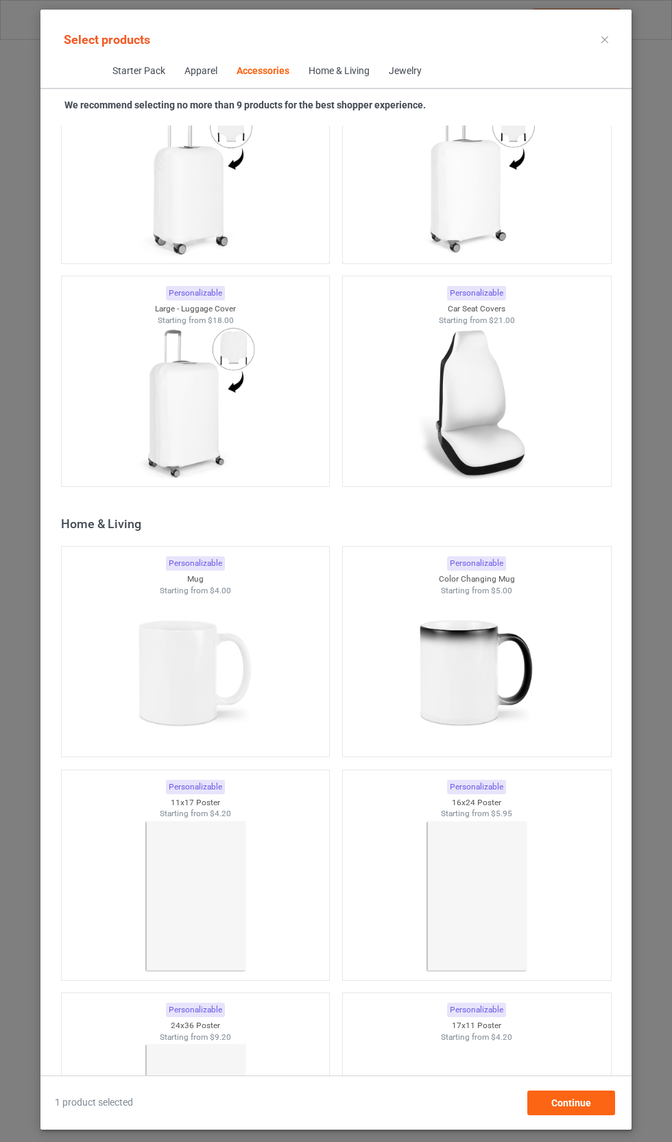
scroll to position [11598, 0]
click at [241, 655] on img at bounding box center [195, 671] width 123 height 154
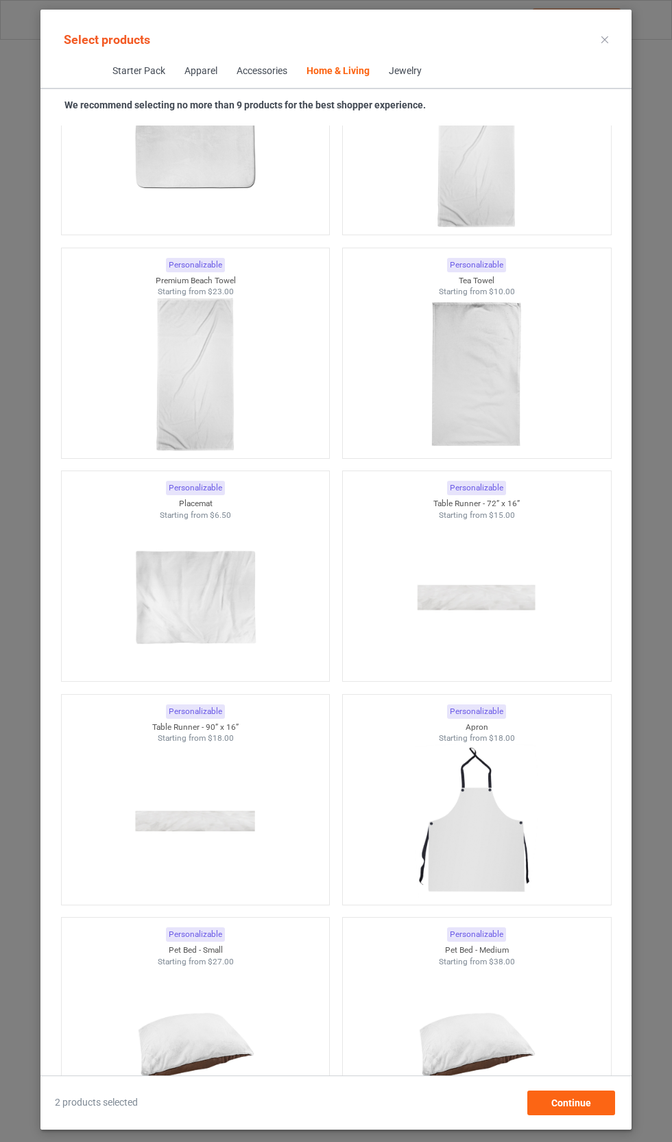
scroll to position [16581, 0]
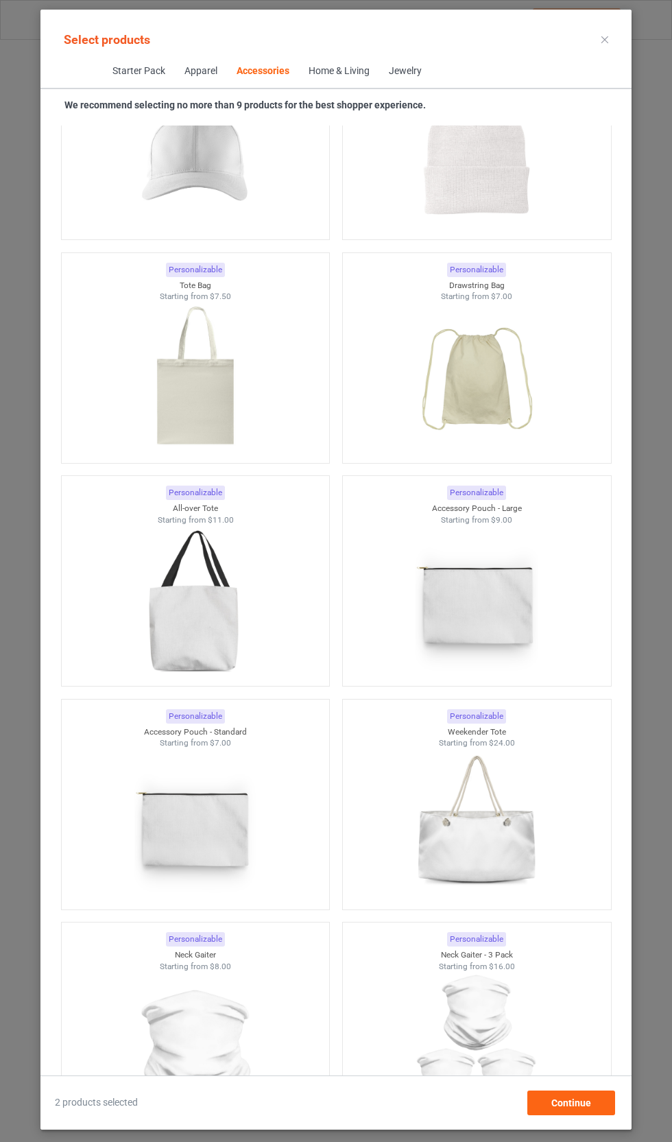
scroll to position [7821, 0]
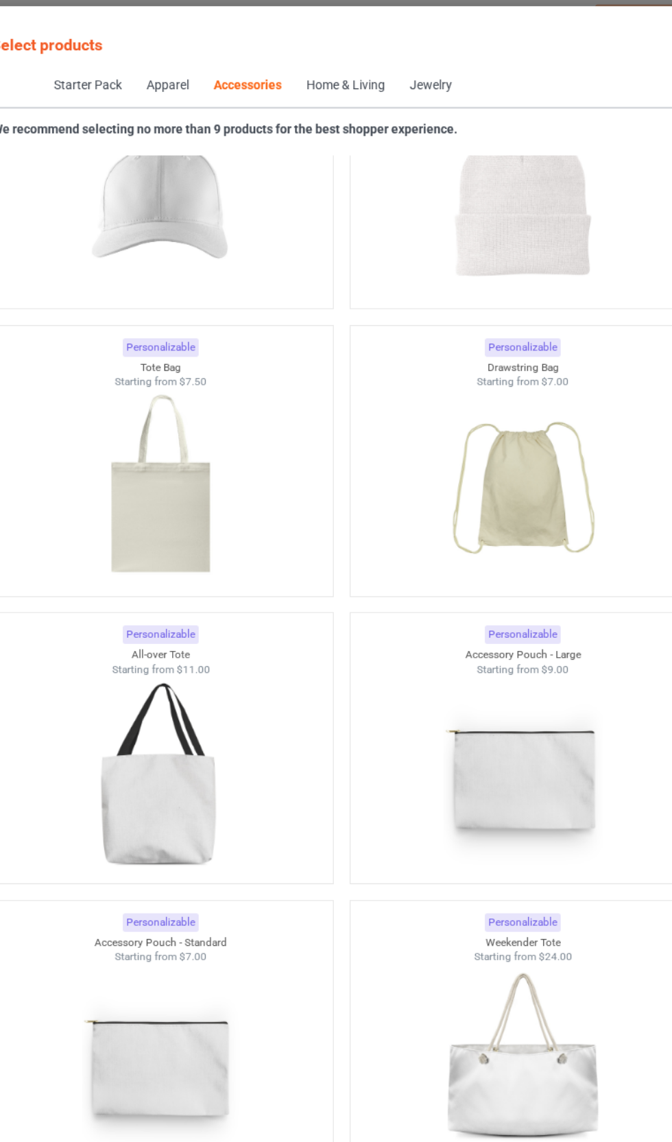
click at [222, 408] on div at bounding box center [196, 384] width 268 height 154
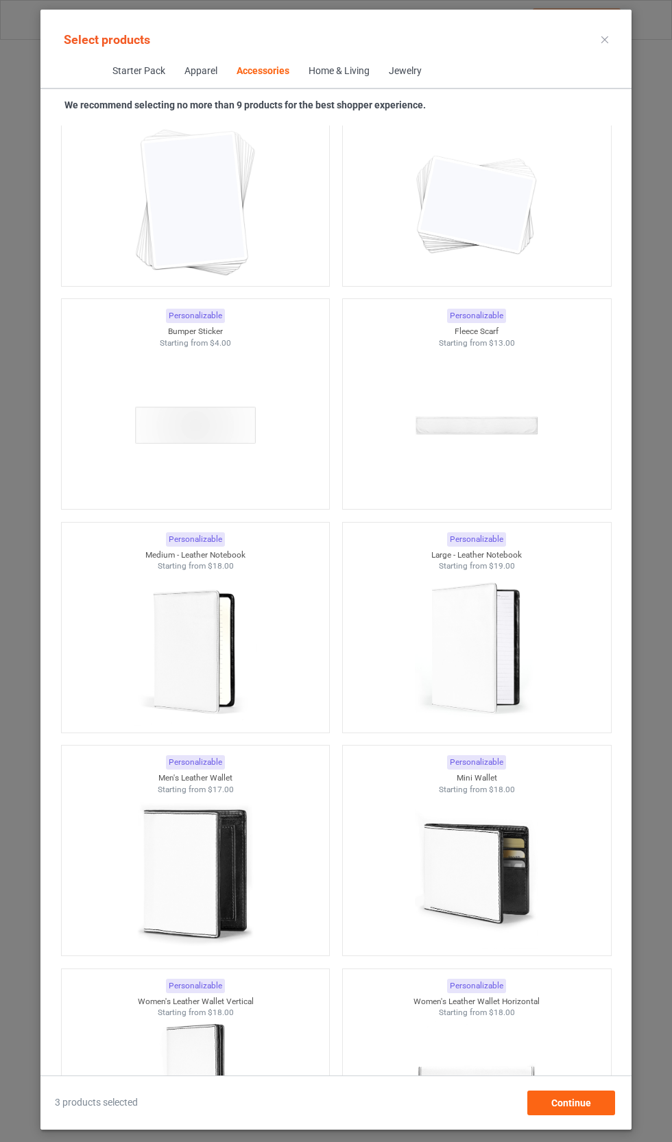
scroll to position [138, 0]
click at [569, 1101] on span "Continue" at bounding box center [571, 1102] width 40 height 11
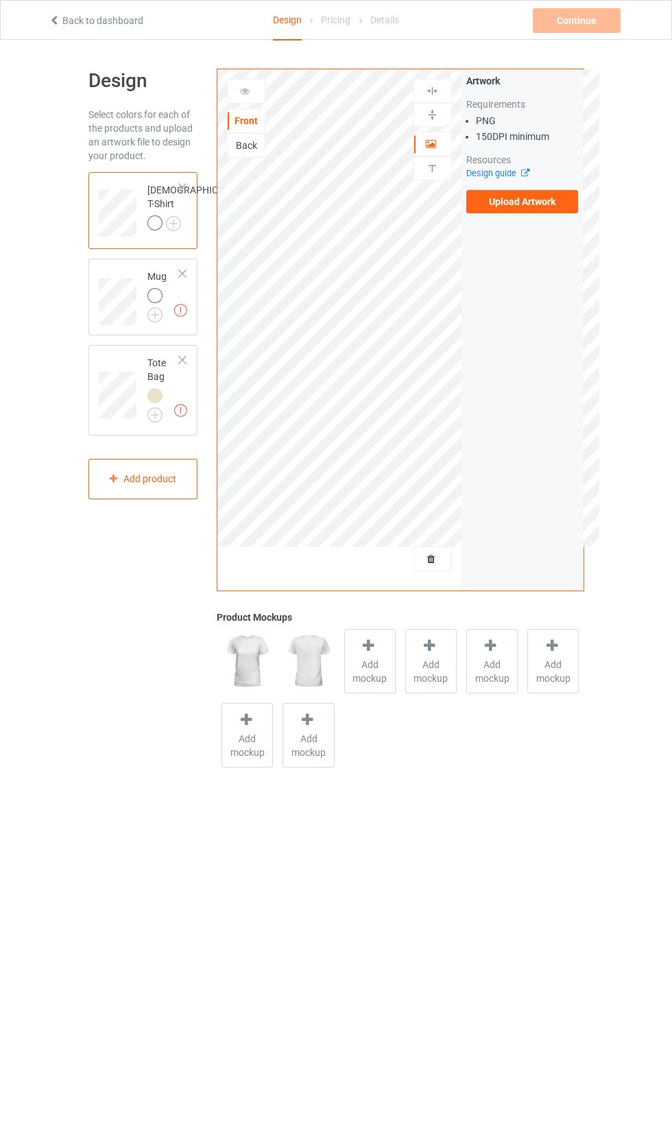
click at [553, 197] on label "Upload Artwork" at bounding box center [522, 201] width 112 height 23
click at [0, 0] on input "Upload Artwork" at bounding box center [0, 0] width 0 height 0
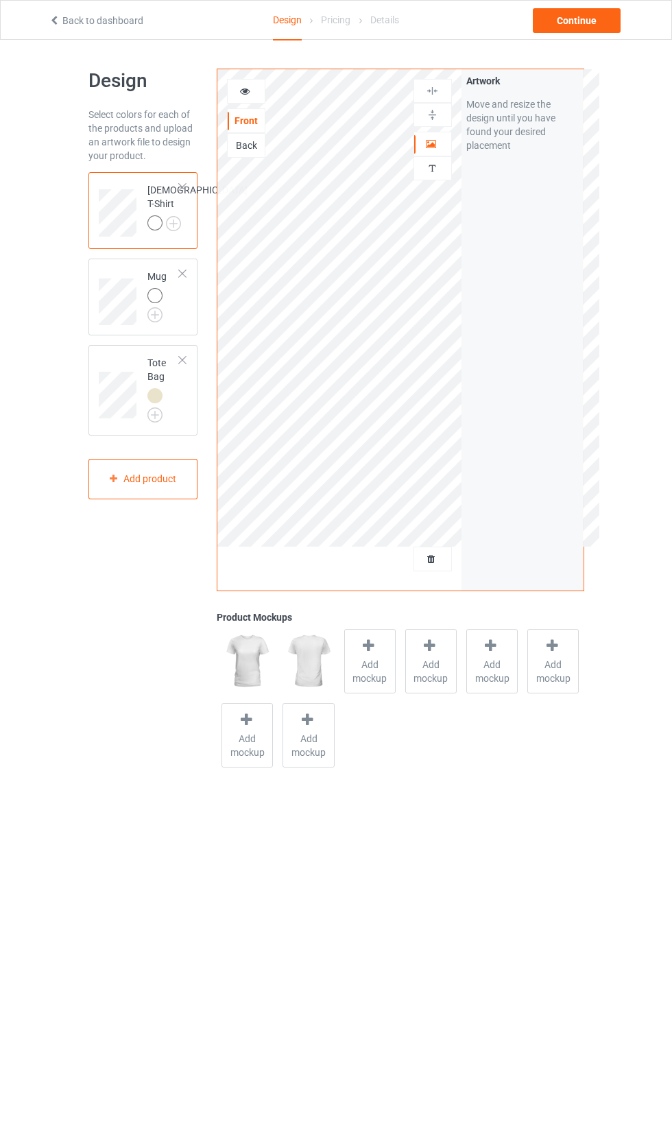
click at [0, 0] on img at bounding box center [0, 0] width 0 height 0
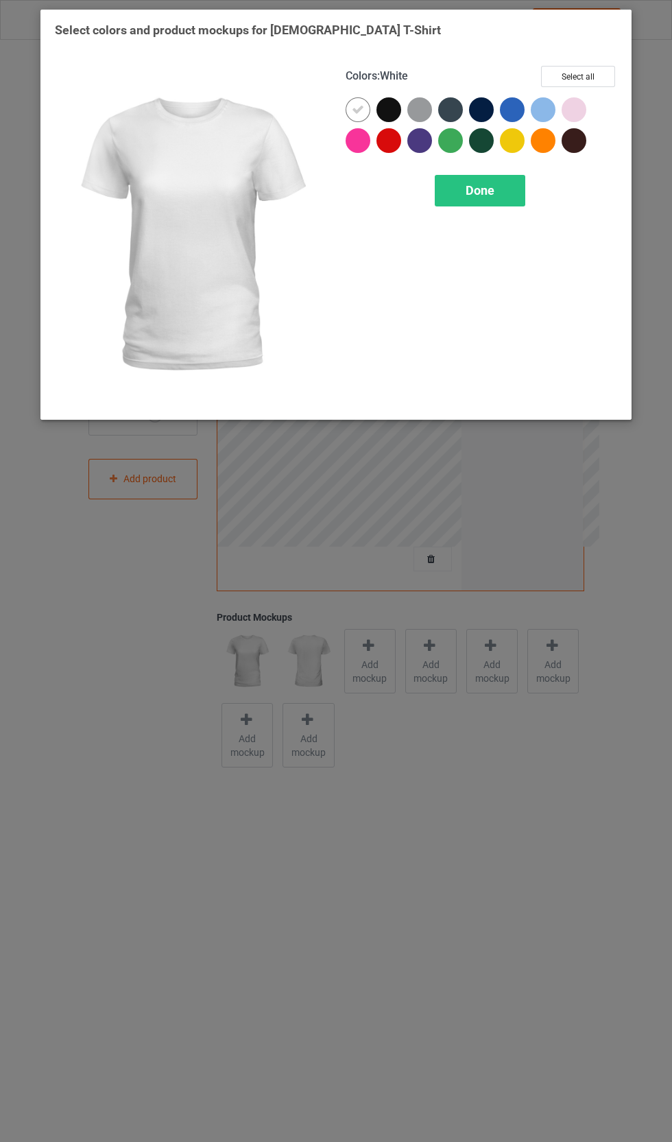
click at [603, 75] on button "Select all" at bounding box center [578, 76] width 74 height 21
click at [501, 184] on div "Done" at bounding box center [480, 191] width 91 height 32
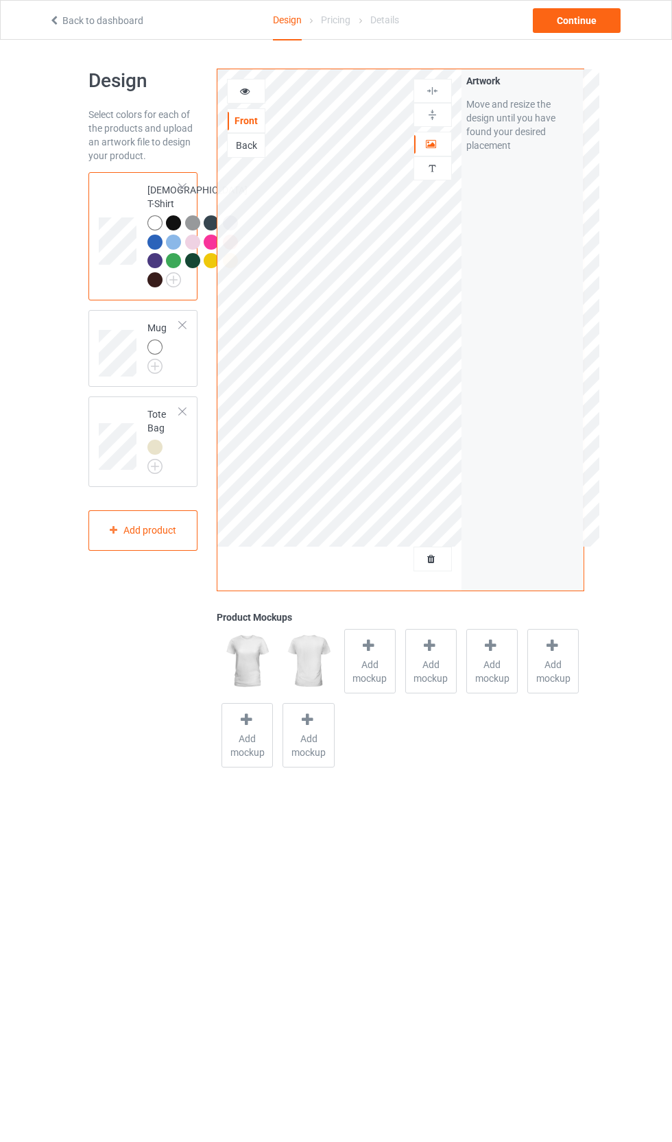
click at [0, 0] on img at bounding box center [0, 0] width 0 height 0
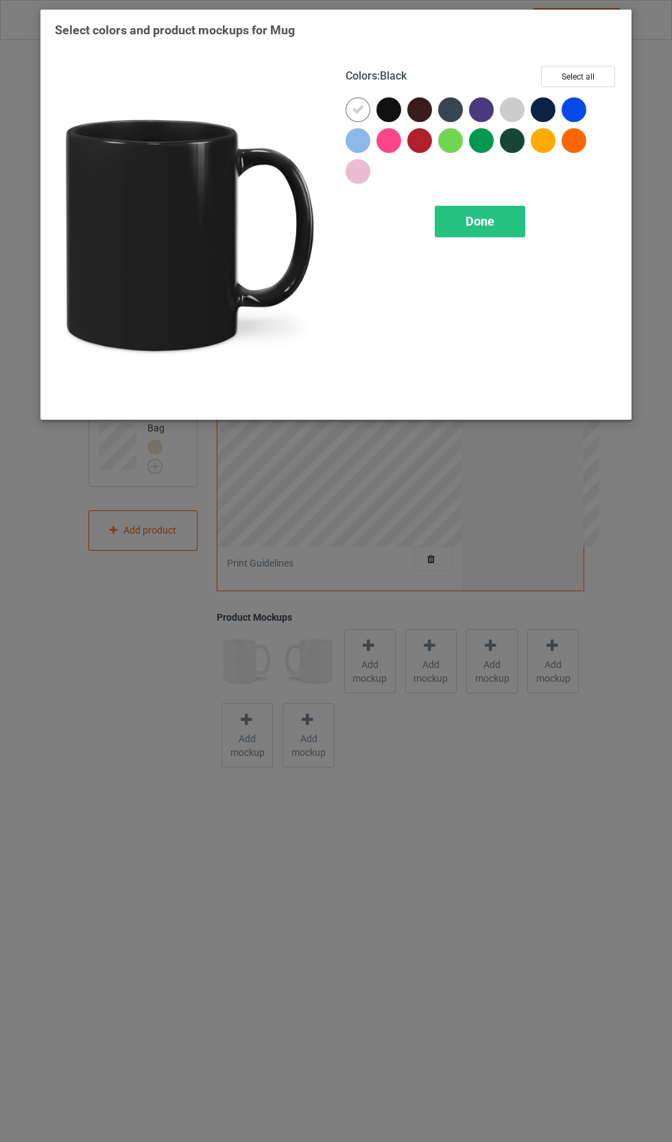
click at [403, 117] on div at bounding box center [391, 112] width 31 height 31
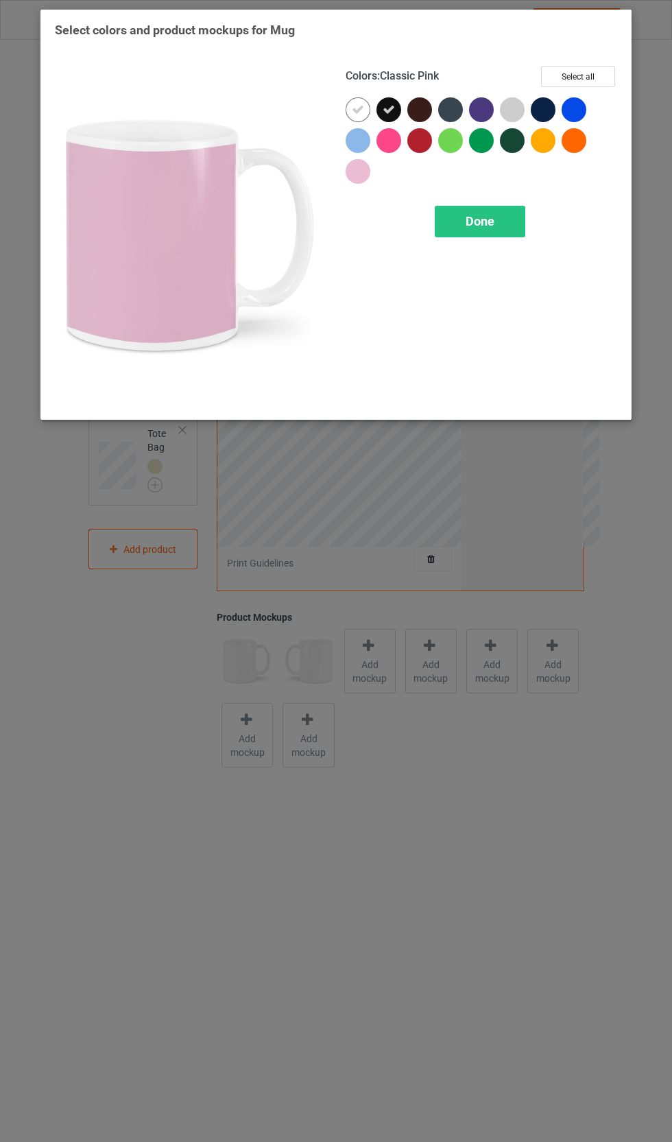
click at [361, 160] on div at bounding box center [358, 171] width 25 height 25
click at [372, 167] on div at bounding box center [361, 174] width 31 height 31
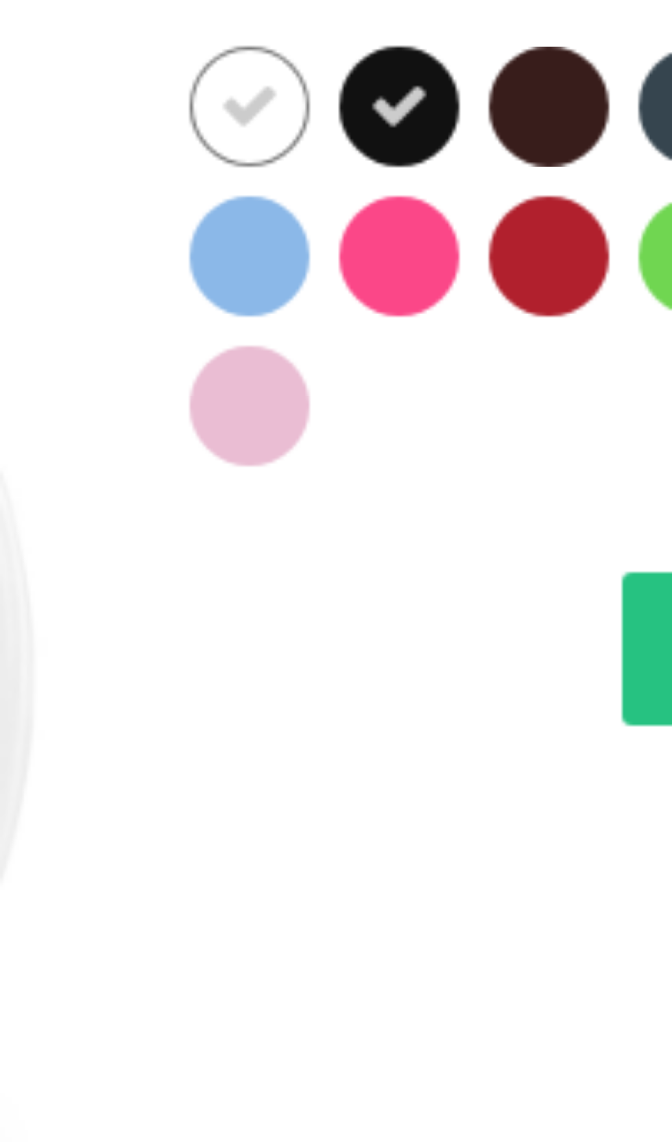
click at [346, 159] on div at bounding box center [358, 171] width 25 height 25
click at [376, 128] on div at bounding box center [388, 140] width 25 height 25
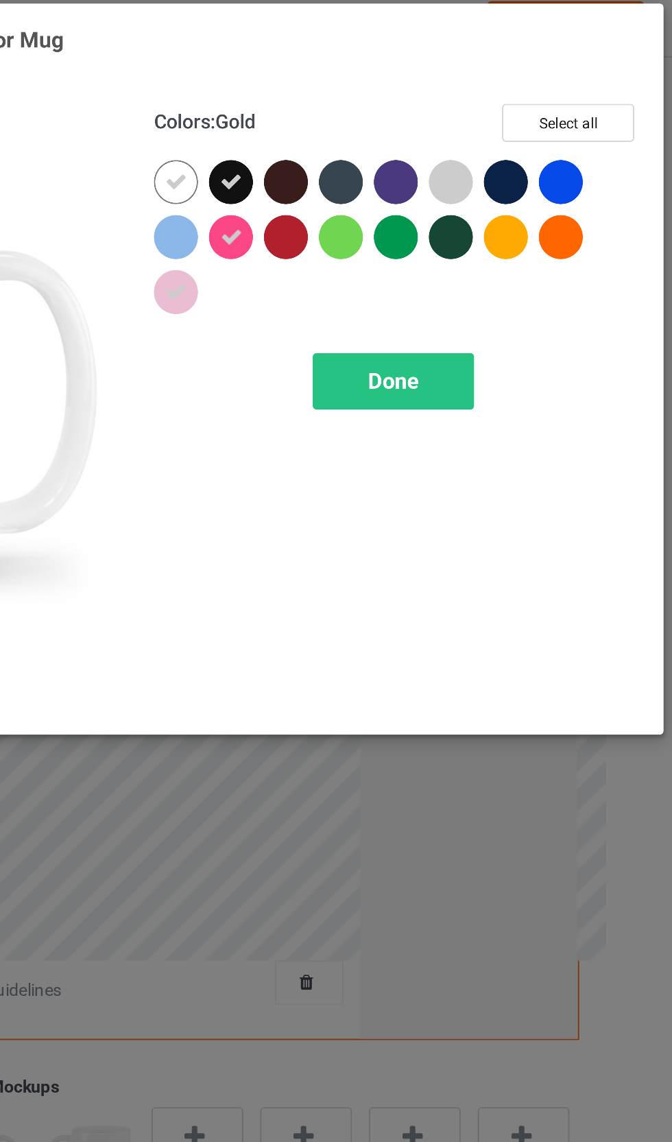
click at [531, 128] on div at bounding box center [543, 140] width 25 height 25
click at [435, 210] on div "Done" at bounding box center [480, 222] width 91 height 32
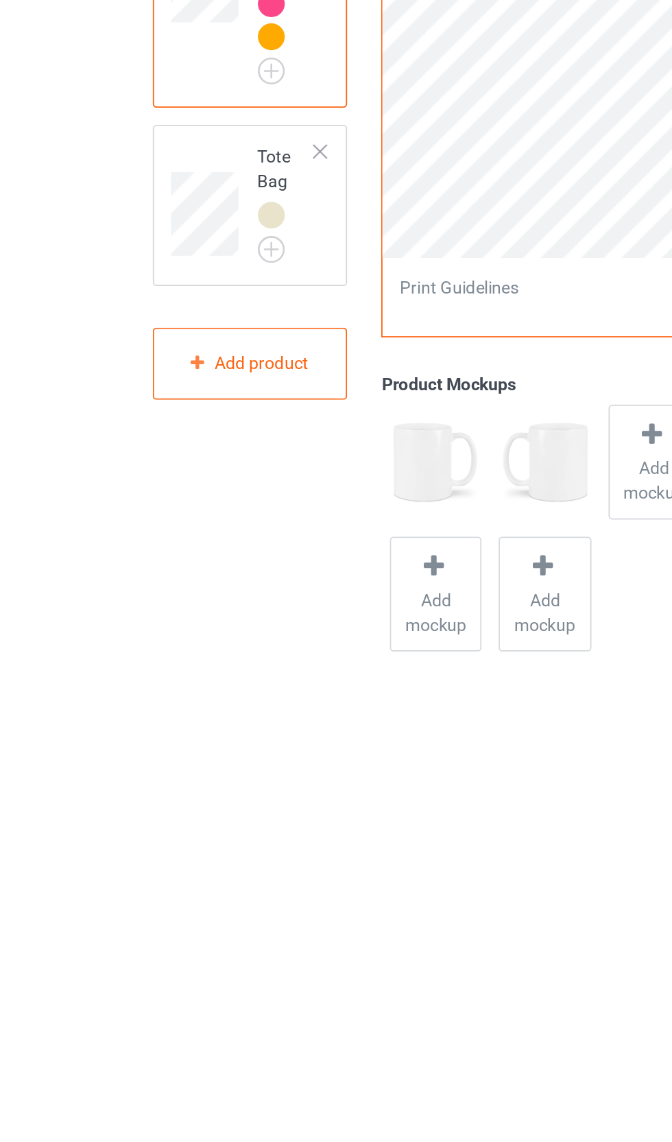
click at [0, 0] on img at bounding box center [0, 0] width 0 height 0
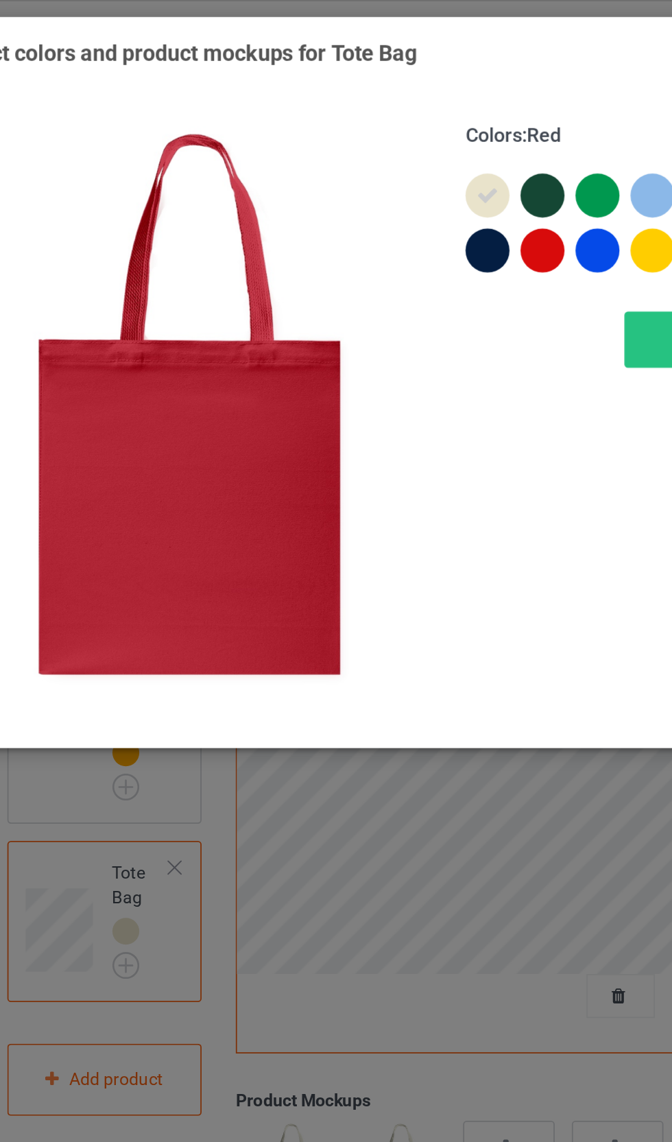
click at [376, 134] on div at bounding box center [388, 140] width 25 height 25
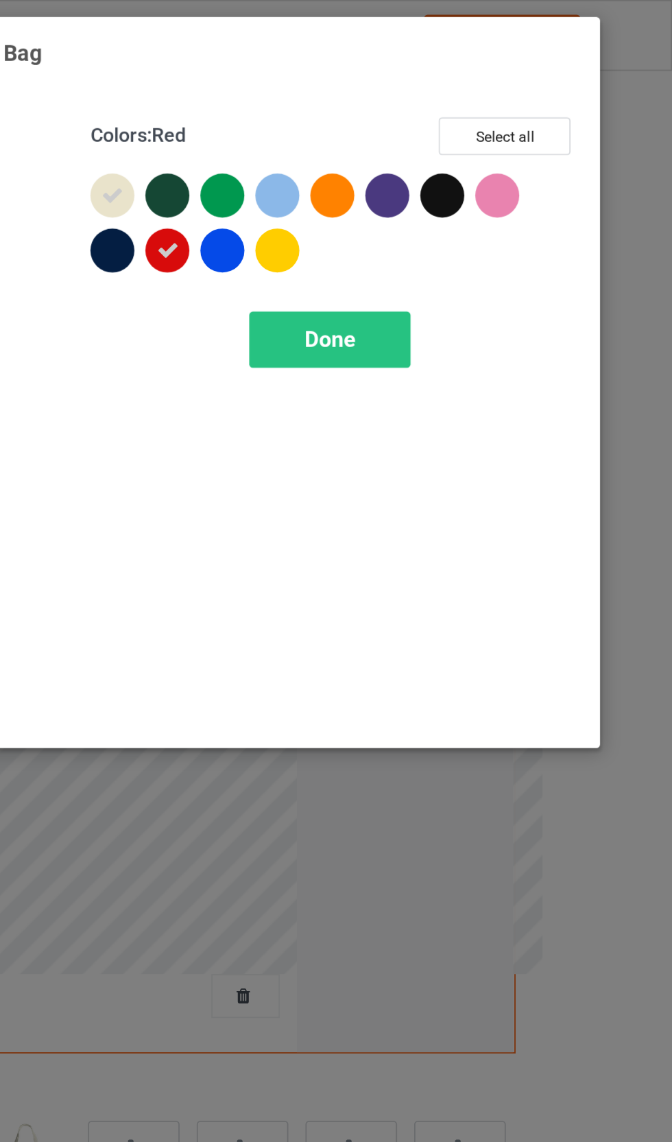
click at [541, 72] on button "Select all" at bounding box center [578, 76] width 74 height 21
click at [435, 191] on div "Done" at bounding box center [480, 191] width 91 height 32
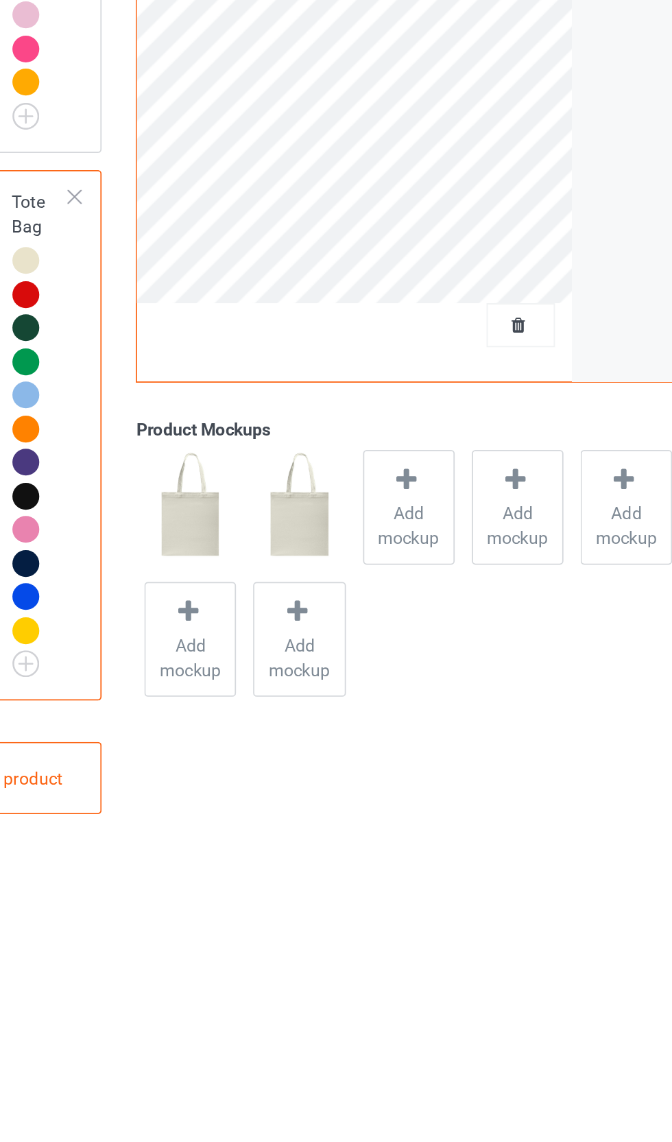
click at [345, 658] on span "Add mockup" at bounding box center [370, 671] width 50 height 27
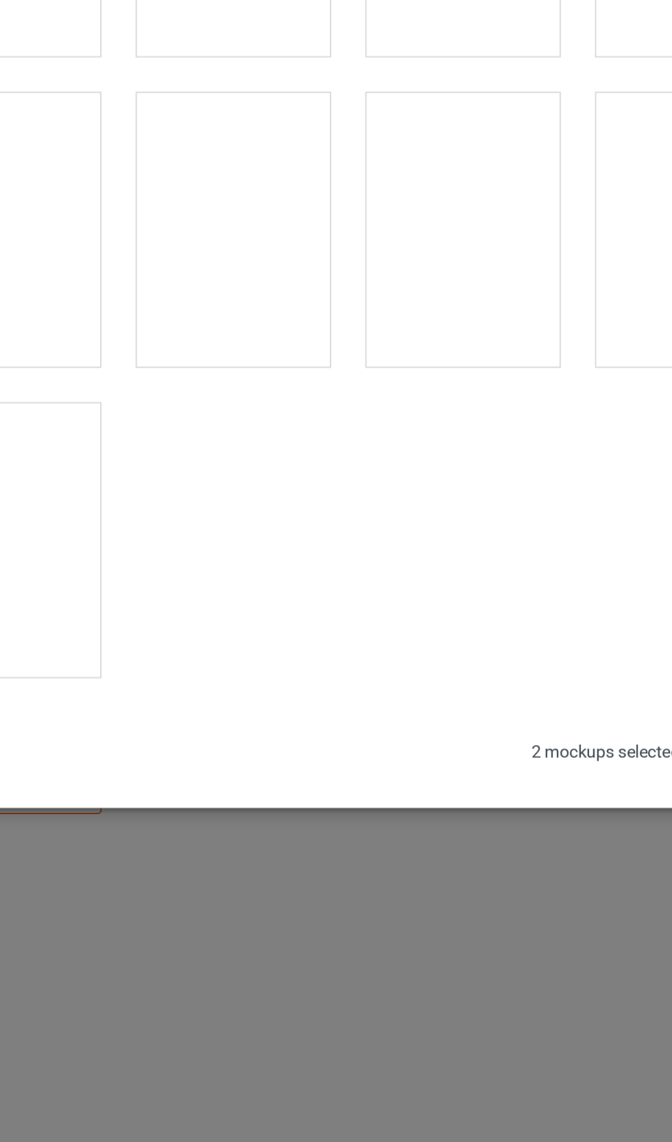
click at [217, 429] on div at bounding box center [271, 506] width 108 height 154
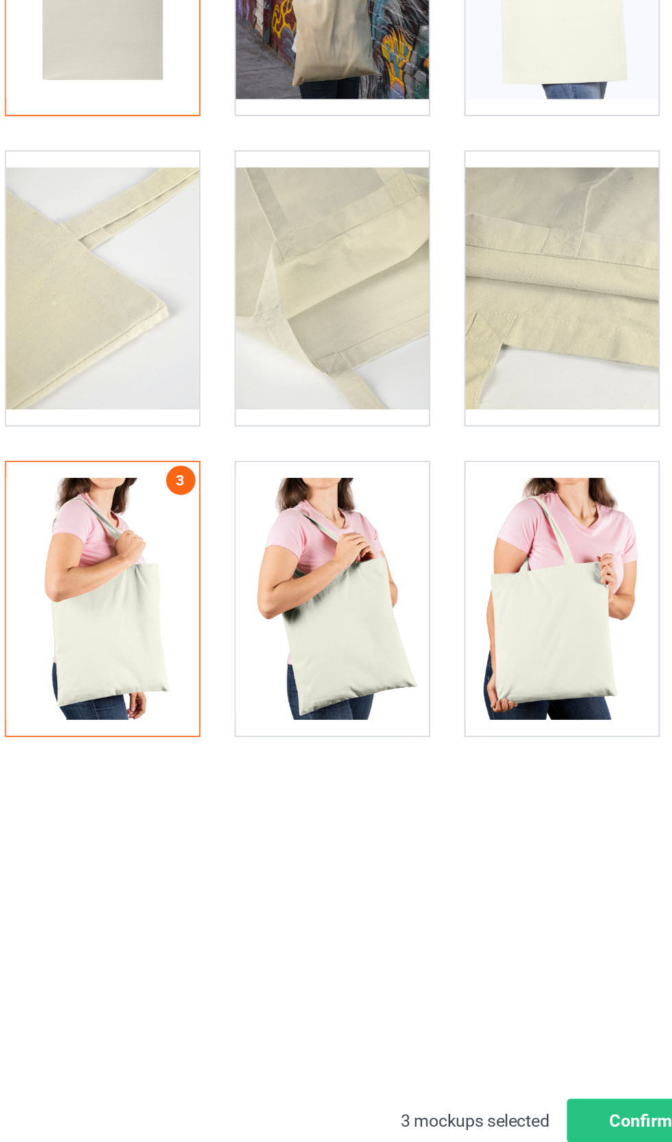
click at [475, 429] on div at bounding box center [529, 506] width 108 height 154
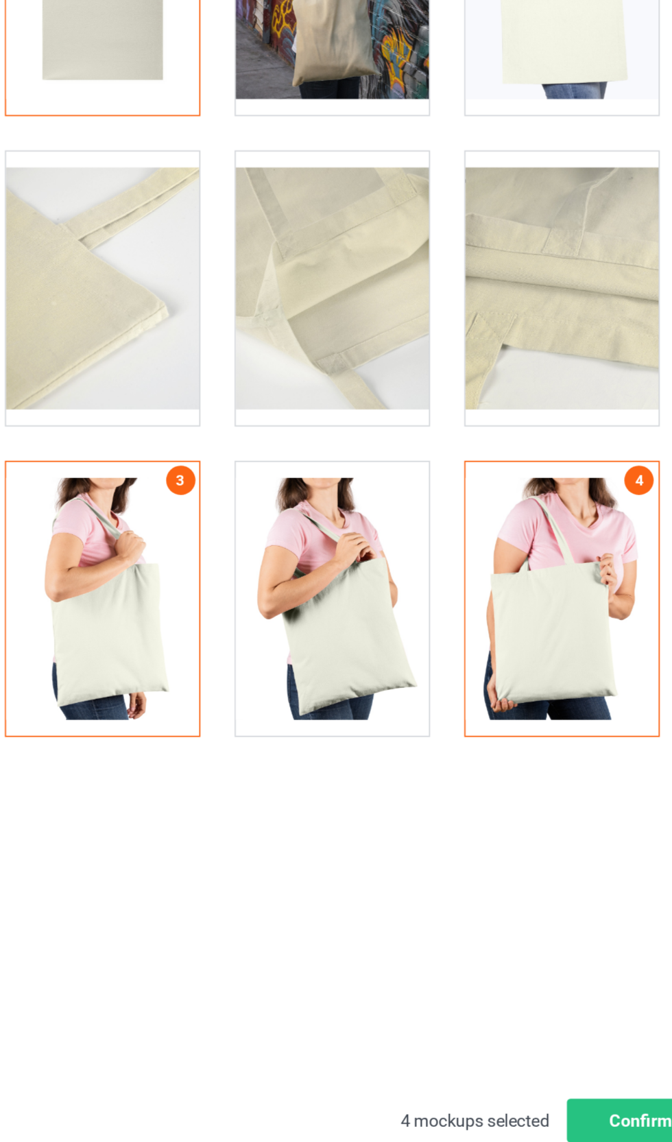
click at [346, 254] on div at bounding box center [400, 331] width 108 height 154
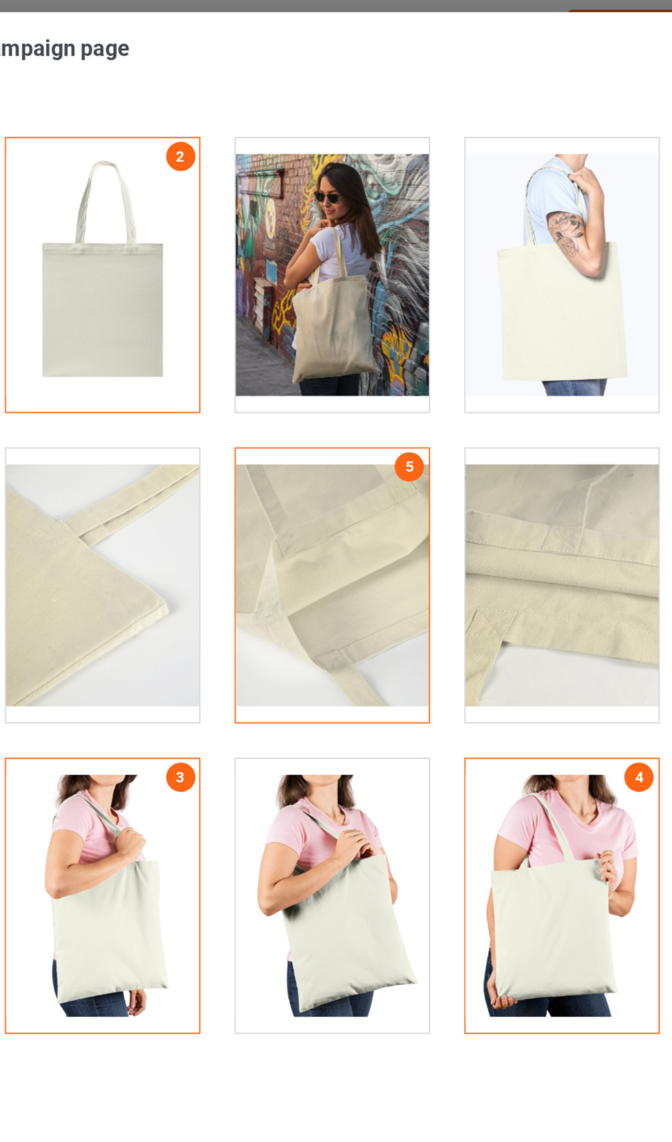
click at [346, 174] on div at bounding box center [400, 157] width 108 height 154
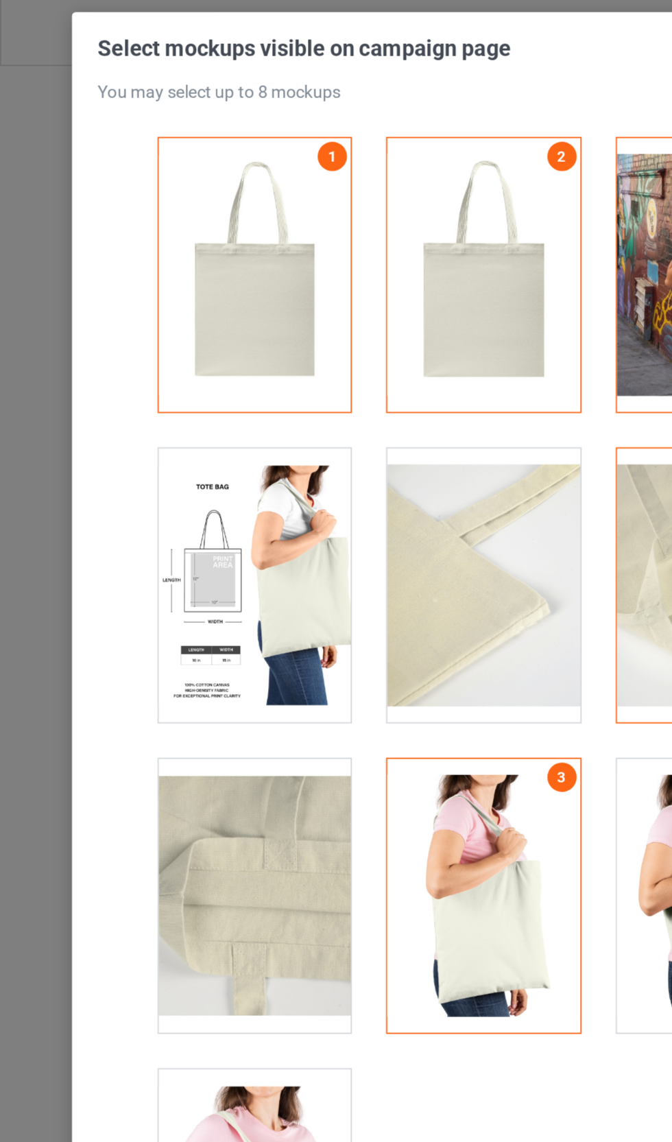
click at [152, 355] on div at bounding box center [142, 331] width 108 height 154
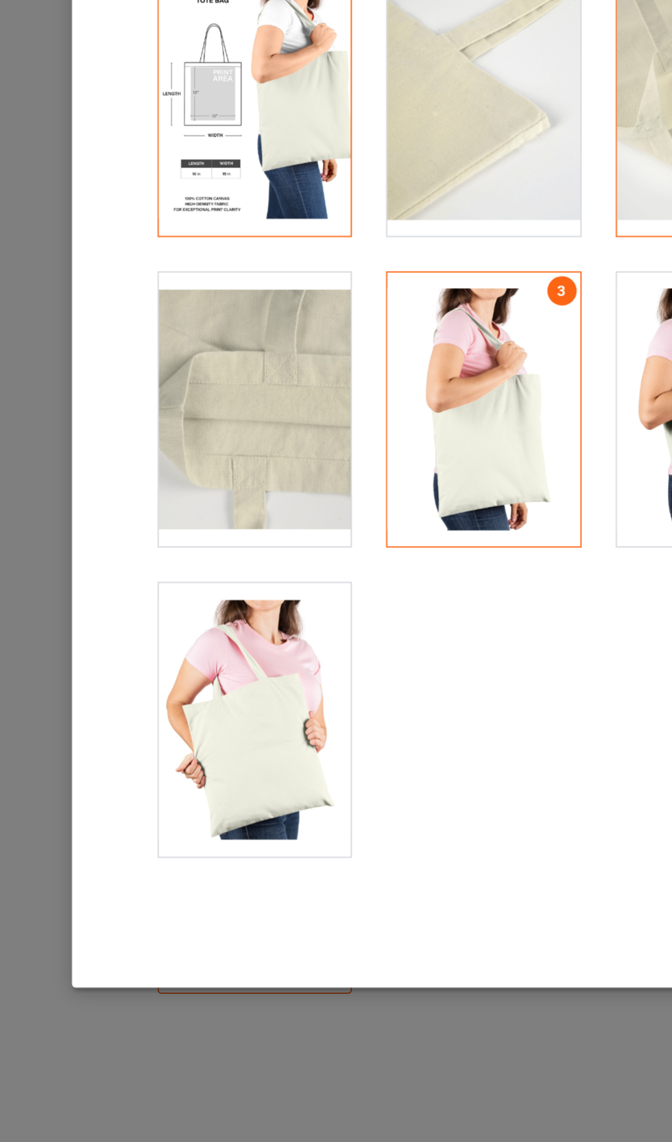
click at [149, 603] on div at bounding box center [142, 680] width 108 height 154
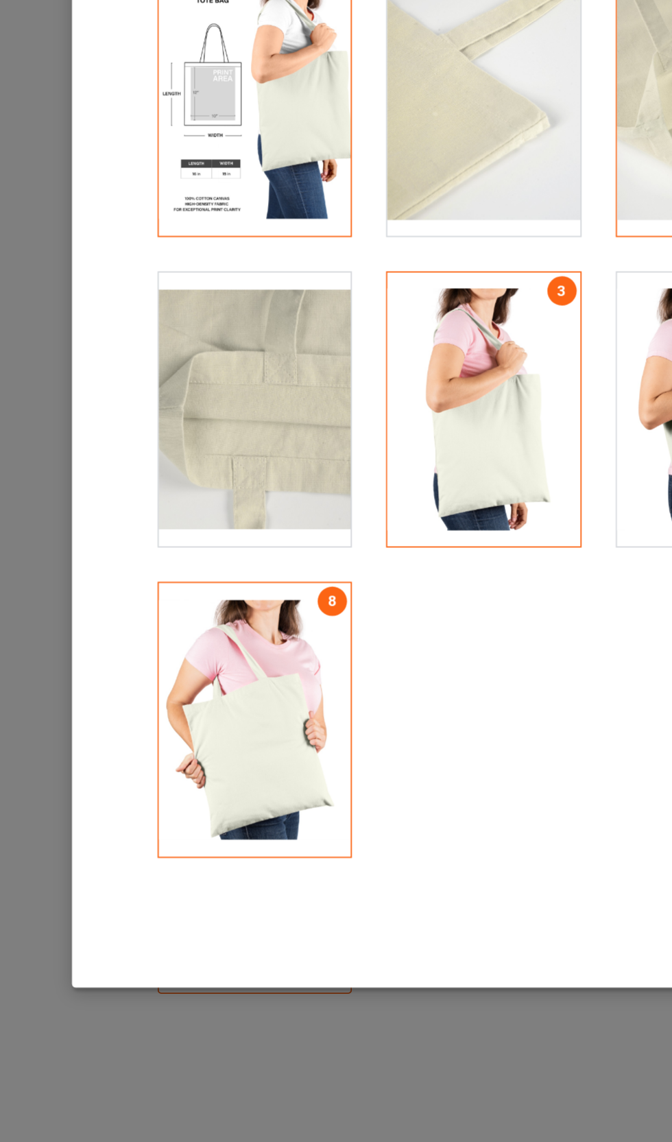
click at [156, 429] on div at bounding box center [142, 506] width 108 height 154
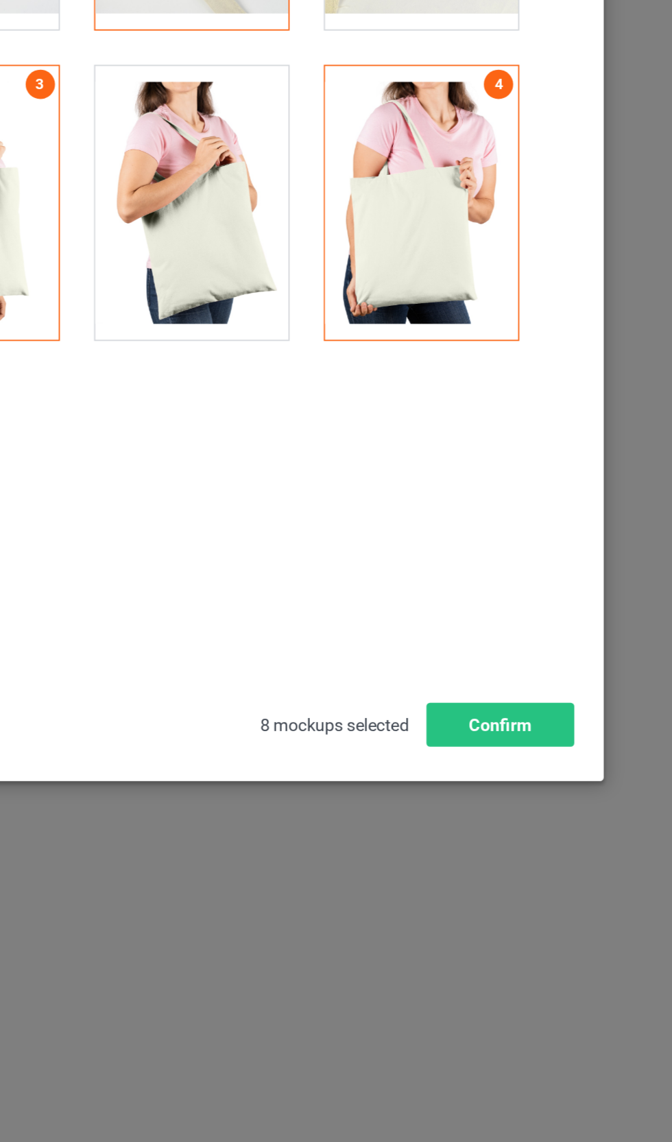
click at [532, 828] on button "Confirm" at bounding box center [573, 840] width 83 height 25
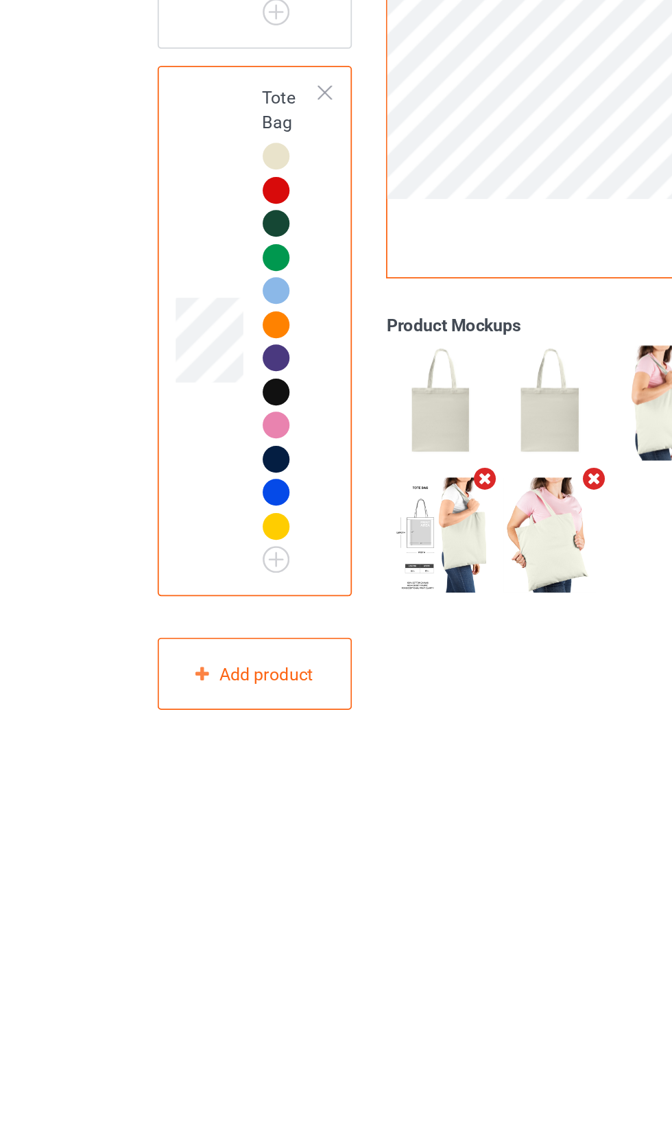
click at [165, 396] on div at bounding box center [156, 405] width 19 height 19
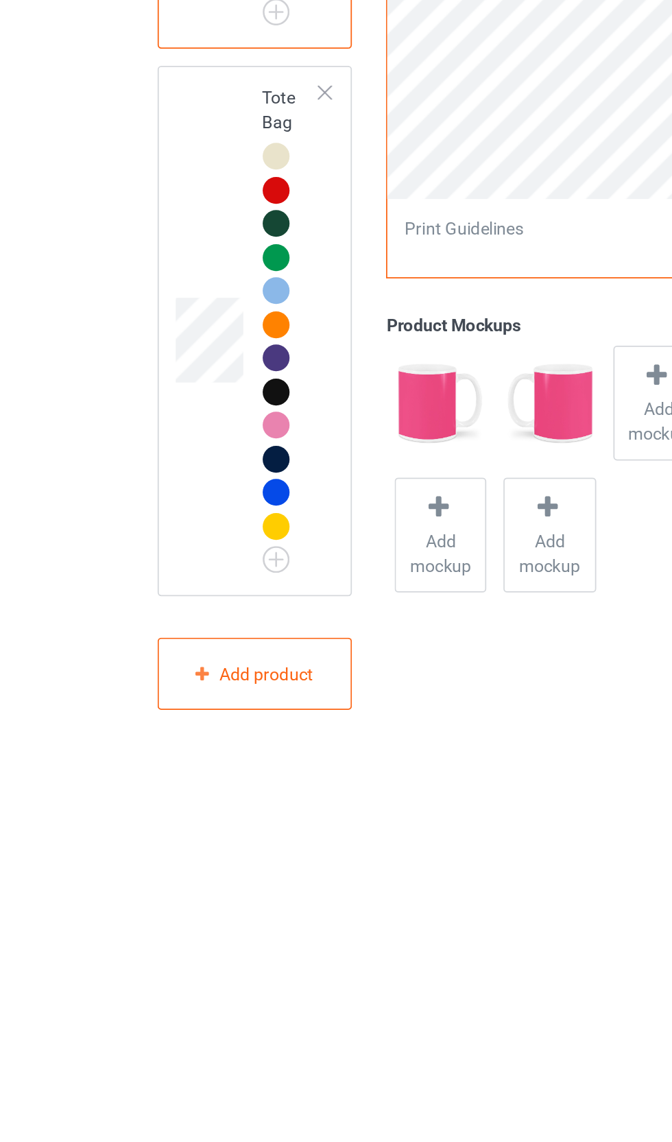
click at [366, 638] on div at bounding box center [369, 648] width 19 height 20
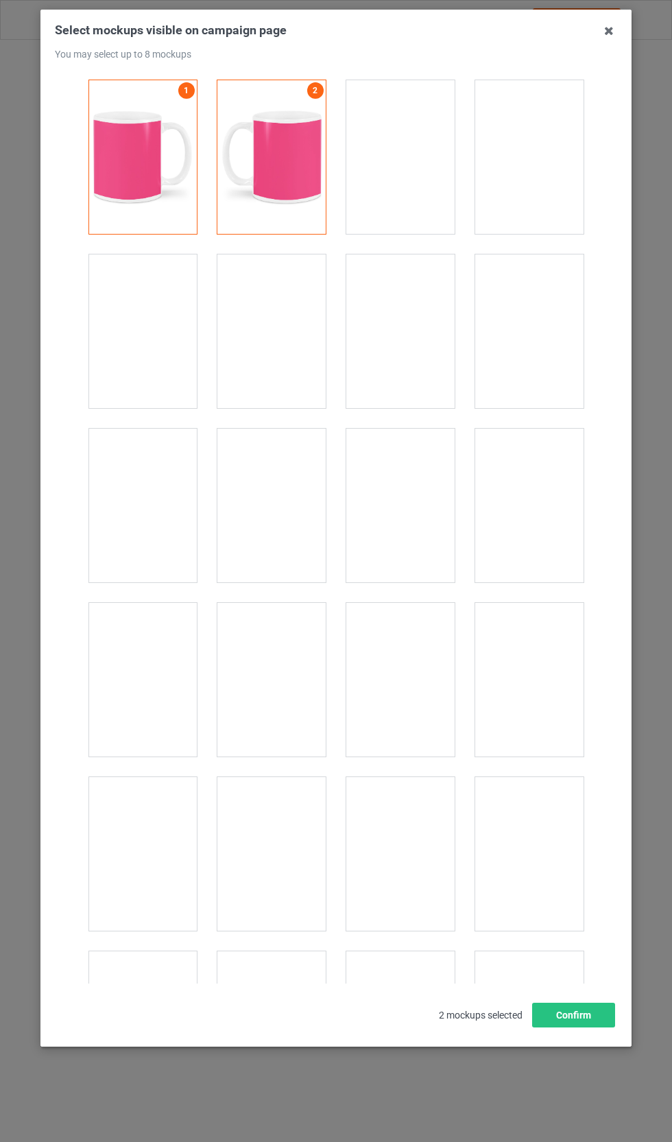
click at [612, 36] on icon at bounding box center [609, 31] width 22 height 22
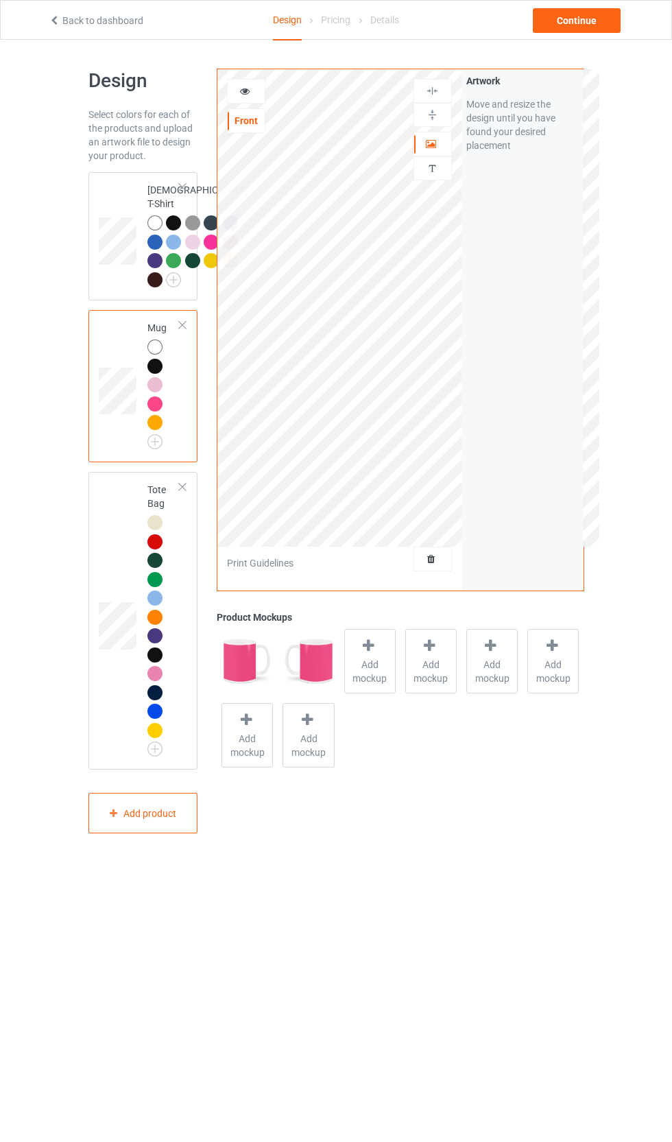
click at [154, 354] on div at bounding box center [154, 346] width 15 height 15
click at [363, 642] on icon at bounding box center [368, 645] width 17 height 14
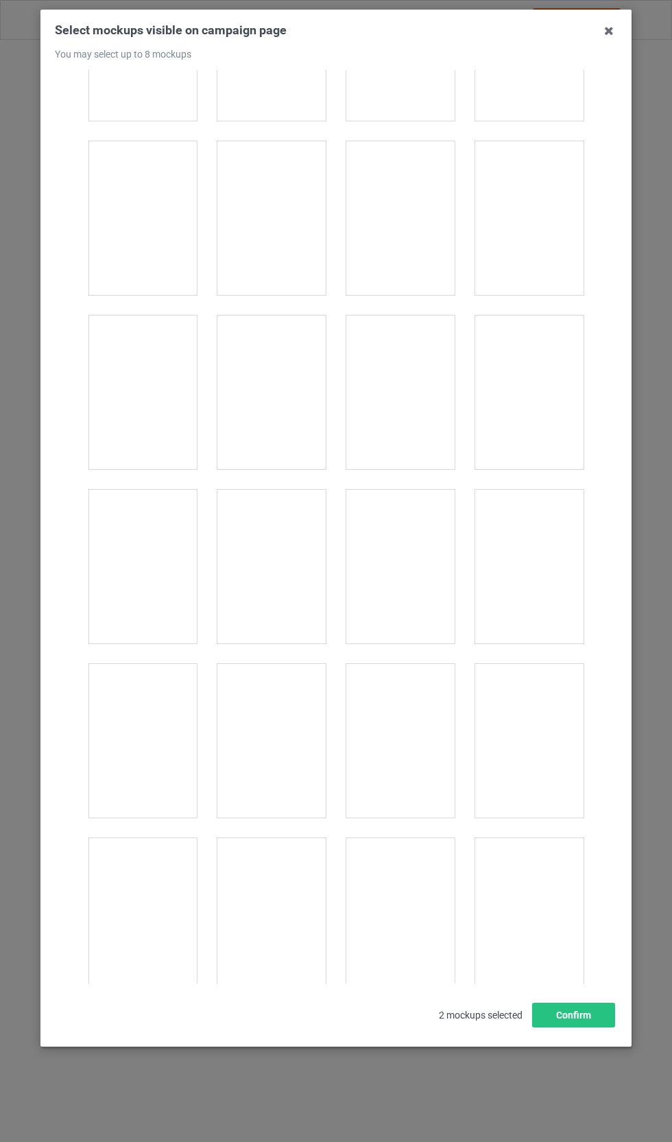
scroll to position [2367, 0]
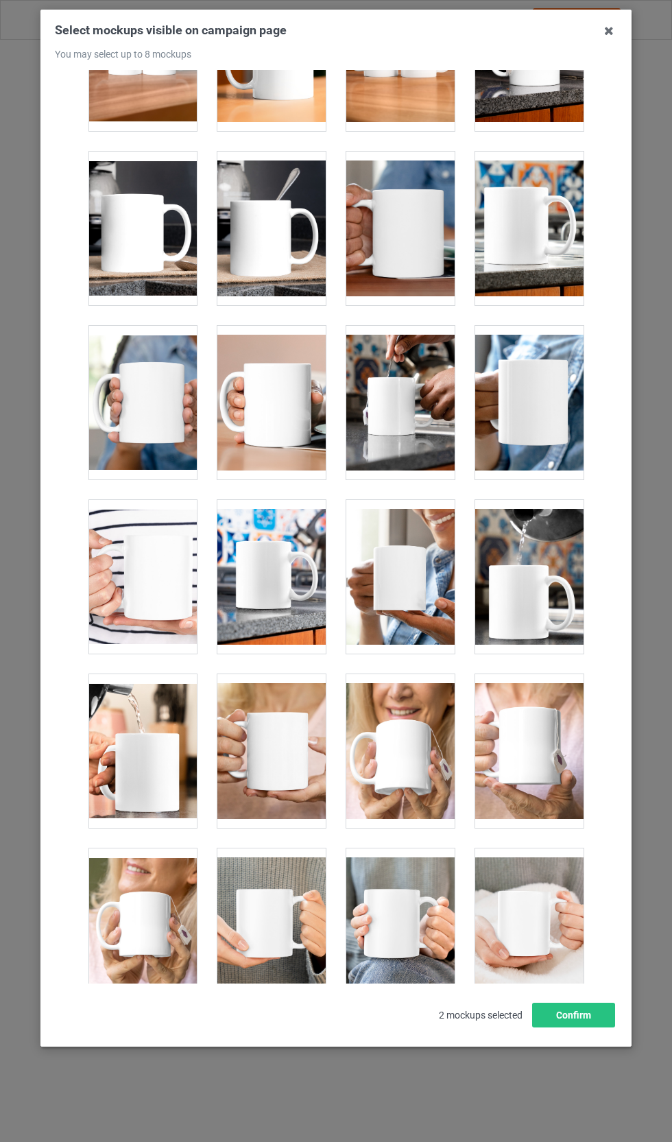
click at [401, 758] on div at bounding box center [400, 751] width 108 height 154
click at [281, 762] on div at bounding box center [271, 751] width 108 height 154
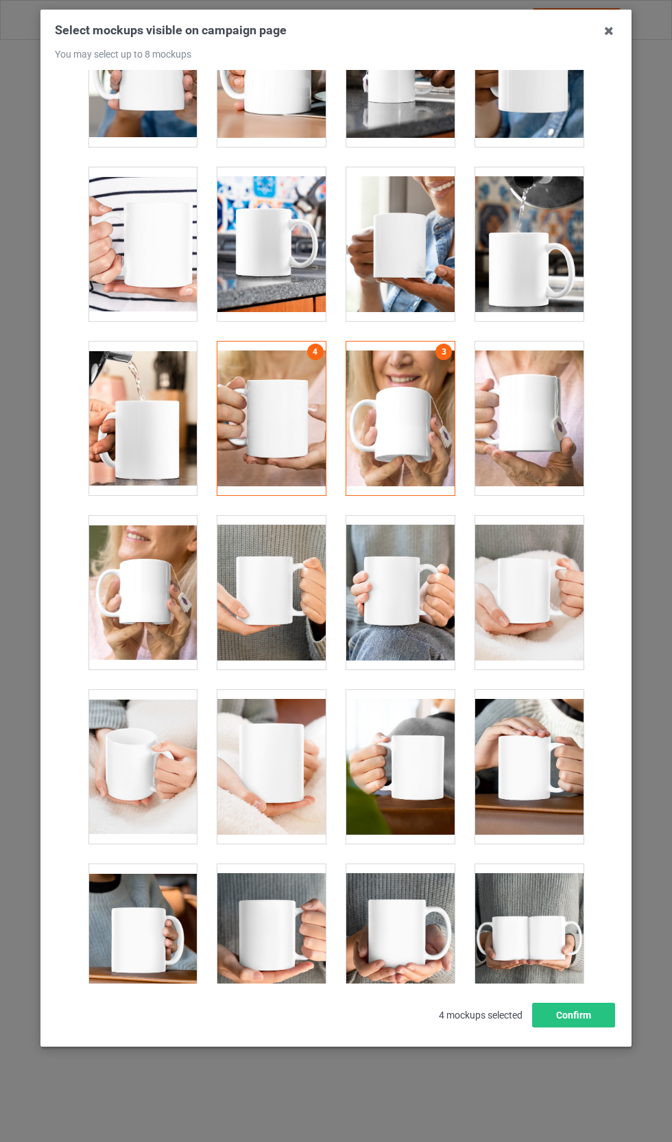
scroll to position [2695, 0]
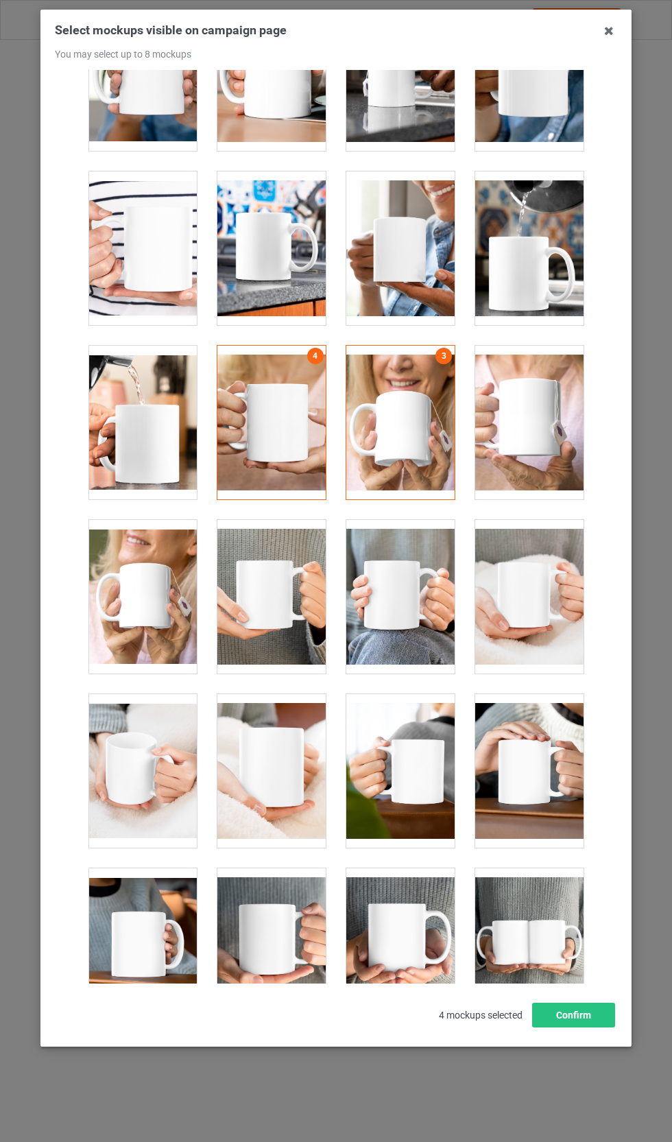
click at [164, 778] on div at bounding box center [142, 771] width 108 height 154
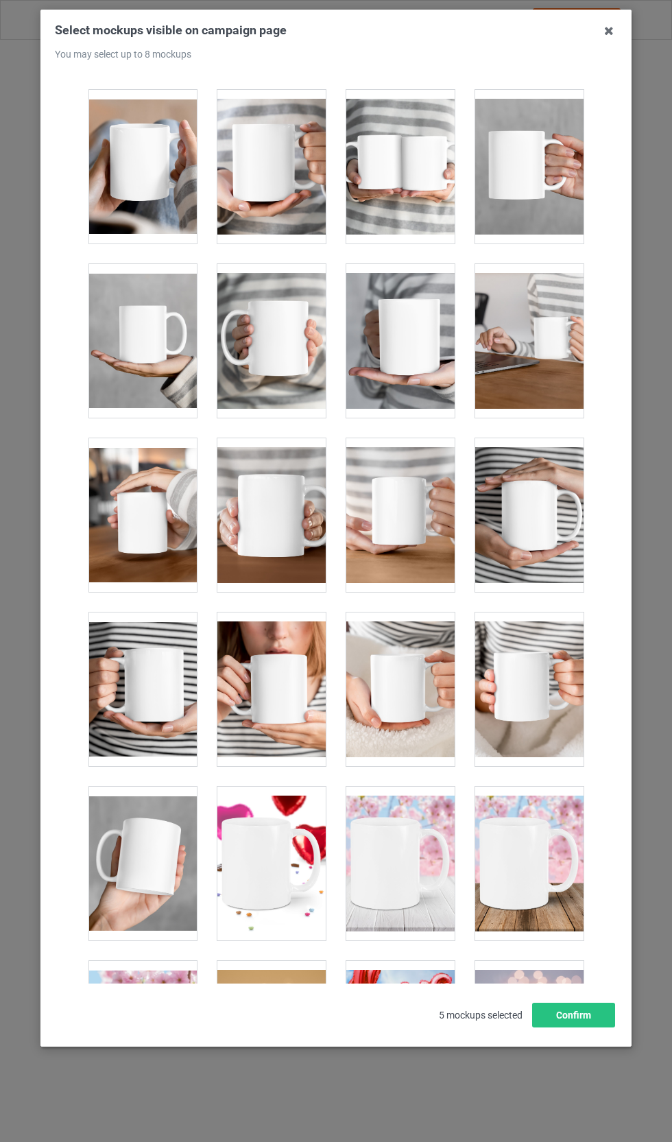
scroll to position [3646, 0]
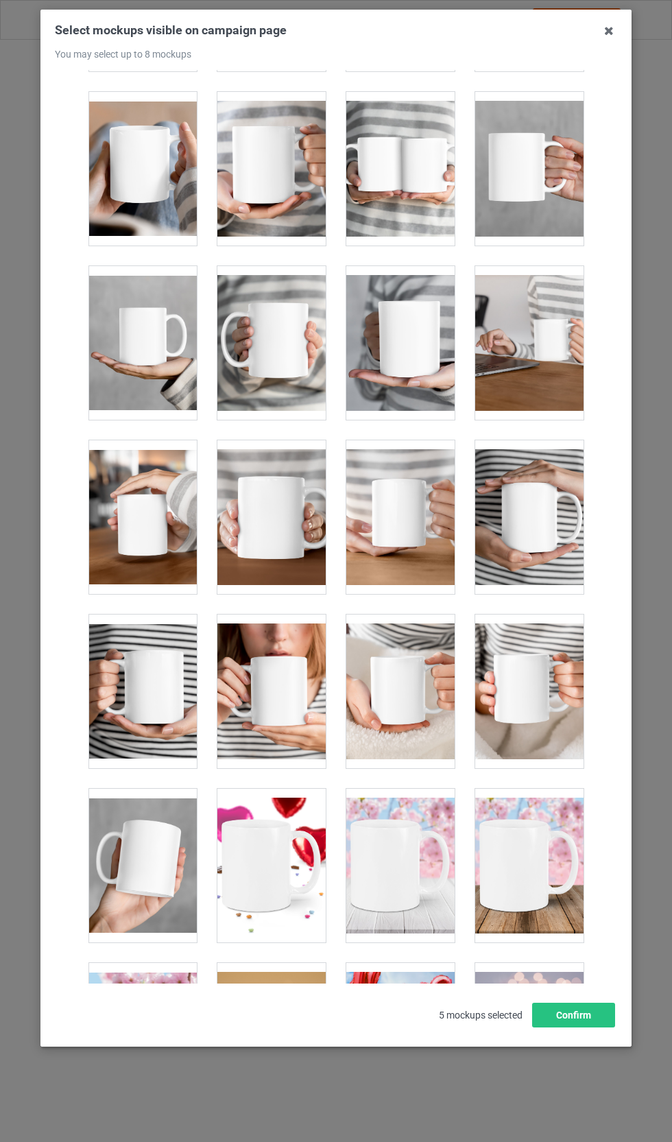
click at [157, 369] on div at bounding box center [142, 343] width 108 height 154
click at [410, 368] on div at bounding box center [400, 343] width 108 height 154
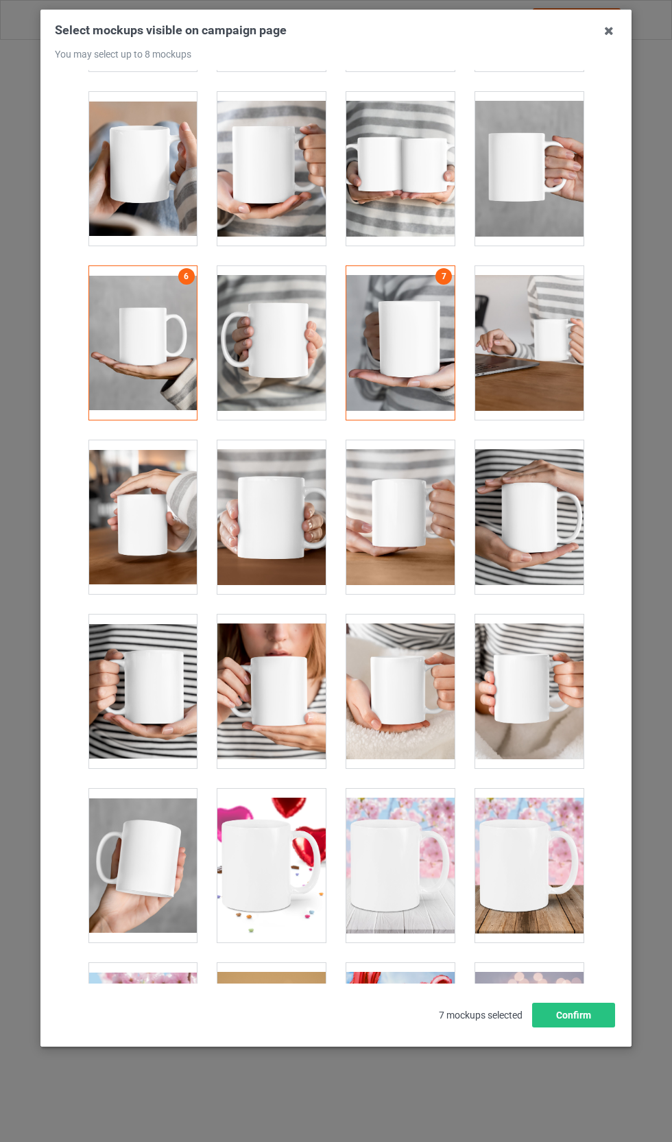
click at [549, 339] on div at bounding box center [529, 343] width 108 height 154
click at [285, 718] on div at bounding box center [271, 691] width 108 height 154
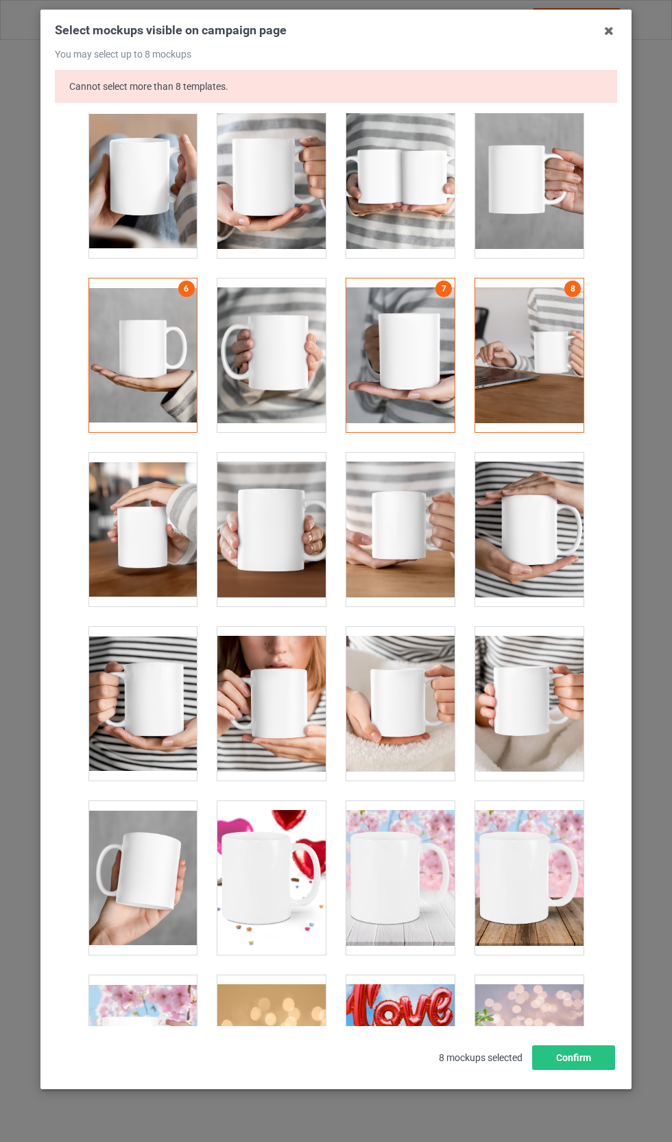
scroll to position [69, 0]
click at [592, 1070] on button "Confirm" at bounding box center [573, 1057] width 83 height 25
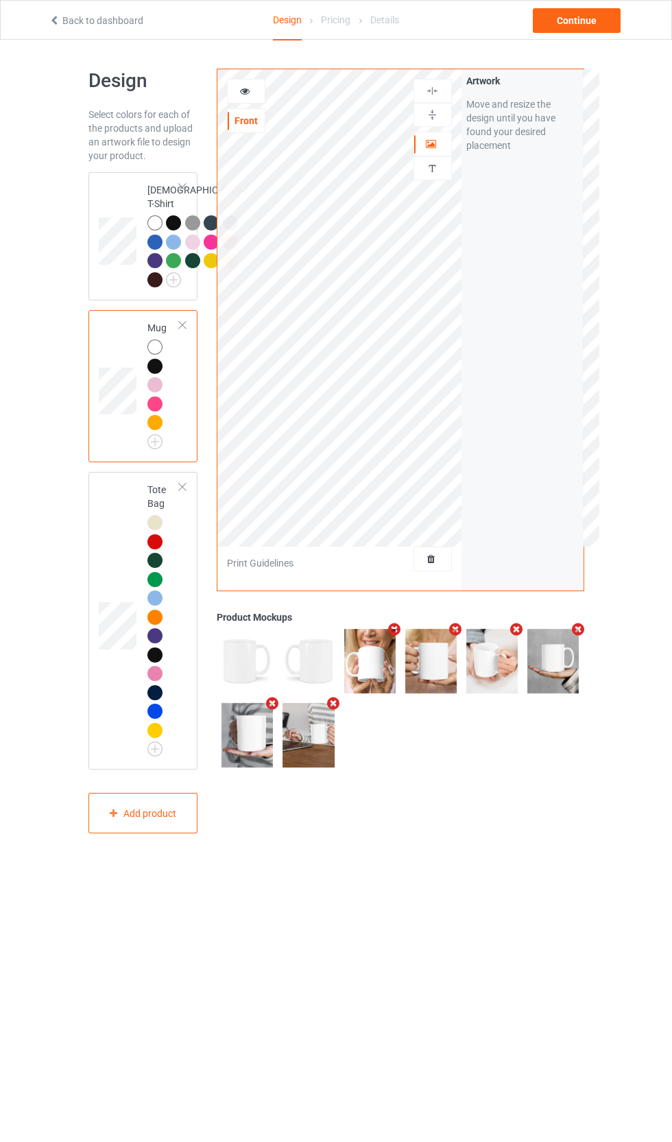
click at [166, 272] on div at bounding box center [175, 262] width 19 height 19
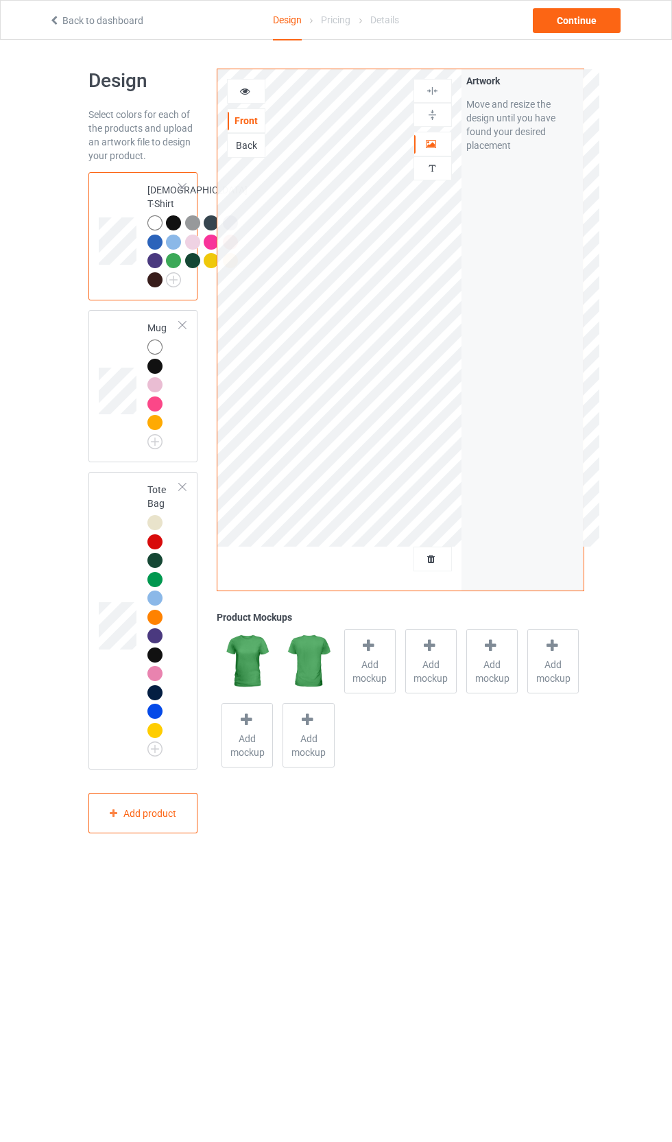
click at [162, 229] on div at bounding box center [156, 224] width 19 height 19
click at [185, 272] on div at bounding box center [194, 262] width 19 height 19
click at [204, 268] on div at bounding box center [211, 260] width 15 height 15
click at [390, 677] on span "Add mockup" at bounding box center [370, 671] width 50 height 27
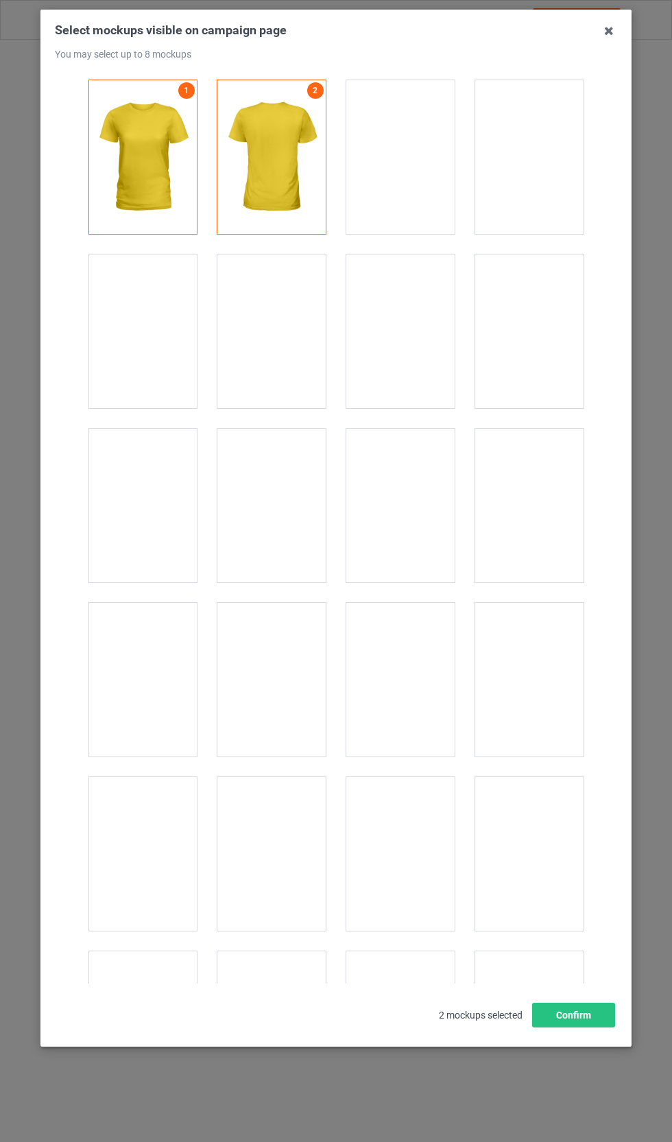
click at [162, 330] on div at bounding box center [142, 331] width 108 height 154
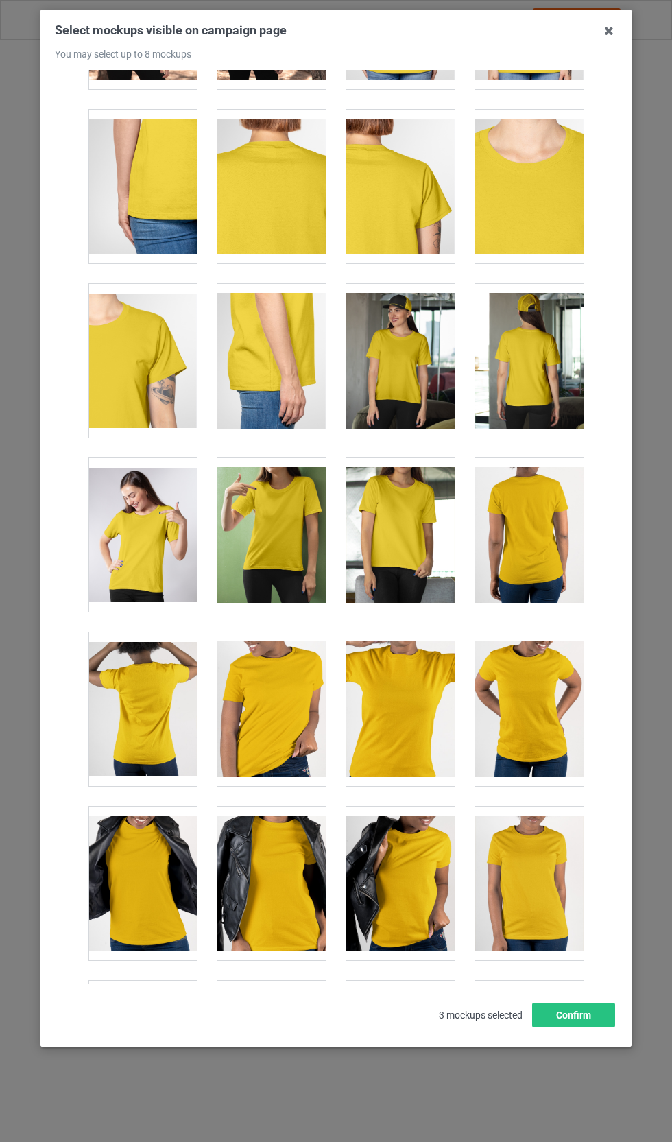
scroll to position [489, 0]
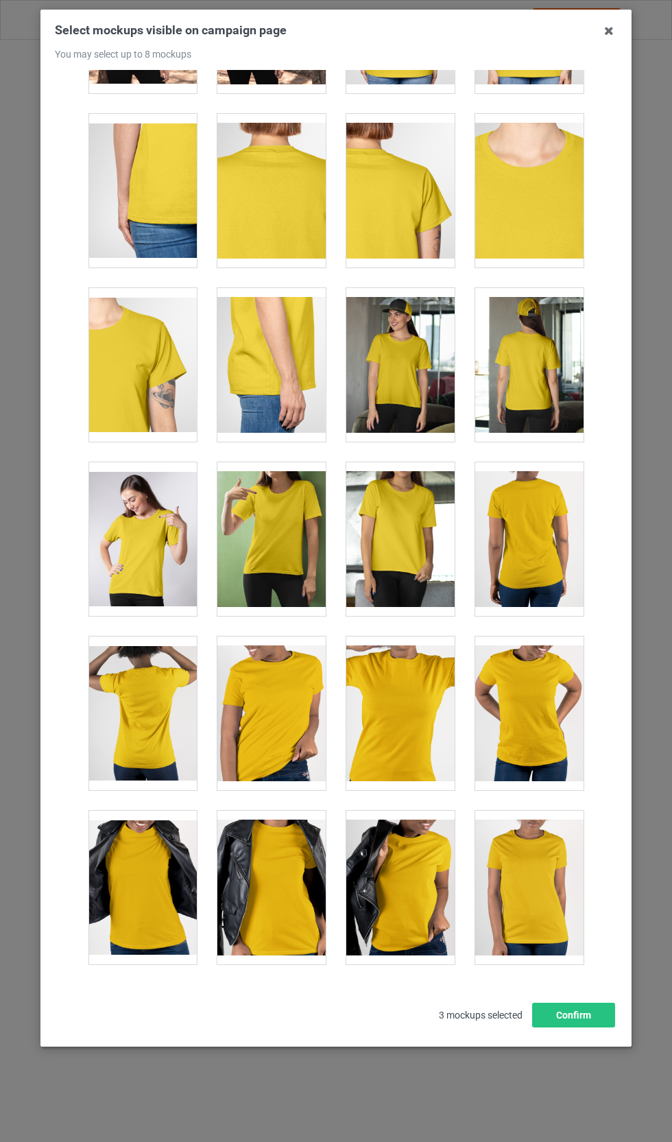
click at [154, 557] on div at bounding box center [142, 539] width 108 height 154
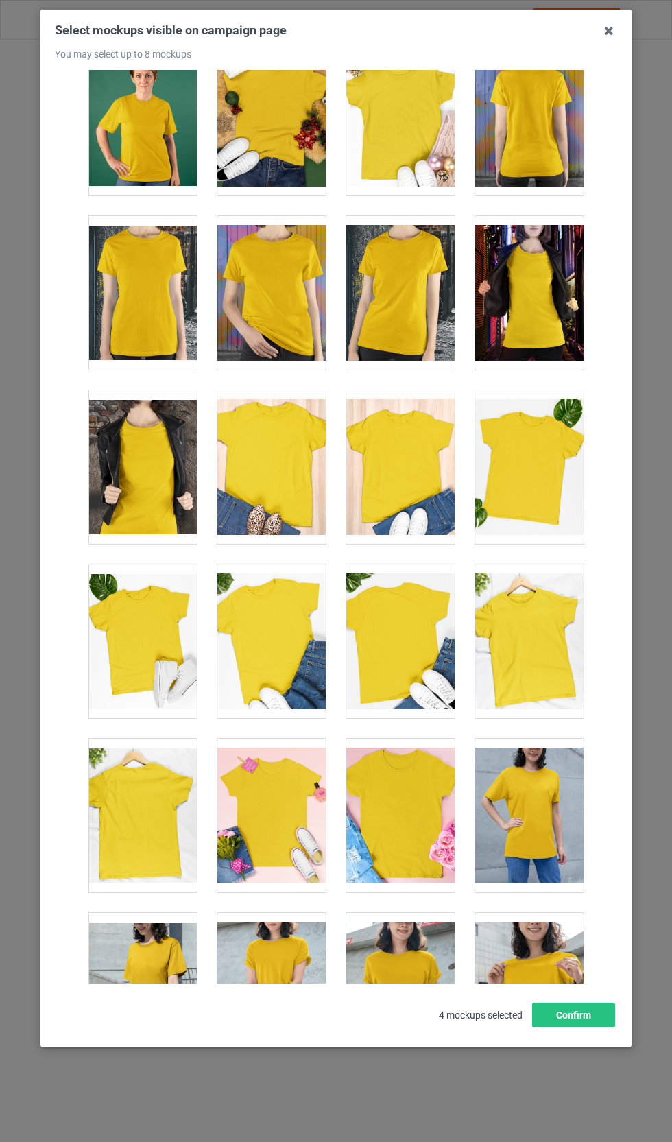
scroll to position [1604, 0]
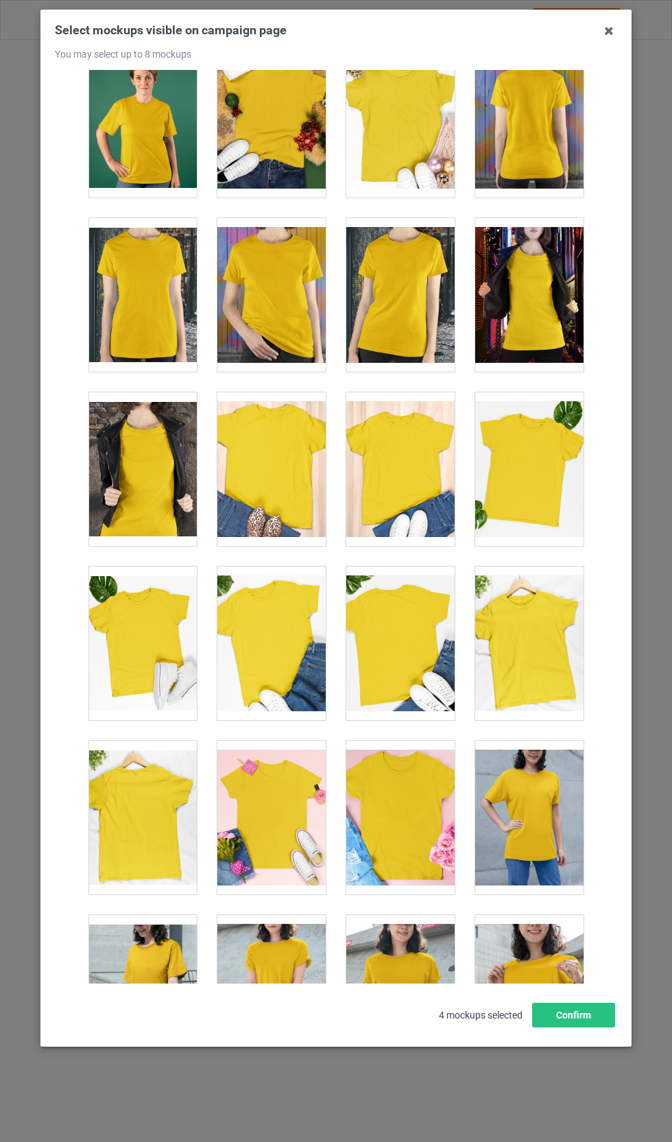
click at [285, 1011] on div at bounding box center [271, 992] width 108 height 154
click at [430, 1002] on div at bounding box center [400, 992] width 108 height 154
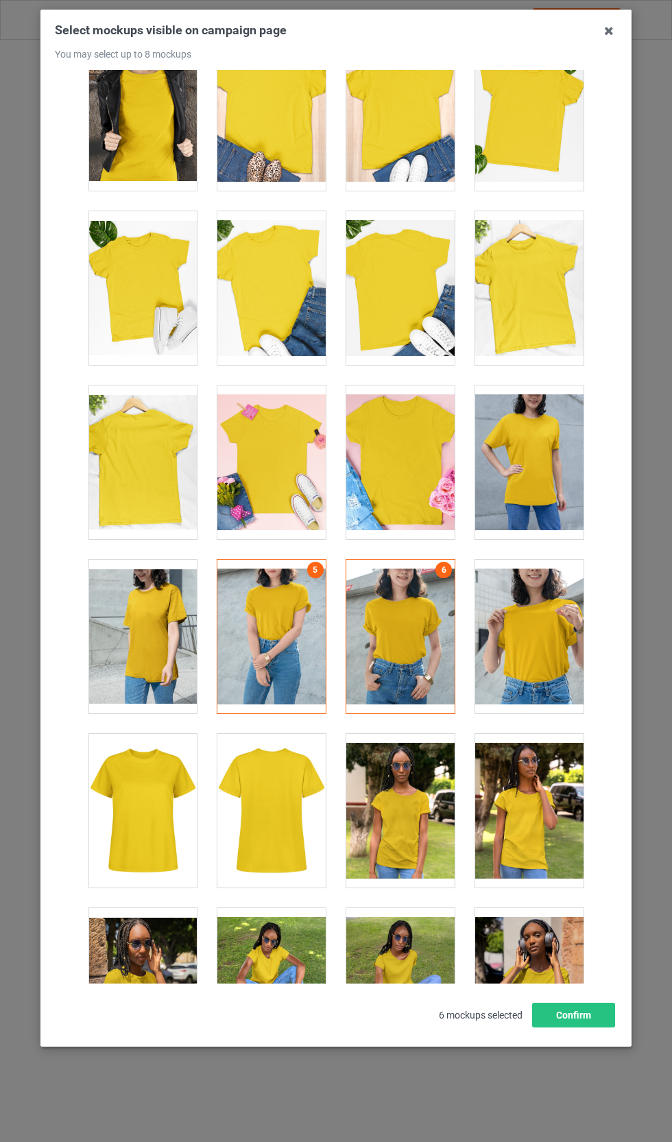
scroll to position [2044, 0]
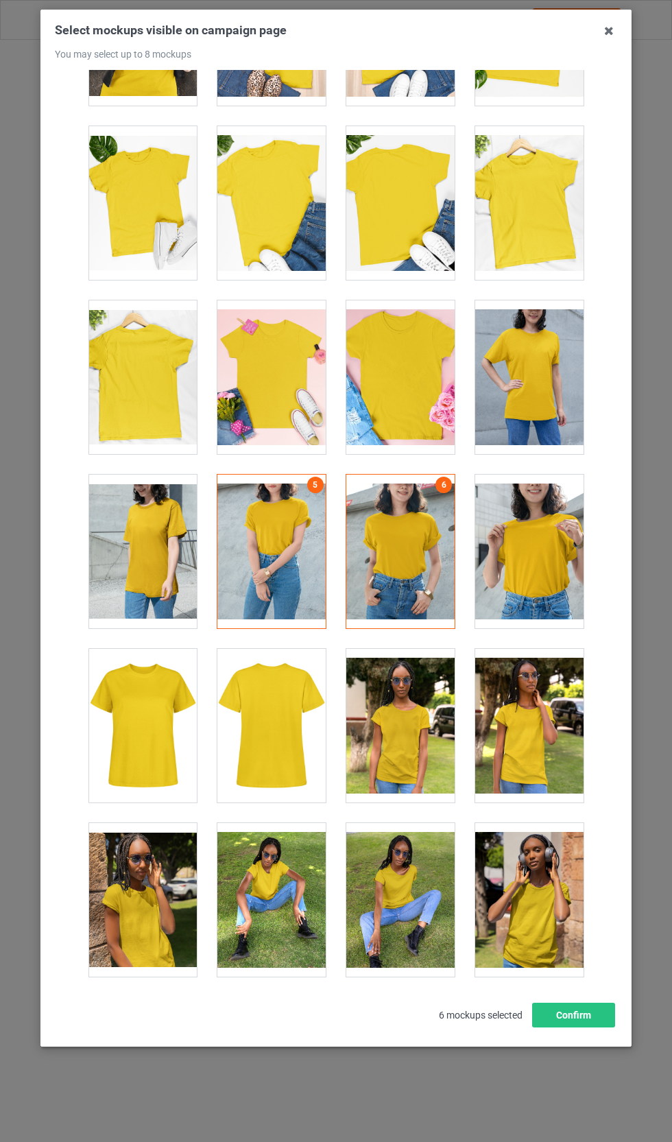
click at [293, 384] on div at bounding box center [271, 377] width 108 height 154
click at [442, 227] on div at bounding box center [400, 203] width 108 height 154
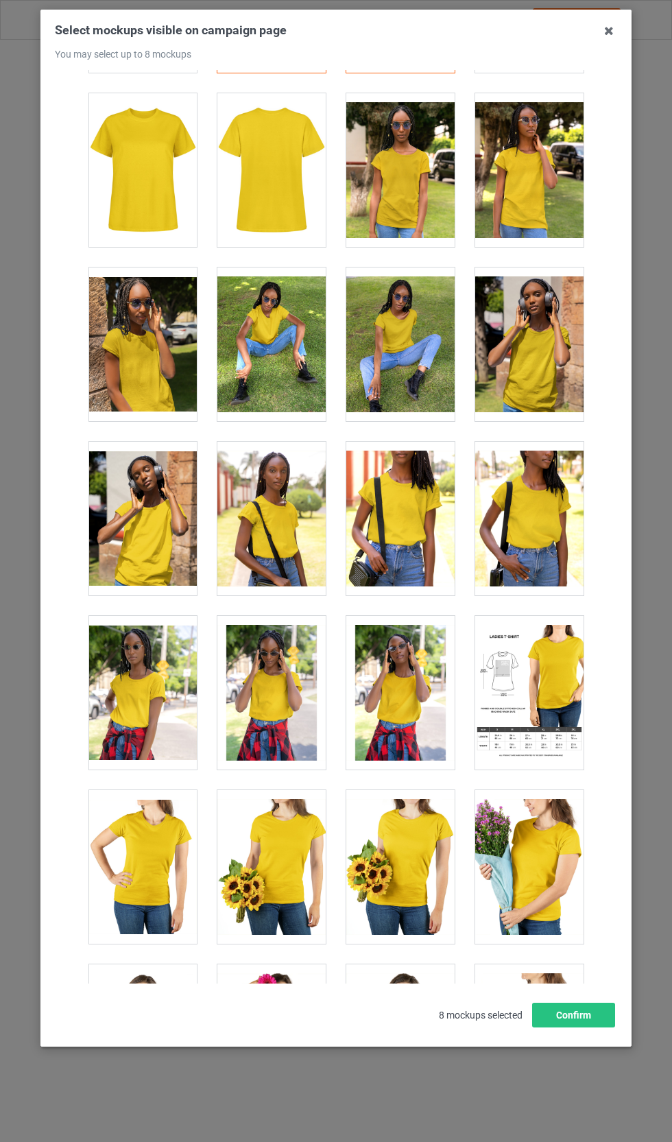
scroll to position [2614, 0]
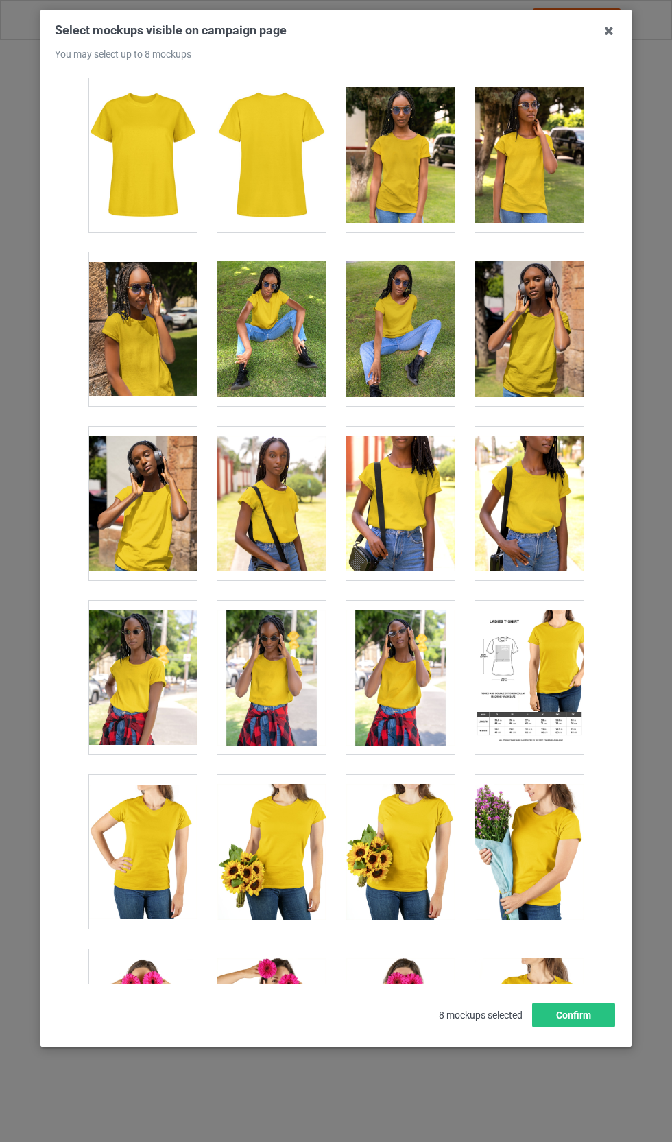
click at [417, 1038] on div at bounding box center [400, 1026] width 108 height 154
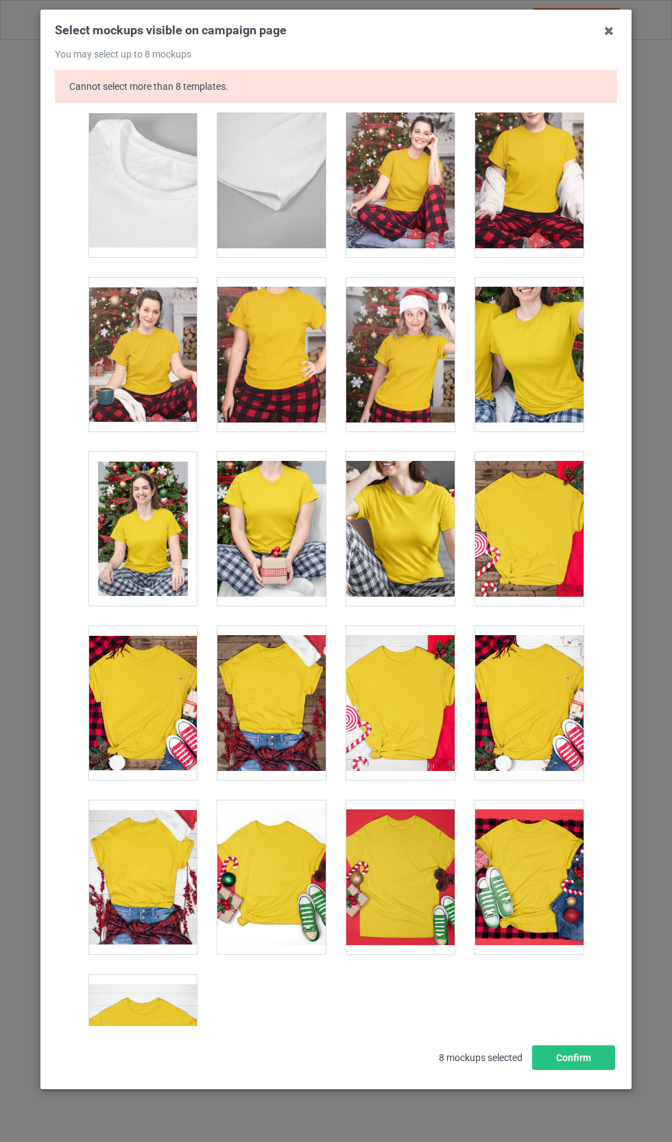
scroll to position [4024, 0]
click at [587, 1070] on button "Confirm" at bounding box center [573, 1057] width 83 height 25
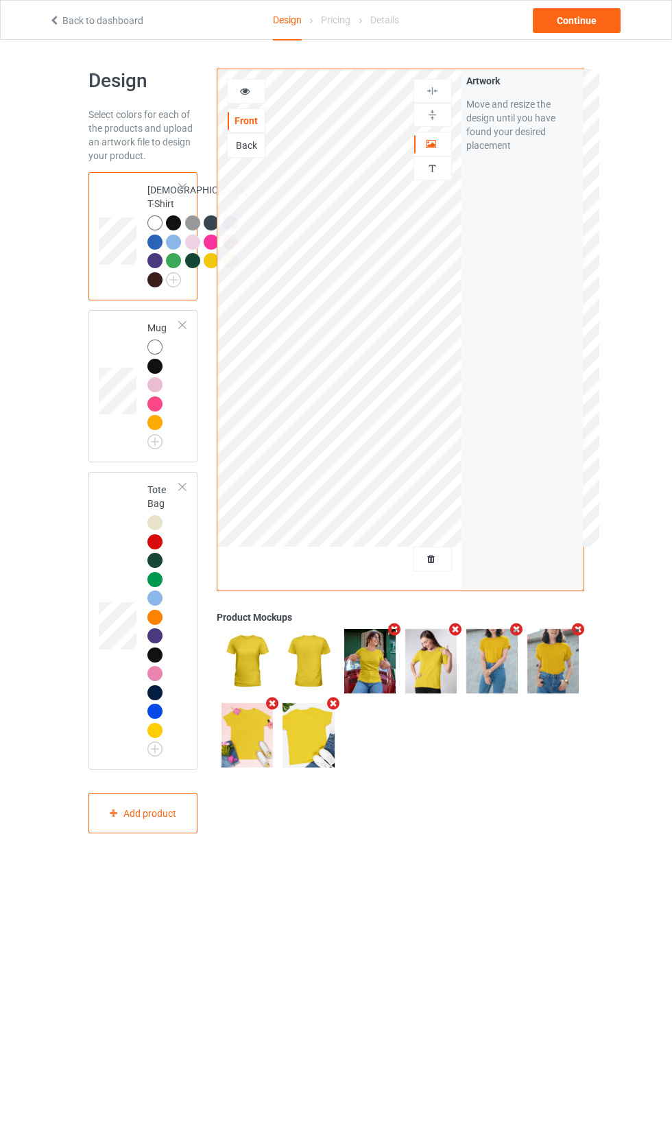
click at [223, 268] on div at bounding box center [230, 260] width 15 height 15
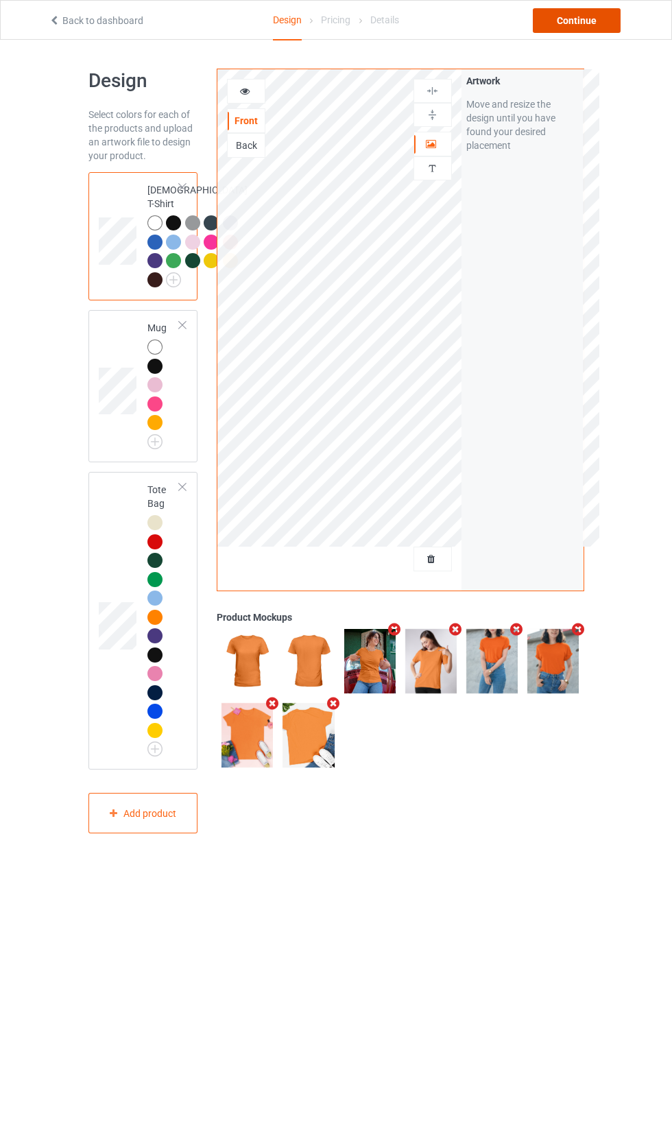
click at [607, 19] on div "Continue" at bounding box center [577, 20] width 88 height 25
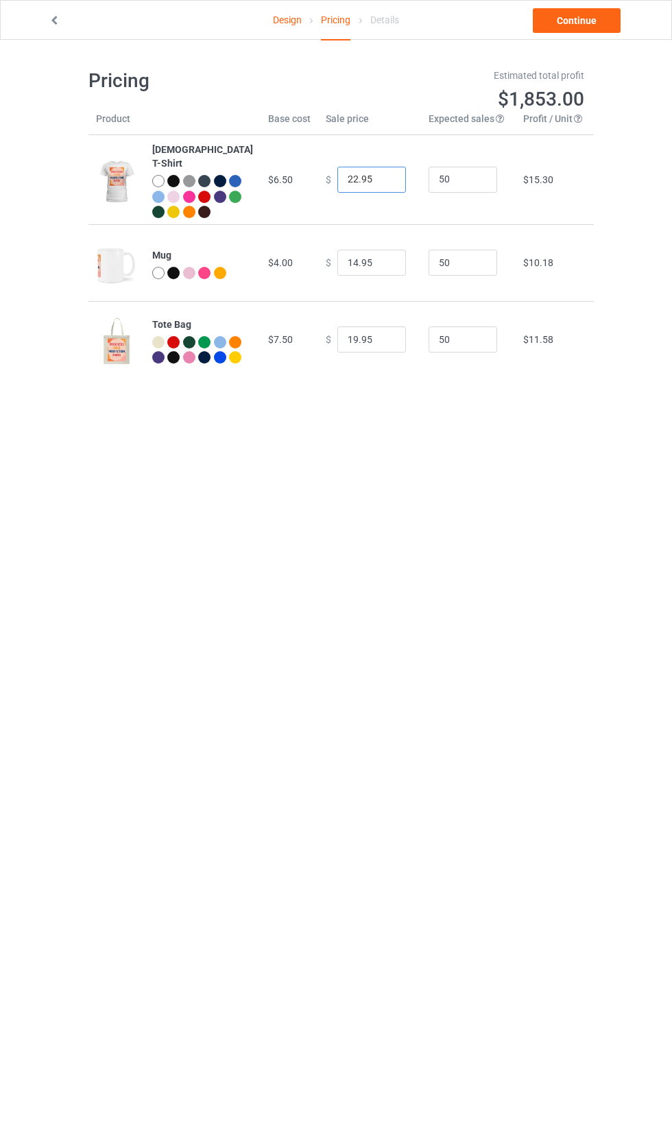
click at [337, 175] on input "22.95" at bounding box center [371, 180] width 69 height 26
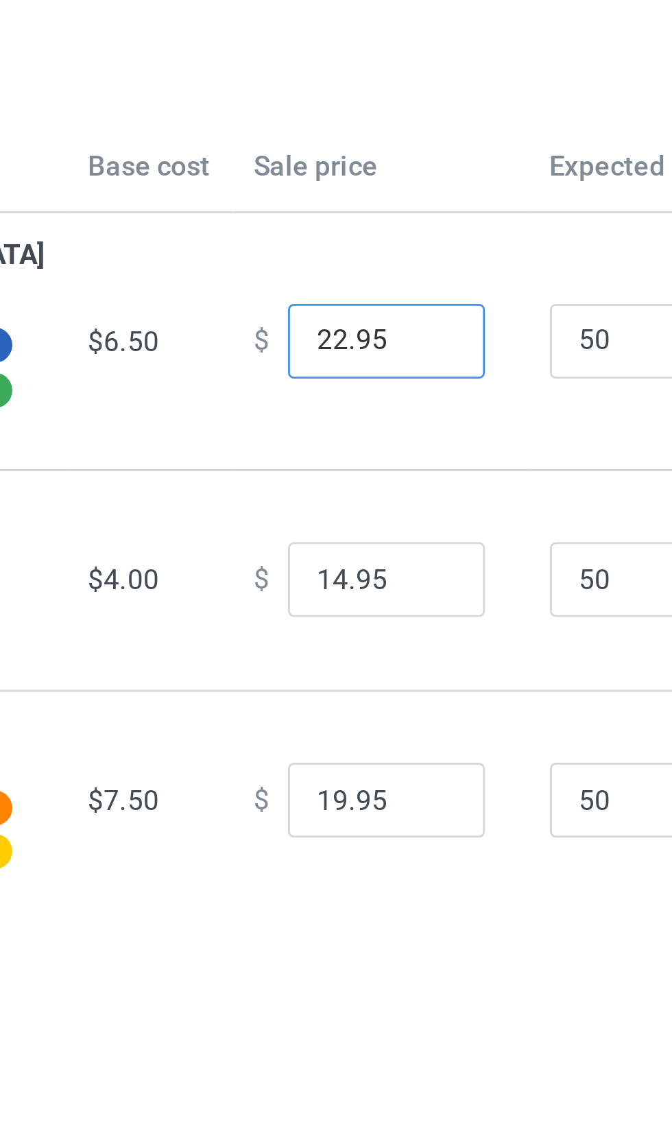
click at [337, 167] on input "22.95" at bounding box center [371, 180] width 69 height 26
click at [421, 207] on td "50" at bounding box center [468, 179] width 95 height 89
type input "27.00"
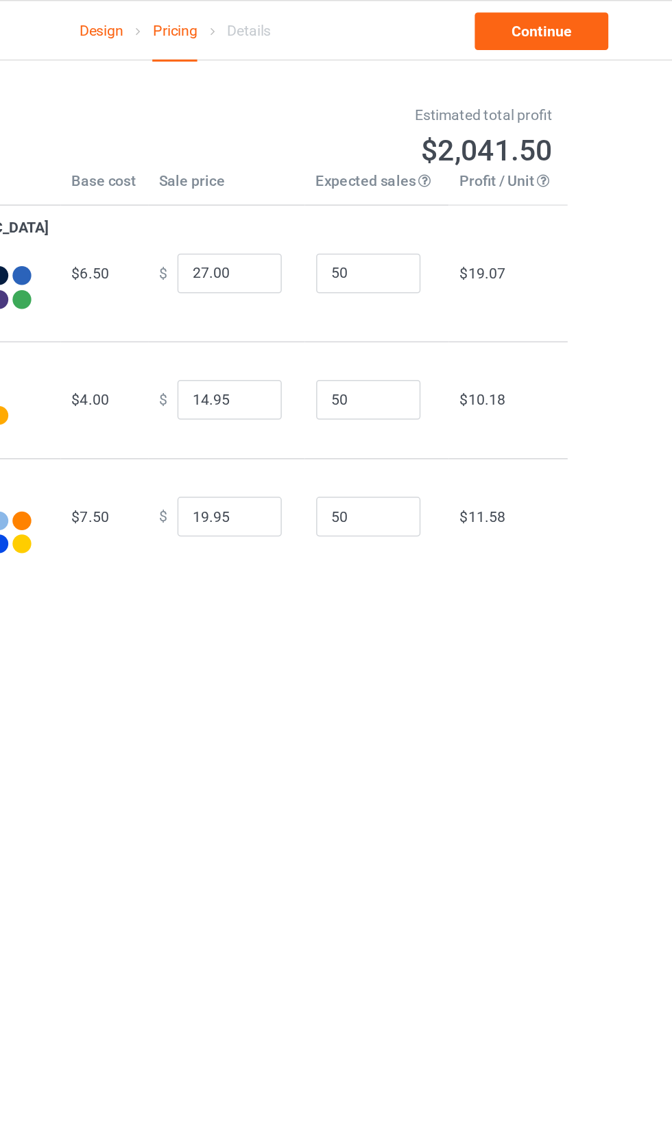
click at [533, 22] on link "Continue" at bounding box center [577, 20] width 88 height 25
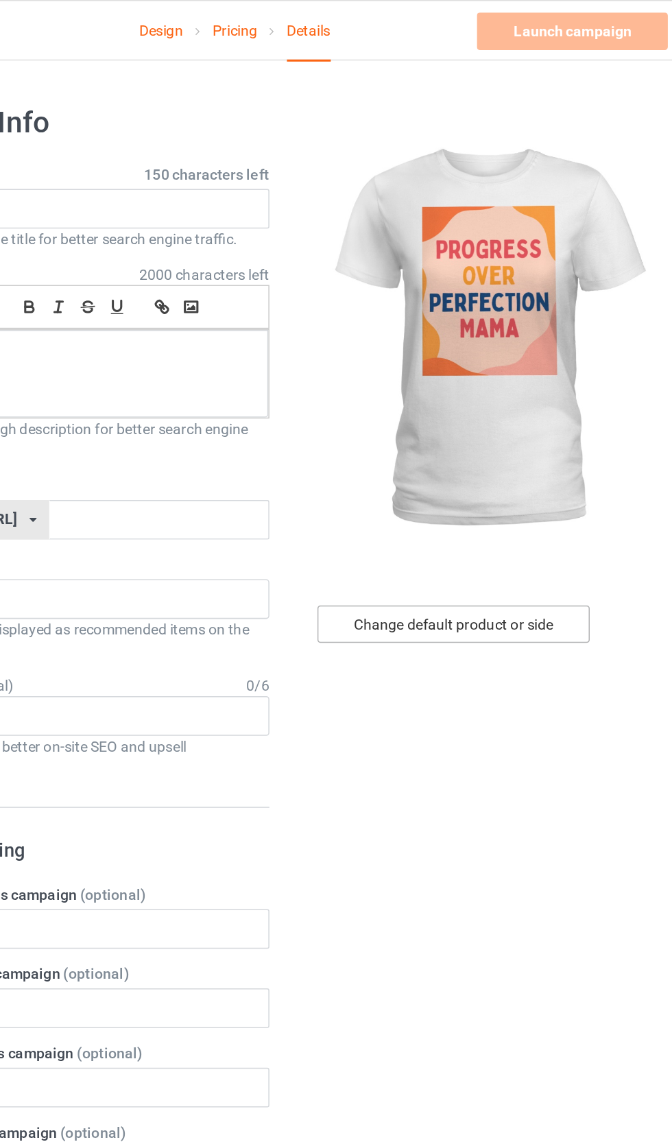
click at [390, 403] on div "Change default product or side" at bounding box center [479, 410] width 179 height 25
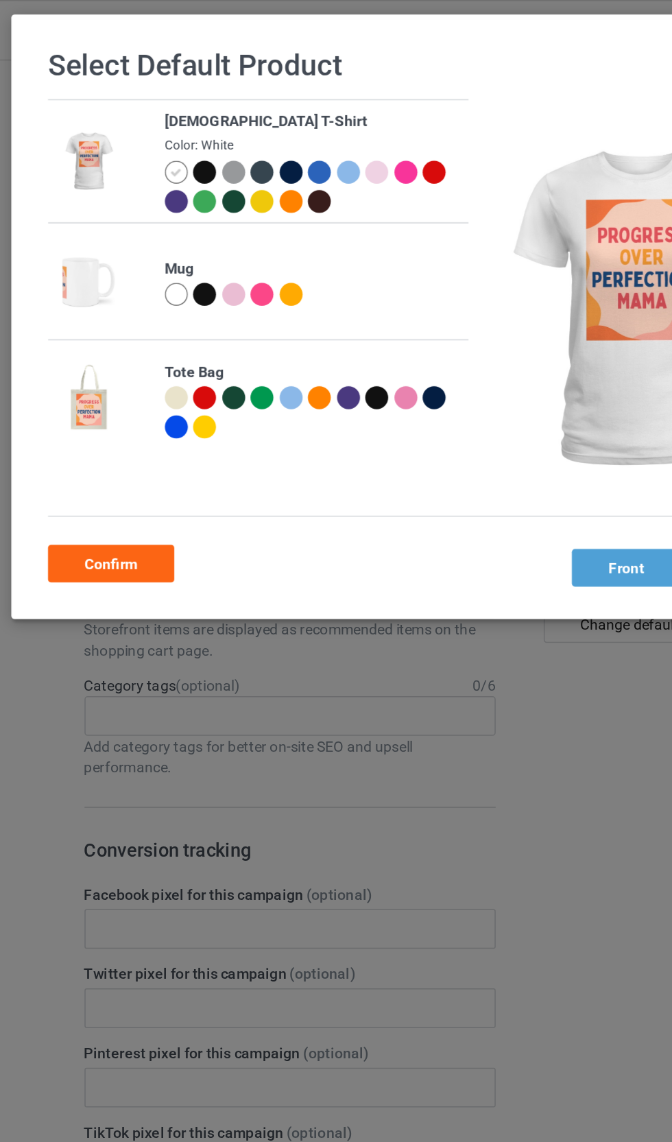
click at [217, 132] on div at bounding box center [224, 132] width 15 height 15
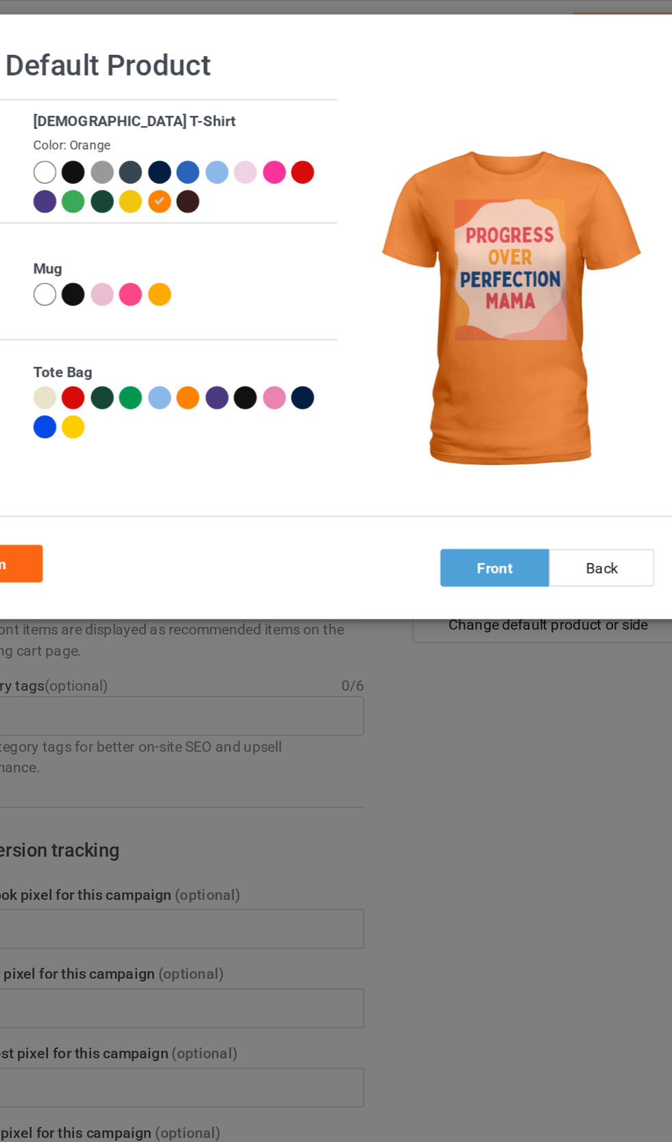
click at [273, 110] on div at bounding box center [280, 113] width 15 height 15
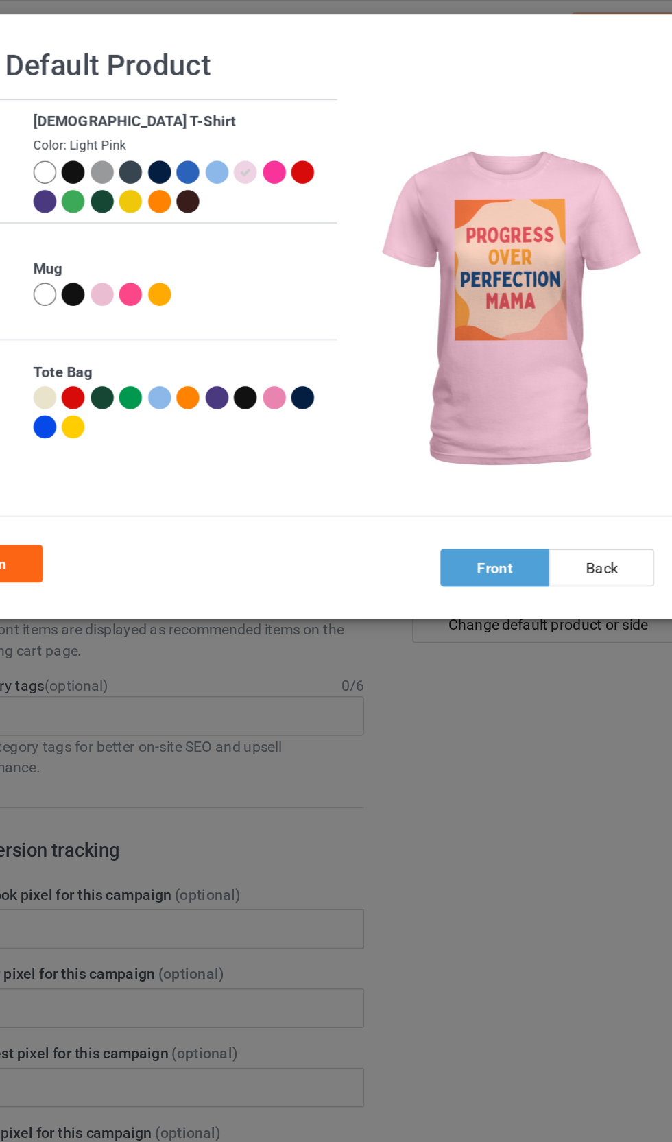
click at [292, 114] on div at bounding box center [301, 115] width 19 height 19
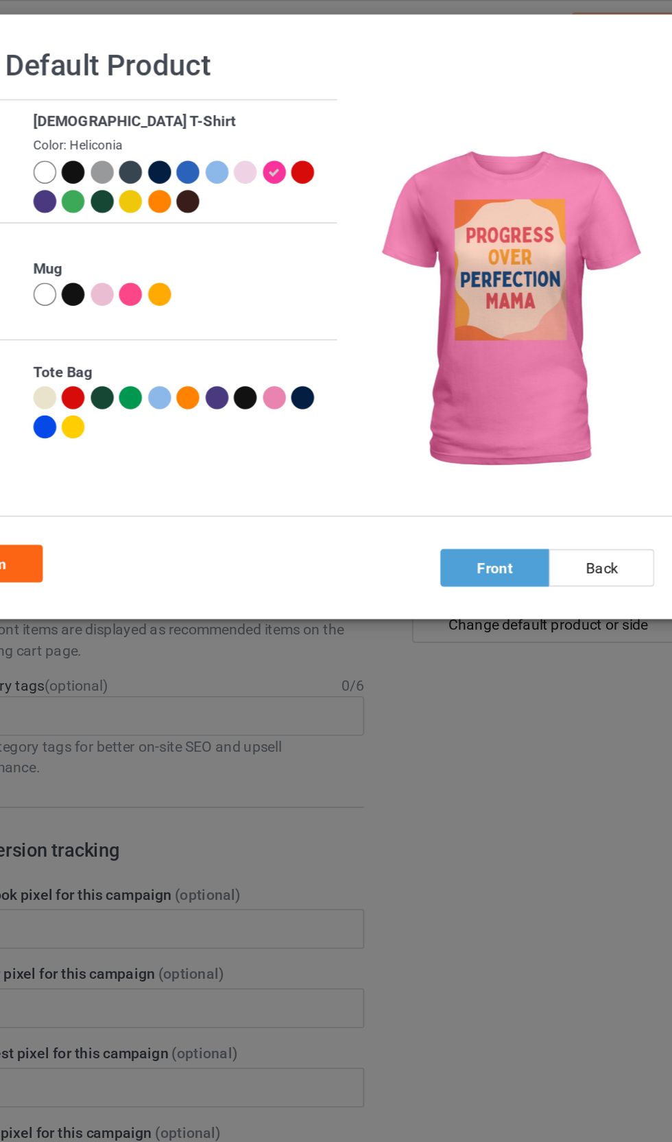
click at [254, 107] on div at bounding box center [261, 113] width 15 height 15
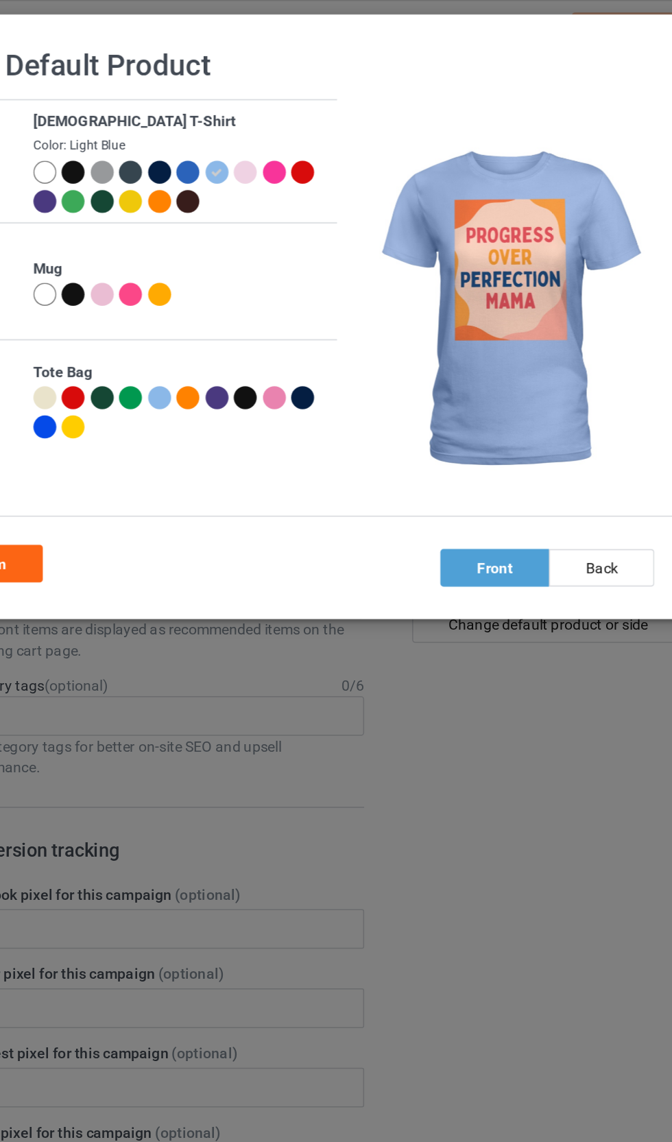
click at [141, 130] on div at bounding box center [148, 132] width 15 height 15
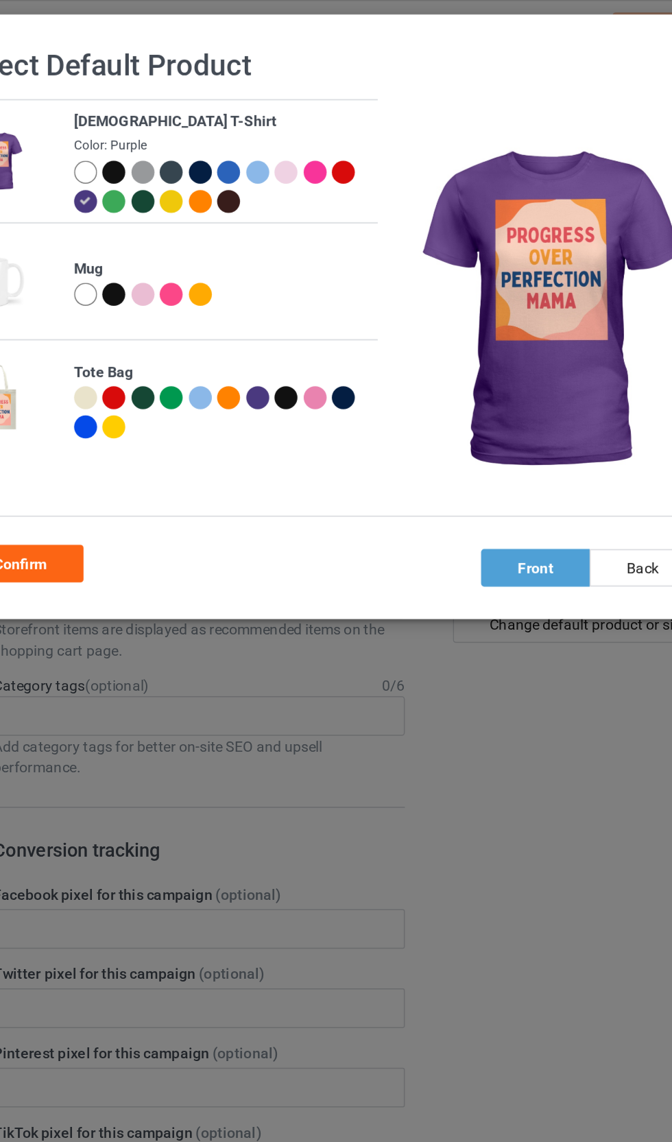
click at [311, 114] on div at bounding box center [318, 113] width 15 height 15
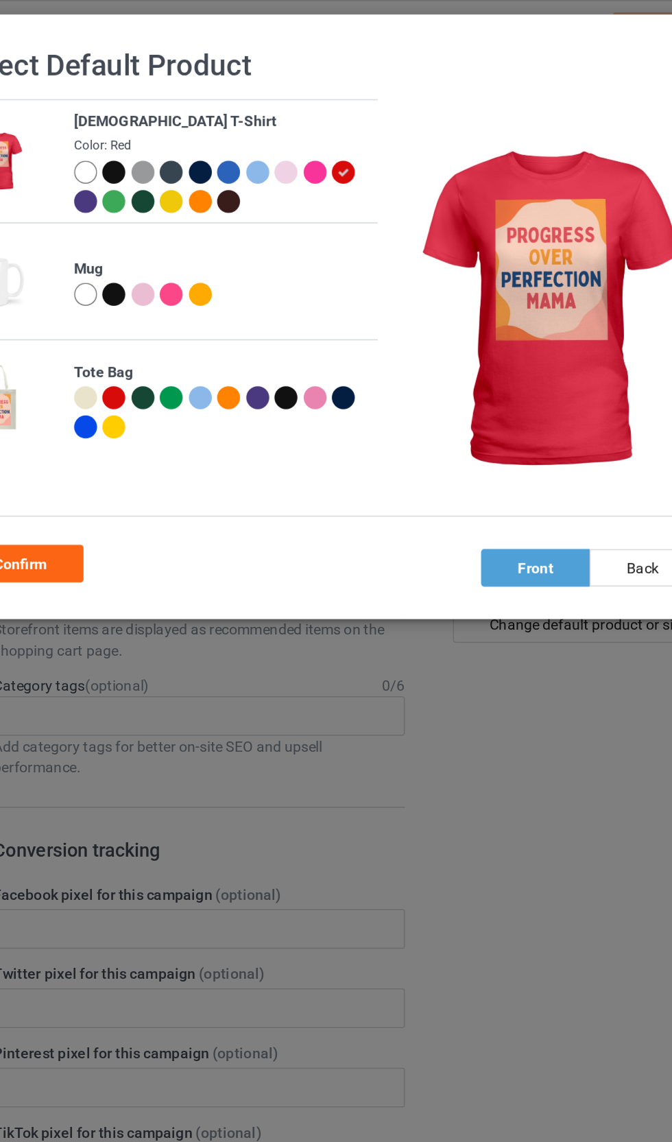
click at [197, 136] on div at bounding box center [206, 134] width 19 height 19
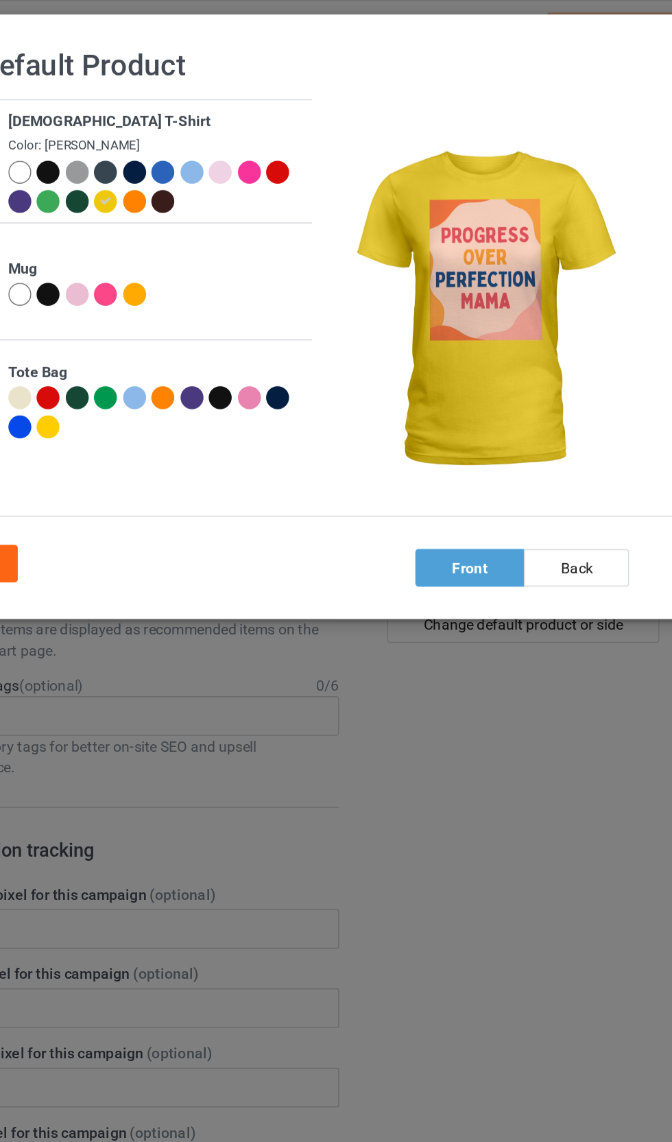
click at [235, 134] on div at bounding box center [242, 132] width 15 height 15
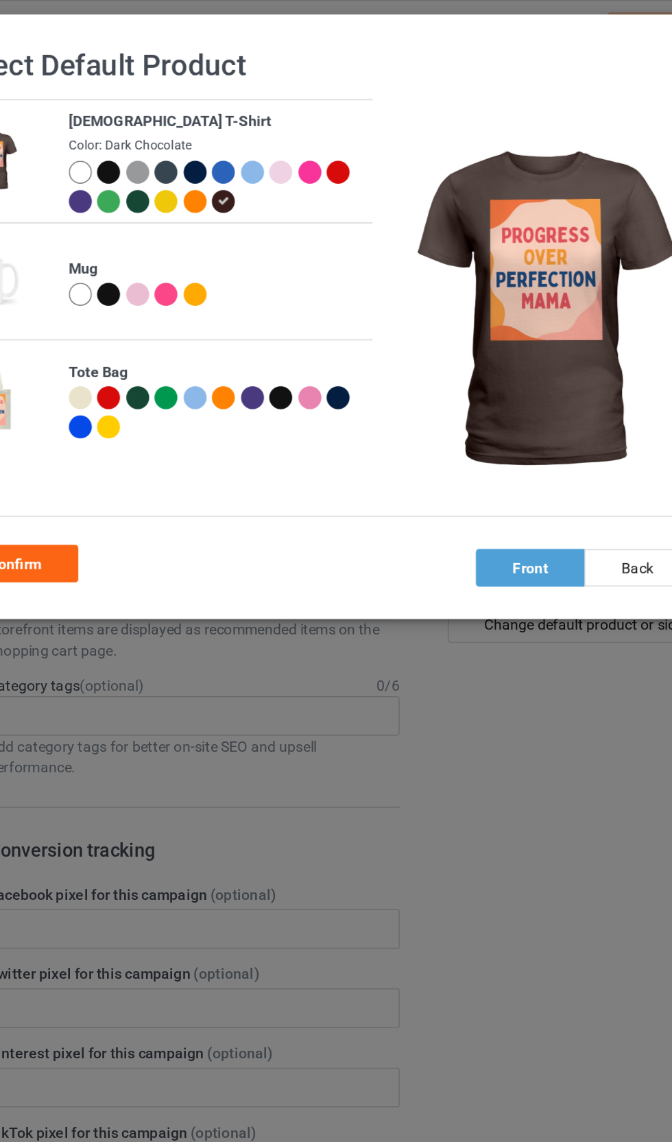
click at [141, 97] on div "Color: Dark Chocolate" at bounding box center [237, 96] width 192 height 12
click at [141, 114] on div at bounding box center [148, 113] width 15 height 15
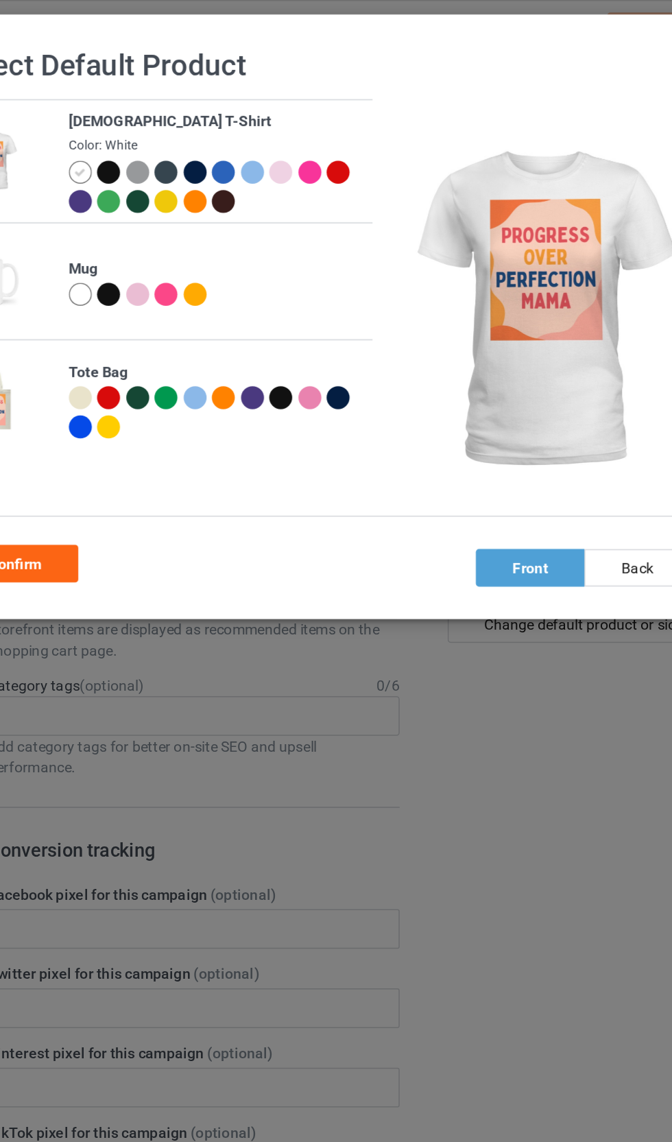
click at [409, 367] on div "front" at bounding box center [444, 373] width 71 height 25
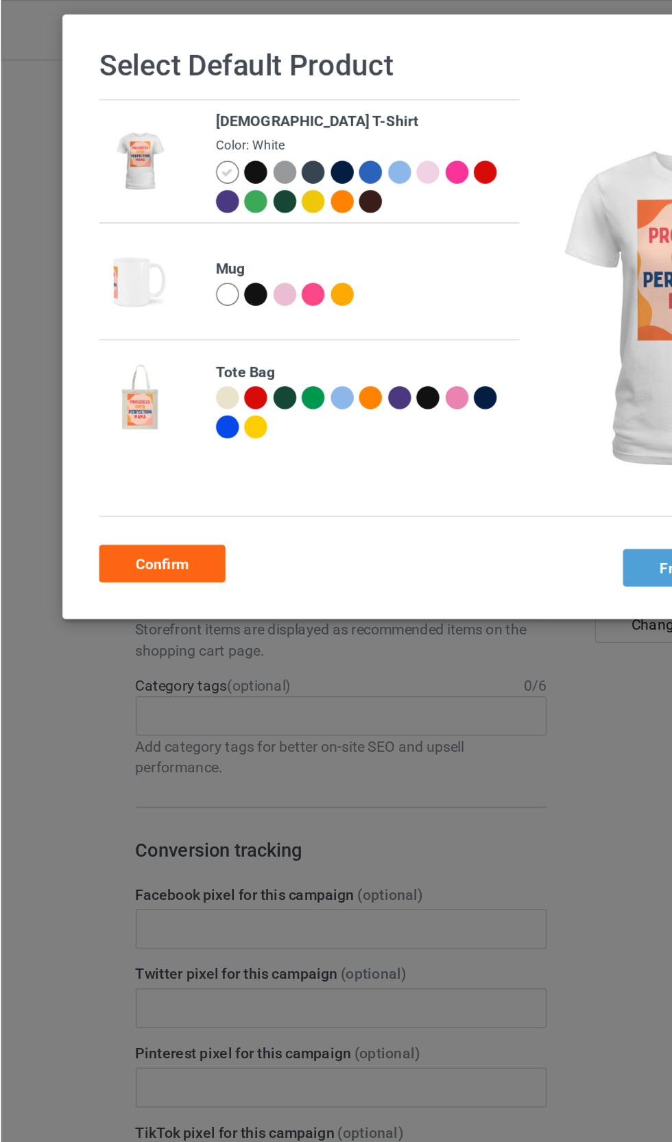
click at [134, 372] on div "Confirm" at bounding box center [105, 370] width 83 height 25
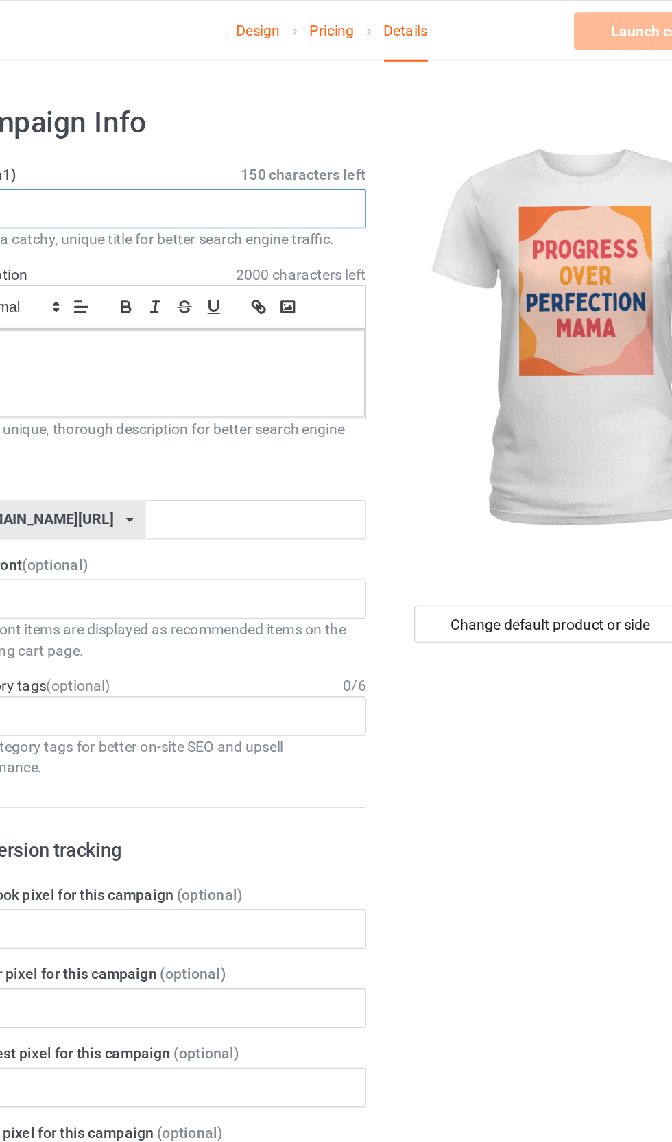
click at [88, 146] on input "text" at bounding box center [223, 137] width 270 height 26
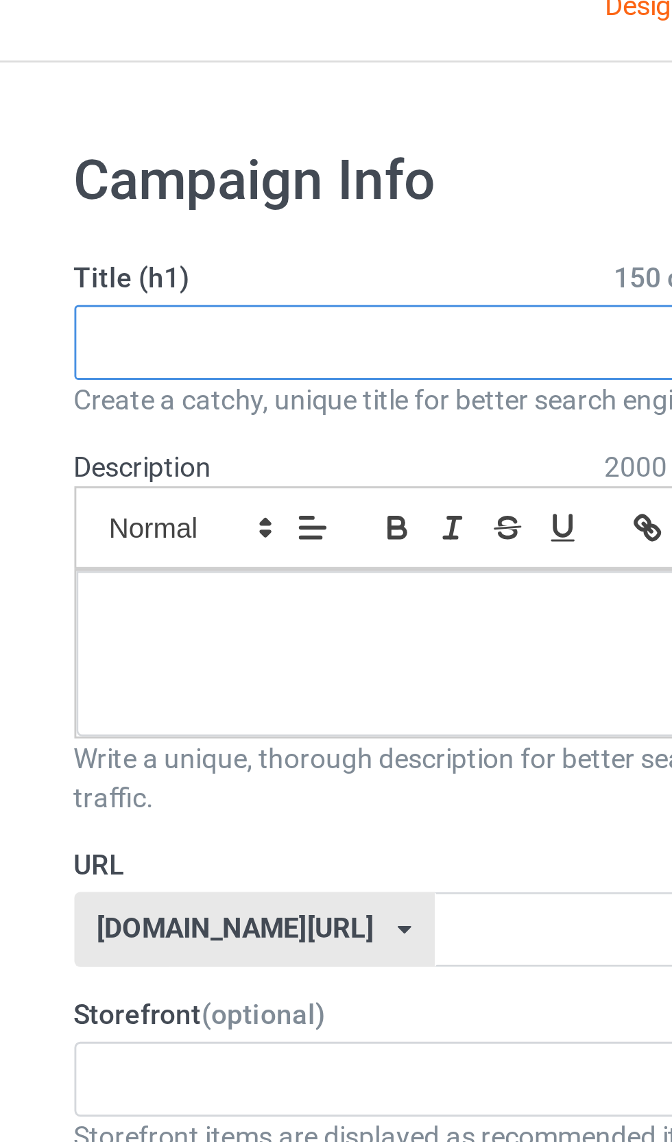
click at [101, 124] on input "text" at bounding box center [223, 137] width 270 height 26
paste input "Progress Over Perfection, Mama | T-Shirt"
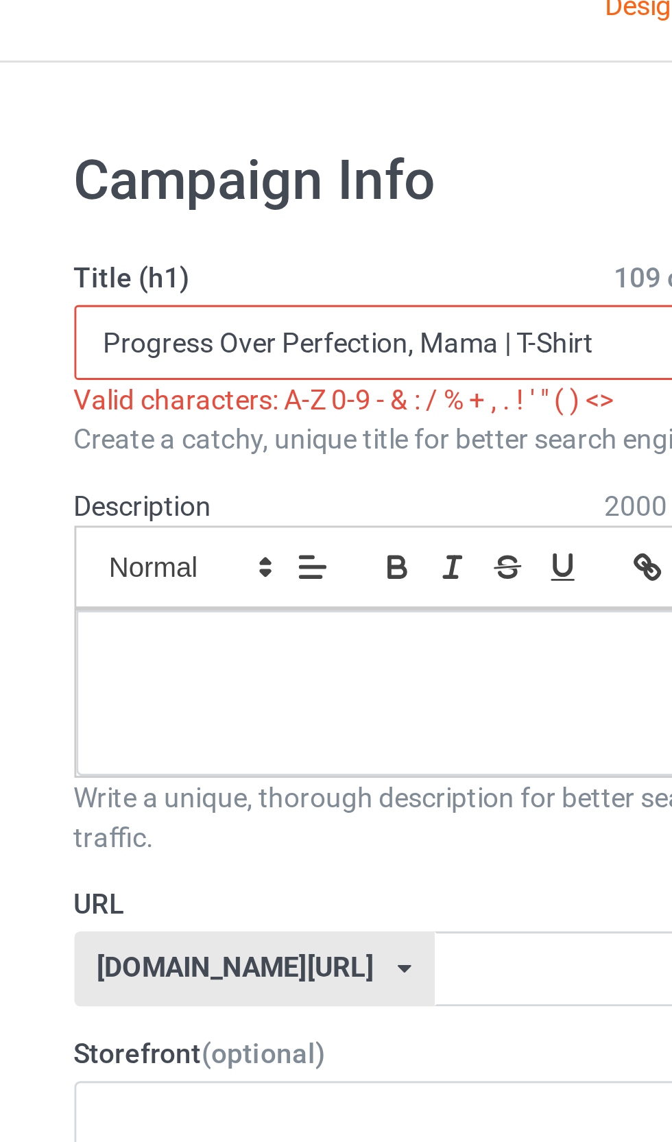
click at [174, 124] on input "Progress Over Perfection, Mama | T-Shirt" at bounding box center [223, 137] width 270 height 26
click at [182, 124] on input "Progress Over Perfection, Mama | T-Shirt" at bounding box center [223, 137] width 270 height 26
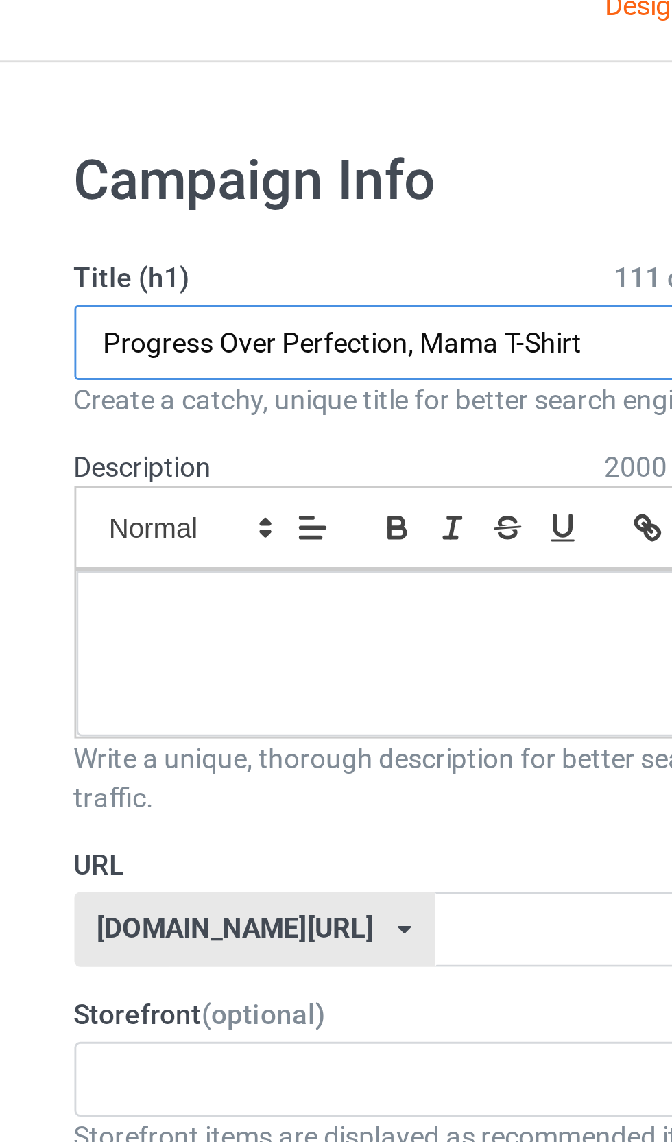
type input "Progress Over Perfection, Mama T-Shirt"
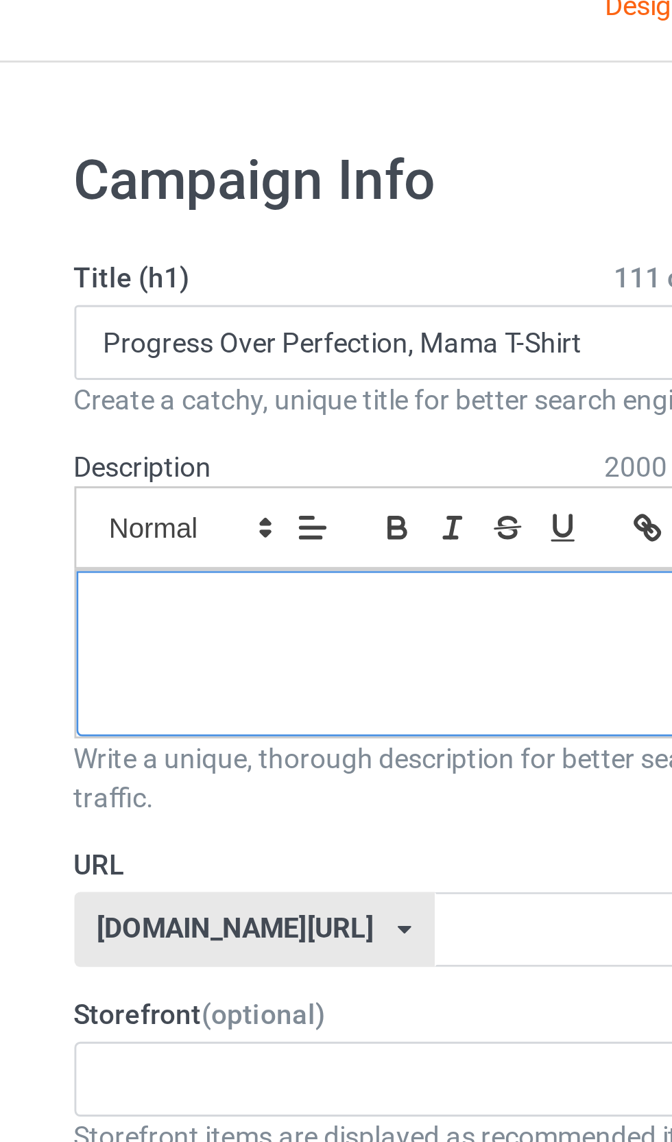
click at [100, 226] on p at bounding box center [223, 232] width 247 height 13
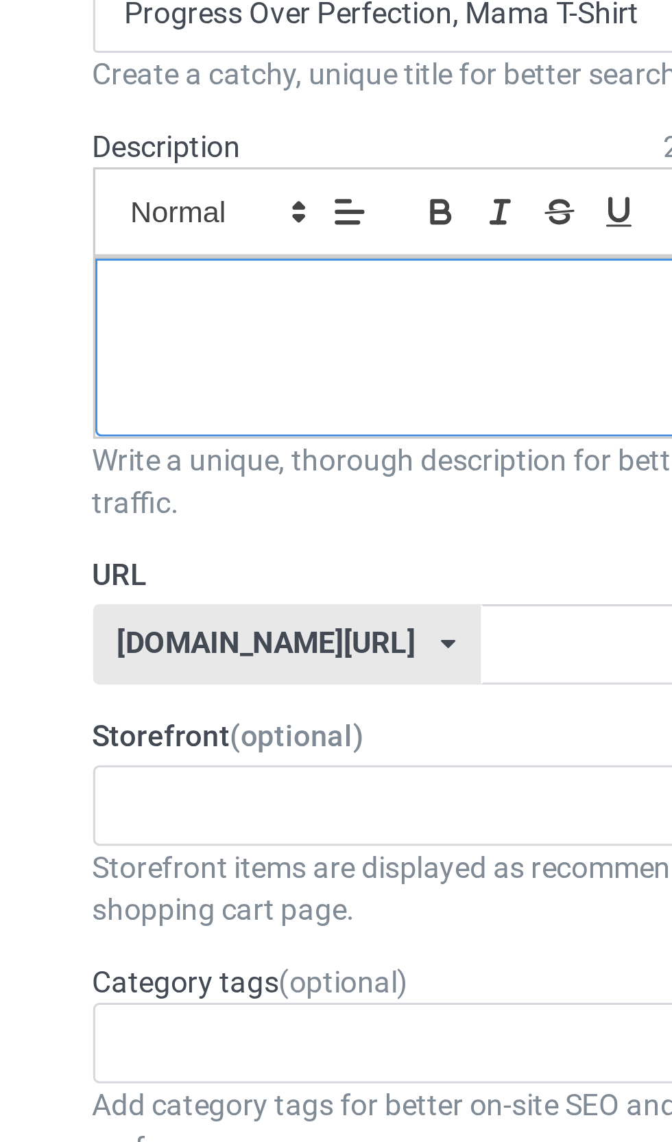
click at [100, 226] on p at bounding box center [223, 232] width 247 height 13
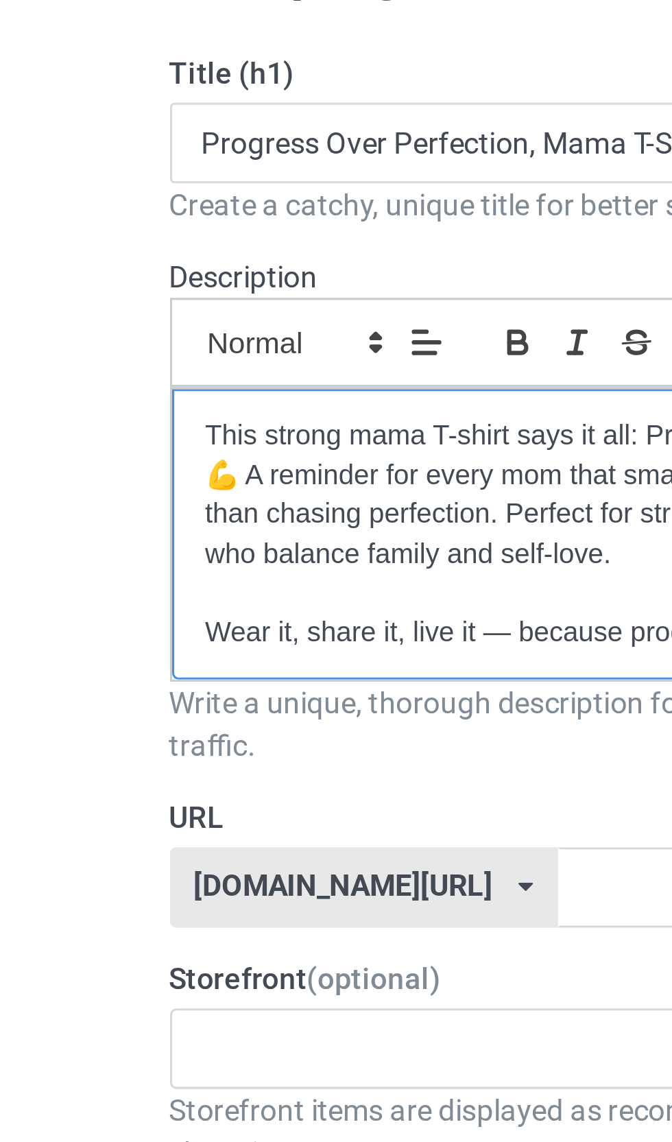
click at [100, 226] on p "This strong mama T-shirt says it all: Progress Over Perfection. 💪 A reminder fo…" at bounding box center [223, 251] width 247 height 51
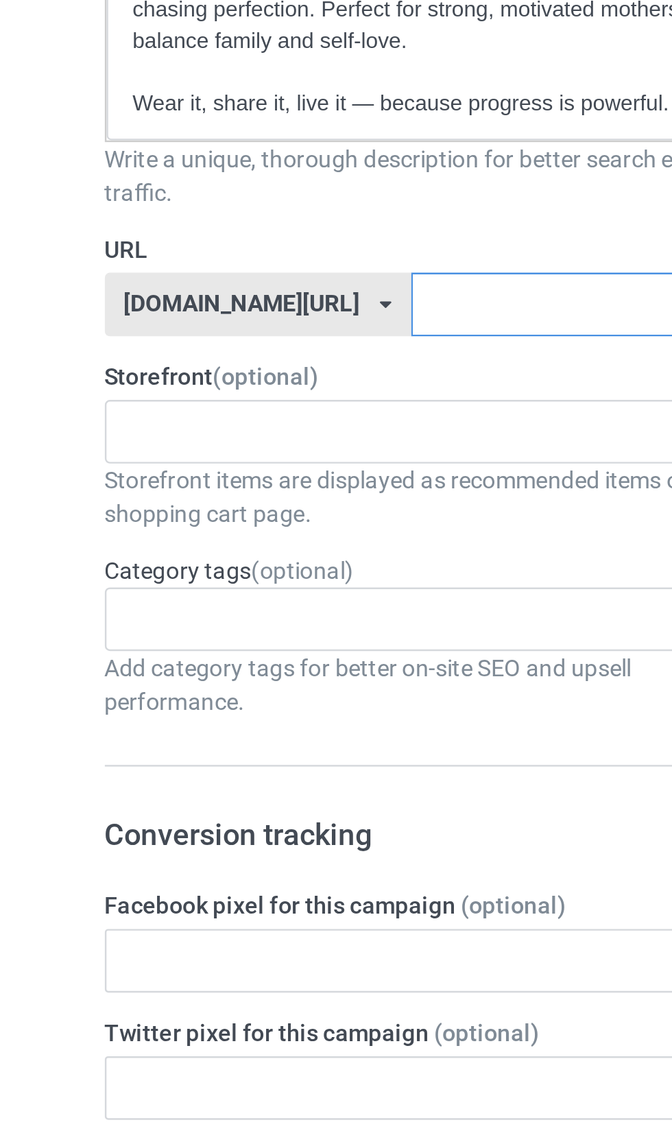
click at [214, 365] on input "text" at bounding box center [286, 378] width 145 height 26
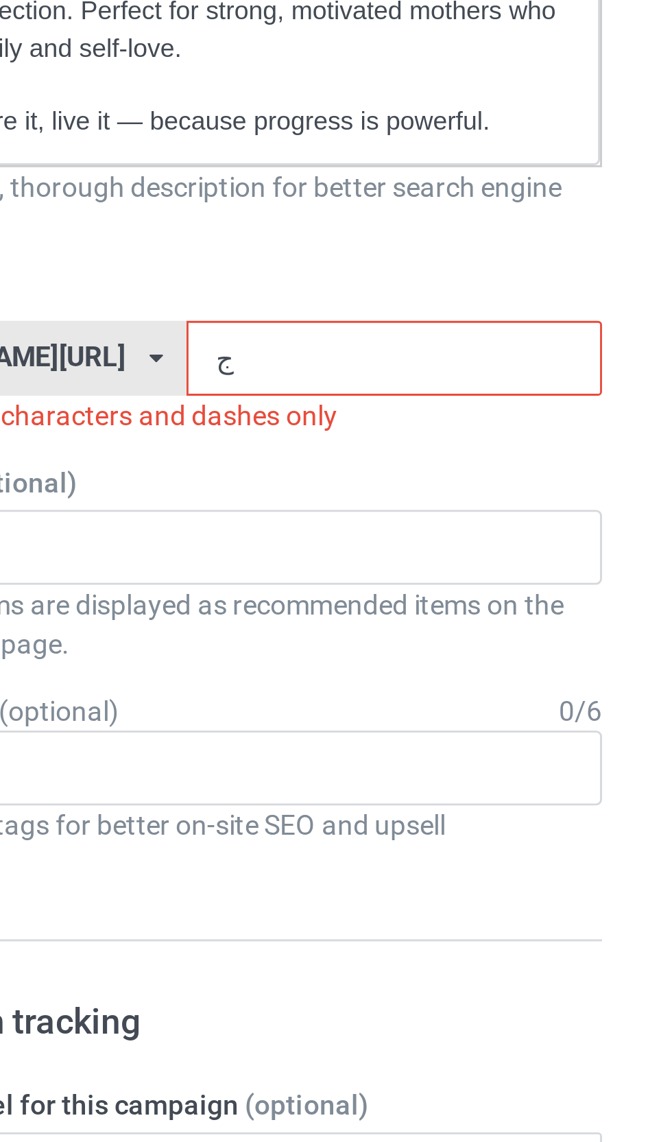
type input "ج"
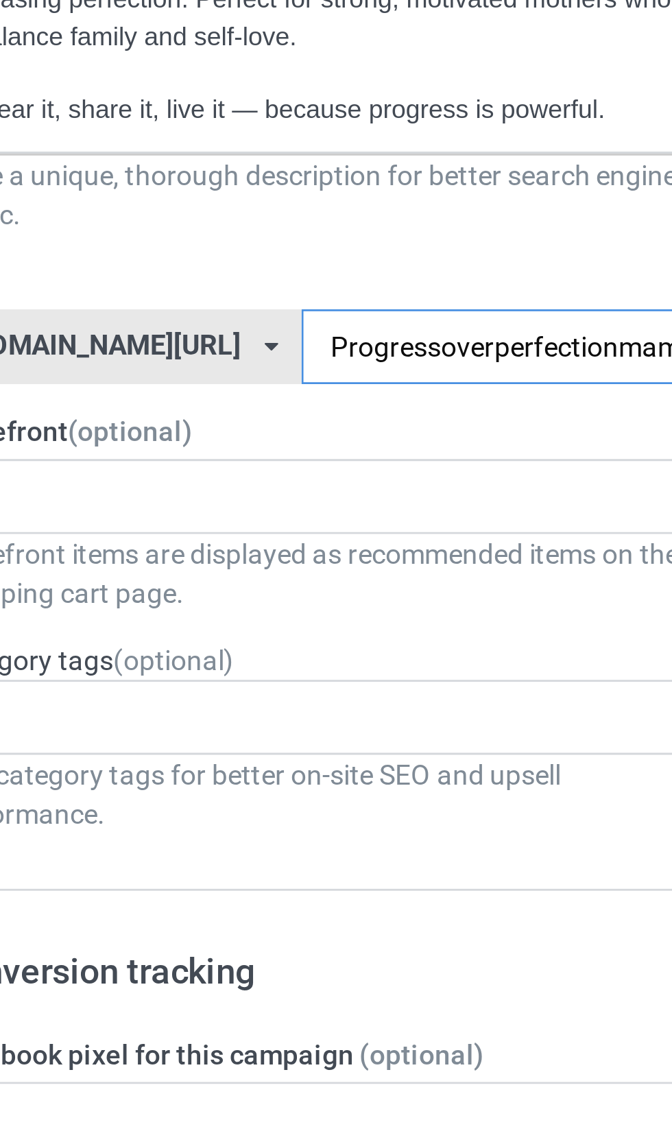
click at [214, 365] on input "Progressoverperfectionmama" at bounding box center [286, 378] width 145 height 26
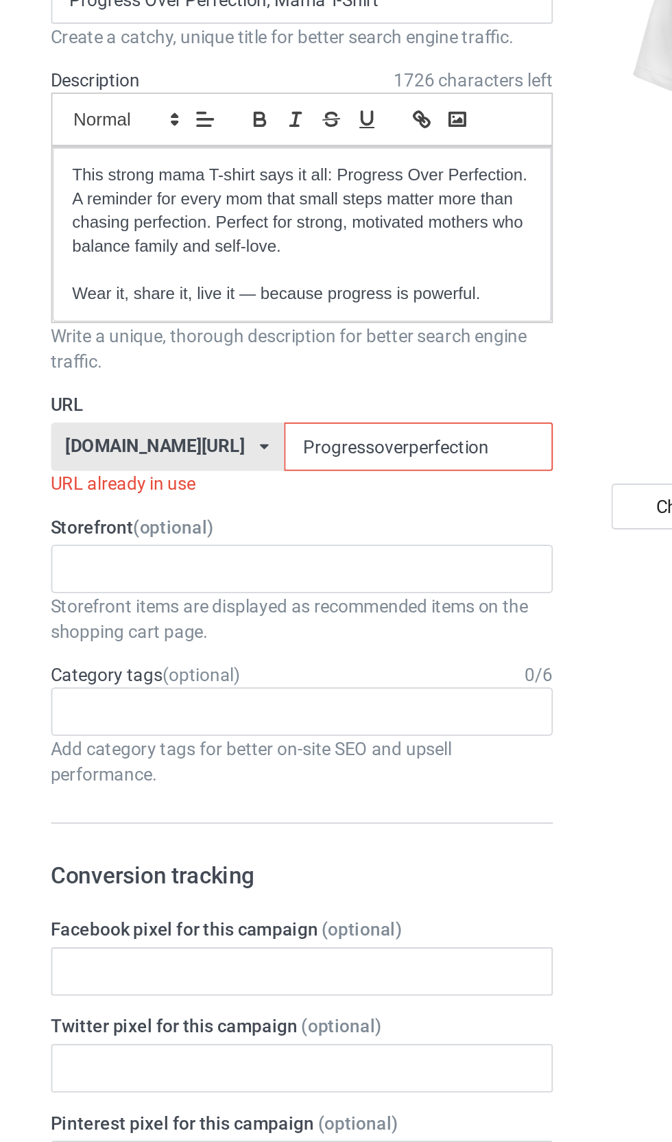
click at [99, 438] on input "text" at bounding box center [109, 444] width 21 height 12
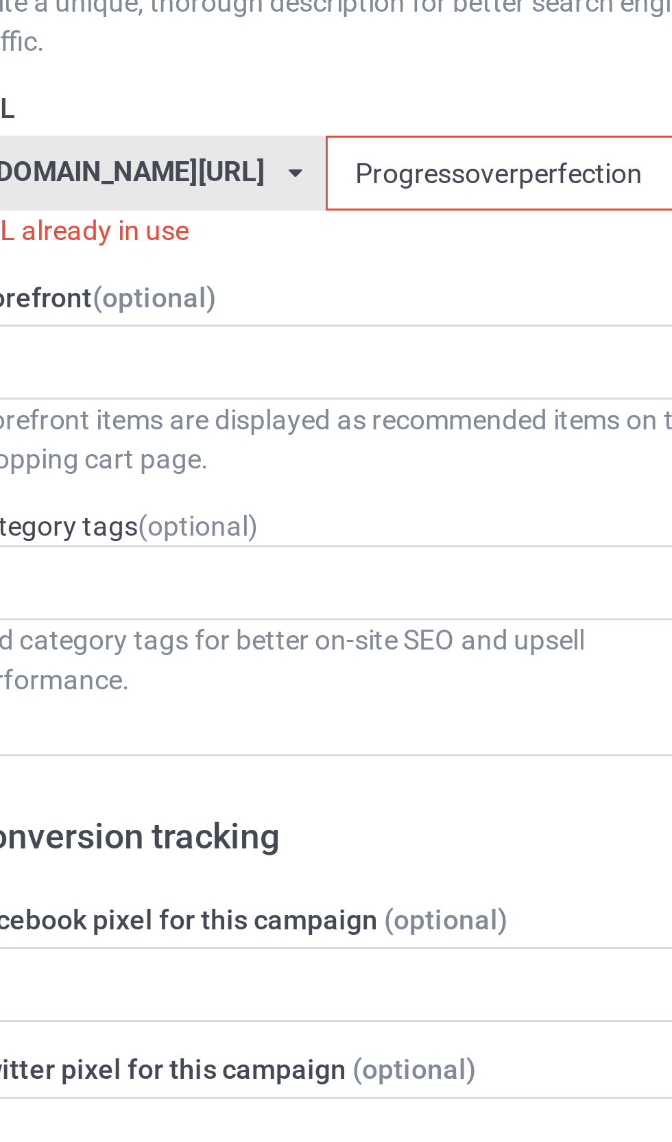
click at [214, 365] on input "Progressoverperfection" at bounding box center [286, 378] width 145 height 26
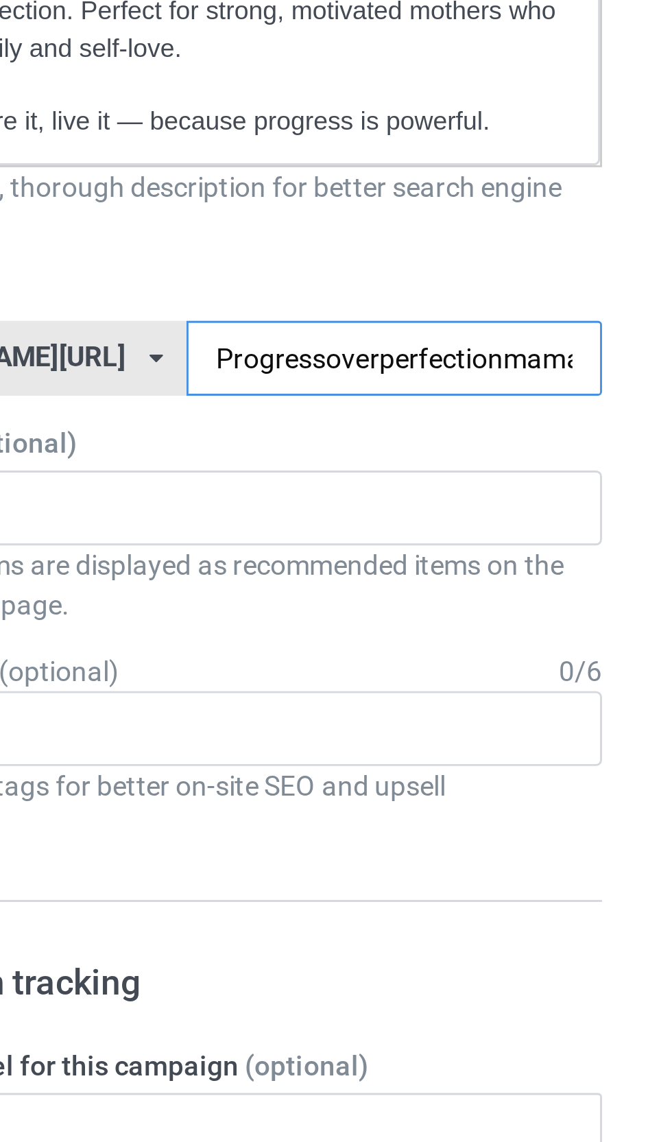
type input "Progressoverperfectionmama"
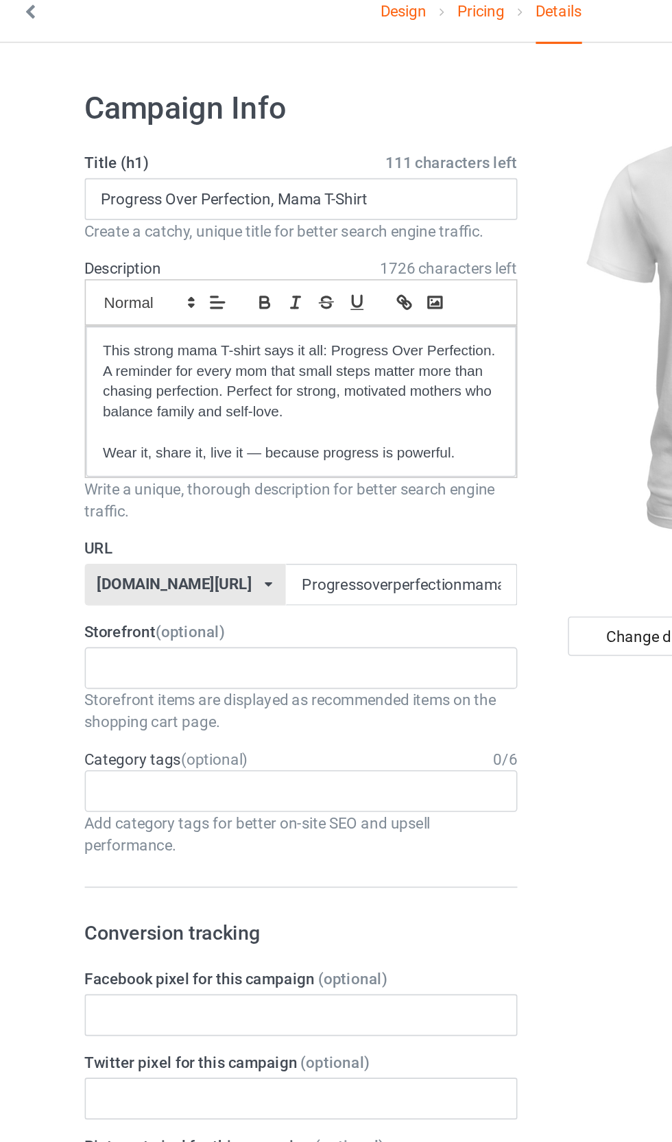
click at [289, 417] on div "MomPowerHub : Strong Mom Apparel - Lifestyle Gear 68b2596c737e16002f991f72" at bounding box center [223, 430] width 270 height 26
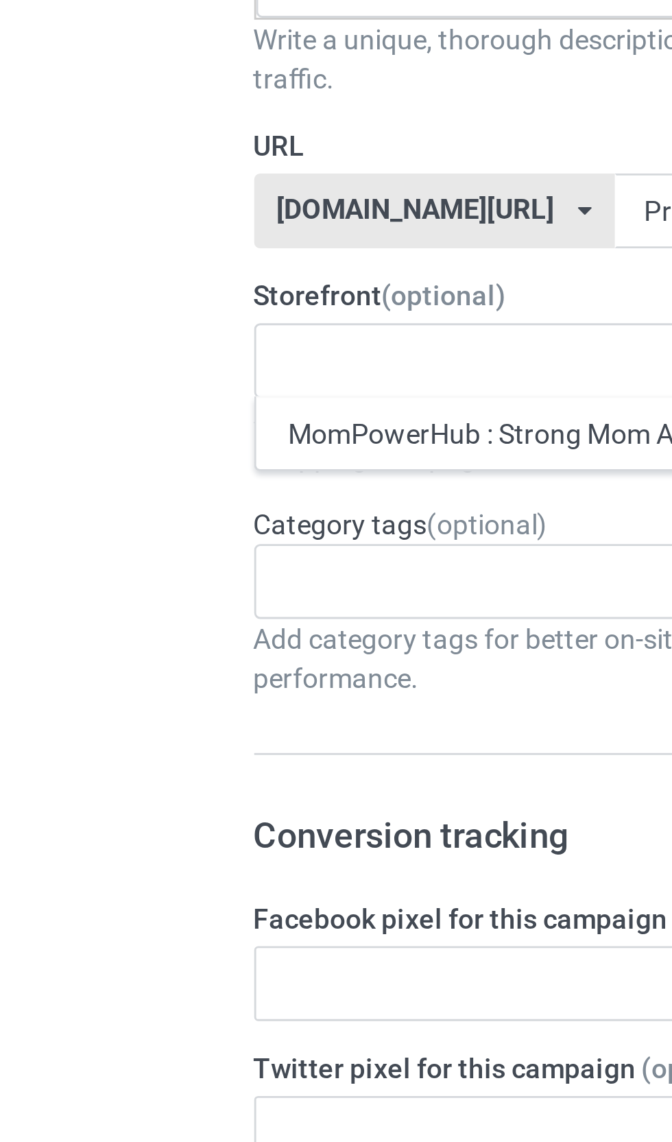
click at [216, 442] on div "MomPowerHub : Strong Mom Apparel - Lifestyle Gear" at bounding box center [223, 454] width 269 height 25
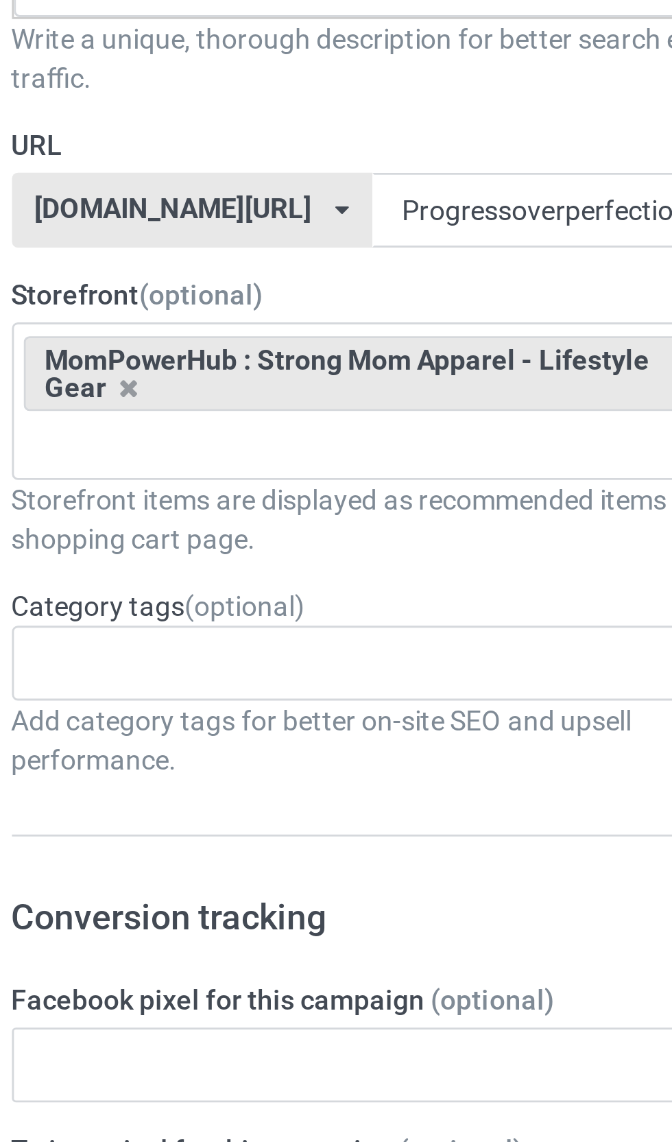
click at [145, 522] on div "Age > [DEMOGRAPHIC_DATA] > 1 Age > [DEMOGRAPHIC_DATA] Months > 1 Month Age > [D…" at bounding box center [223, 535] width 270 height 26
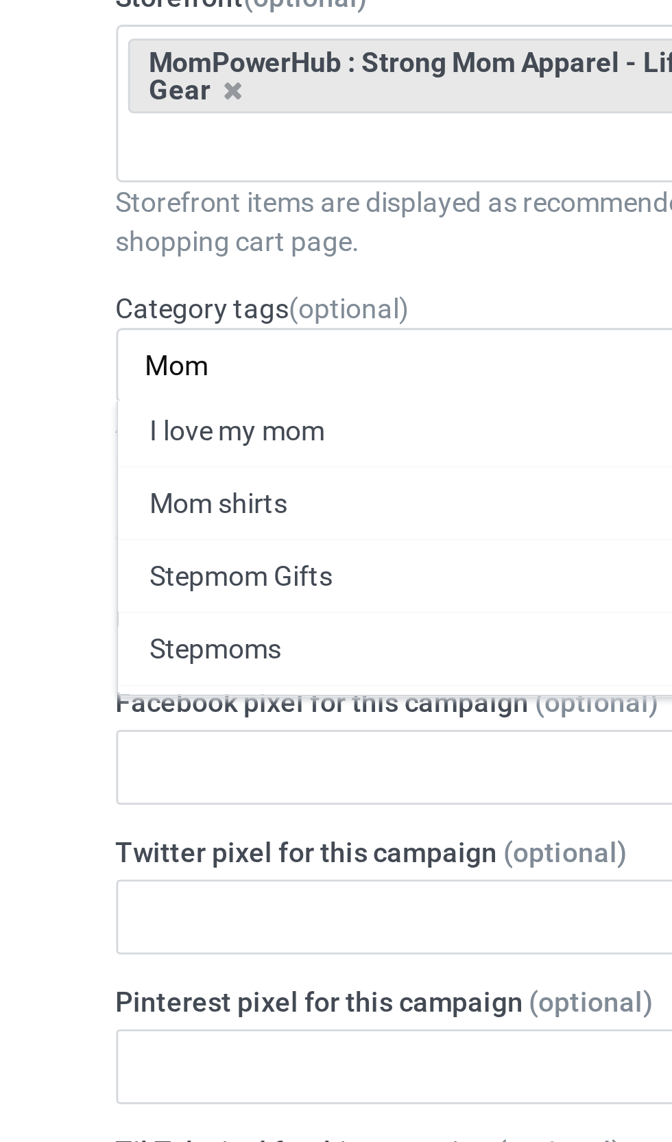
scroll to position [80, 0]
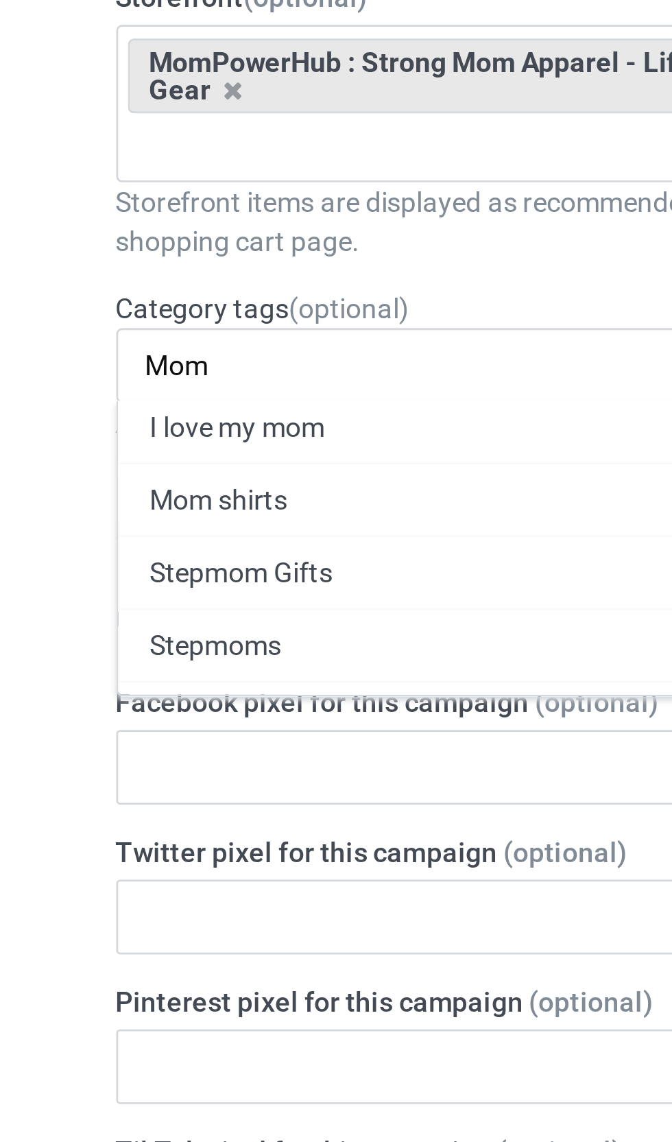
type input "Mom"
click at [152, 569] on div "Mom shirts" at bounding box center [223, 581] width 269 height 25
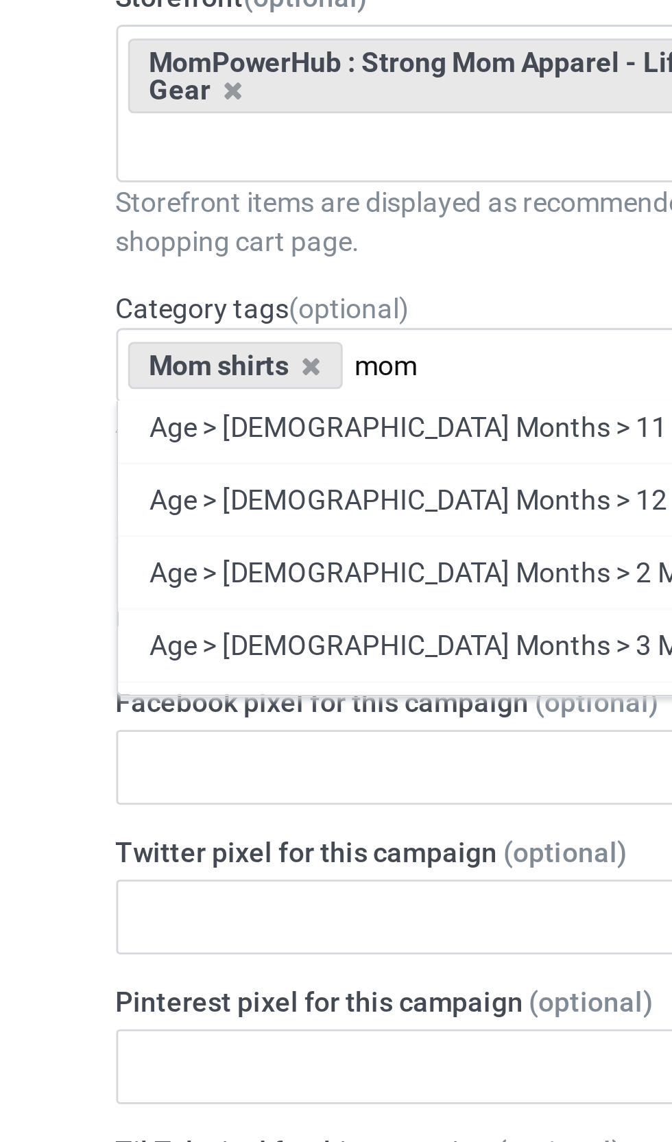
scroll to position [75, 0]
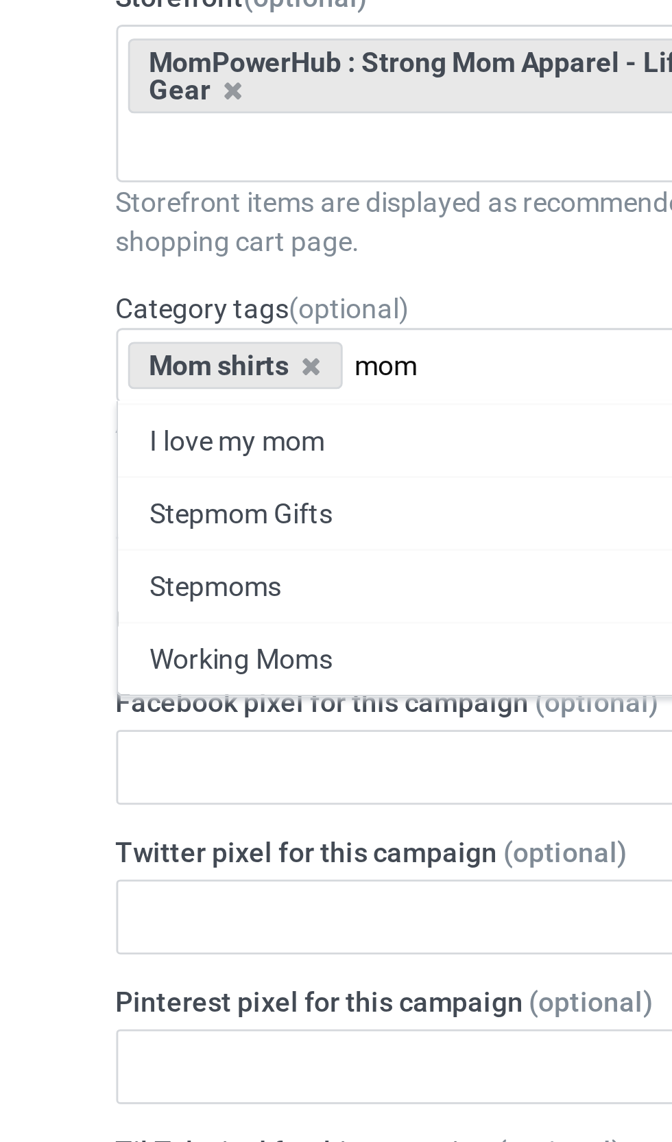
type input "mom"
click at [89, 574] on div "Stepmom Gifts" at bounding box center [223, 586] width 269 height 25
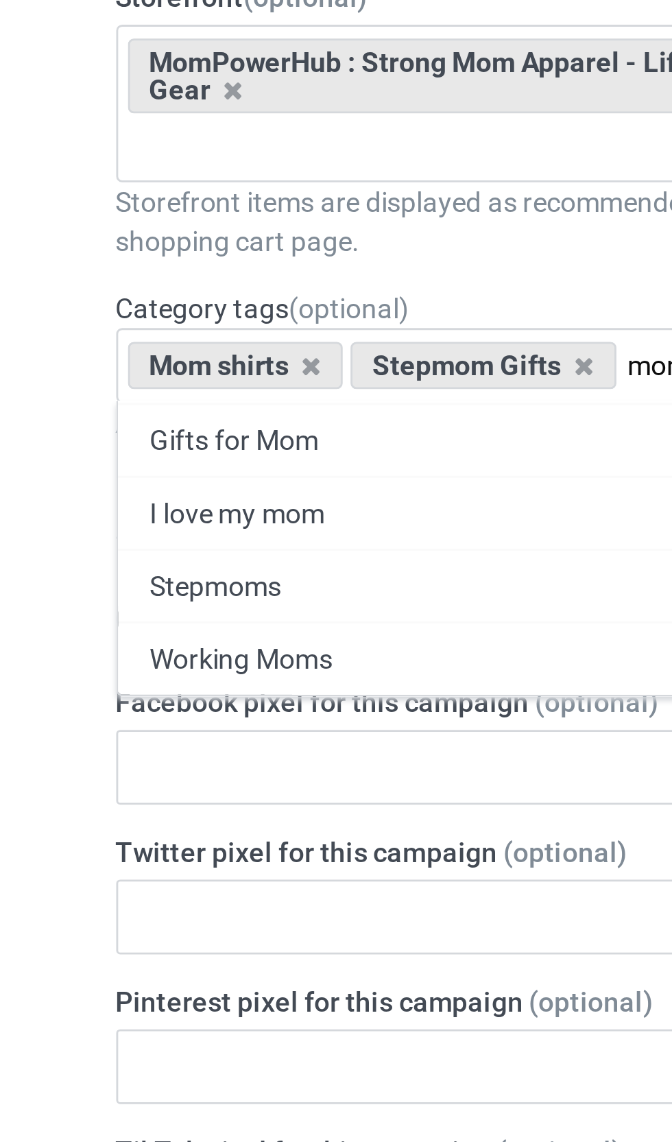
scroll to position [50, 0]
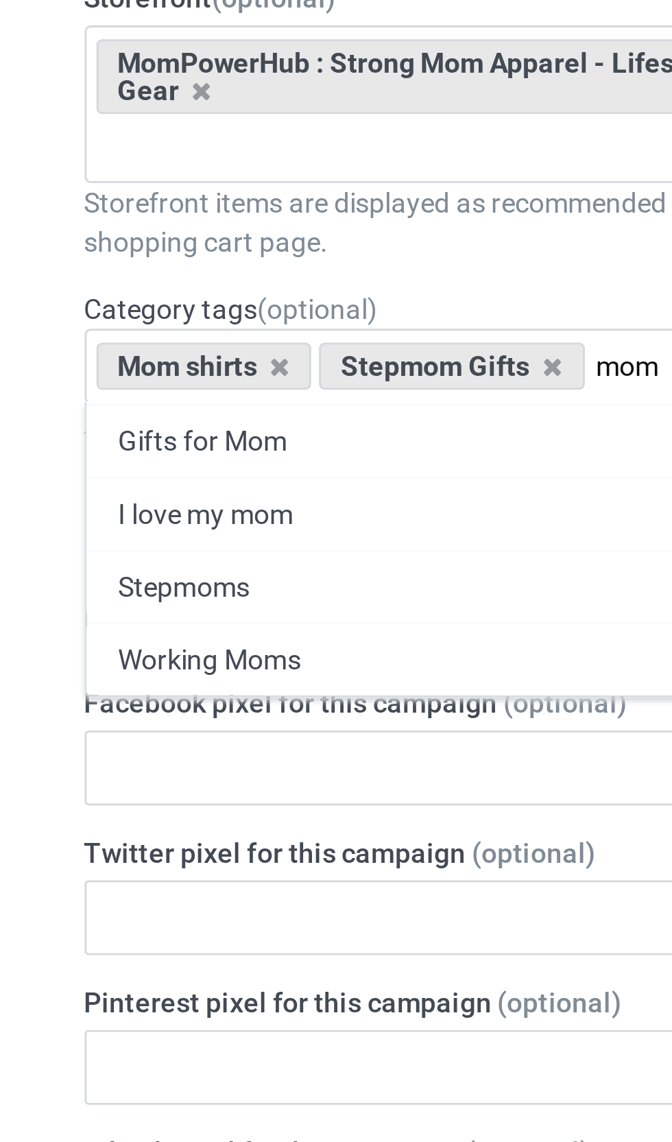
type input "mom"
click at [89, 549] on div "Gifts for Mom" at bounding box center [223, 561] width 269 height 25
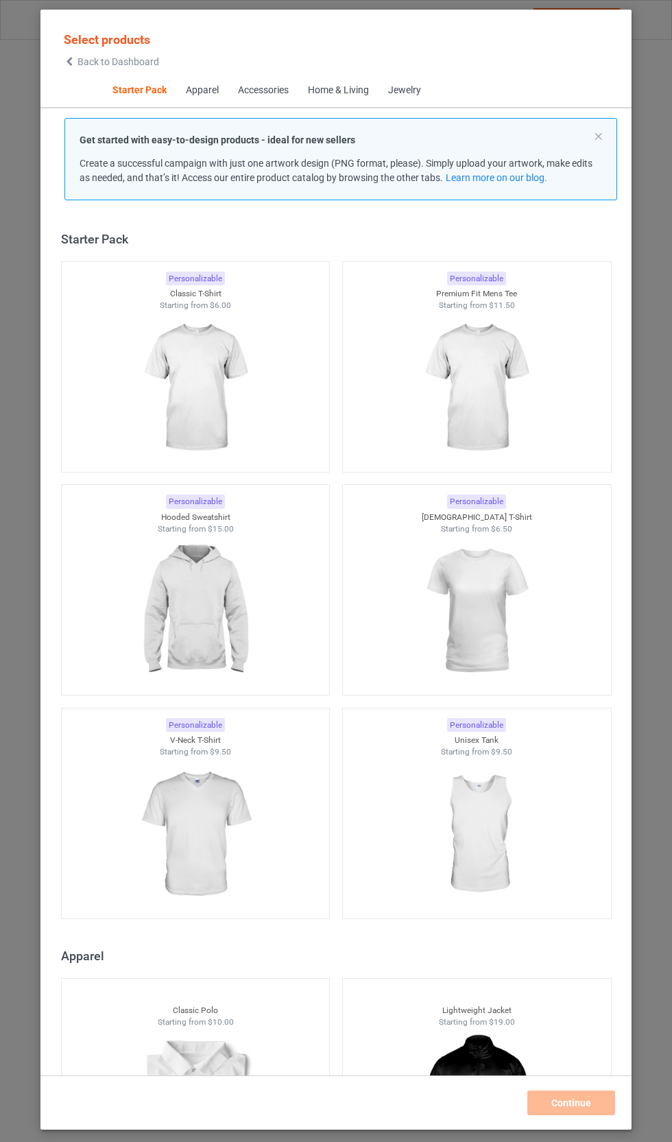
scroll to position [17, 0]
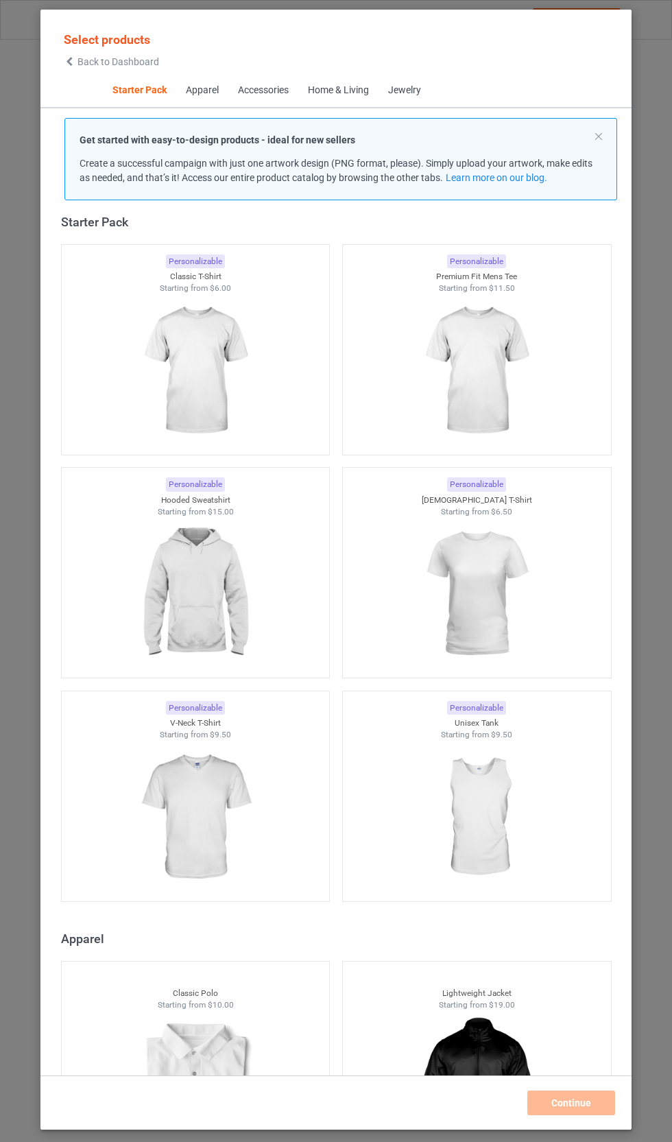
click at [514, 586] on img at bounding box center [476, 594] width 123 height 154
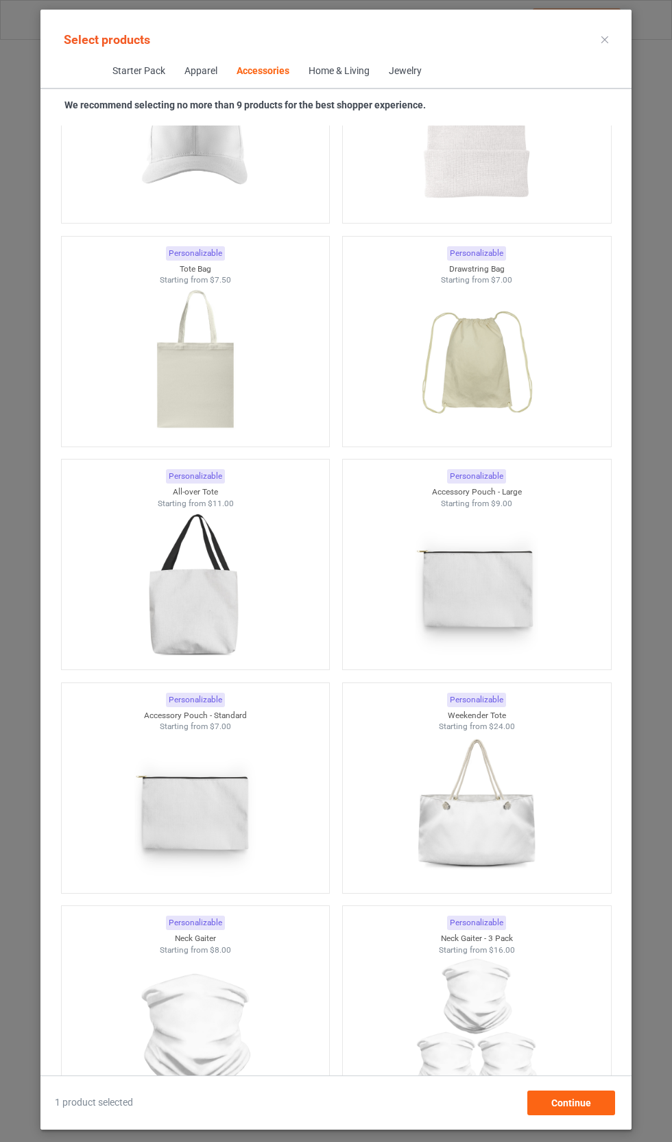
scroll to position [7845, 0]
click at [254, 383] on img at bounding box center [195, 360] width 123 height 154
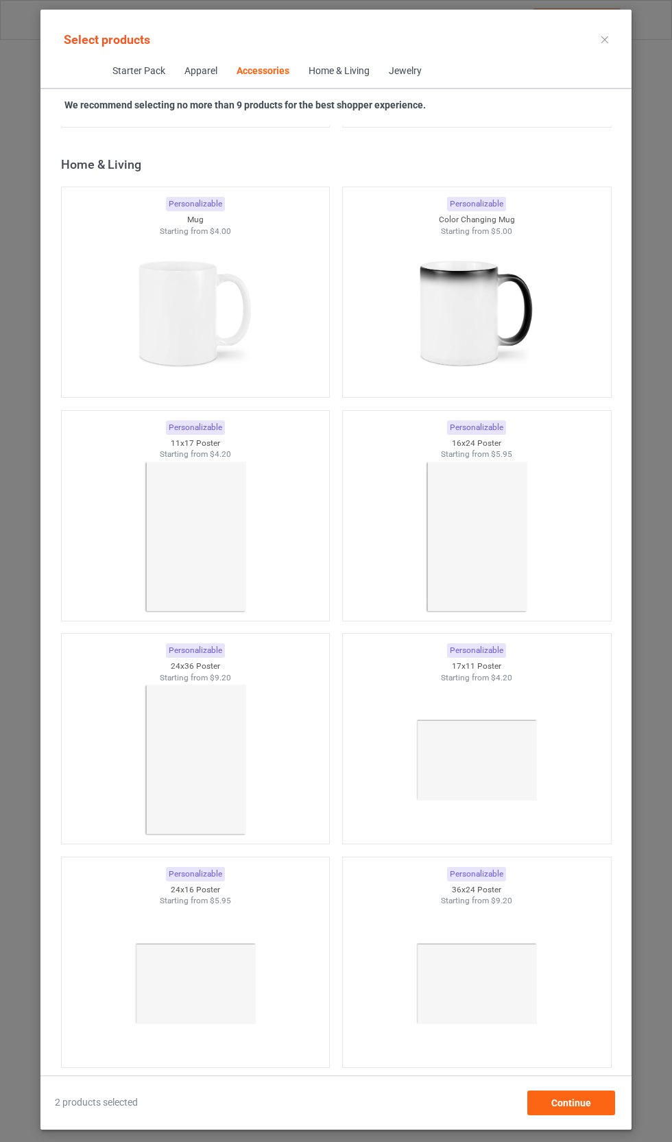
scroll to position [11956, 0]
click at [213, 358] on img at bounding box center [195, 314] width 123 height 154
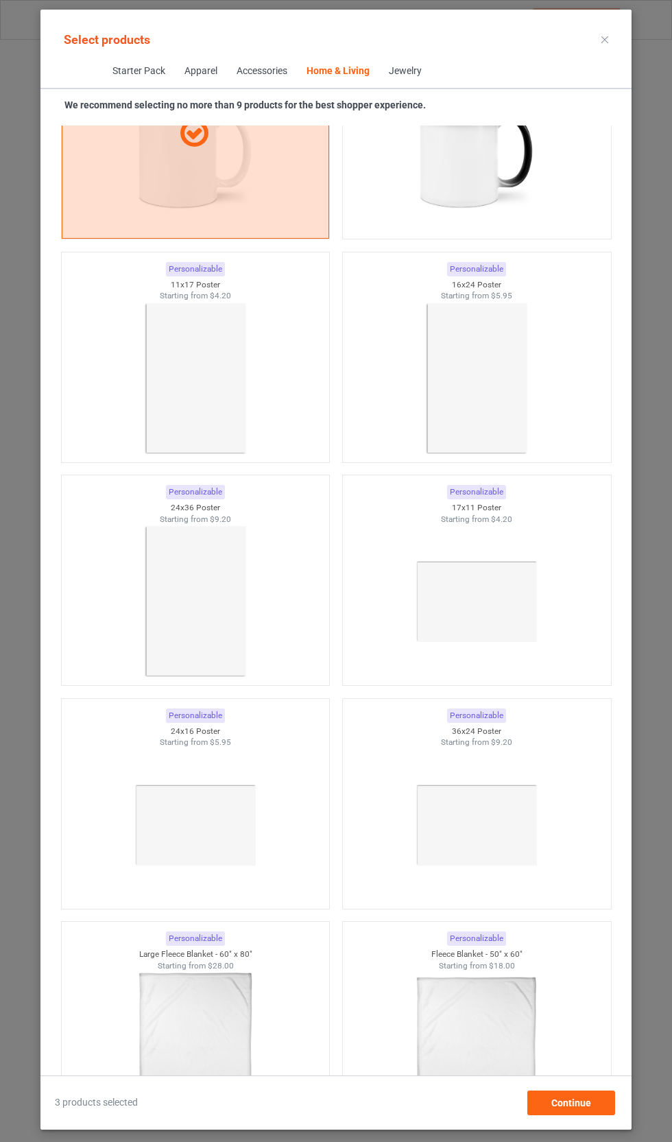
scroll to position [138, 0]
click at [610, 1101] on div "Continue" at bounding box center [571, 1102] width 88 height 25
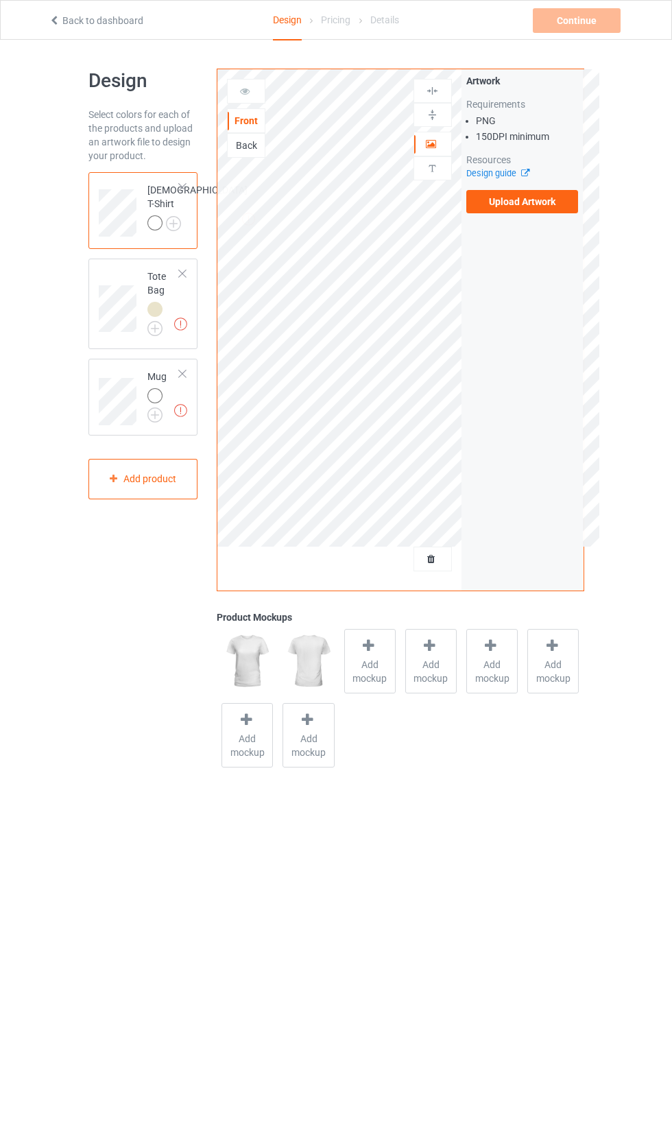
click at [538, 200] on label "Upload Artwork" at bounding box center [522, 201] width 112 height 23
click at [0, 0] on input "Upload Artwork" at bounding box center [0, 0] width 0 height 0
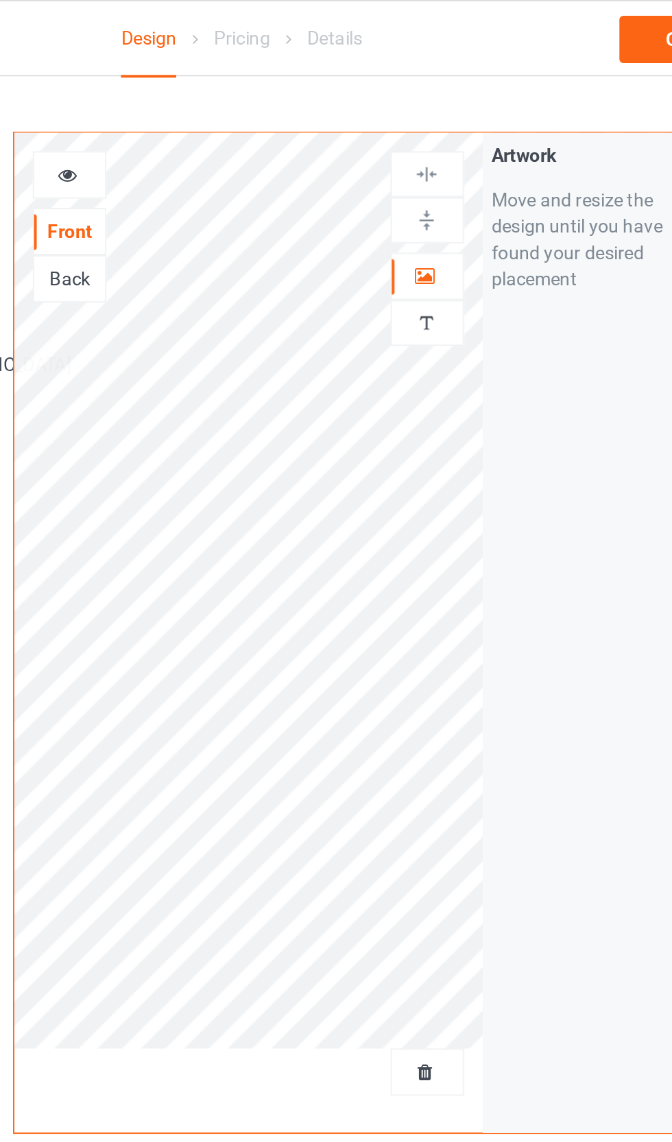
click at [414, 149] on div at bounding box center [432, 144] width 37 height 14
click at [426, 119] on img at bounding box center [432, 114] width 13 height 13
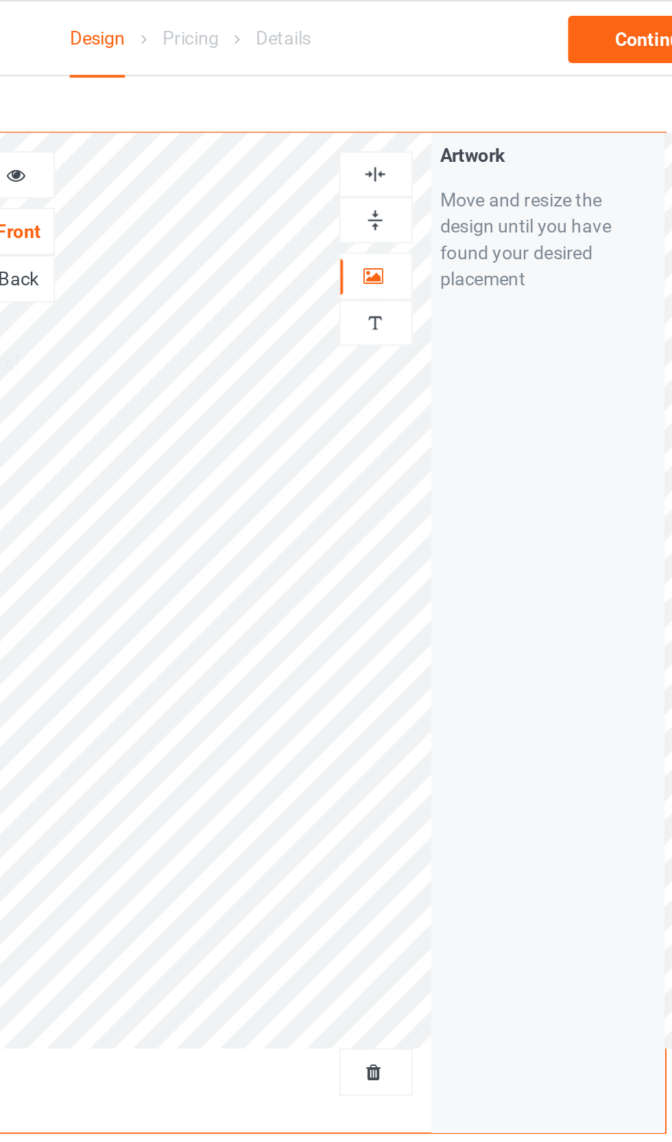
click at [426, 93] on img at bounding box center [432, 90] width 13 height 13
click at [426, 86] on img at bounding box center [432, 90] width 13 height 13
click at [461, 317] on div "Artwork Move and resize the design until you have found your desired placement" at bounding box center [522, 329] width 122 height 521
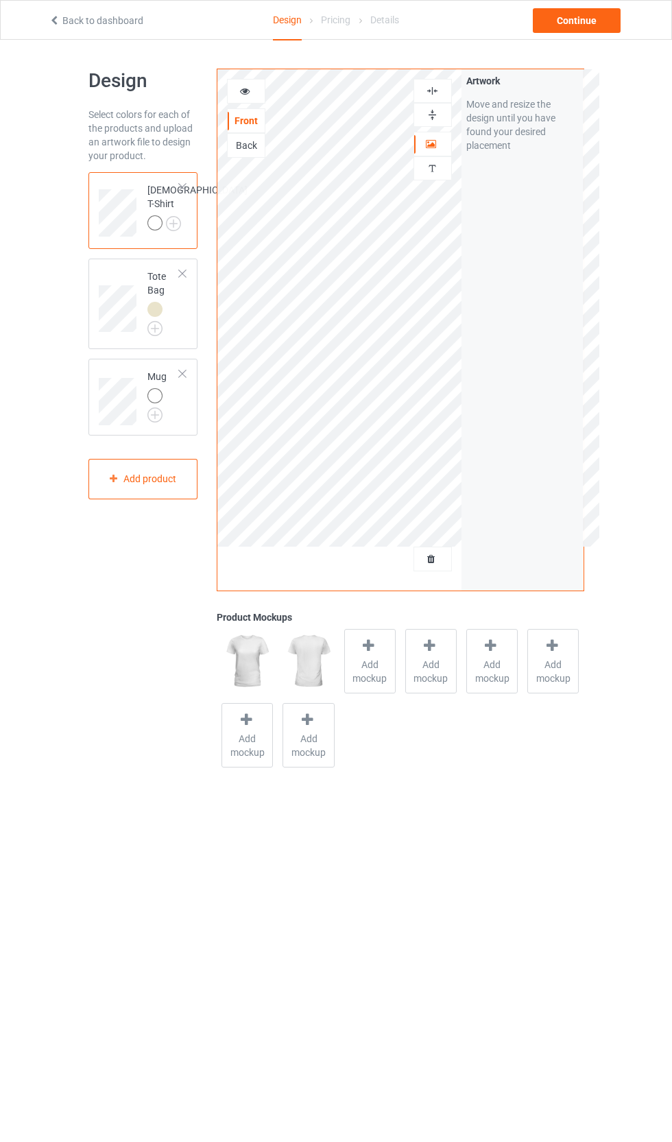
click at [0, 0] on img at bounding box center [0, 0] width 0 height 0
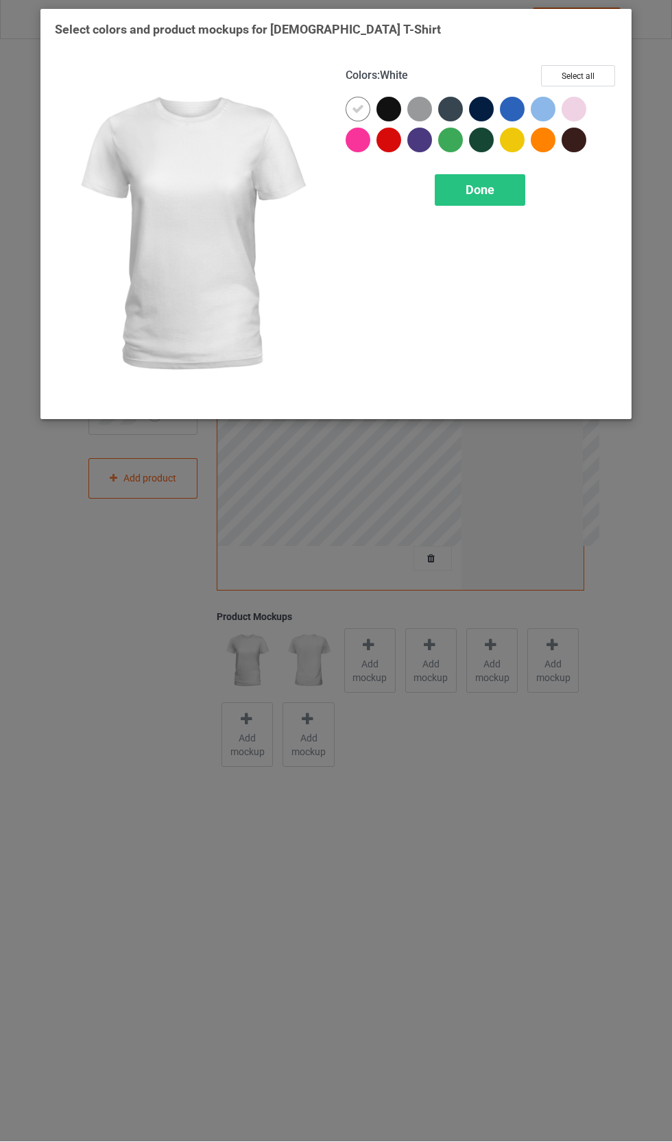
click at [566, 82] on button "Select all" at bounding box center [578, 76] width 74 height 21
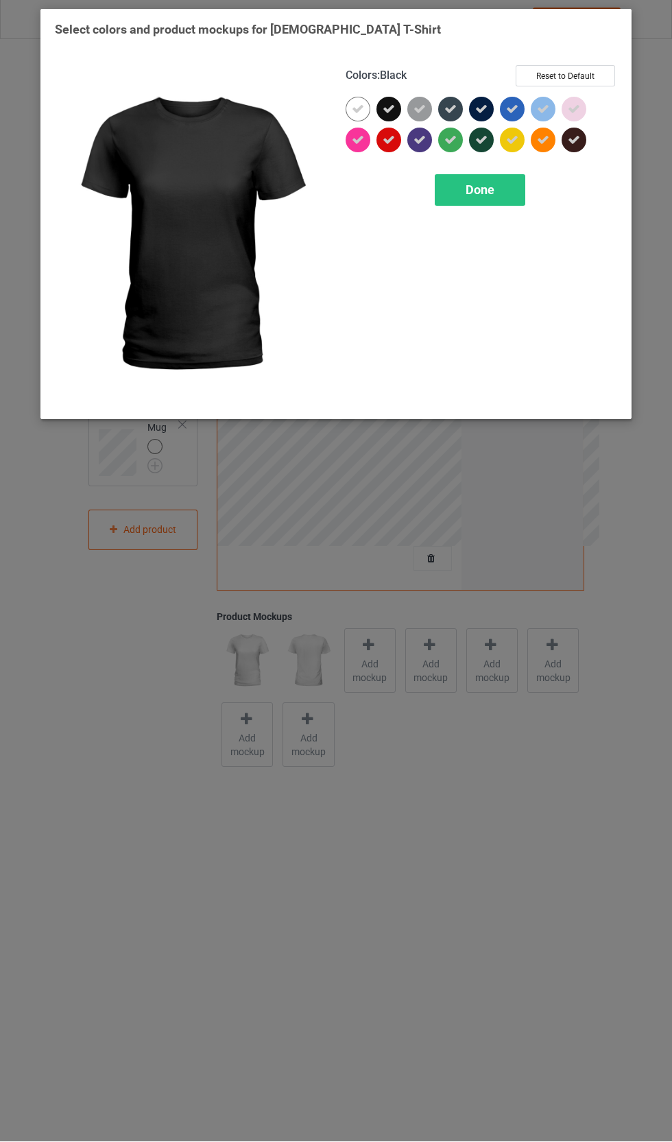
click at [400, 109] on div at bounding box center [388, 109] width 25 height 25
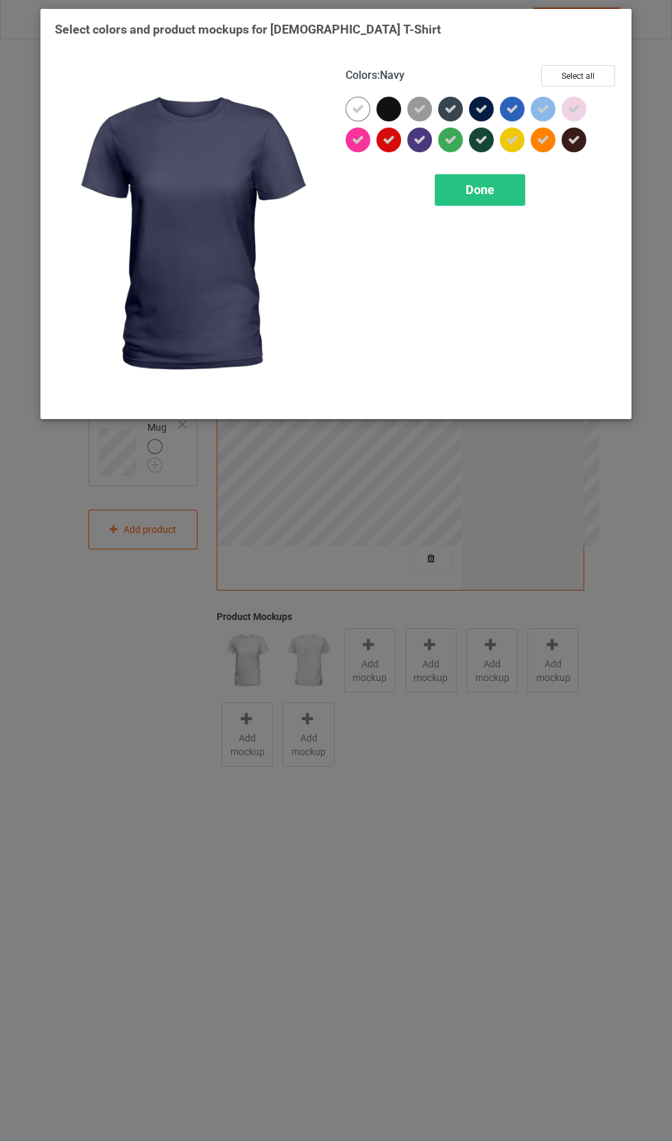
click at [486, 100] on div at bounding box center [481, 109] width 25 height 25
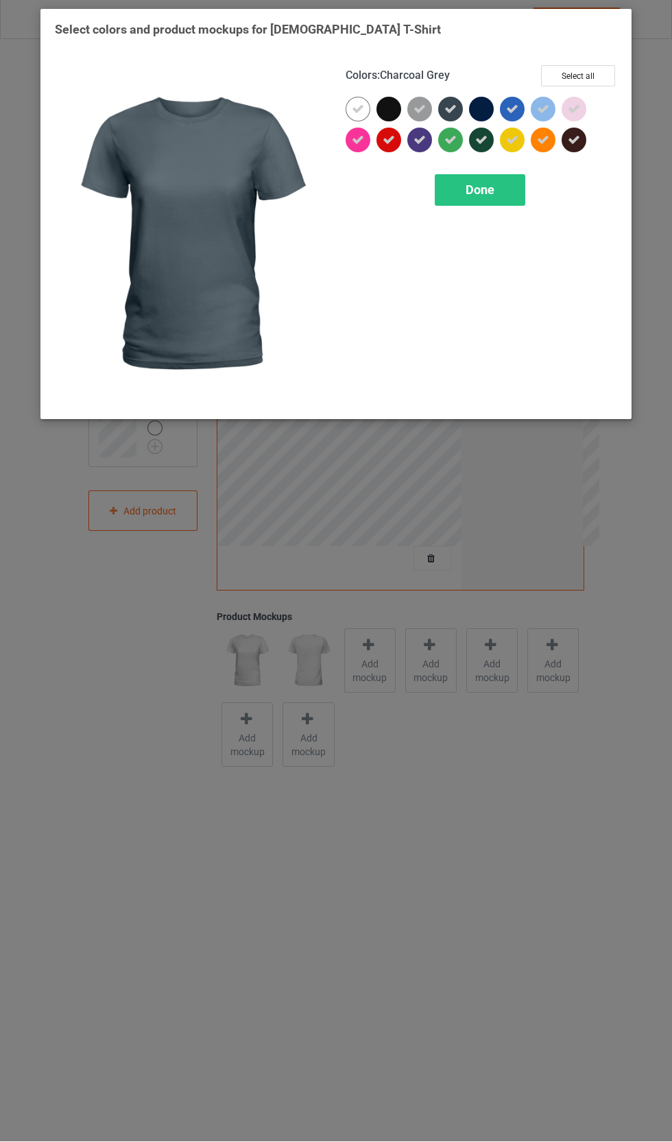
click at [459, 107] on div at bounding box center [450, 109] width 25 height 25
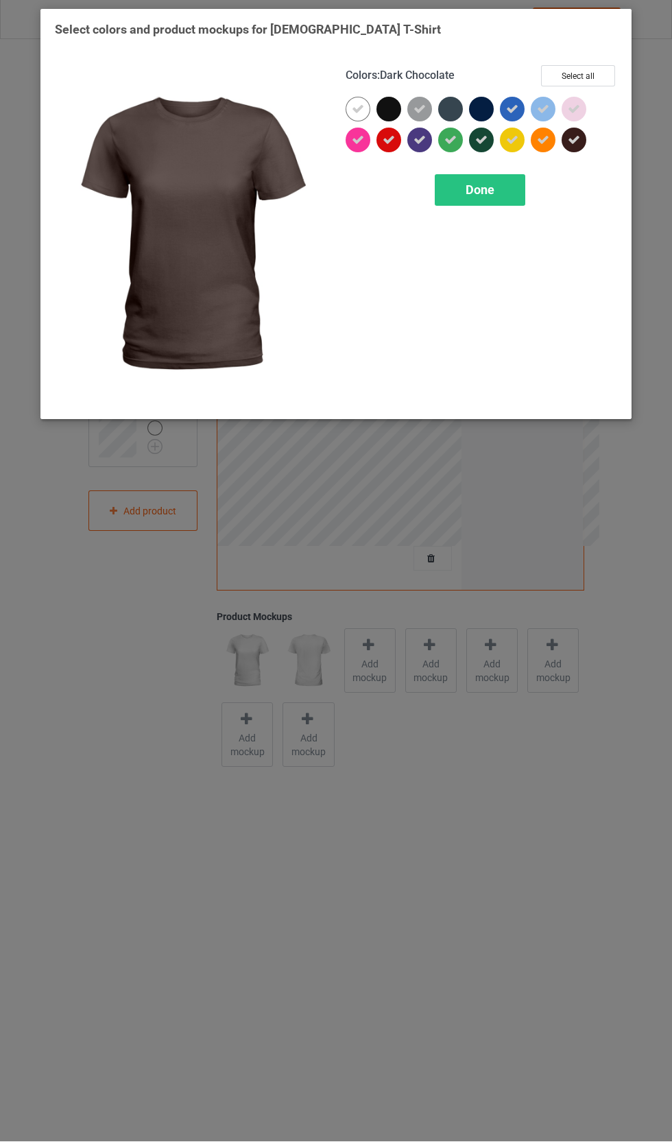
click at [586, 138] on div at bounding box center [574, 140] width 25 height 25
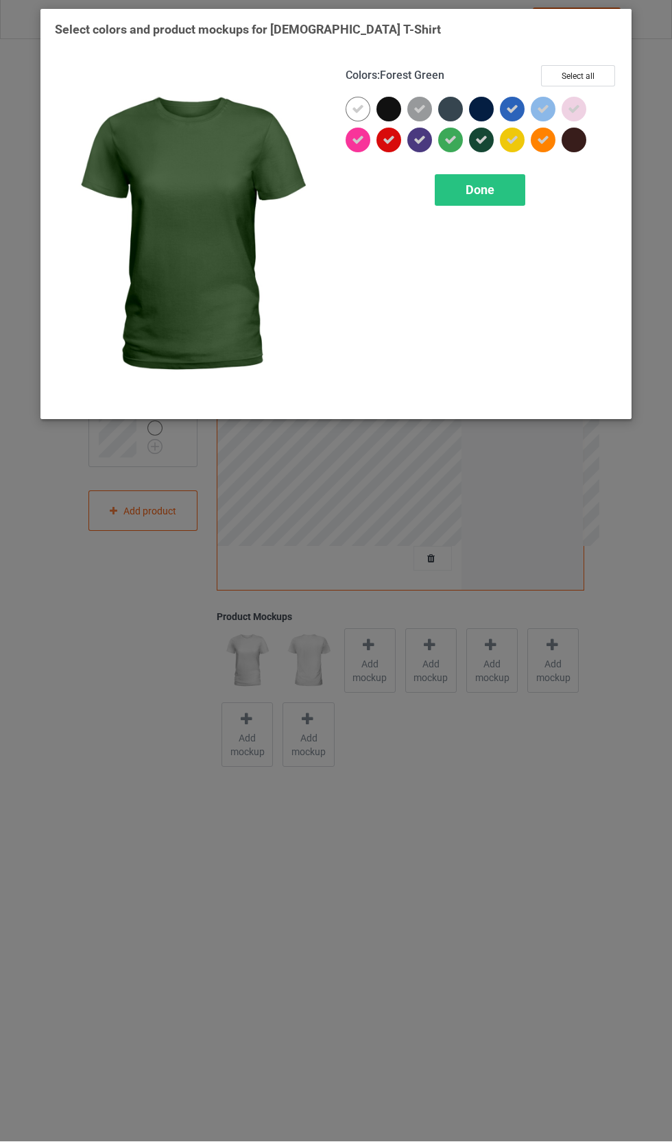
click at [485, 140] on icon at bounding box center [481, 140] width 12 height 12
click at [501, 191] on div "Done" at bounding box center [480, 191] width 91 height 32
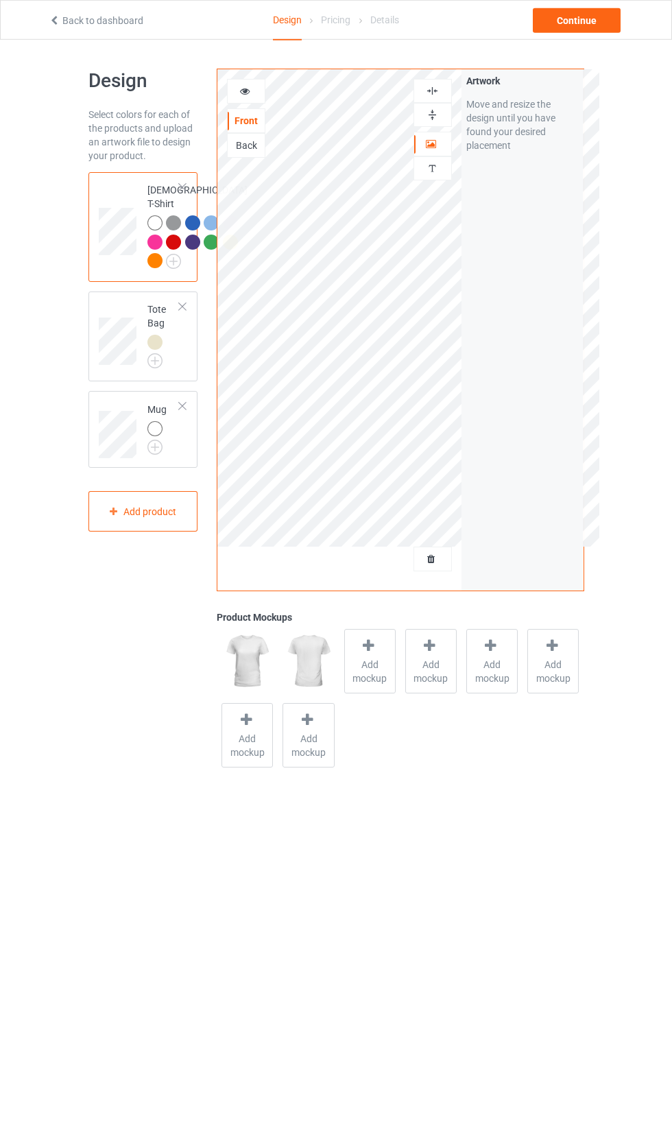
click at [391, 664] on span "Add mockup" at bounding box center [370, 671] width 50 height 27
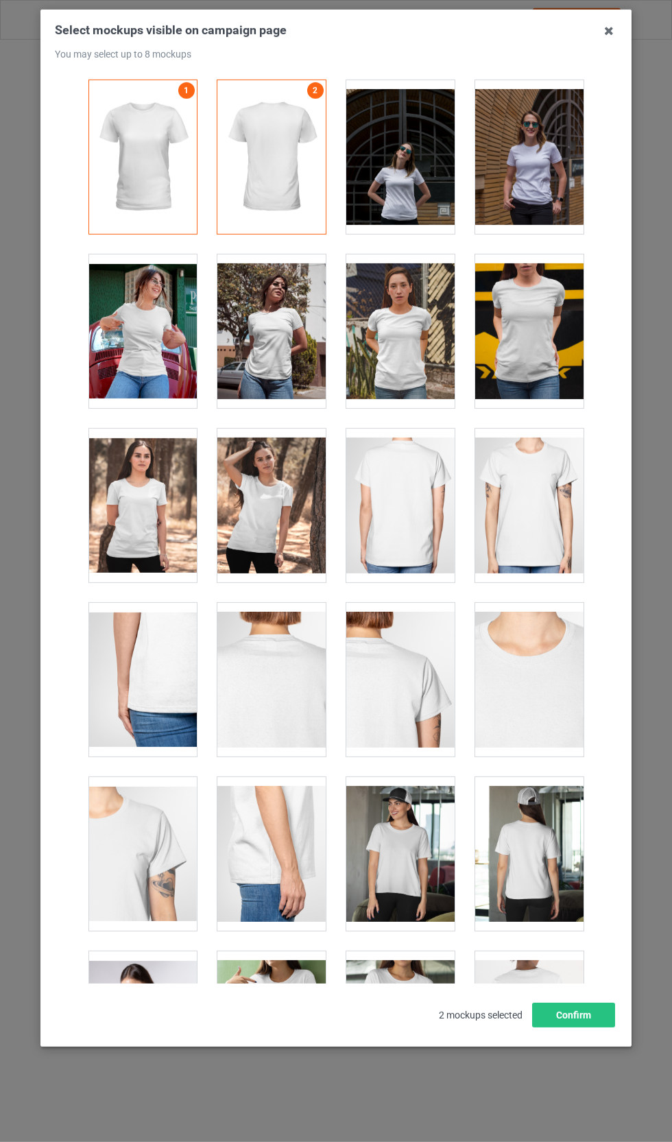
click at [287, 356] on div at bounding box center [271, 331] width 108 height 154
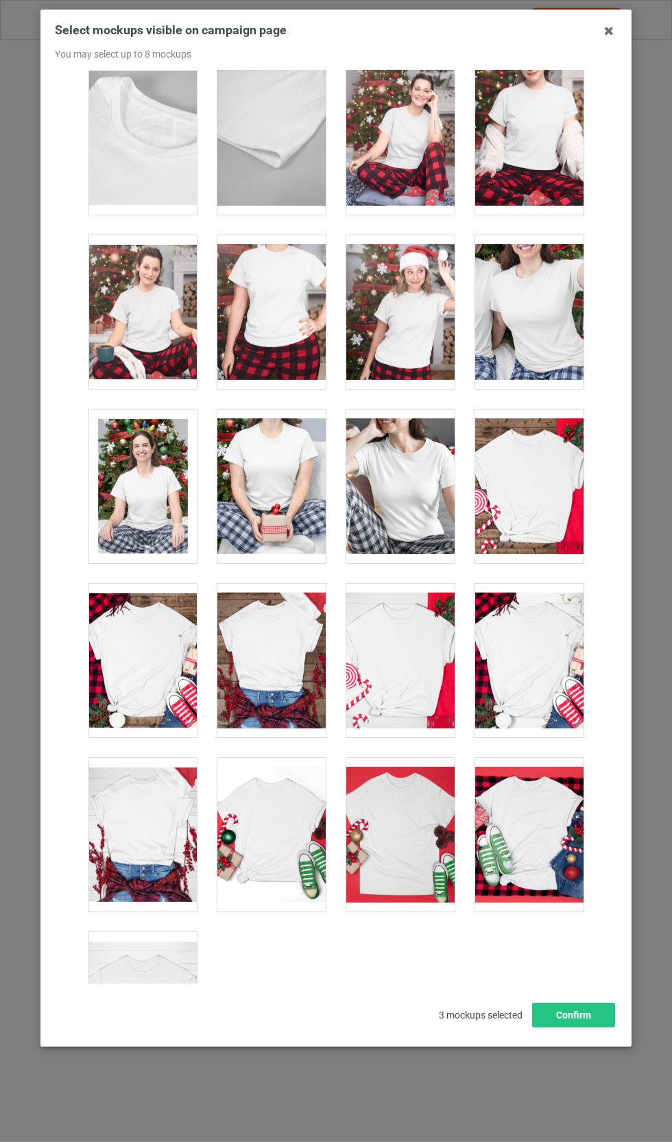
scroll to position [4024, 0]
click at [407, 493] on div at bounding box center [400, 487] width 108 height 154
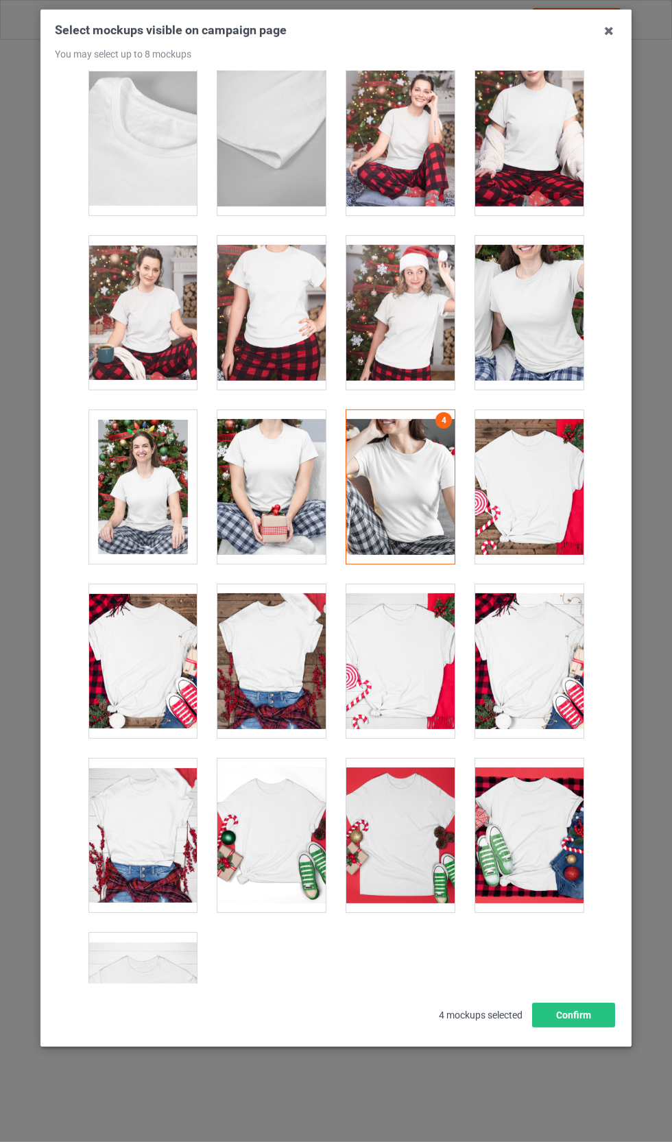
click at [561, 330] on div at bounding box center [529, 313] width 108 height 154
click at [172, 337] on div at bounding box center [142, 313] width 108 height 154
click at [169, 533] on div at bounding box center [142, 487] width 108 height 154
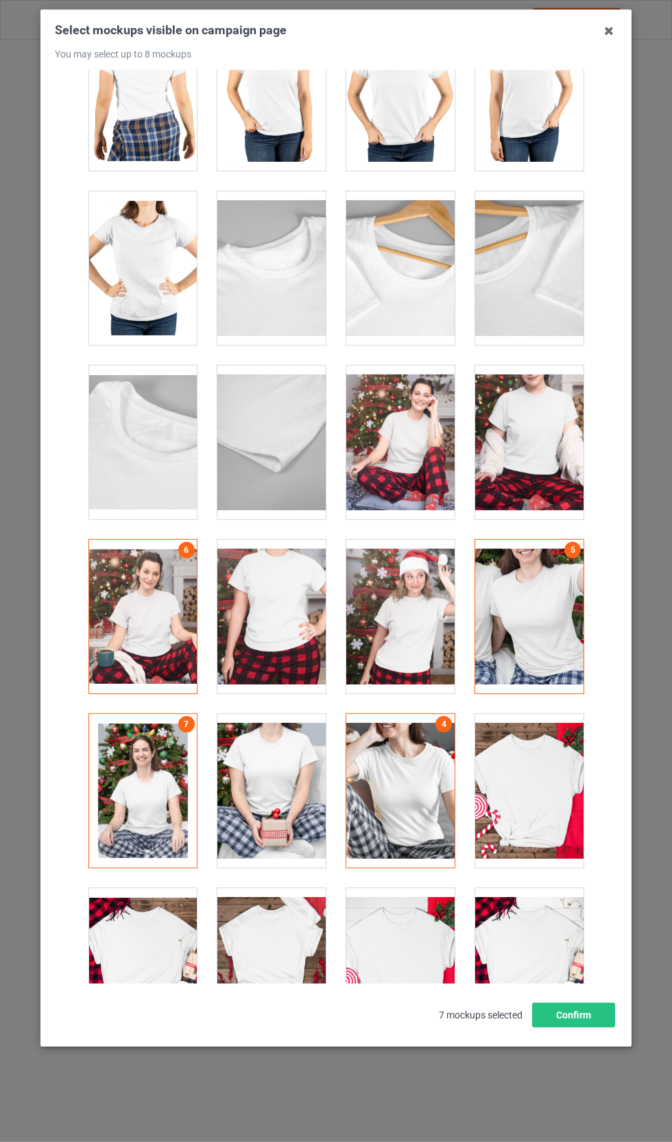
scroll to position [3718, 0]
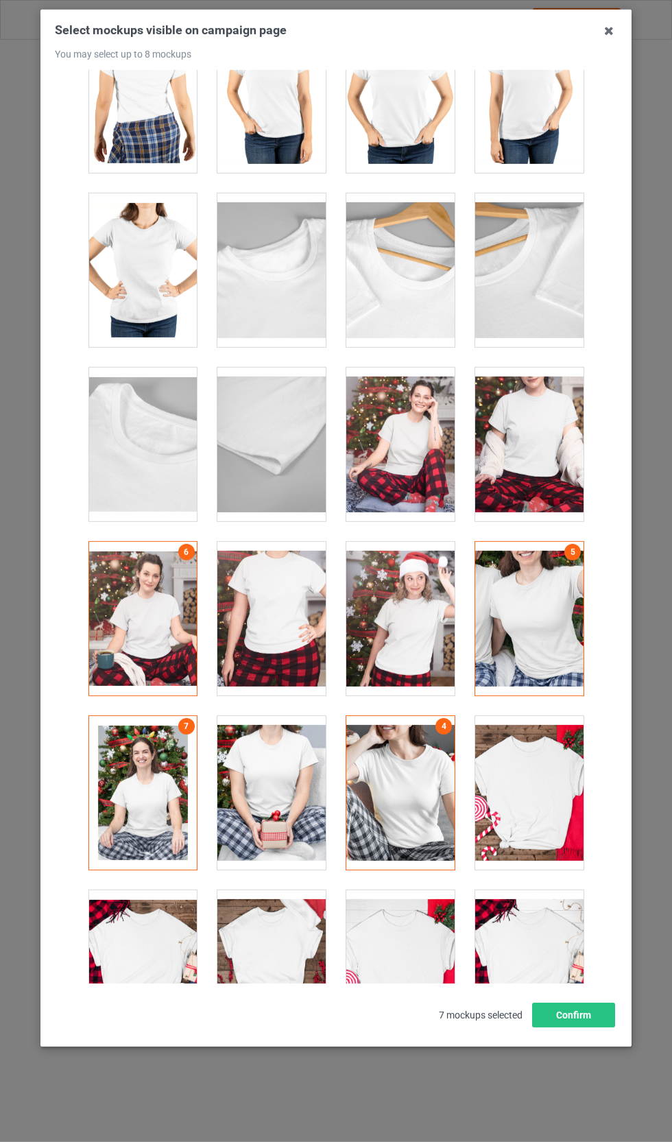
click at [436, 470] on div at bounding box center [400, 445] width 108 height 154
click at [557, 455] on div at bounding box center [529, 445] width 108 height 154
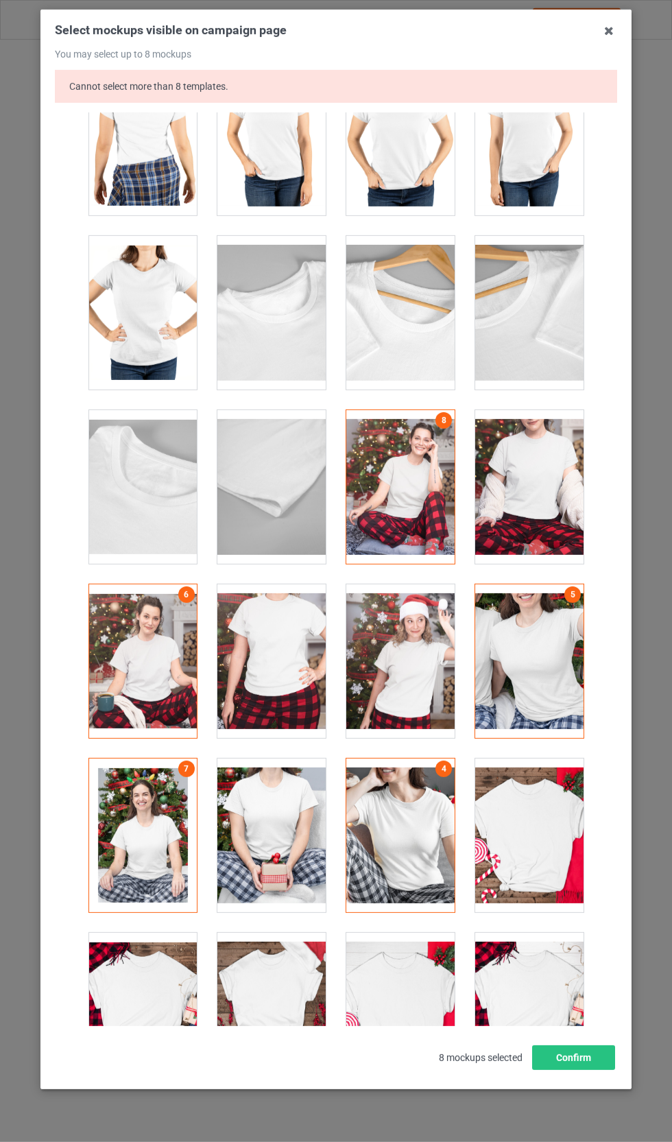
scroll to position [69, 0]
click at [596, 1070] on button "Confirm" at bounding box center [573, 1057] width 83 height 25
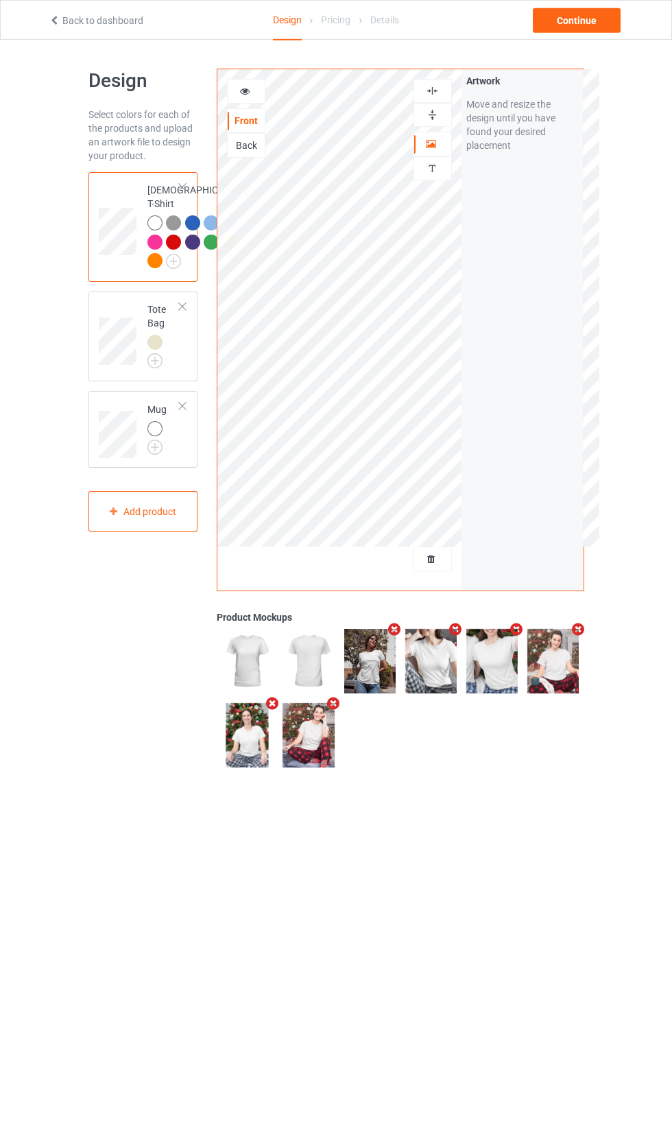
click at [152, 354] on div at bounding box center [156, 344] width 19 height 19
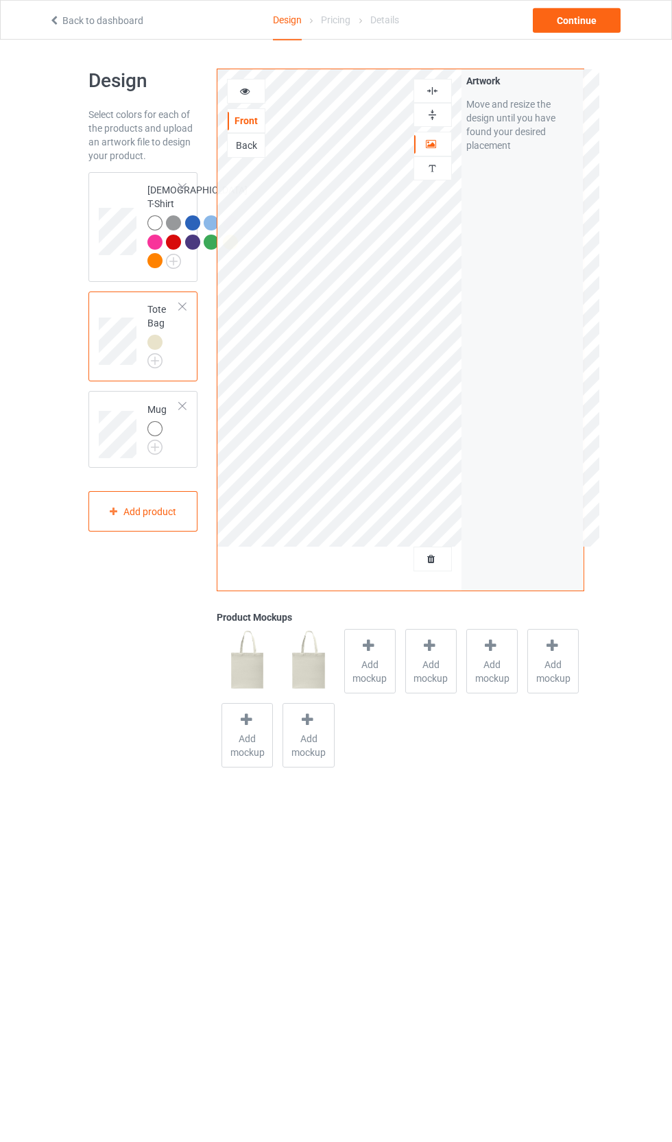
click at [429, 115] on img at bounding box center [432, 114] width 13 height 13
click at [434, 114] on img at bounding box center [432, 114] width 13 height 13
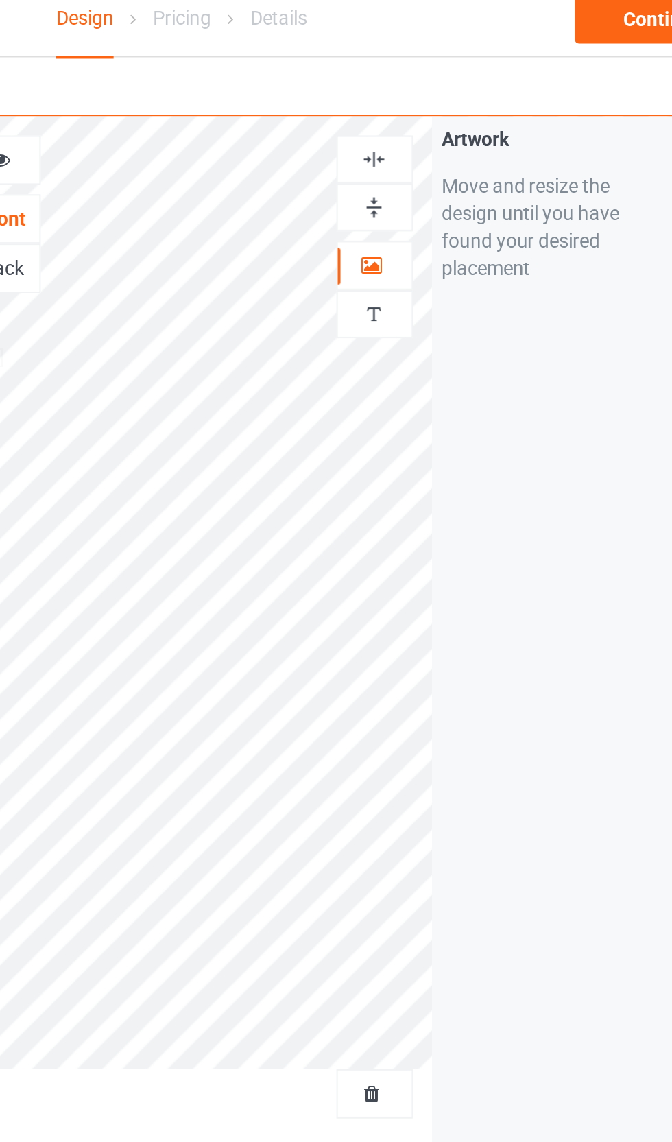
click at [426, 84] on img at bounding box center [432, 90] width 13 height 13
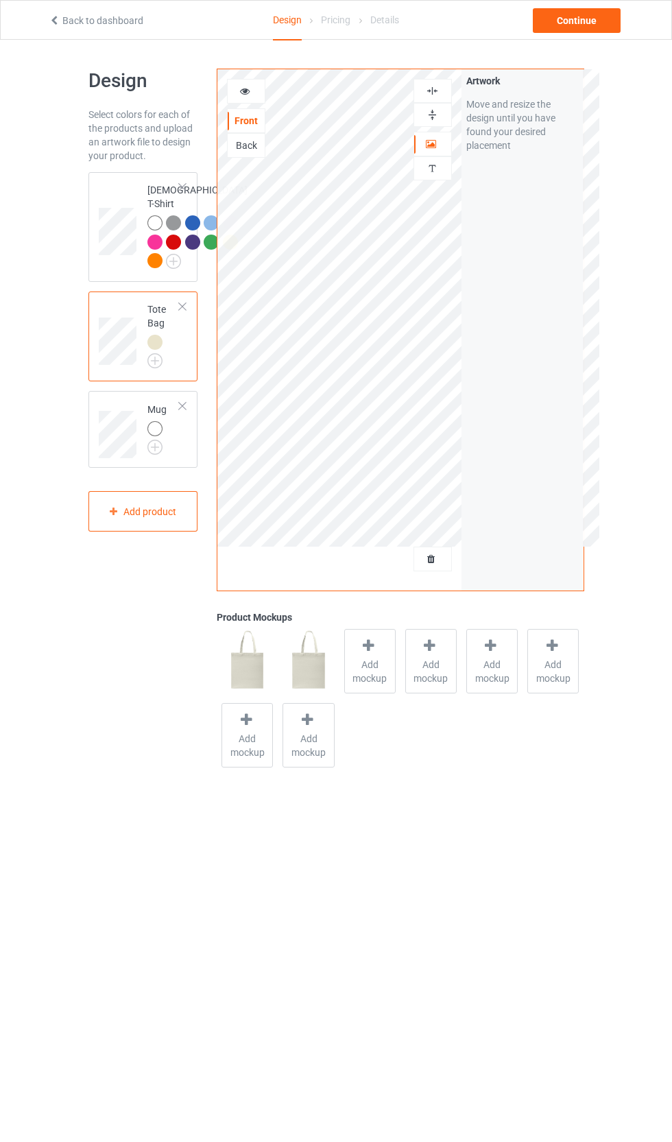
click at [158, 350] on div at bounding box center [154, 342] width 15 height 15
click at [160, 354] on div at bounding box center [156, 344] width 19 height 19
click at [0, 0] on img at bounding box center [0, 0] width 0 height 0
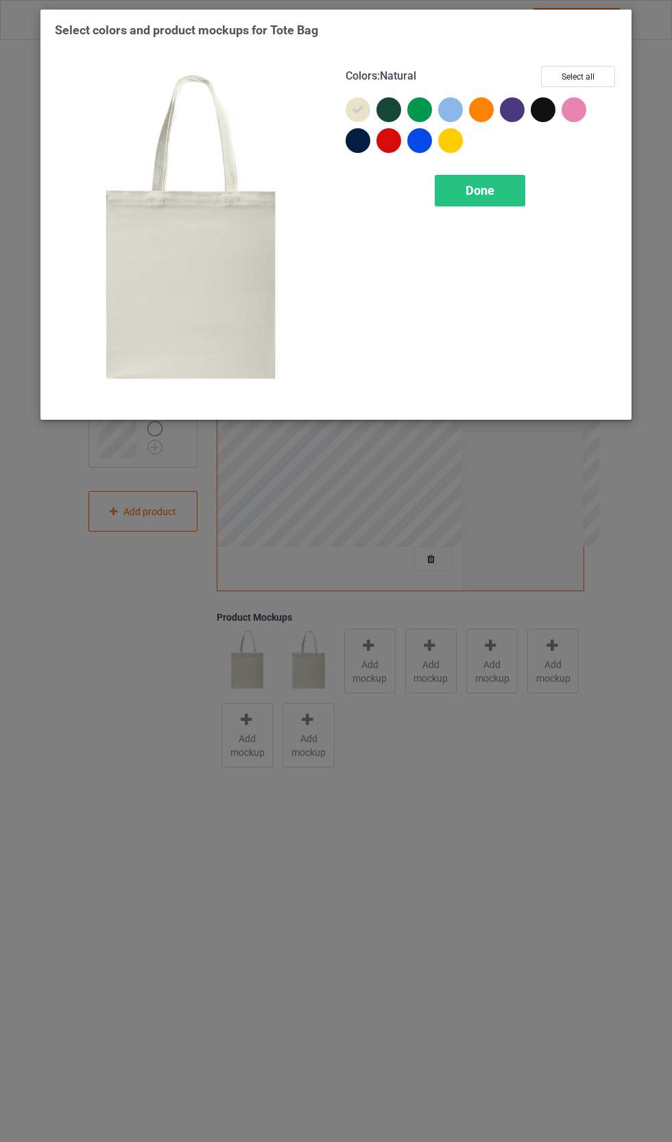
click at [161, 529] on div "Select colors and product mockups for Tote Bag Colors : Natural Select all Done" at bounding box center [336, 571] width 672 height 1142
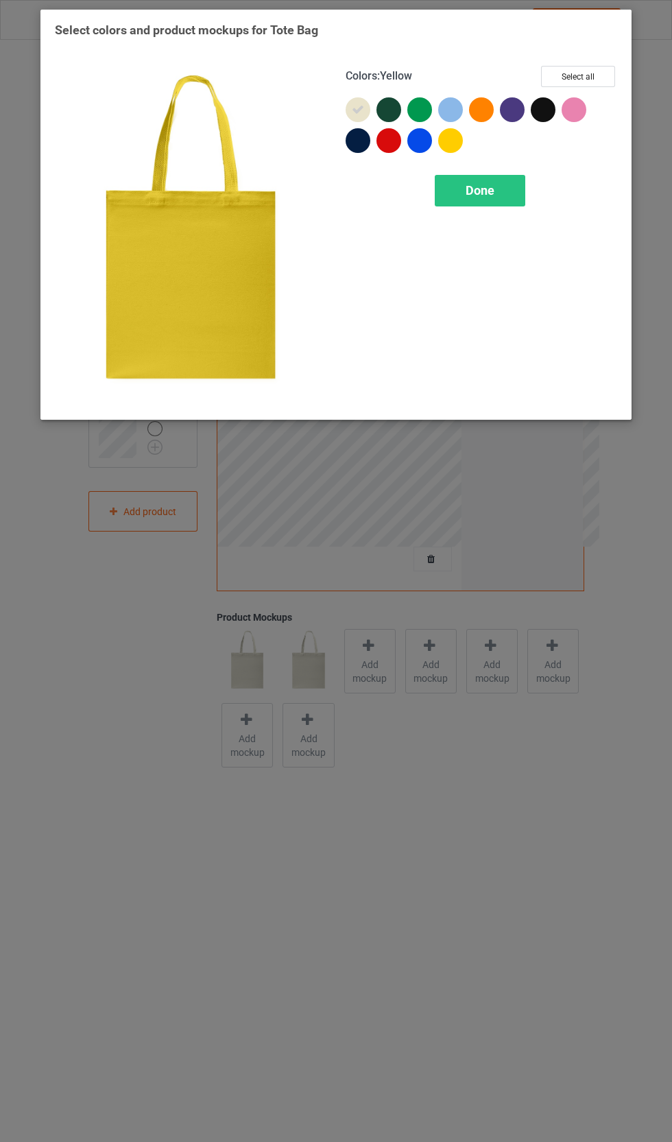
click at [453, 131] on div at bounding box center [450, 140] width 25 height 25
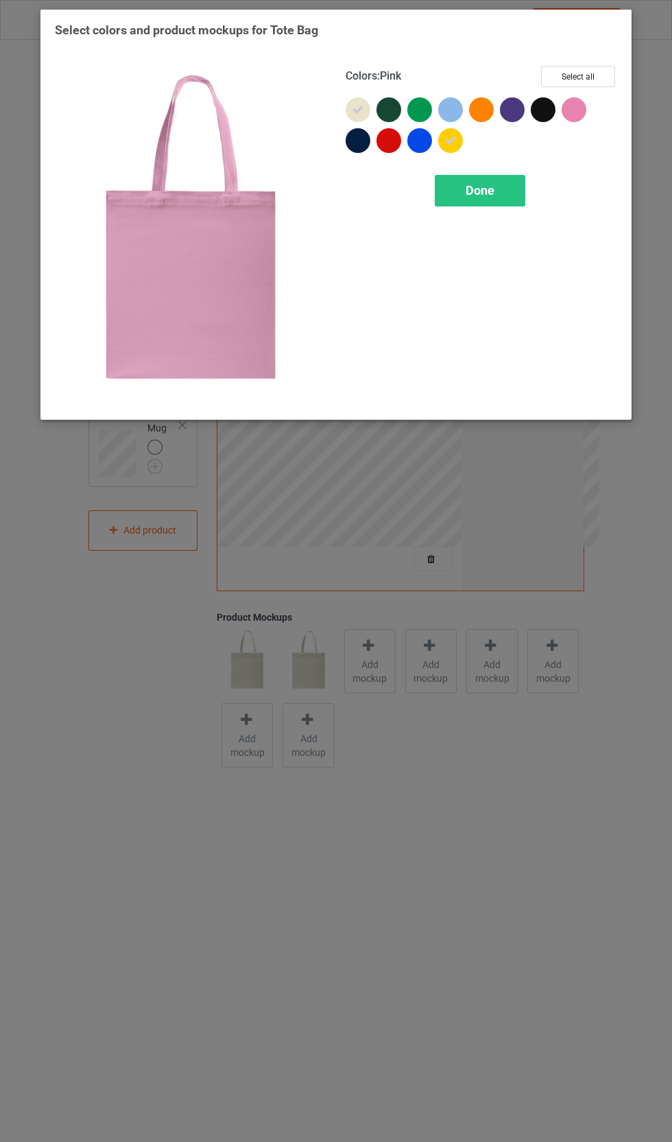
click at [584, 106] on div at bounding box center [574, 109] width 25 height 25
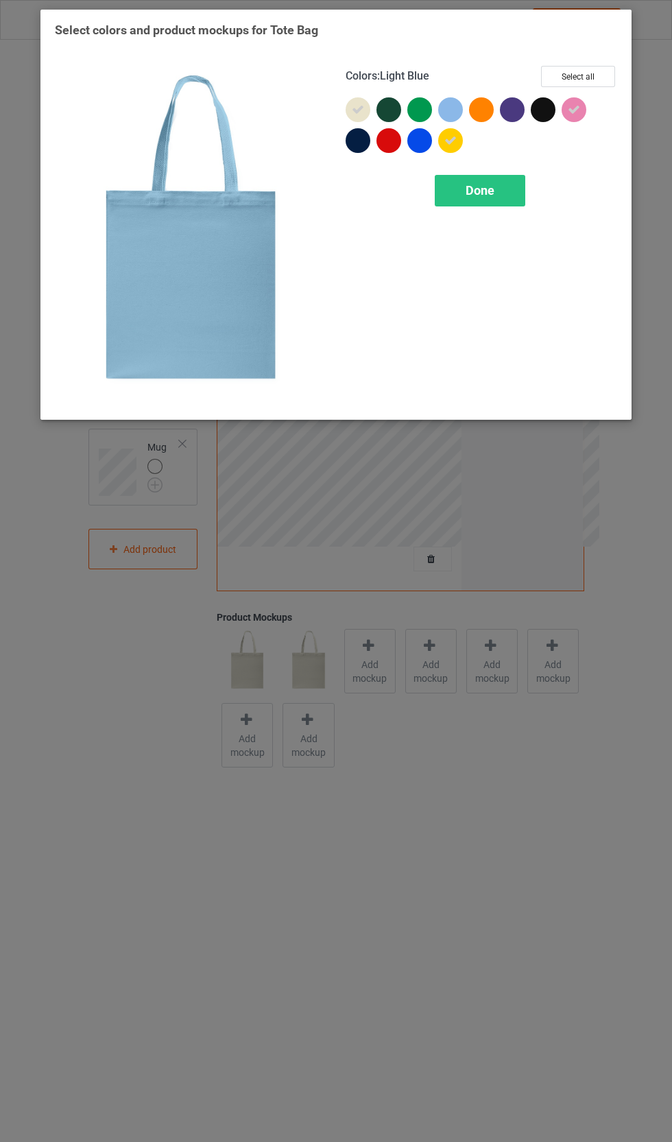
click at [442, 106] on div at bounding box center [450, 109] width 25 height 25
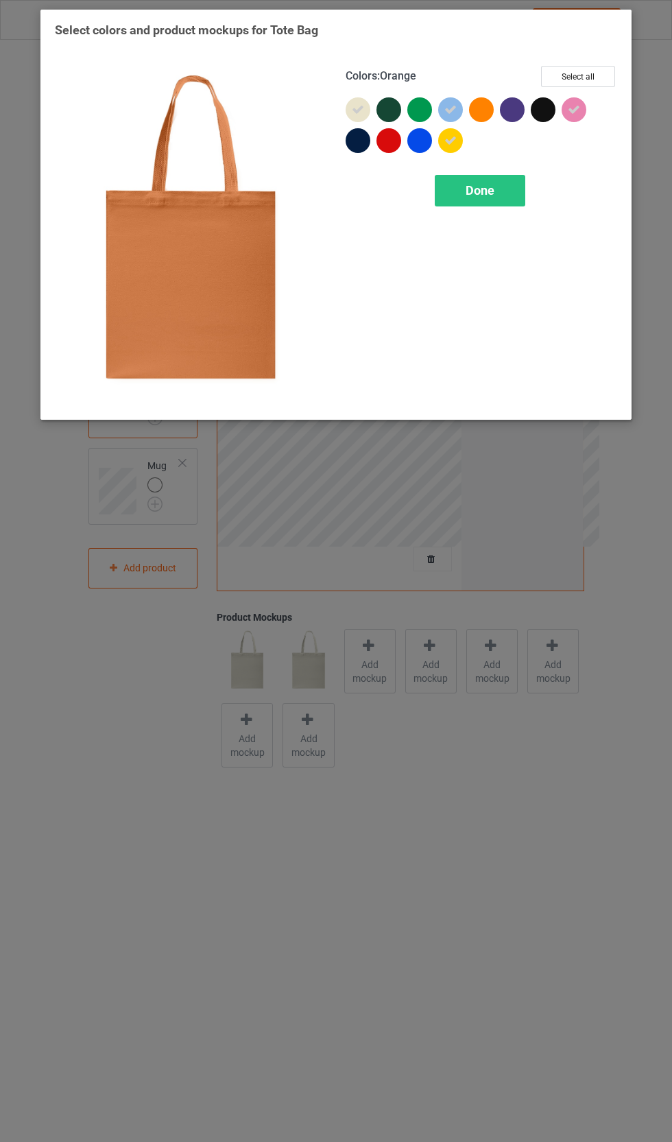
click at [488, 115] on div at bounding box center [481, 109] width 25 height 25
click at [520, 197] on div "Done" at bounding box center [480, 191] width 91 height 32
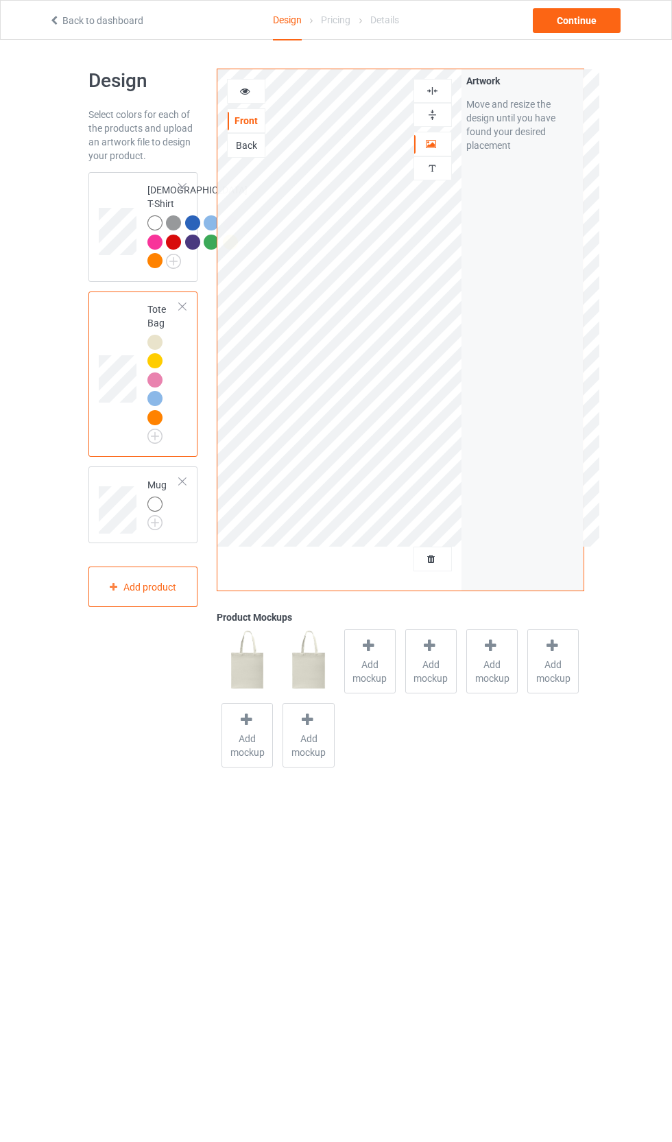
click at [0, 0] on img at bounding box center [0, 0] width 0 height 0
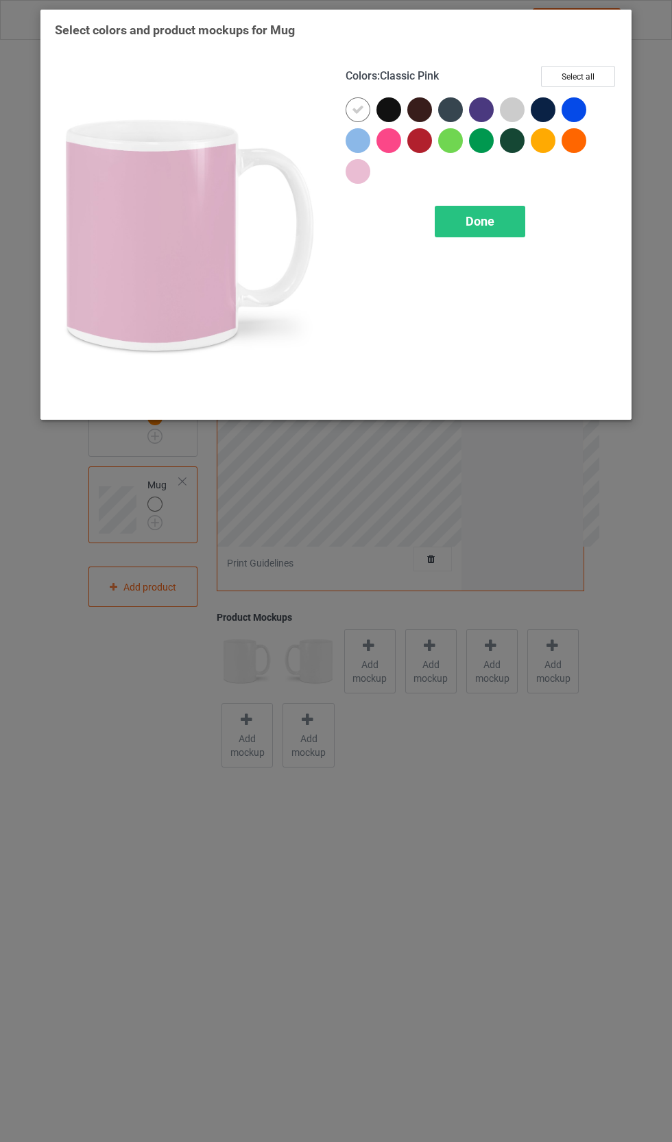
click at [363, 173] on div at bounding box center [358, 171] width 25 height 25
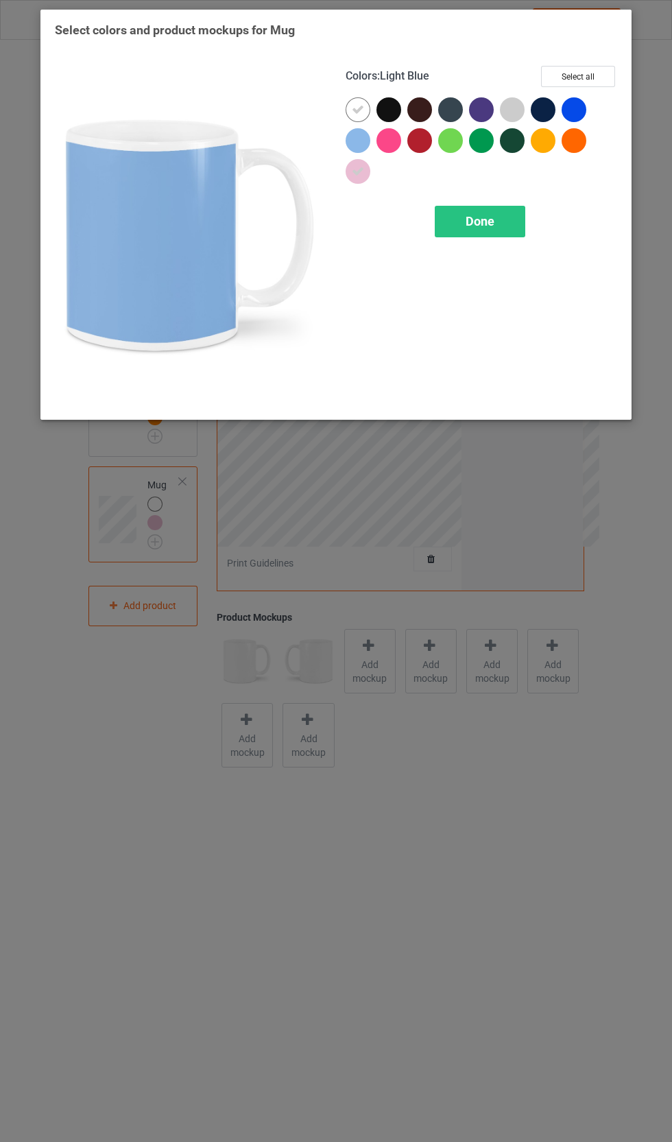
click at [369, 139] on div at bounding box center [358, 140] width 25 height 25
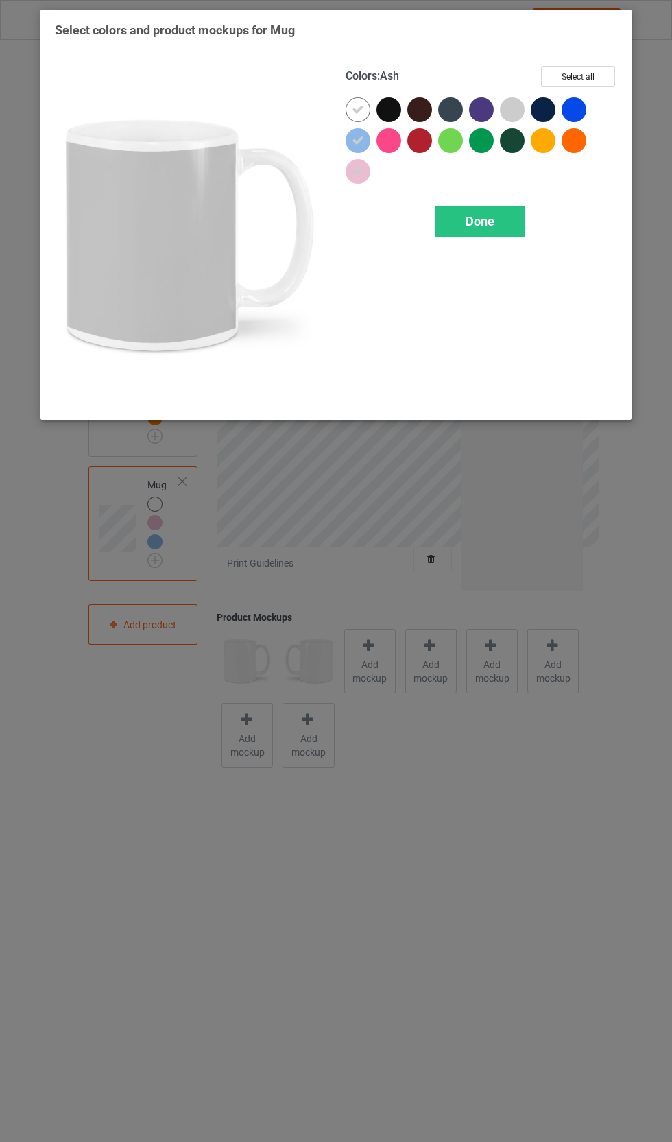
click at [512, 106] on div at bounding box center [512, 109] width 25 height 25
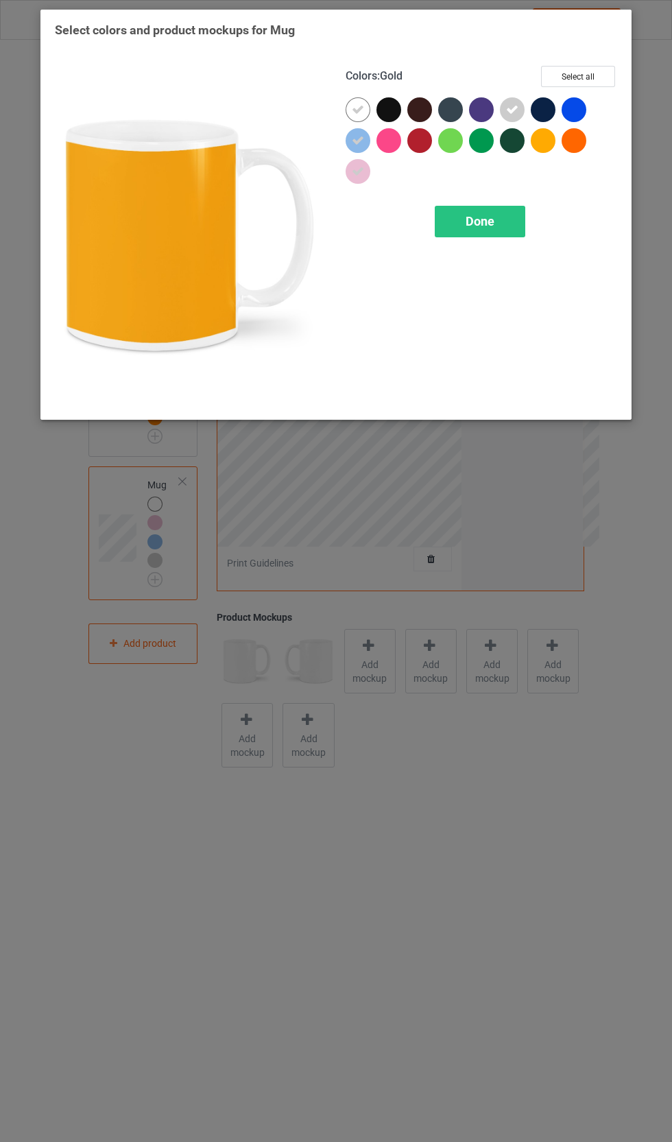
click at [542, 134] on div at bounding box center [543, 140] width 25 height 25
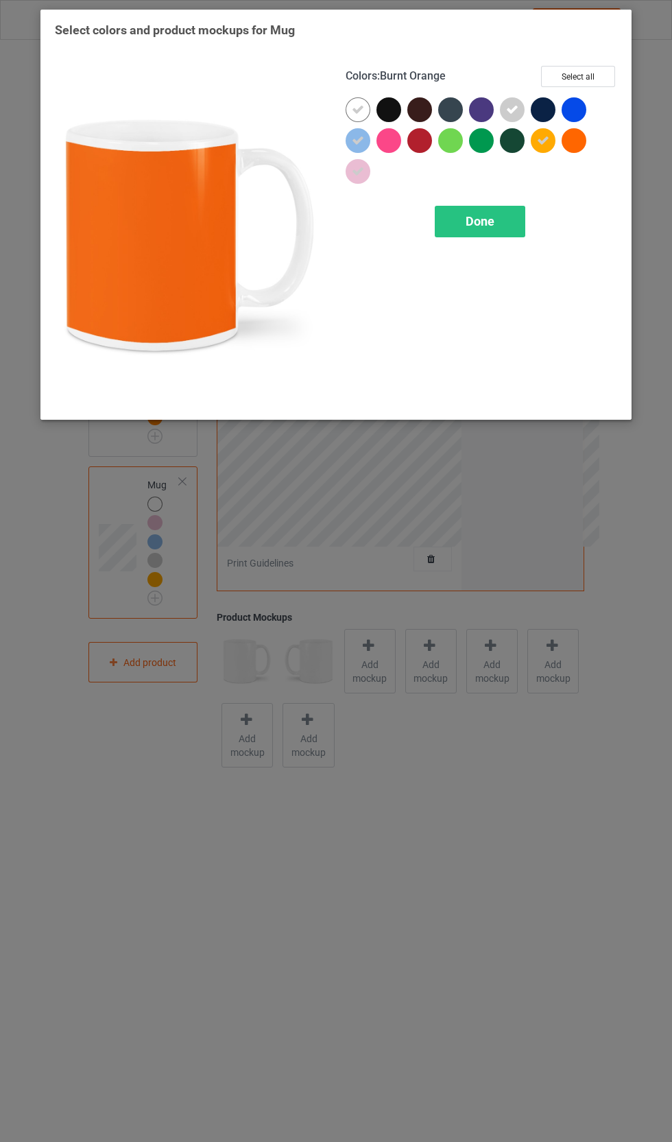
click at [568, 139] on div at bounding box center [574, 140] width 25 height 25
click at [515, 225] on div "Done" at bounding box center [480, 222] width 91 height 32
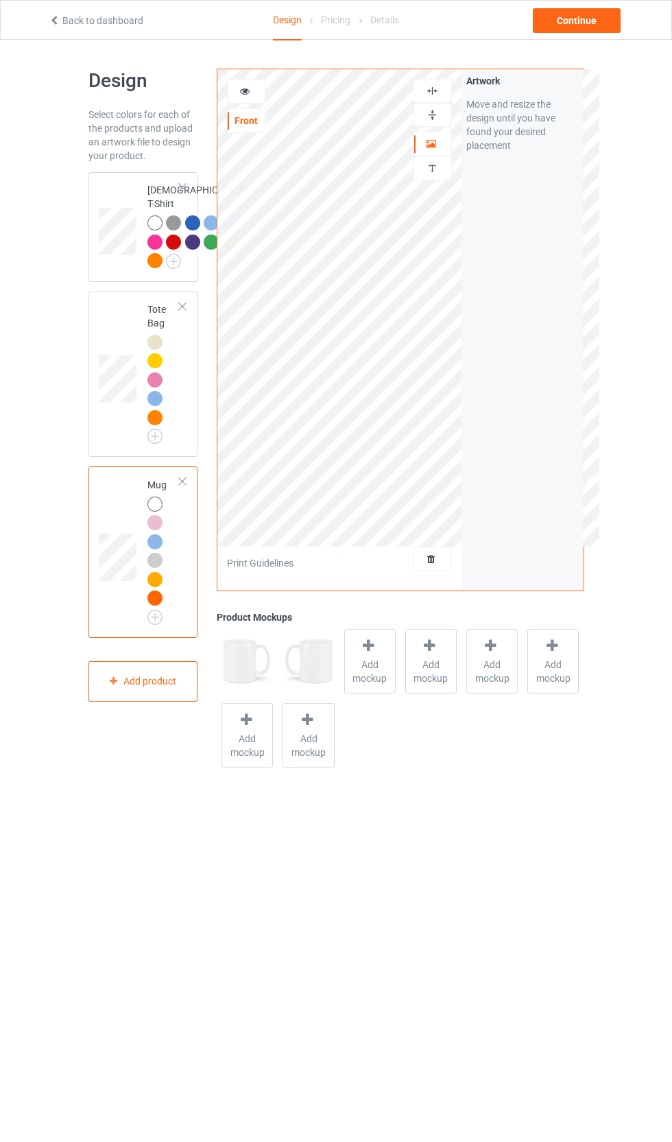
click at [376, 678] on span "Add mockup" at bounding box center [370, 671] width 50 height 27
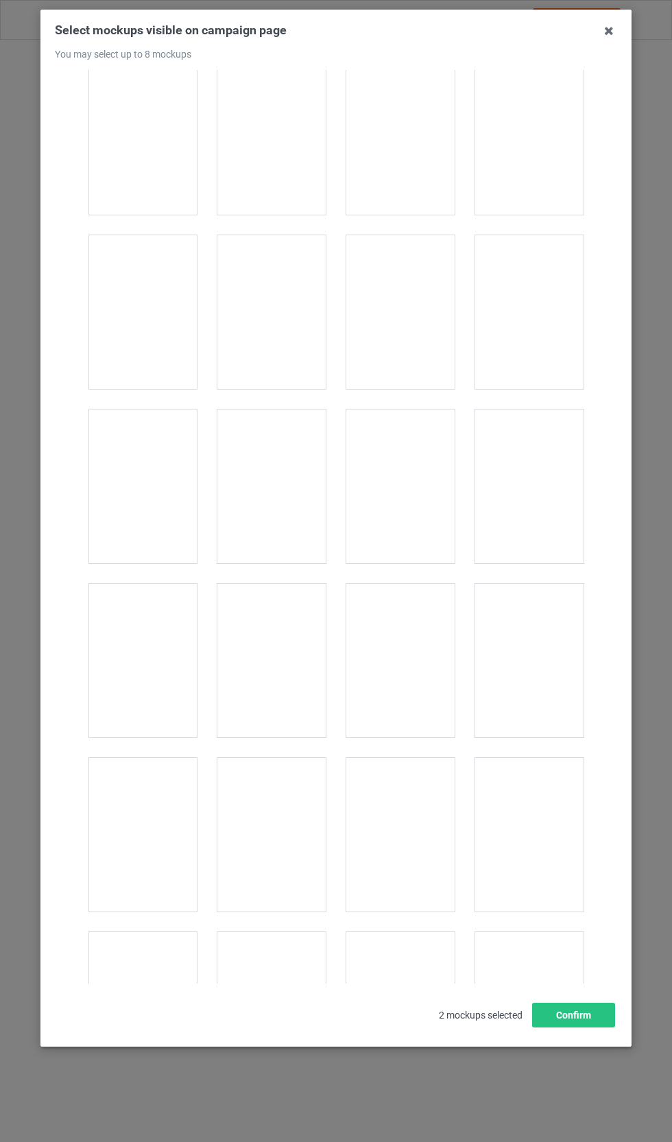
scroll to position [3676, 0]
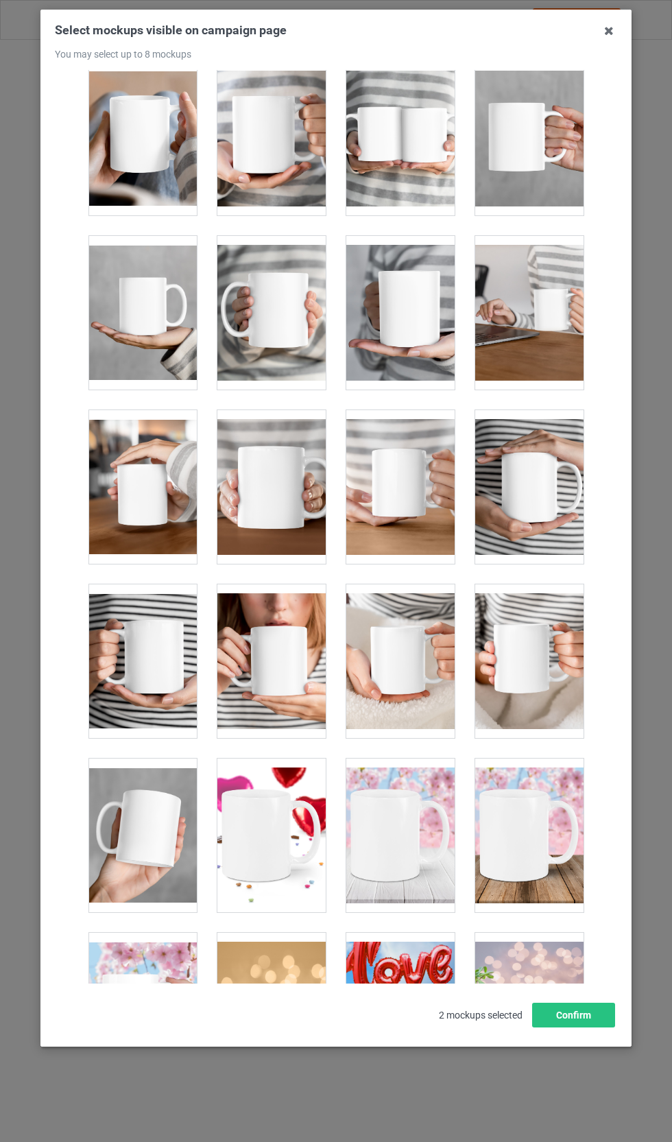
click at [426, 511] on div at bounding box center [400, 487] width 108 height 154
click at [271, 521] on div at bounding box center [271, 487] width 108 height 154
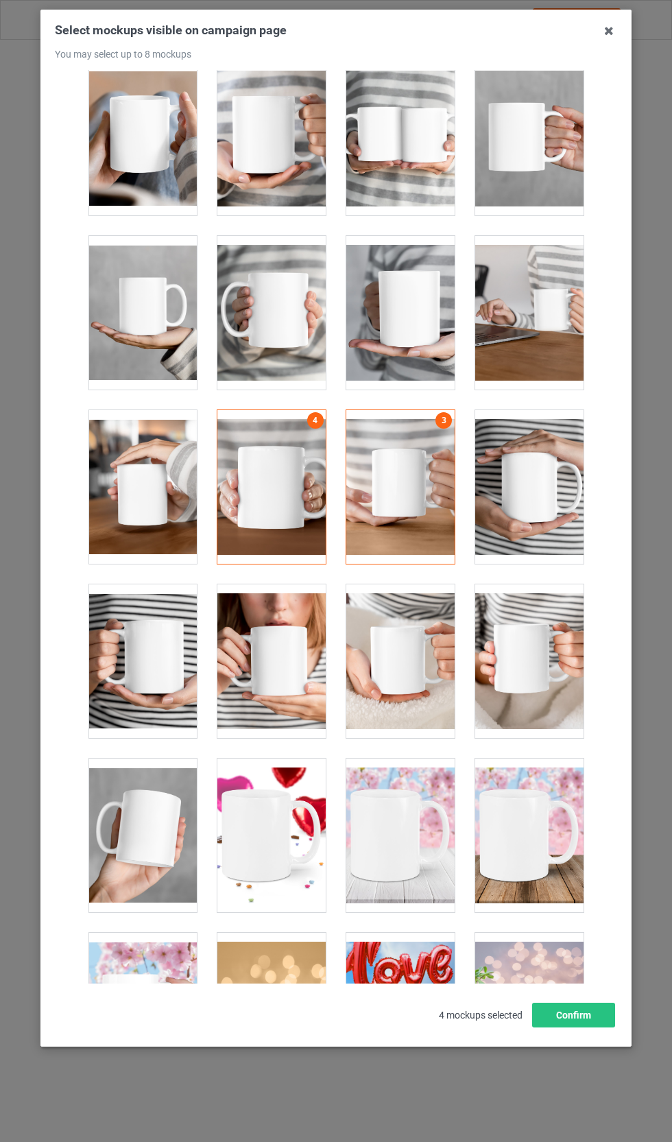
click at [167, 514] on div at bounding box center [142, 487] width 108 height 154
click at [304, 694] on div at bounding box center [271, 661] width 108 height 154
click at [549, 683] on div at bounding box center [529, 661] width 108 height 154
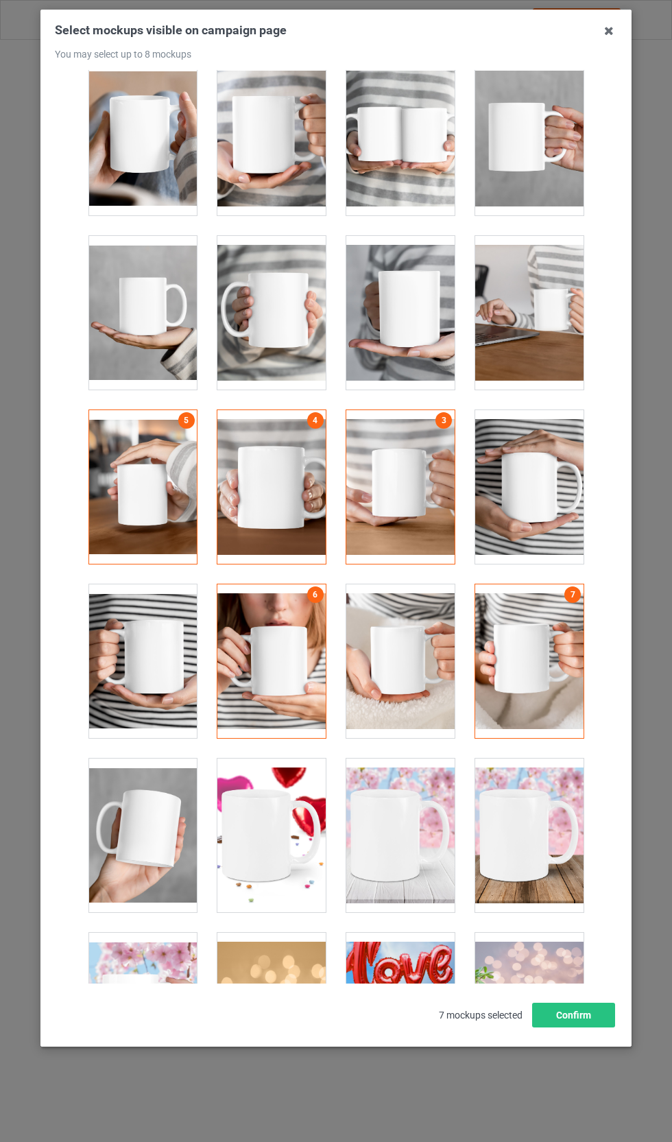
click at [139, 833] on div at bounding box center [142, 835] width 108 height 154
click at [156, 1022] on div at bounding box center [142, 1010] width 108 height 154
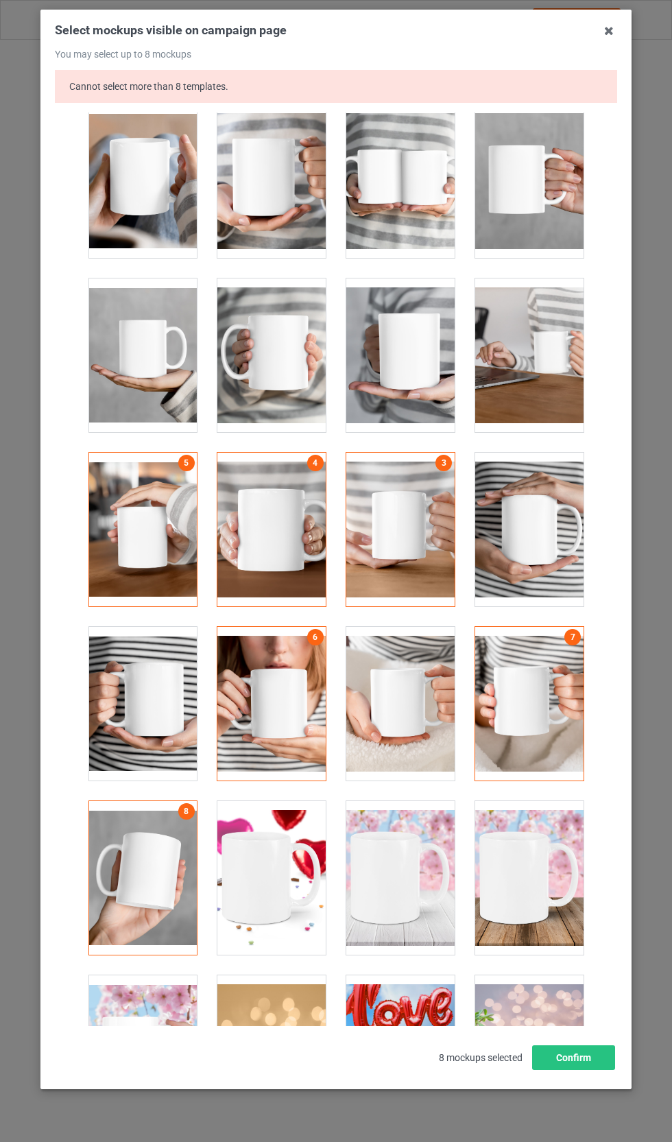
scroll to position [69, 0]
click at [578, 1070] on button "Confirm" at bounding box center [573, 1057] width 83 height 25
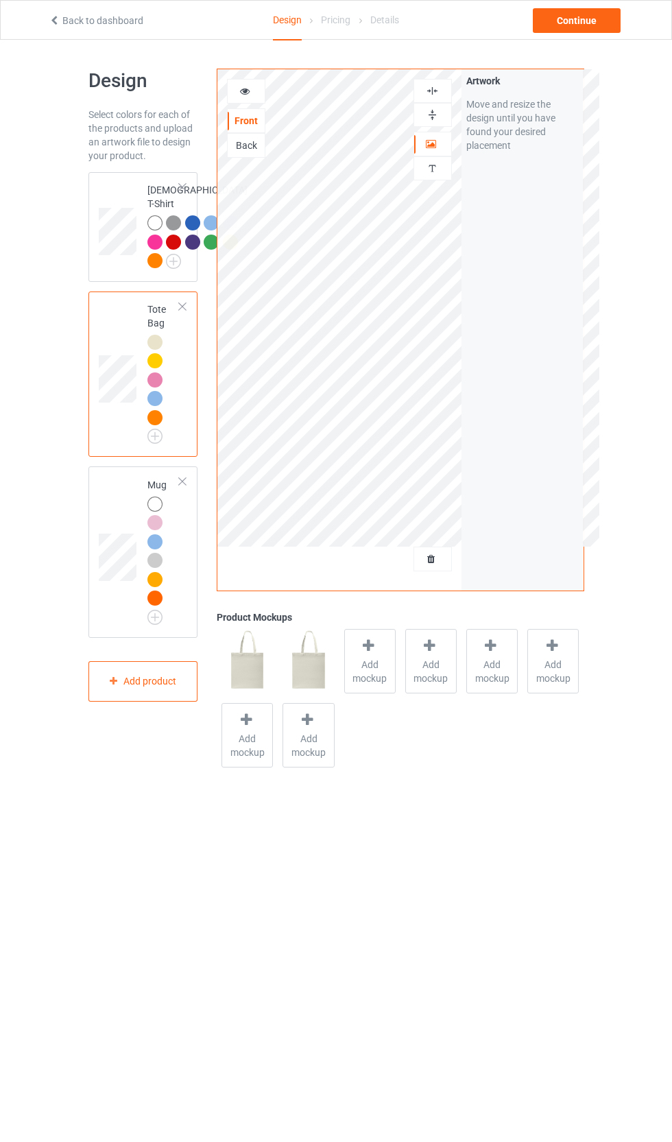
click at [373, 652] on div at bounding box center [369, 648] width 19 height 20
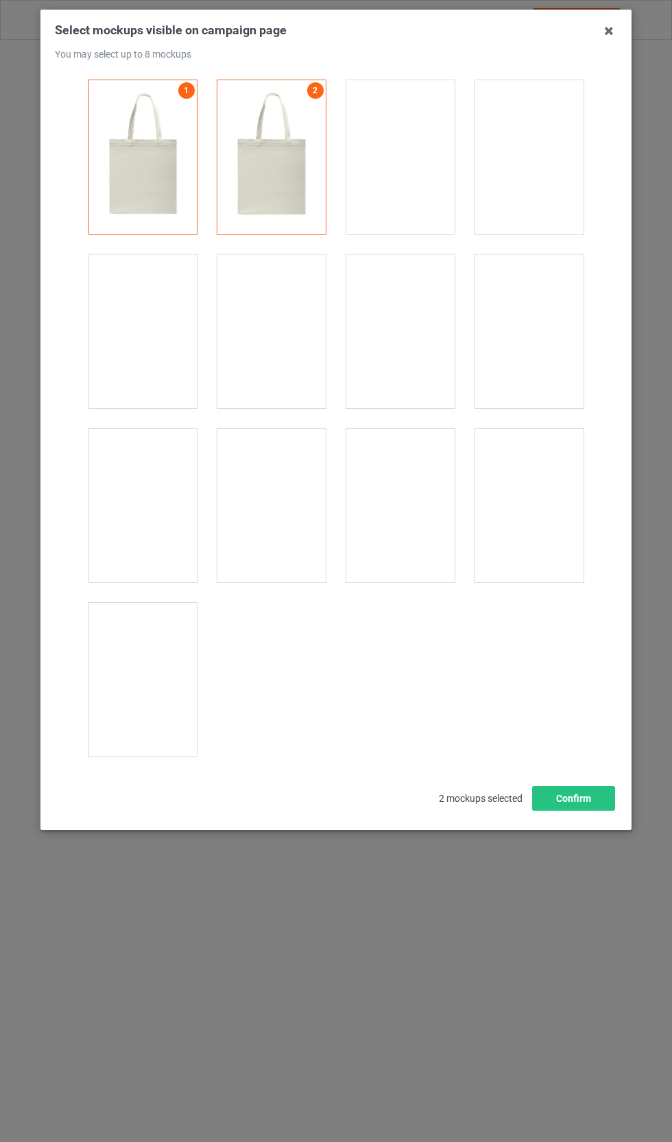
scroll to position [39, 0]
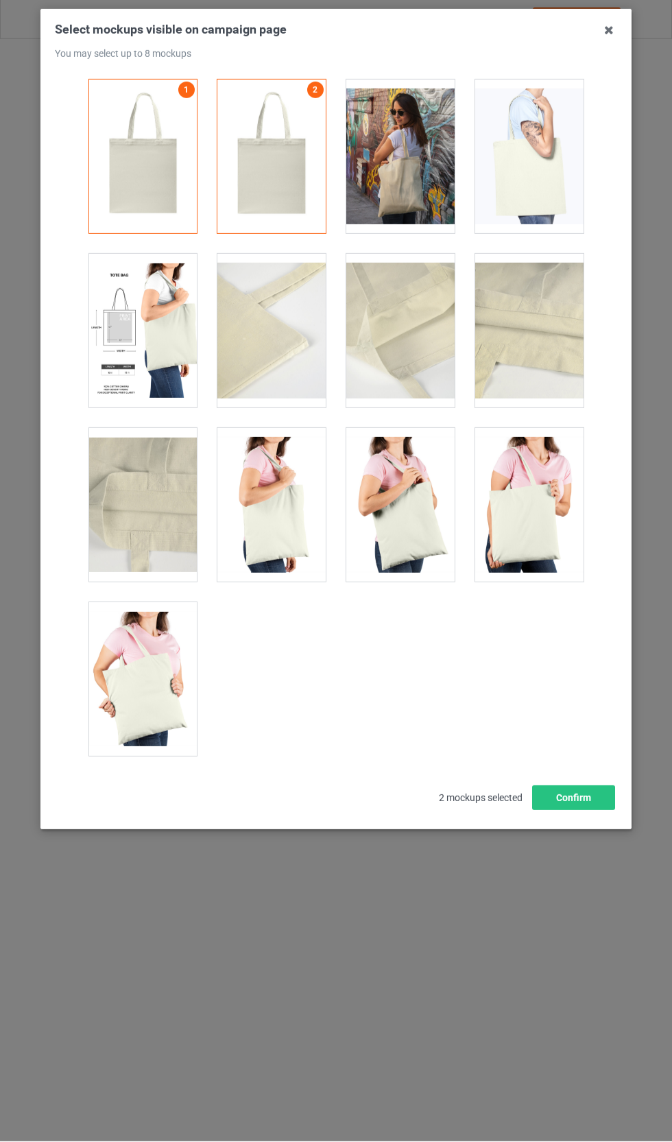
click at [100, 319] on div at bounding box center [142, 331] width 108 height 154
click at [410, 517] on div at bounding box center [400, 506] width 108 height 154
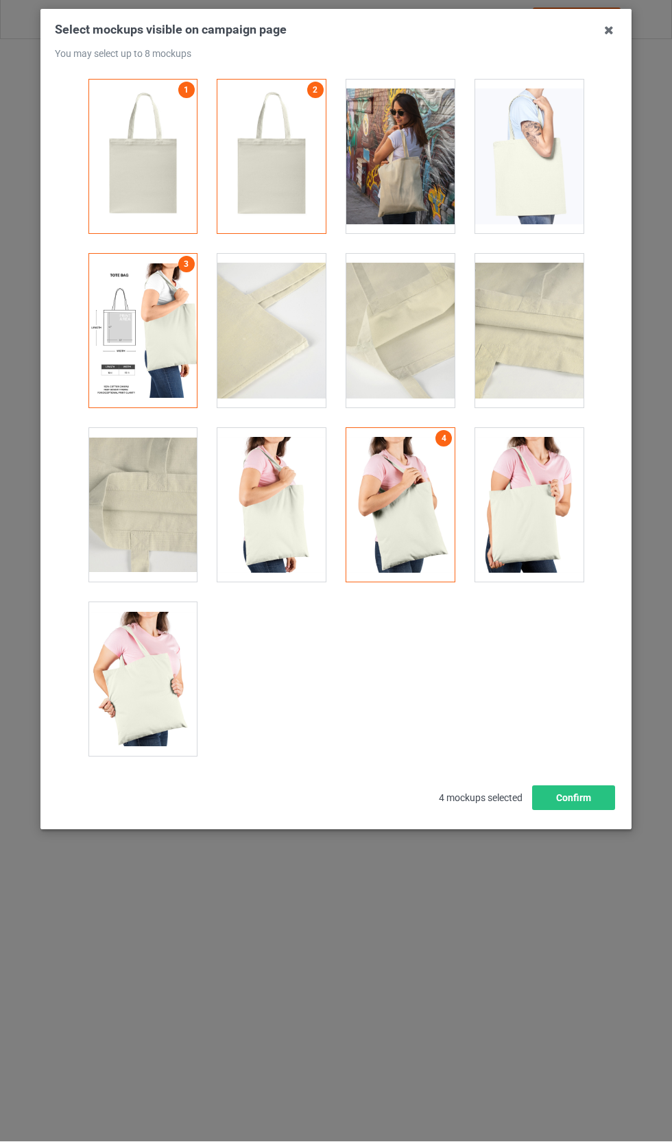
click at [532, 498] on div at bounding box center [529, 506] width 108 height 154
click at [419, 345] on div at bounding box center [400, 331] width 108 height 154
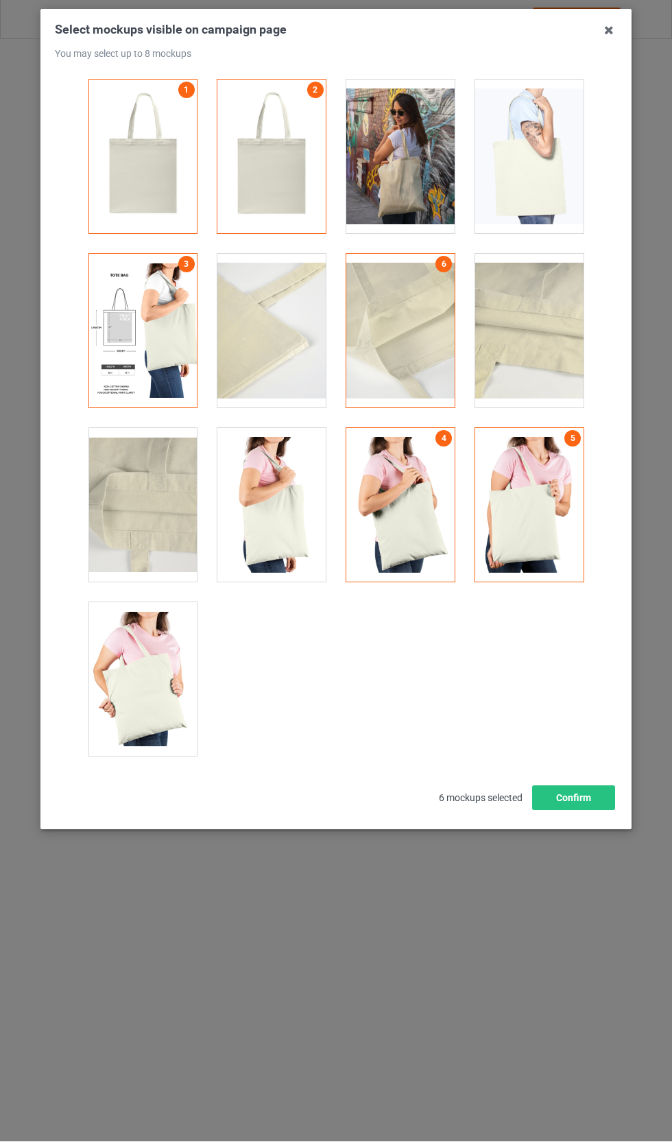
click at [279, 366] on div at bounding box center [271, 331] width 108 height 154
click at [135, 489] on div at bounding box center [142, 506] width 108 height 154
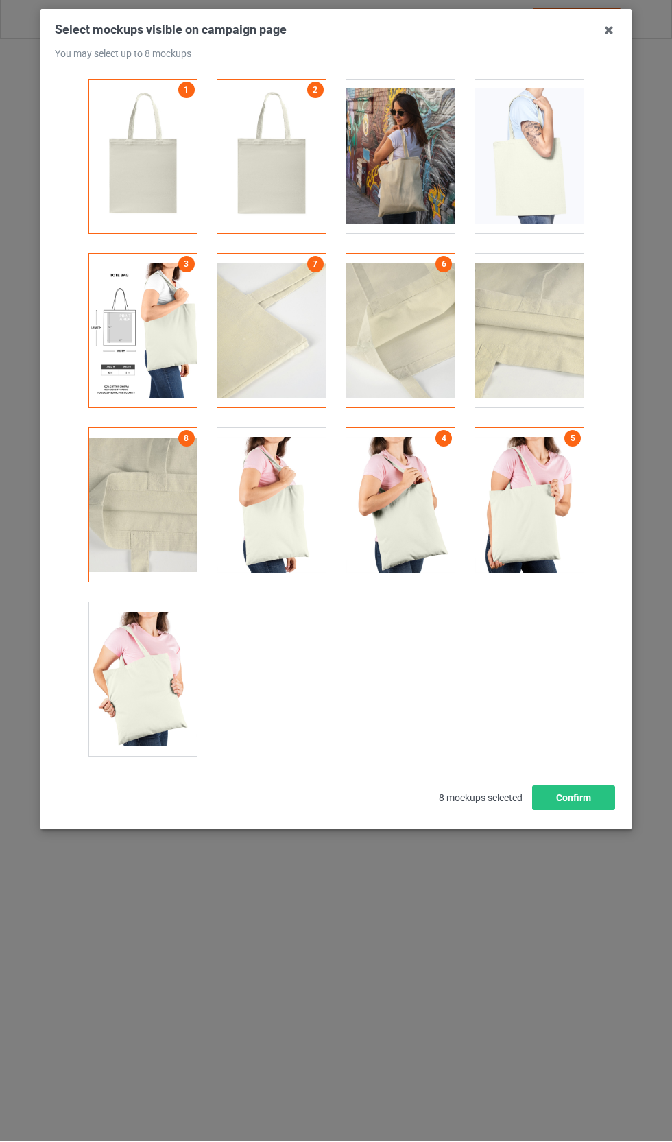
click at [591, 796] on button "Confirm" at bounding box center [573, 798] width 83 height 25
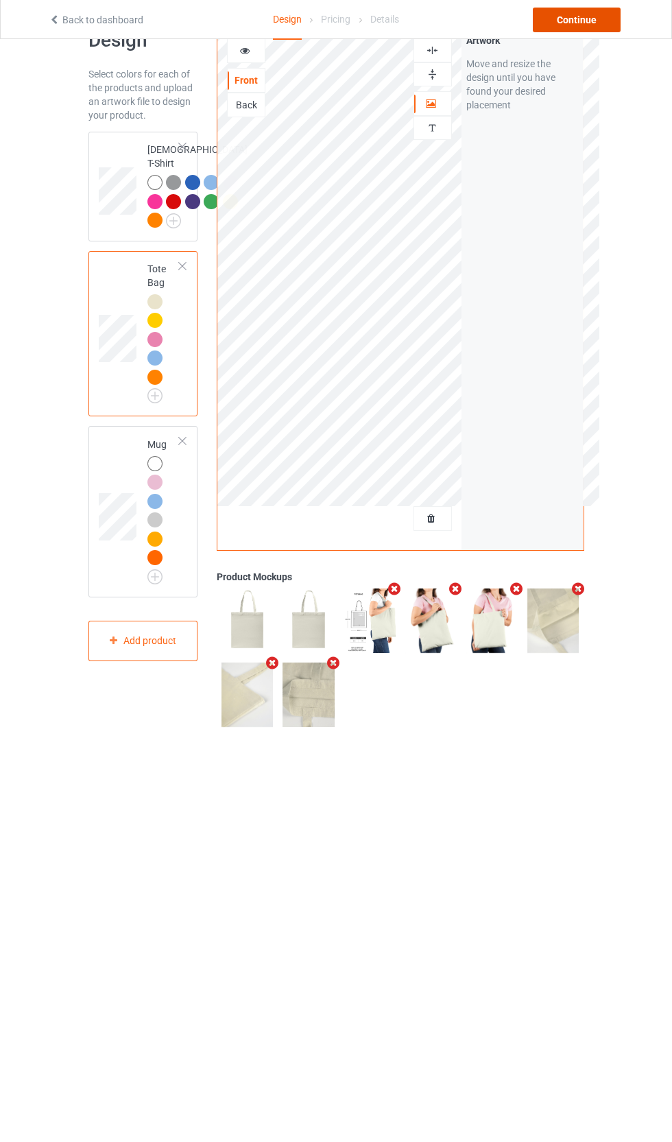
click at [581, 14] on div "Continue" at bounding box center [577, 20] width 88 height 25
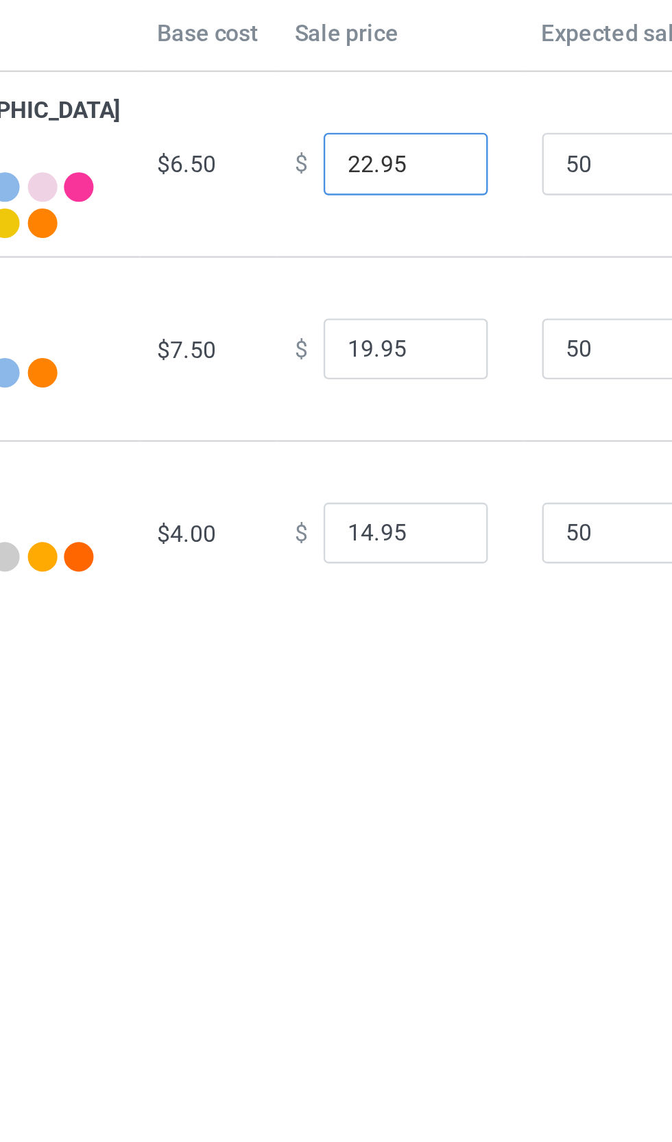
click at [337, 160] on input "22.95" at bounding box center [371, 173] width 69 height 26
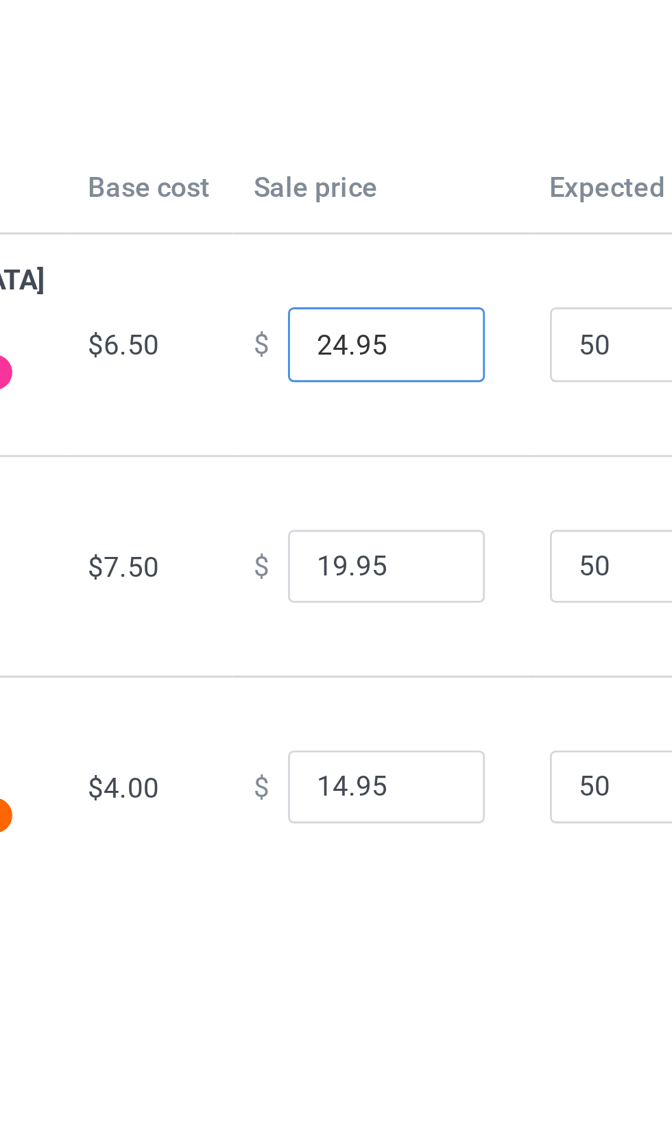
type input "24.95"
click at [261, 154] on td "$6.50" at bounding box center [290, 173] width 58 height 77
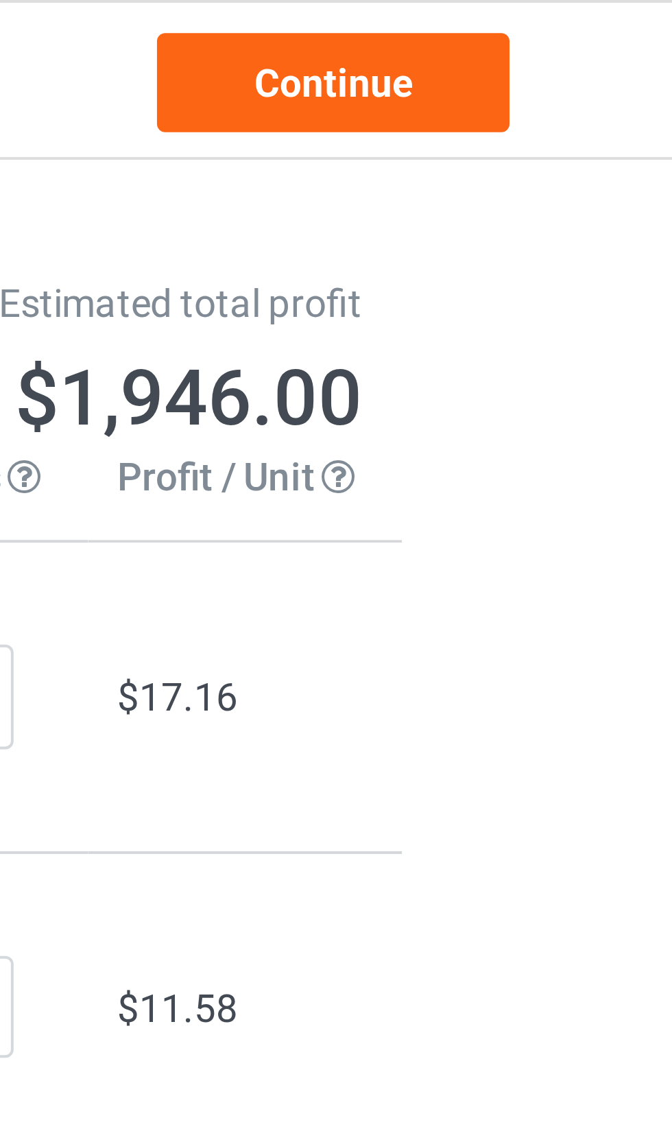
click at [533, 19] on link "Continue" at bounding box center [577, 20] width 88 height 25
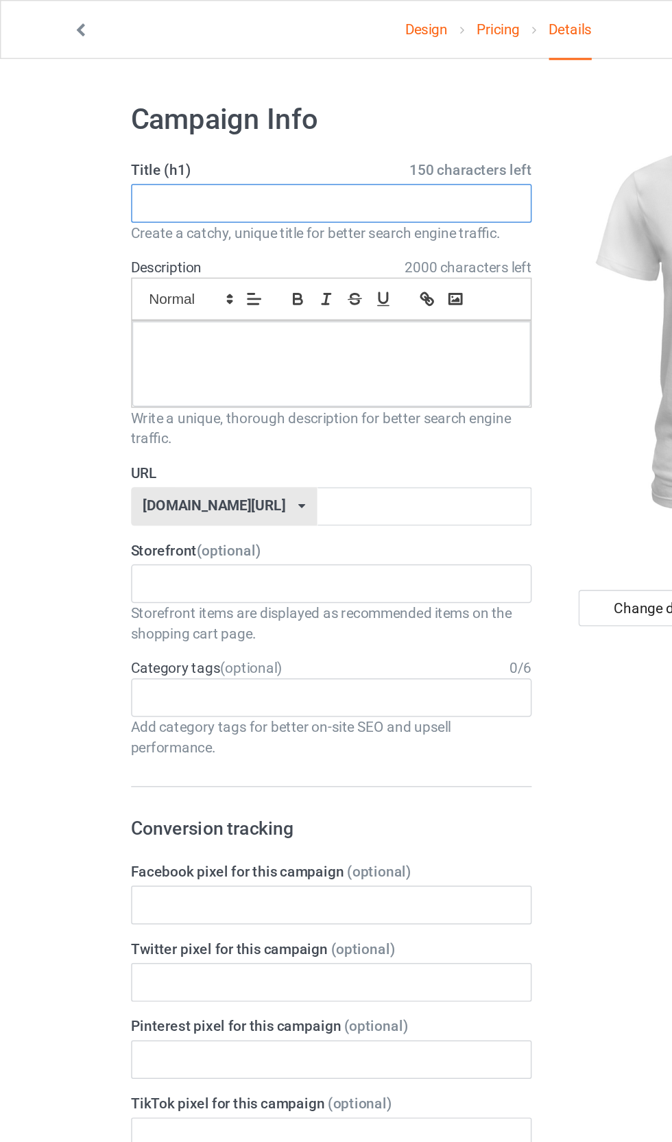
click at [215, 130] on input "text" at bounding box center [223, 137] width 270 height 26
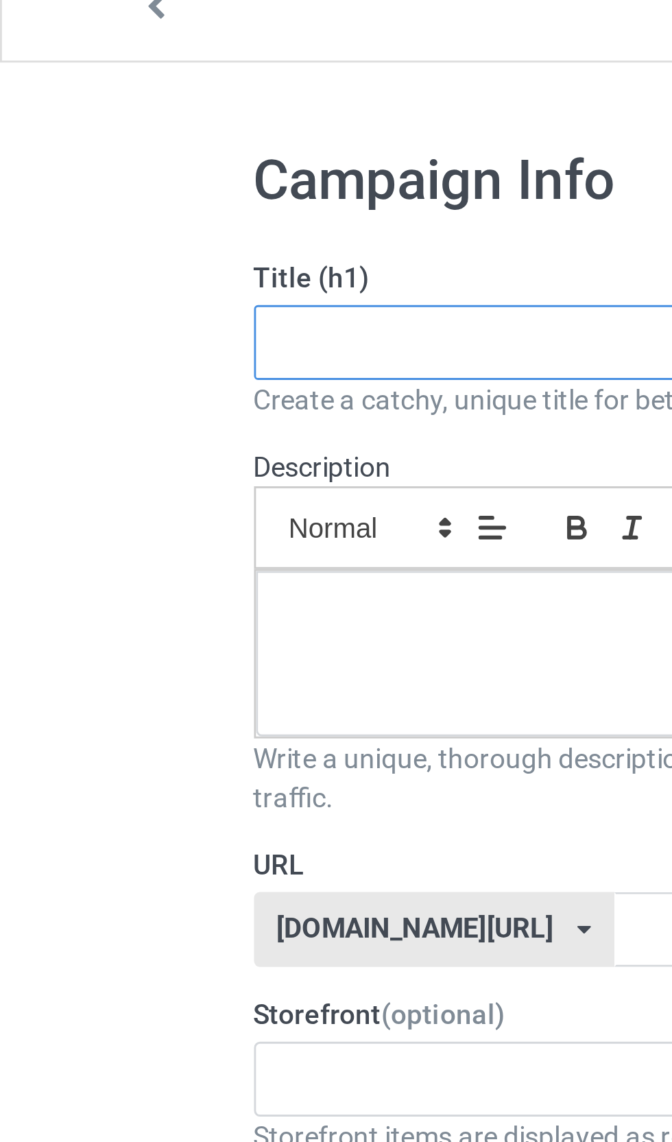
click at [141, 124] on input "text" at bounding box center [223, 137] width 270 height 26
paste input "Raising Legends – Strong Mom Quote T-Shirt | Inspiring Mom Life Apparel"
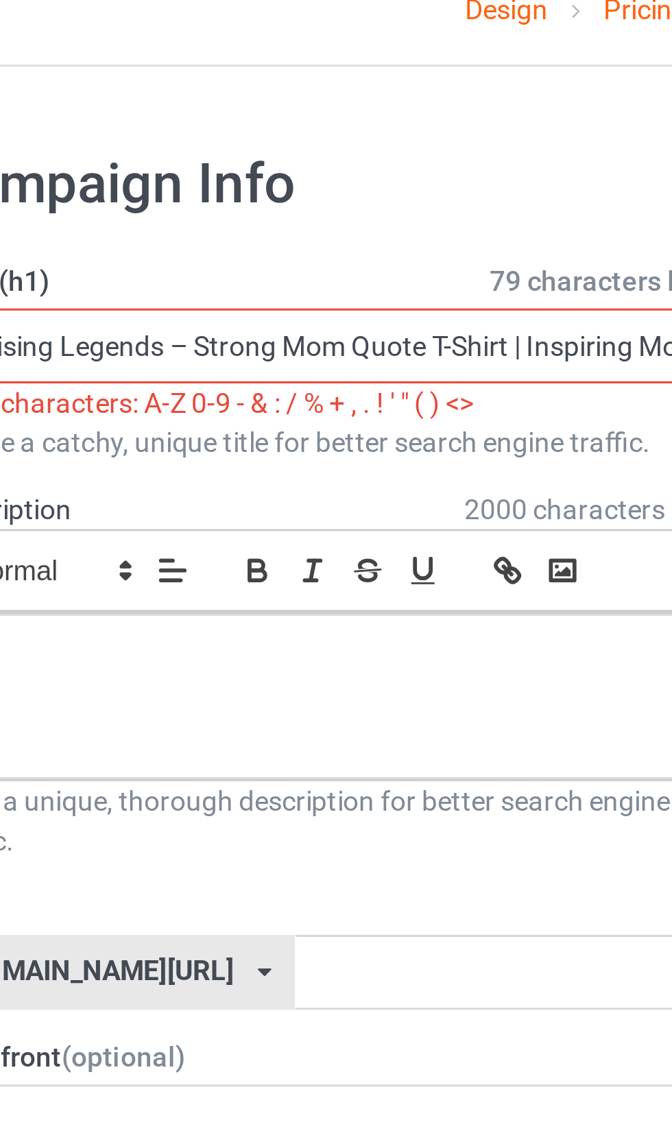
click at [116, 125] on input "Raising Legends – Strong Mom Quote T-Shirt | Inspiring Mom Life Apparel" at bounding box center [223, 137] width 270 height 26
click at [121, 124] on input "Raising Legends – Strong Mom Quote T-Shirt | Inspiring Mom Life Apparel" at bounding box center [223, 137] width 270 height 26
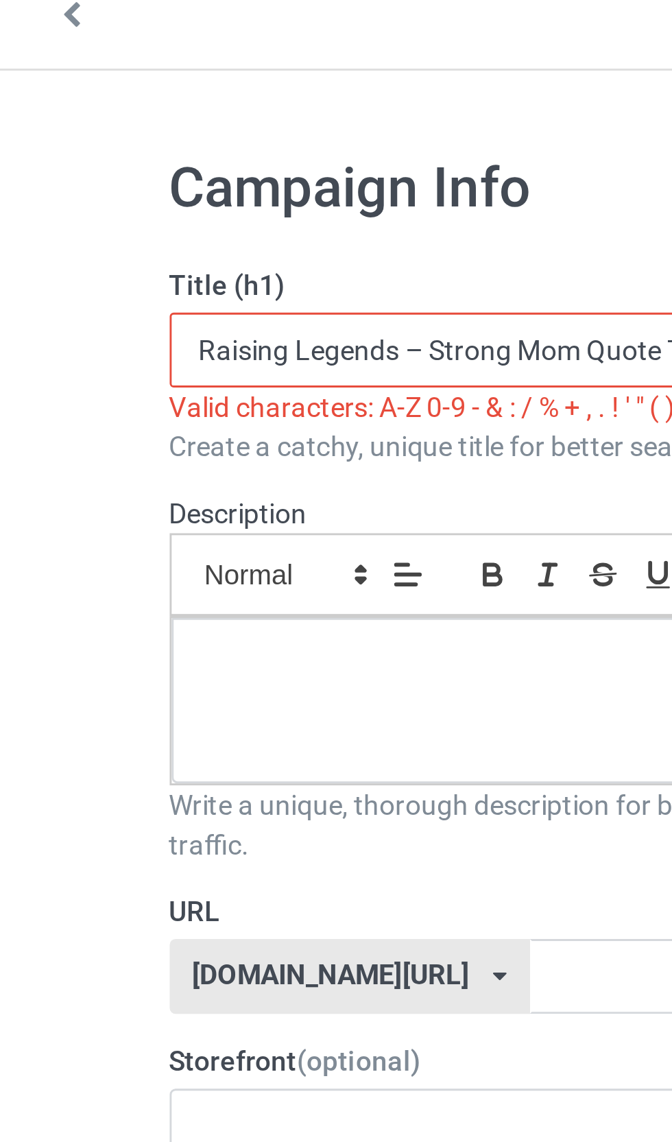
click at [163, 125] on input "Raising Legends – Strong Mom Quote T-Shirt Inspiring Mom Life Apparel" at bounding box center [223, 137] width 270 height 26
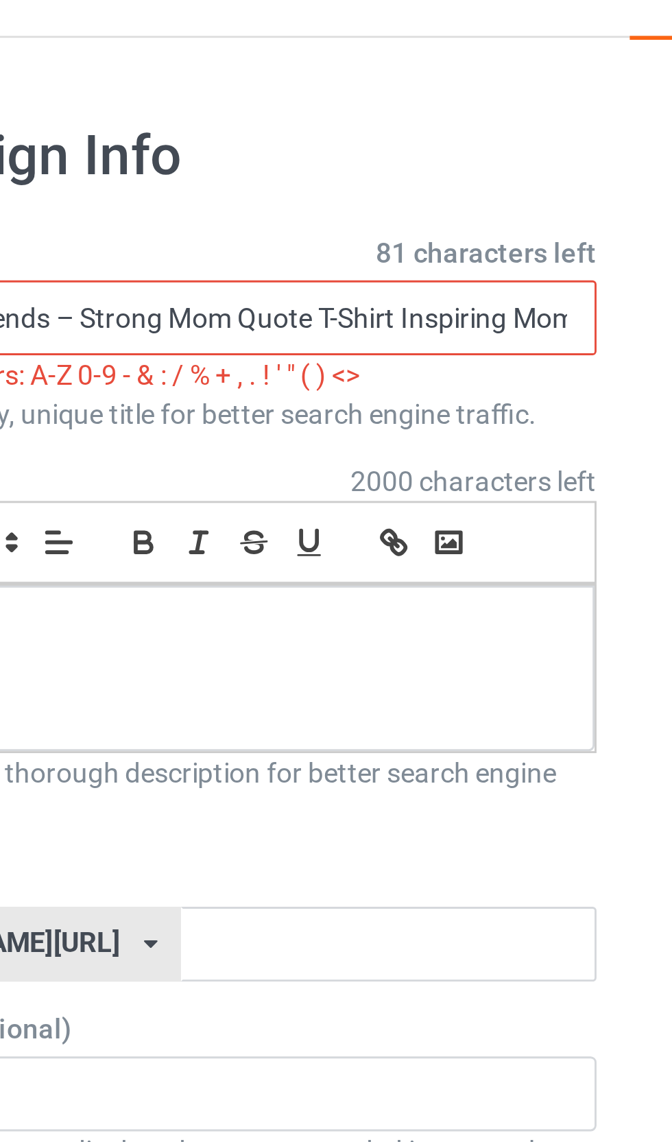
click at [338, 135] on input "Raising Legends – Strong Mom Quote T-Shirt Inspiring Mom Life Apparel" at bounding box center [223, 137] width 270 height 26
click at [322, 130] on input "Raising Legends – Strong Mom Quote T-Shirt Inspiring Mom Life Apparel" at bounding box center [223, 137] width 270 height 26
click at [300, 143] on input "Raising Legends – Strong Mom Quote T-Shirt Inspiring Mom Life Apparel" at bounding box center [223, 137] width 270 height 26
click at [201, 140] on input "Raising Legends – Strong Mom Quote T-Shirt Inspiring Mom Life Apparel" at bounding box center [223, 137] width 270 height 26
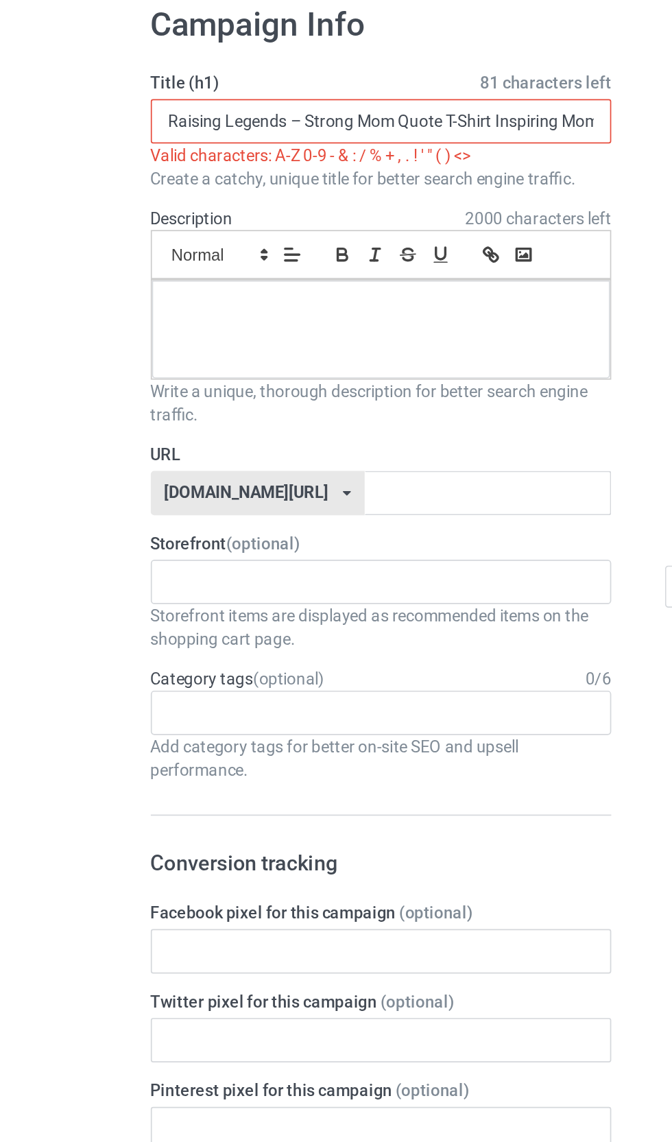
click at [129, 124] on input "Raising Legends – Strong Mom Quote T-Shirt Inspiring Mom Life Apparel" at bounding box center [223, 137] width 270 height 26
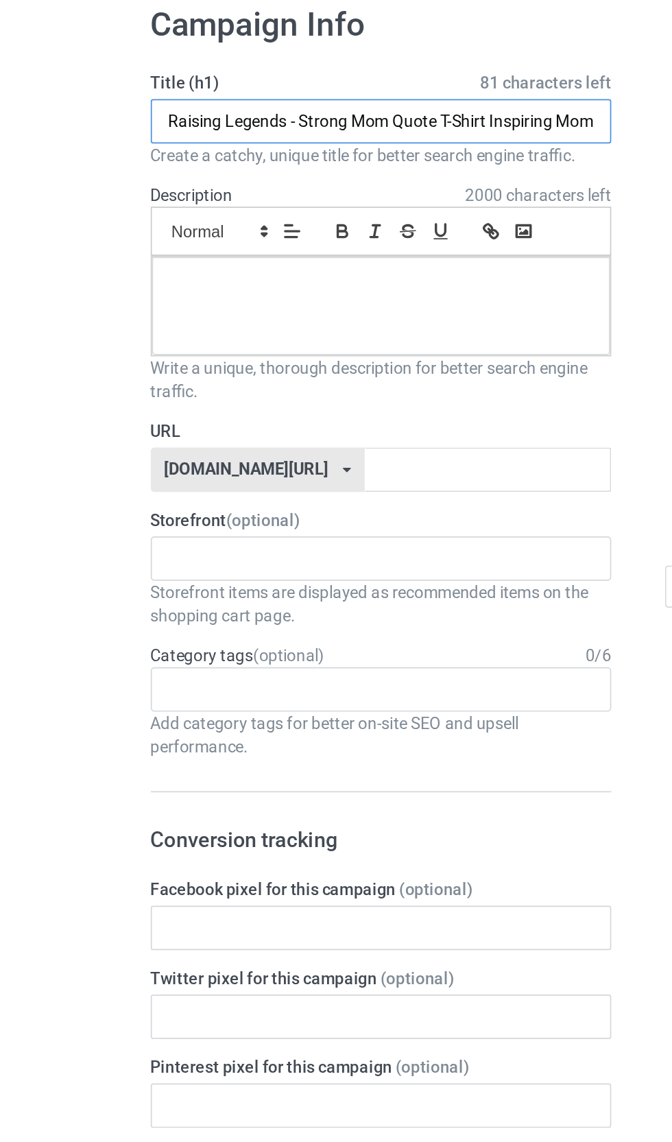
type input "Raising Legends - Strong Mom Quote T-Shirt Inspiring Mom Life Apparel"
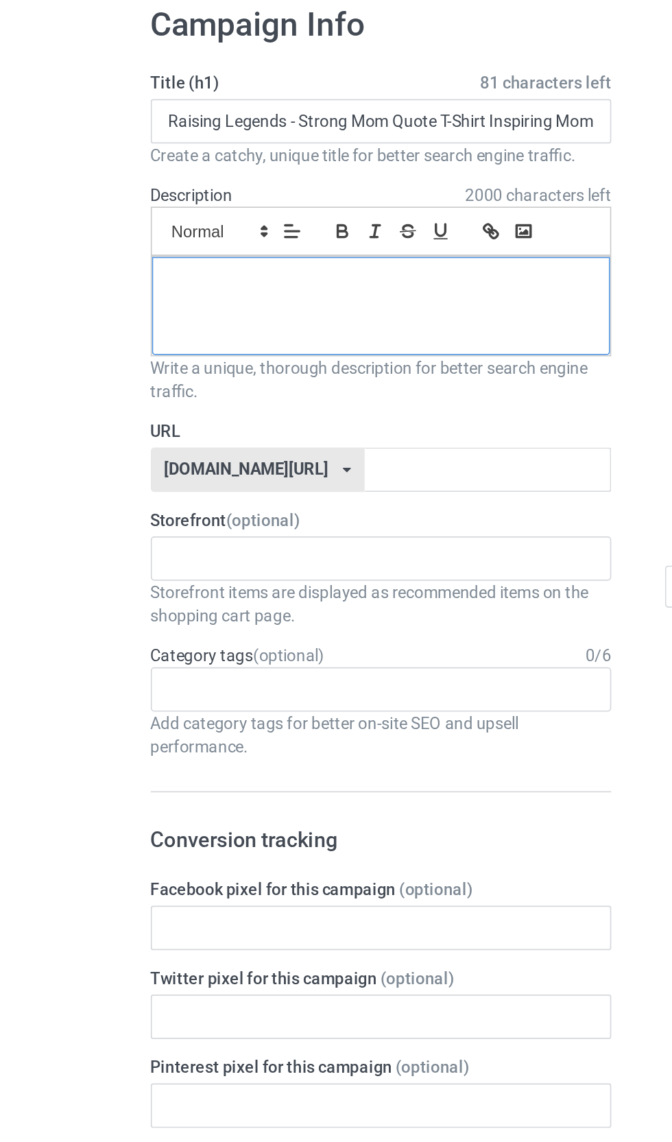
click at [285, 217] on div at bounding box center [223, 246] width 269 height 58
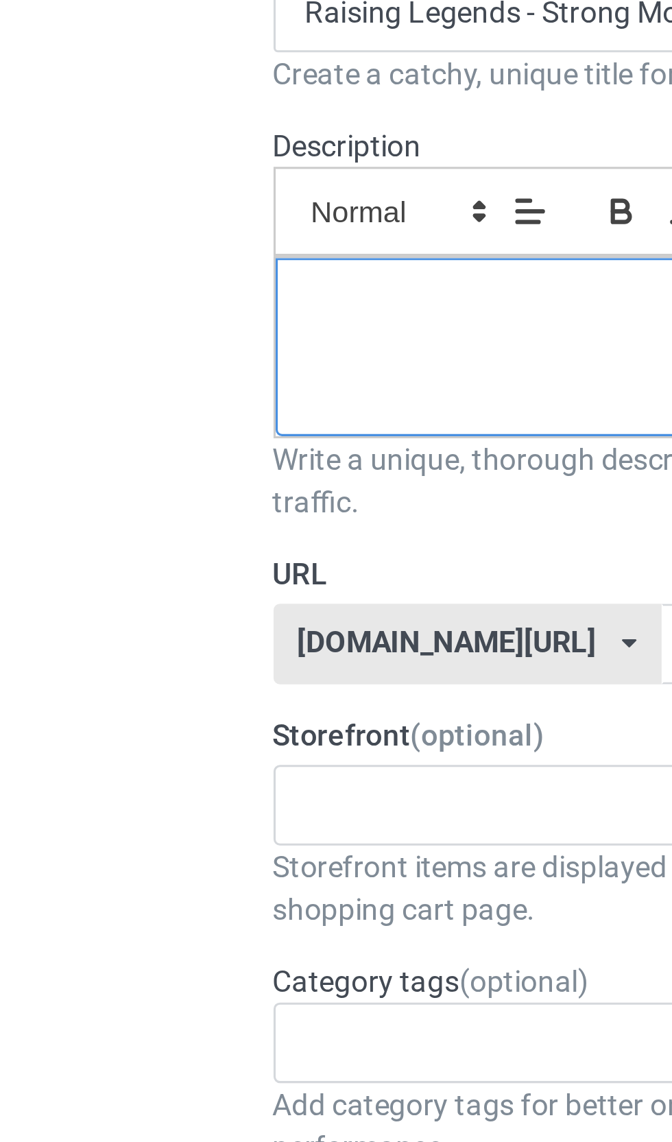
click at [134, 217] on div at bounding box center [223, 246] width 269 height 58
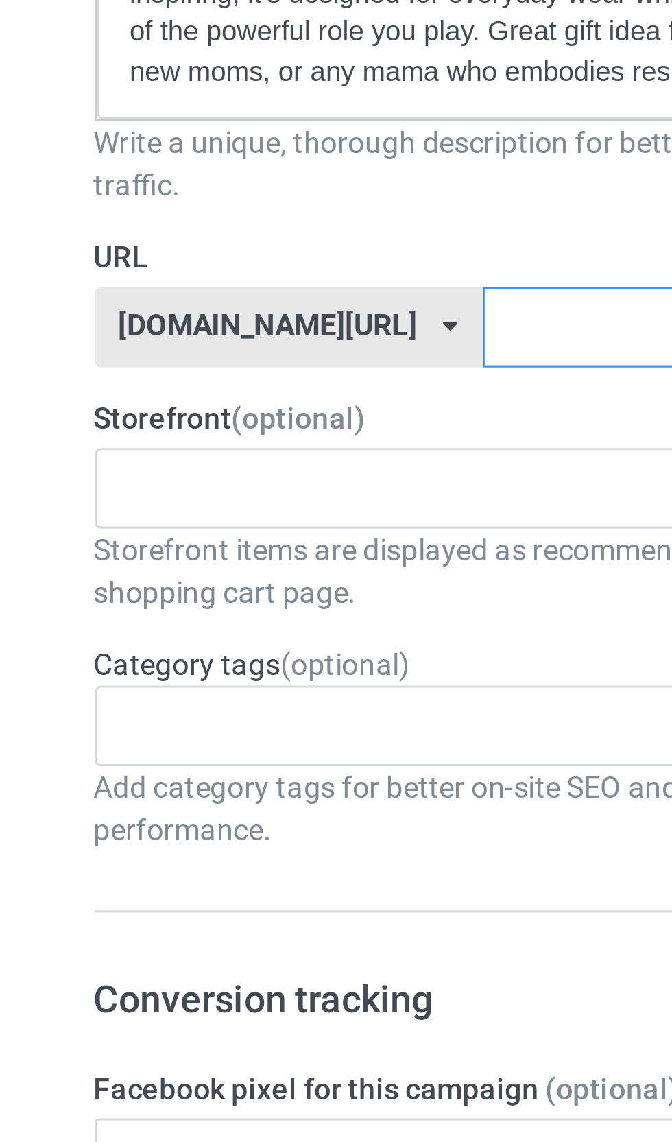
click at [214, 365] on input "text" at bounding box center [286, 378] width 145 height 26
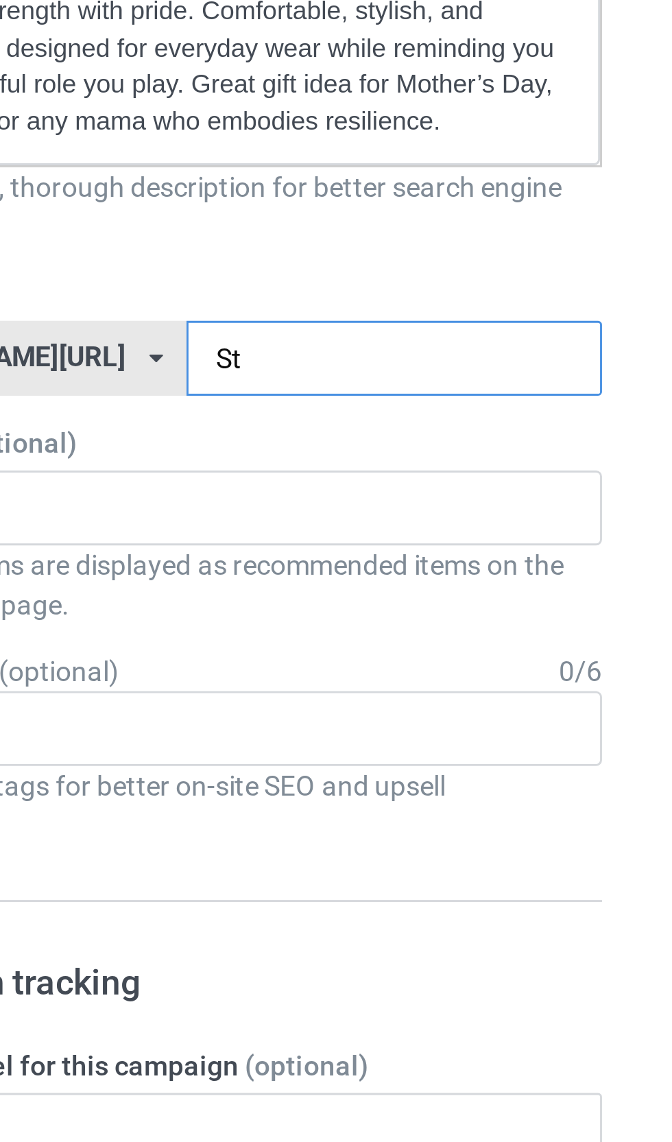
type input "S"
type input "Raisinglegends"
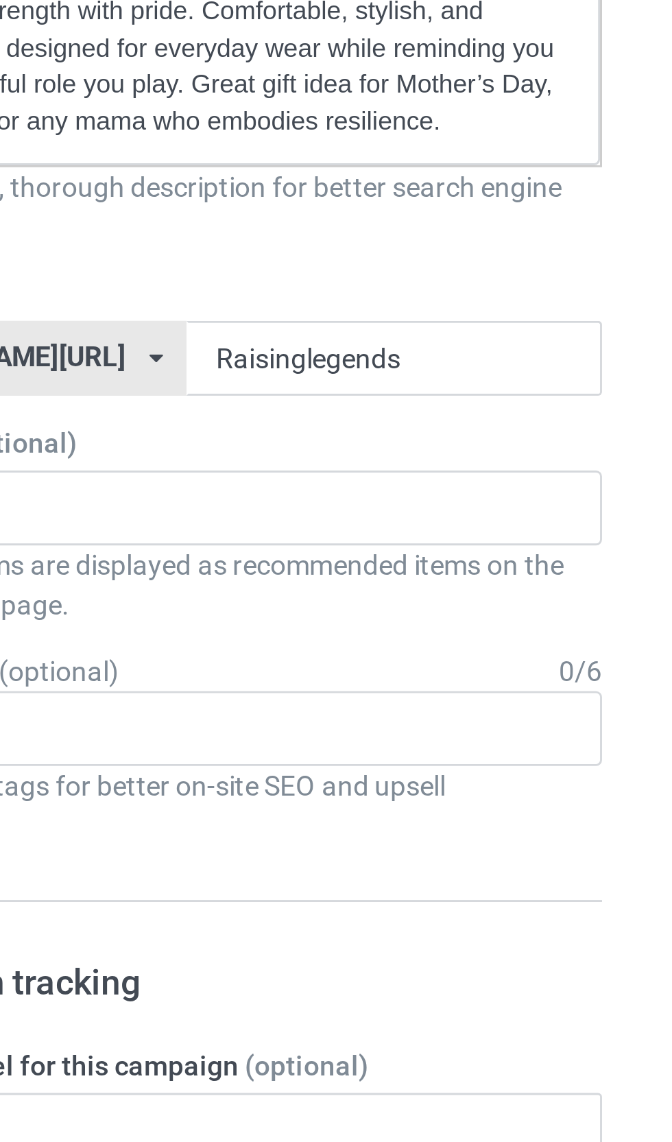
click at [88, 417] on div "MomPowerHub : Strong Mom Apparel - Lifestyle Gear 68b2596c737e16002f991f72" at bounding box center [223, 430] width 270 height 26
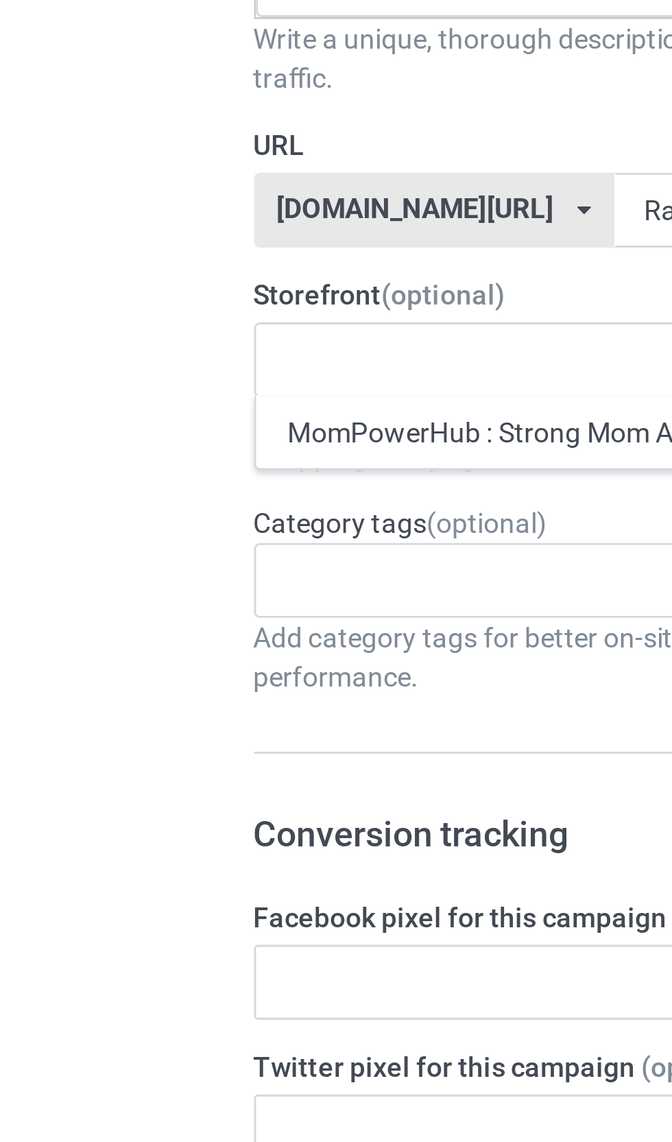
click at [109, 442] on div "MomPowerHub : Strong Mom Apparel - Lifestyle Gear" at bounding box center [223, 454] width 269 height 25
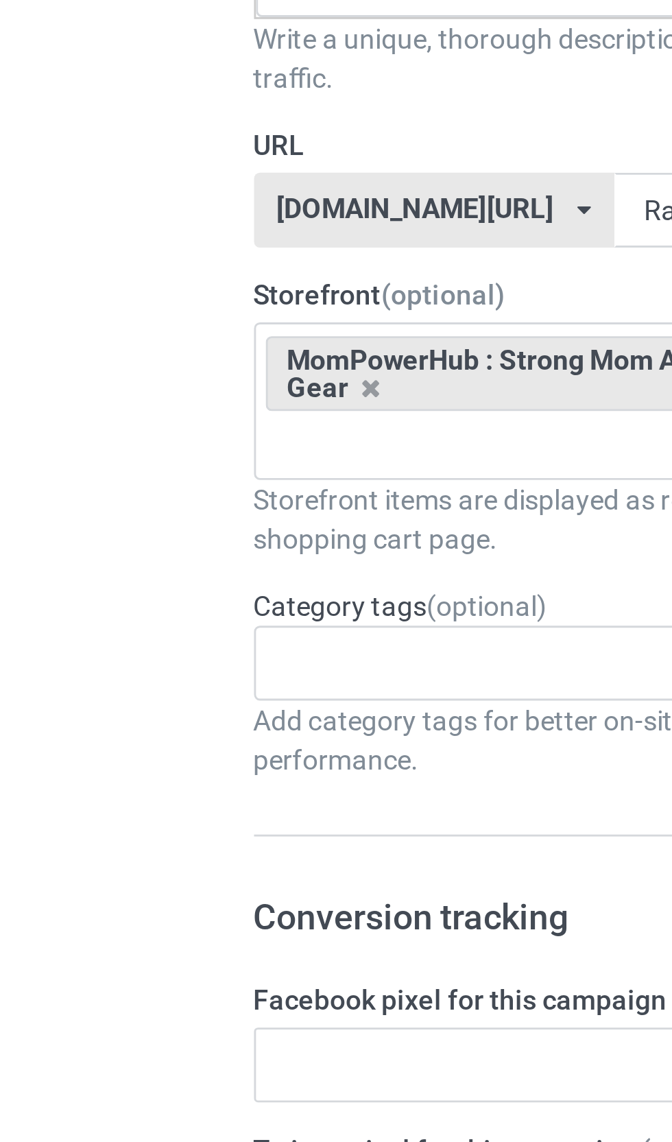
click at [108, 530] on input "text" at bounding box center [109, 536] width 21 height 12
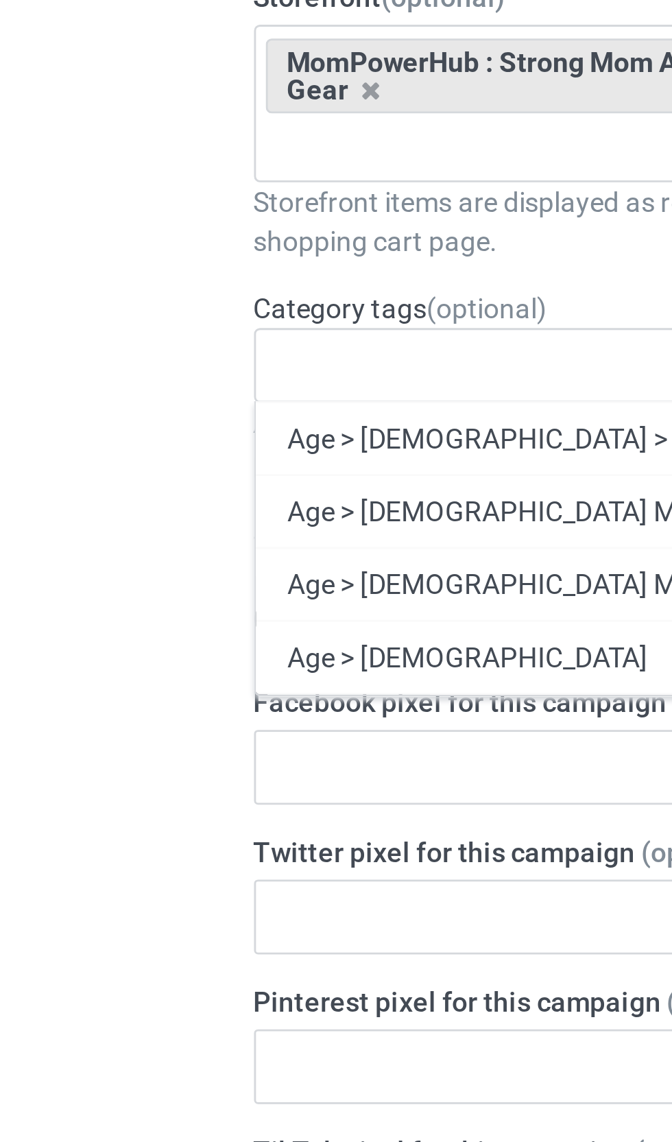
type input "S"
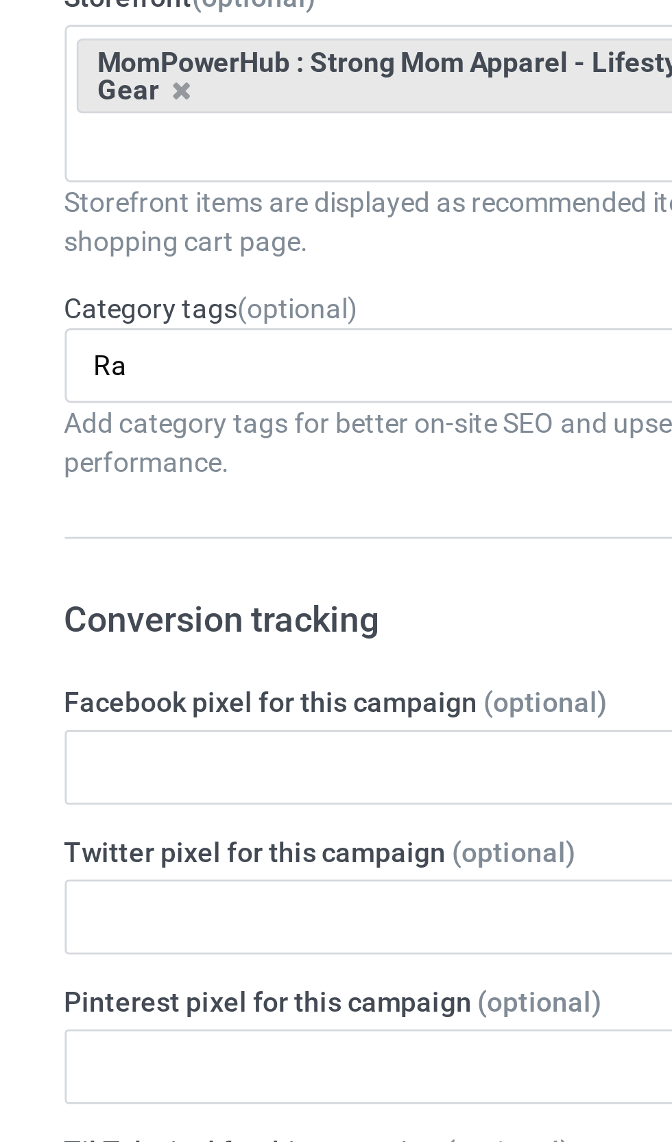
type input "R"
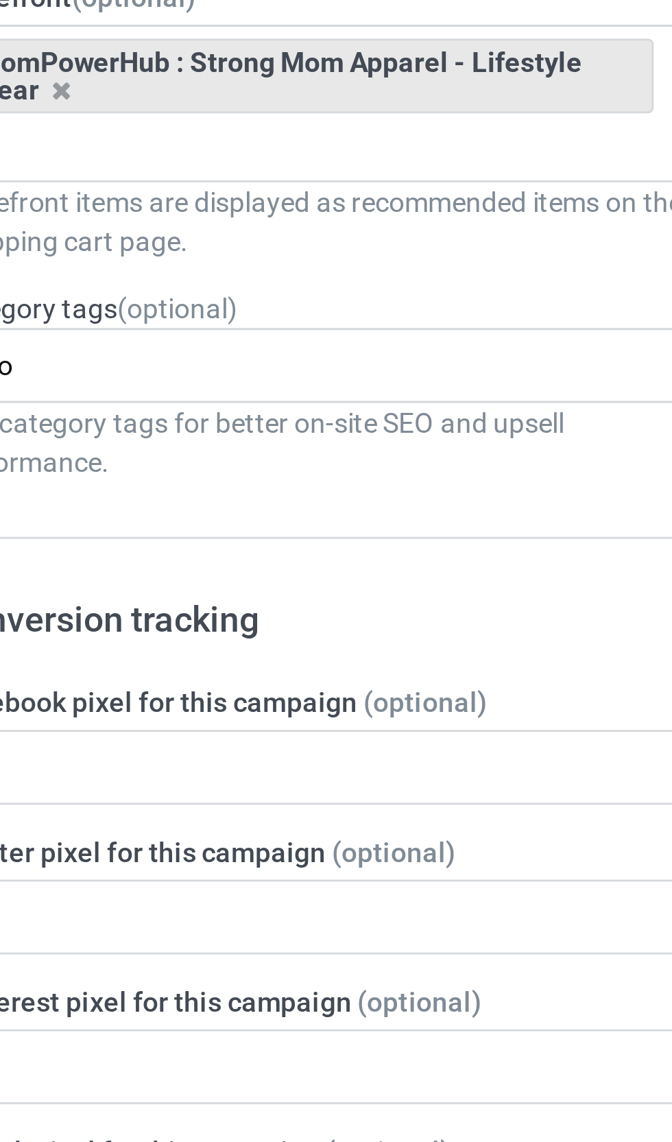
type input "M"
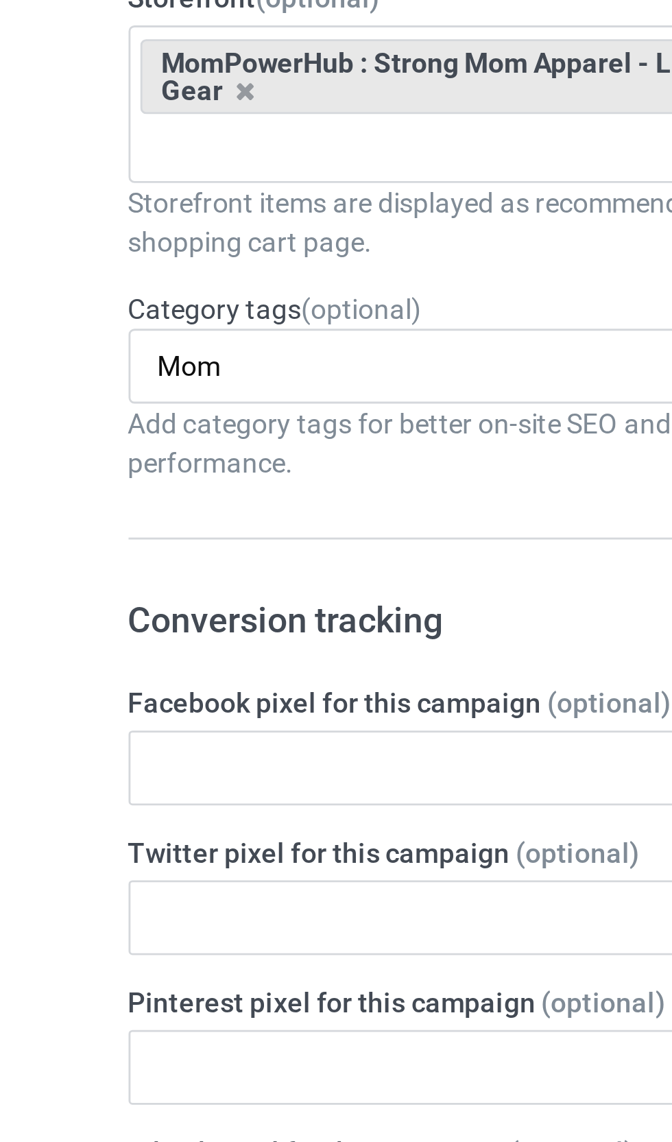
type input "Mom"
click at [168, 164] on form "Title (h1) 81 characters left Raising Legends - Strong Mom Quote T-Shirt Inspir…" at bounding box center [223, 838] width 270 height 1460
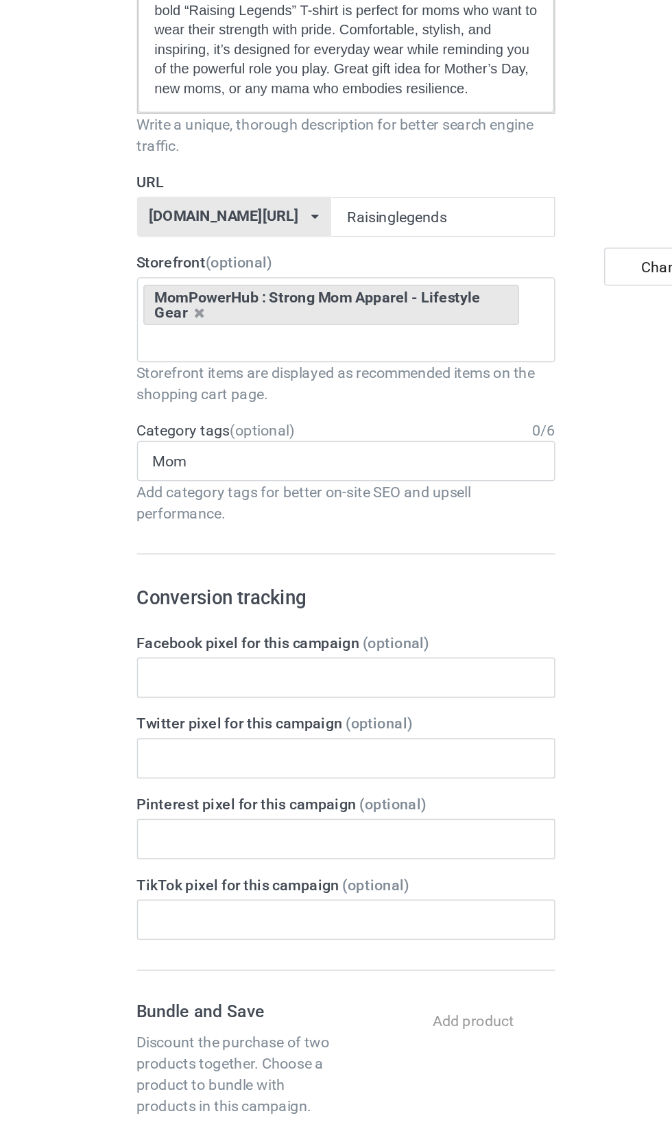
click at [302, 522] on div "Mom Entertainment > Anime & Manga > Kodomomuke Best Mom Ever Gifts for Mom I lo…" at bounding box center [223, 535] width 270 height 26
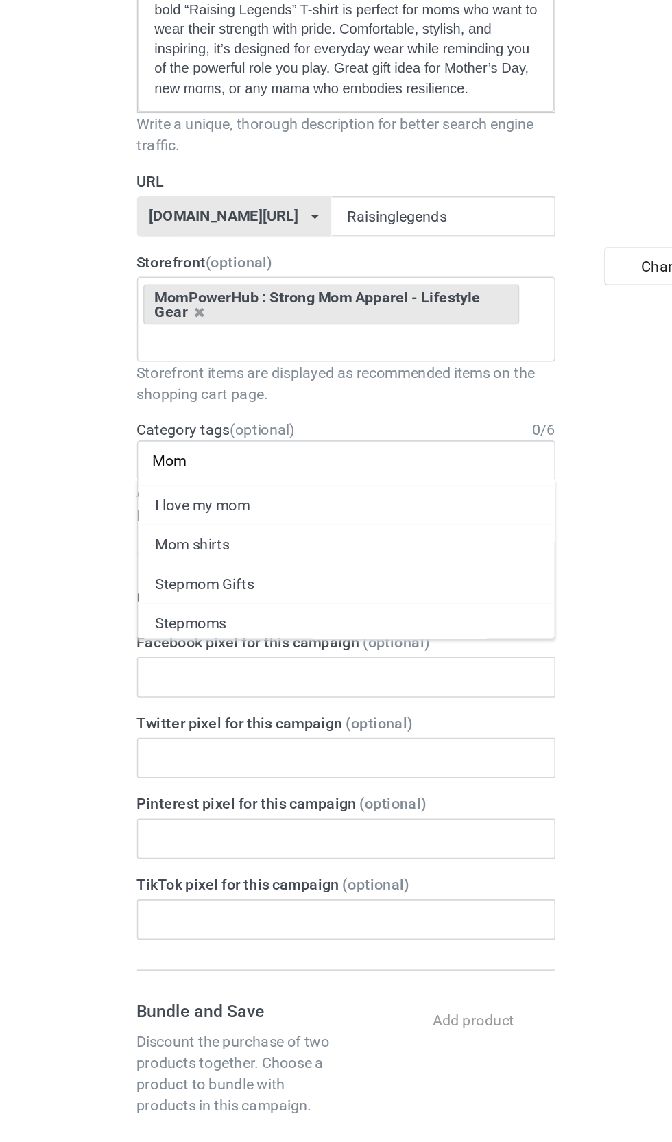
scroll to position [77, 0]
click at [152, 573] on div "Mom shirts" at bounding box center [223, 585] width 269 height 25
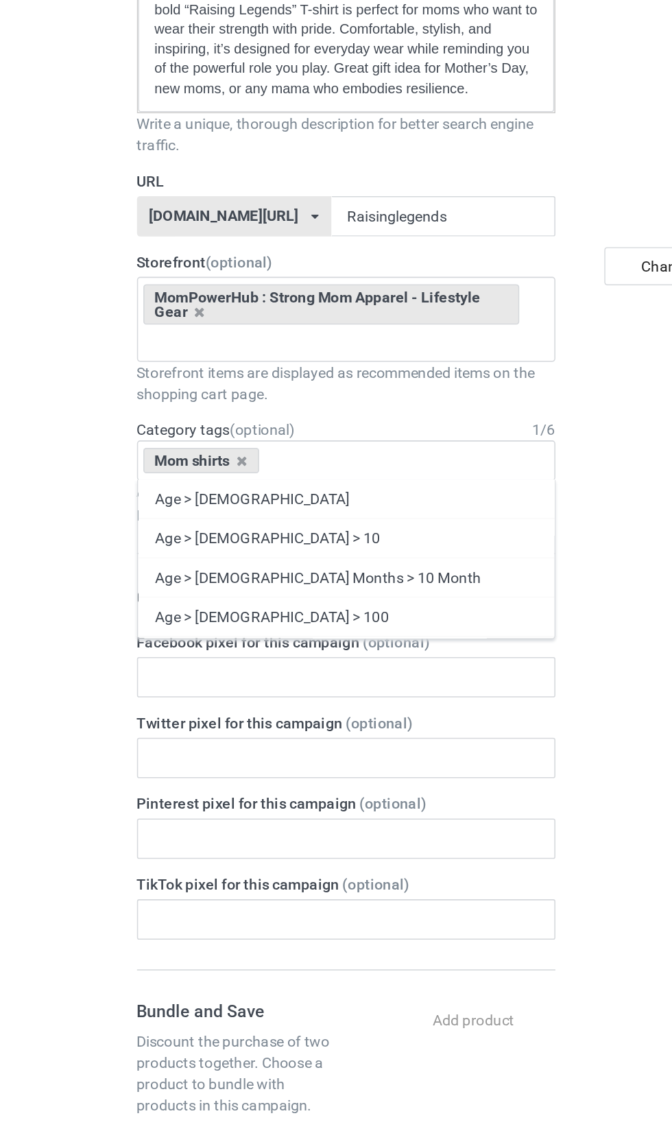
type input "m"
